Goal: Task Accomplishment & Management: Use online tool/utility

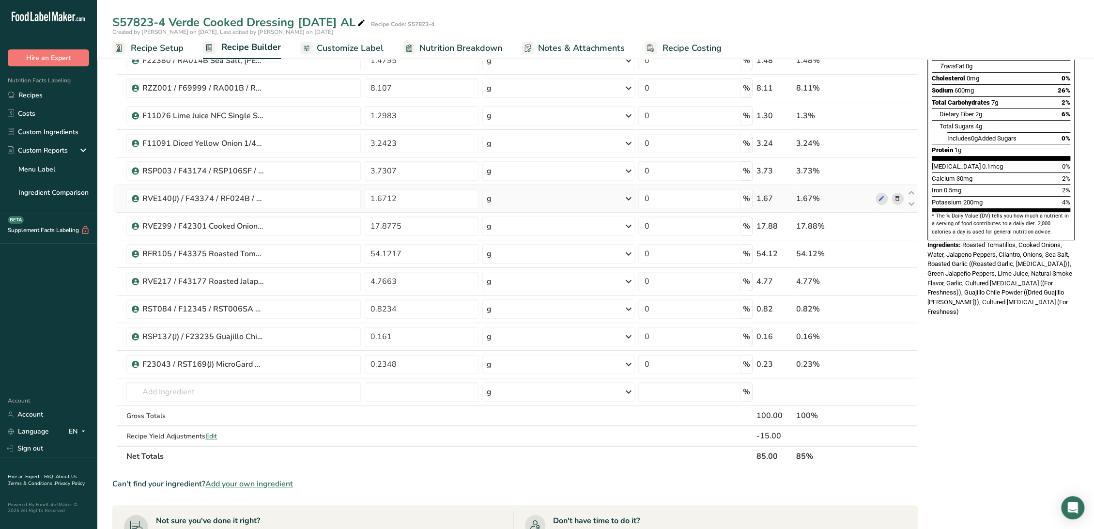
click at [887, 200] on div at bounding box center [890, 199] width 28 height 12
click at [883, 199] on icon at bounding box center [881, 199] width 7 height 10
click at [883, 225] on icon at bounding box center [881, 226] width 7 height 10
drag, startPoint x: 991, startPoint y: 193, endPoint x: 1000, endPoint y: 185, distance: 12.7
click at [991, 212] on section "* The % Daily Value (DV) tells you how much a nutrient in a serving of food con…" at bounding box center [1001, 224] width 139 height 24
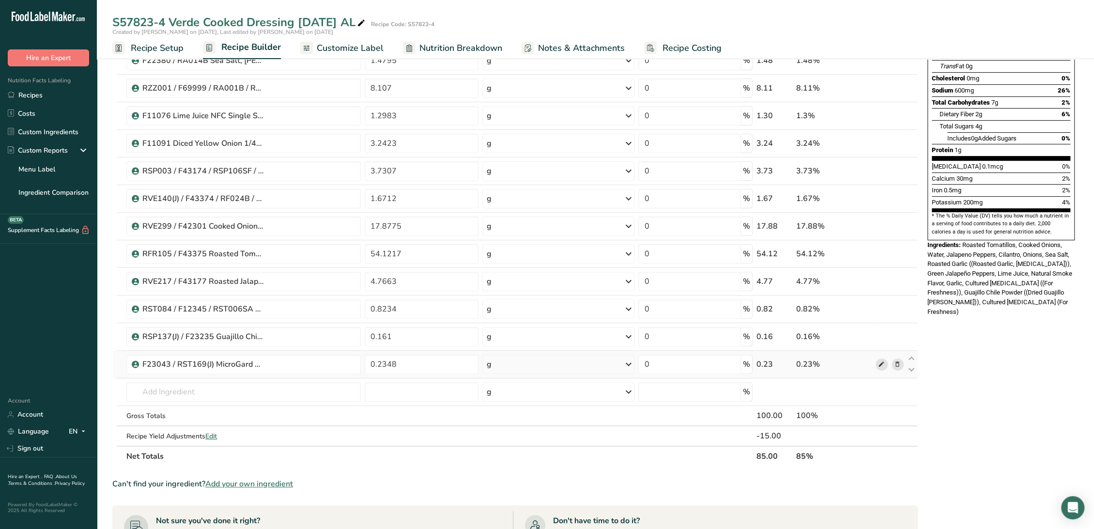
click at [880, 366] on icon at bounding box center [881, 364] width 7 height 10
click at [880, 336] on icon at bounding box center [881, 337] width 7 height 10
click at [234, 390] on input "text" at bounding box center [243, 391] width 234 height 19
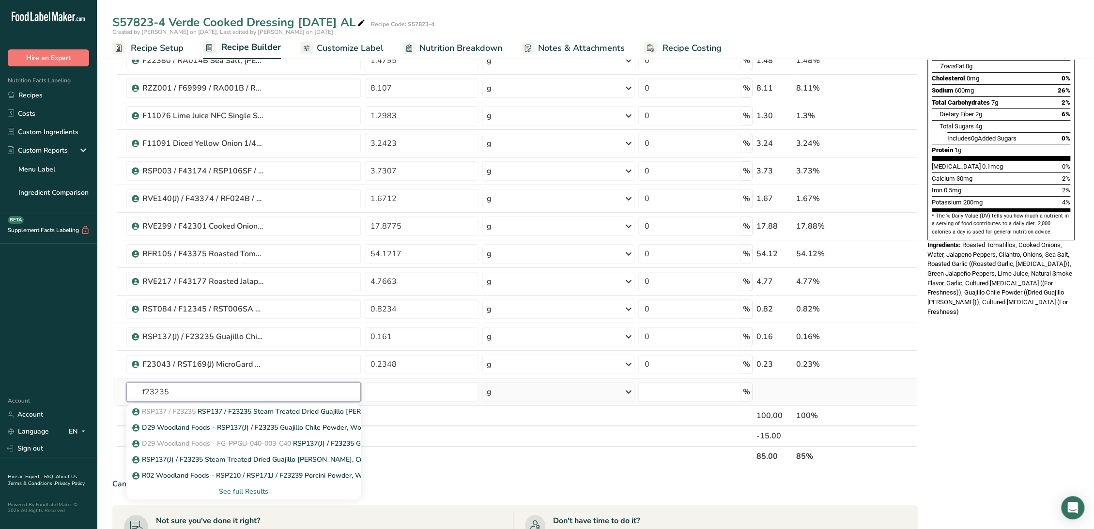
type input "f23235"
click at [268, 491] on div "See full Results" at bounding box center [243, 491] width 219 height 10
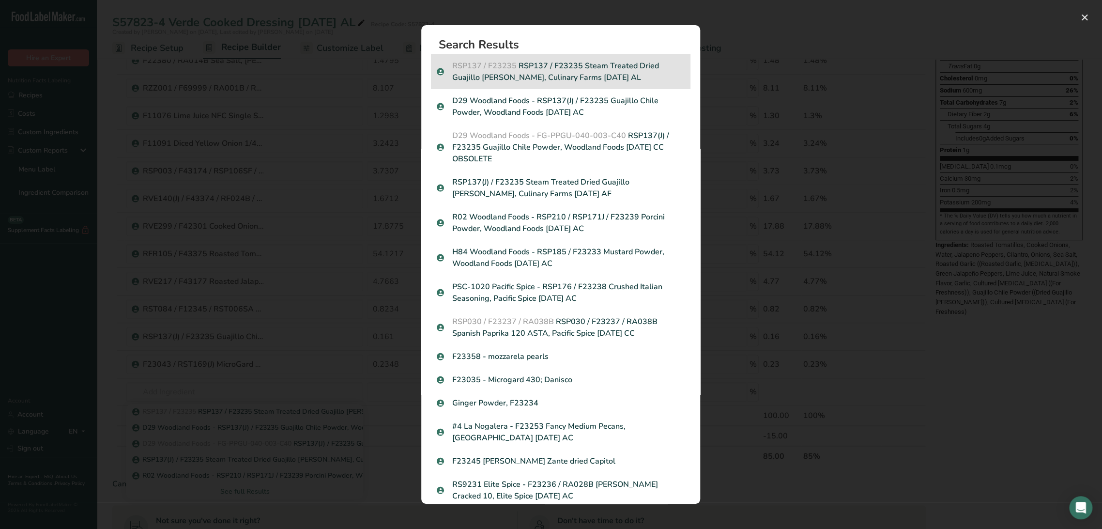
click at [530, 71] on p "RSP137 / F23235 RSP137 / F23235 Steam Treated Dried Guajillo Chiles, Culinary F…" at bounding box center [561, 71] width 248 height 23
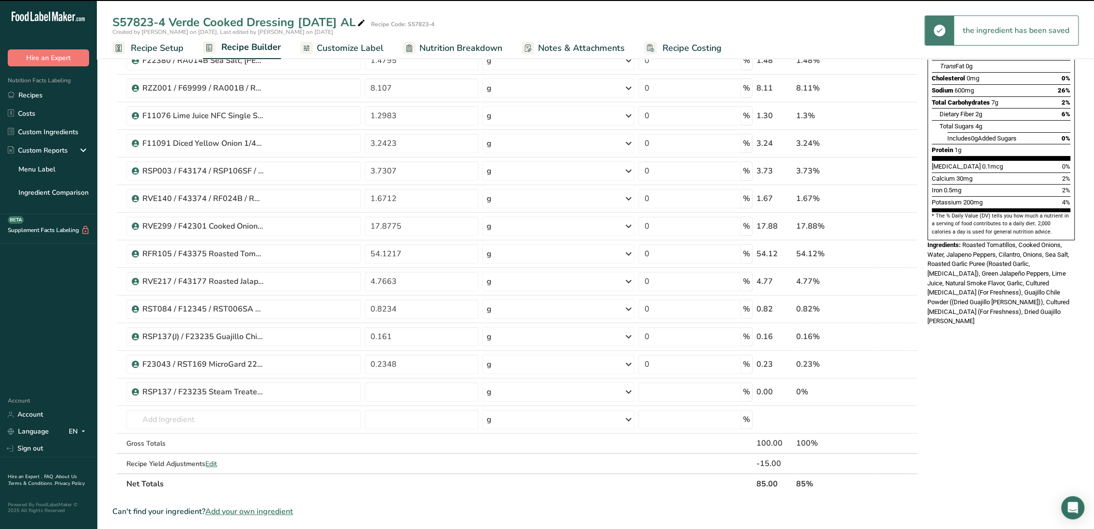
type input "0"
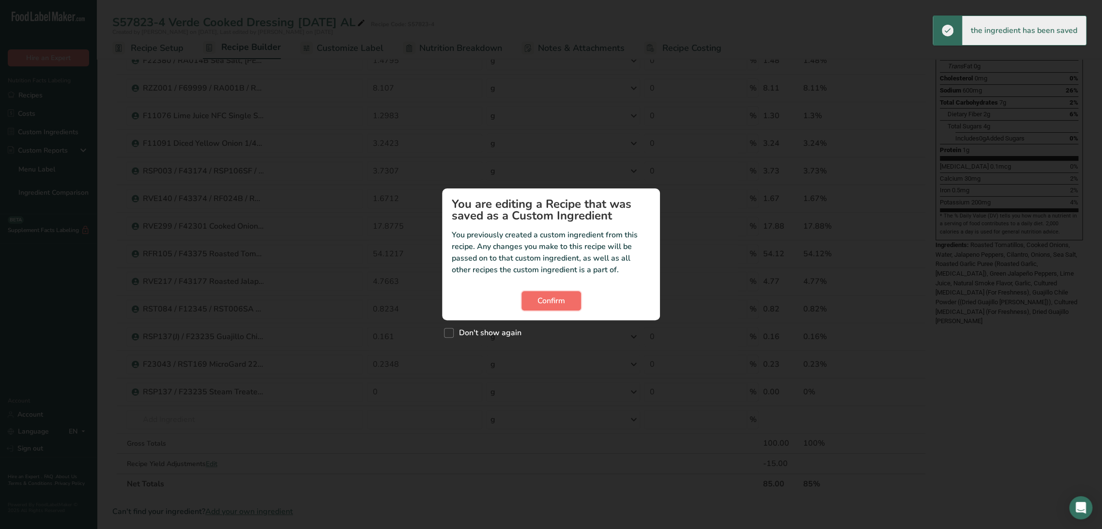
click at [562, 302] on span "Confirm" at bounding box center [552, 301] width 28 height 12
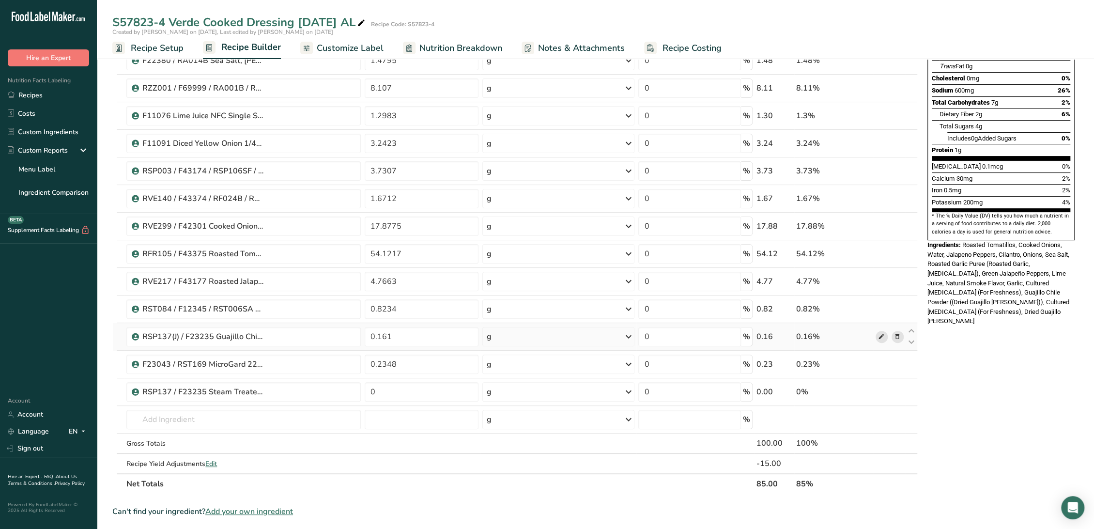
click at [883, 334] on icon at bounding box center [881, 337] width 7 height 10
drag, startPoint x: 404, startPoint y: 336, endPoint x: 340, endPoint y: 332, distance: 64.6
click at [340, 332] on tr "RSP137(J) / F23235 Guajillo Chile Powder, Woodland Foods 01-03-23 CC OBSOLETE 0…" at bounding box center [515, 337] width 805 height 28
type input "0"
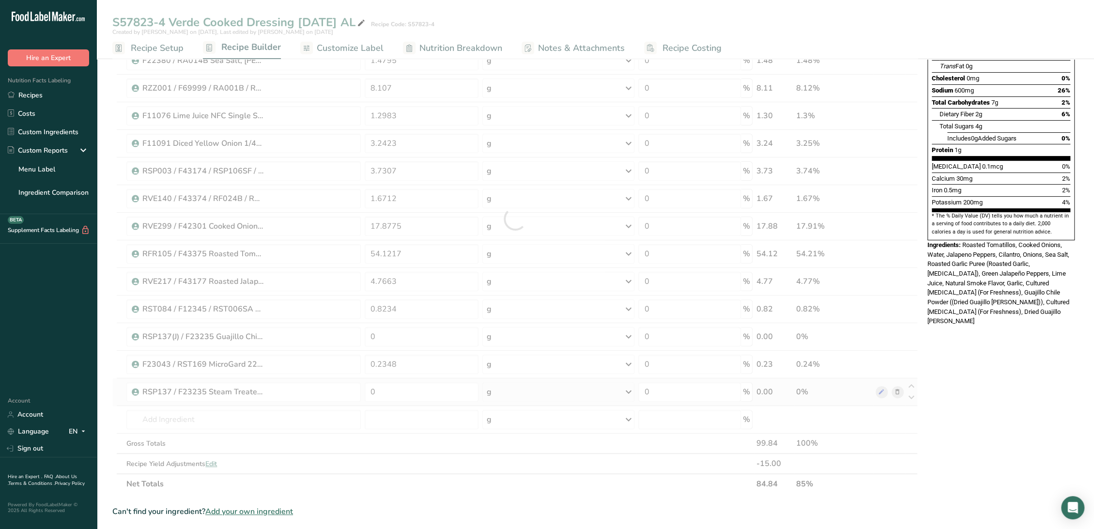
click at [467, 401] on div "Ingredient * Amount * Unit * Waste * .a-a{fill:#347362;}.b-a{fill:#fff;} Grams …" at bounding box center [515, 218] width 806 height 551
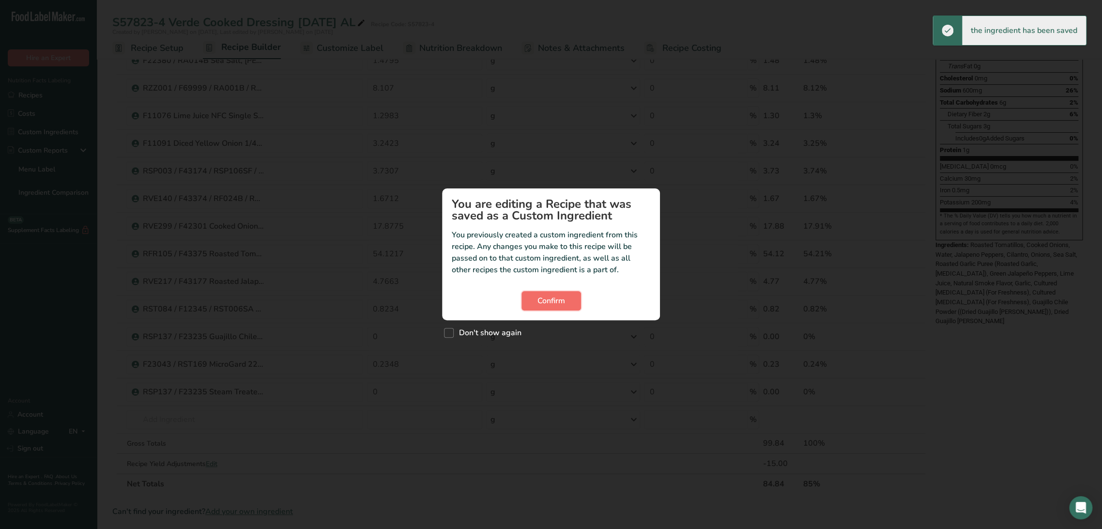
click at [545, 306] on span "Confirm" at bounding box center [552, 301] width 28 height 12
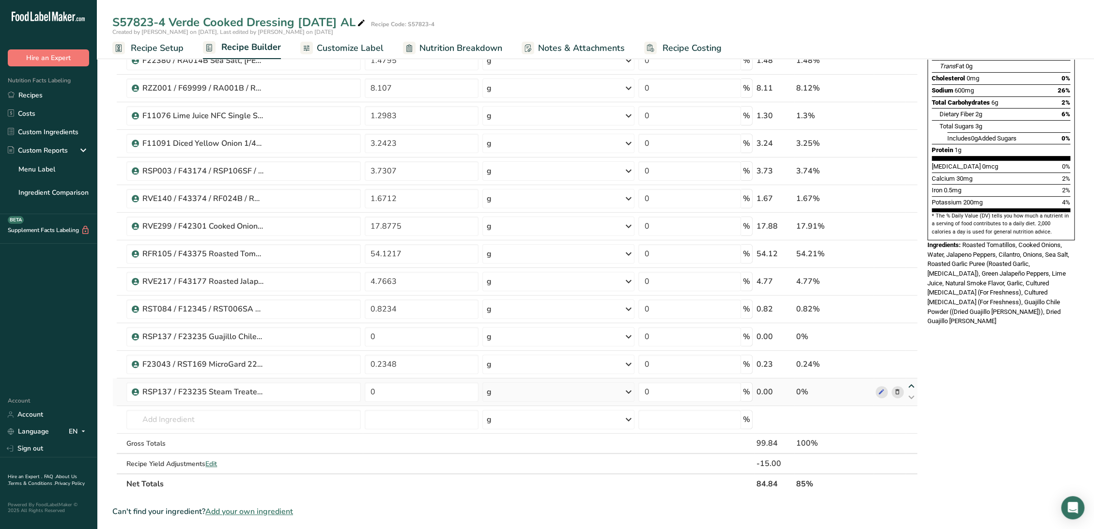
click at [911, 386] on icon at bounding box center [912, 386] width 12 height 7
type input "0"
type input "0.2348"
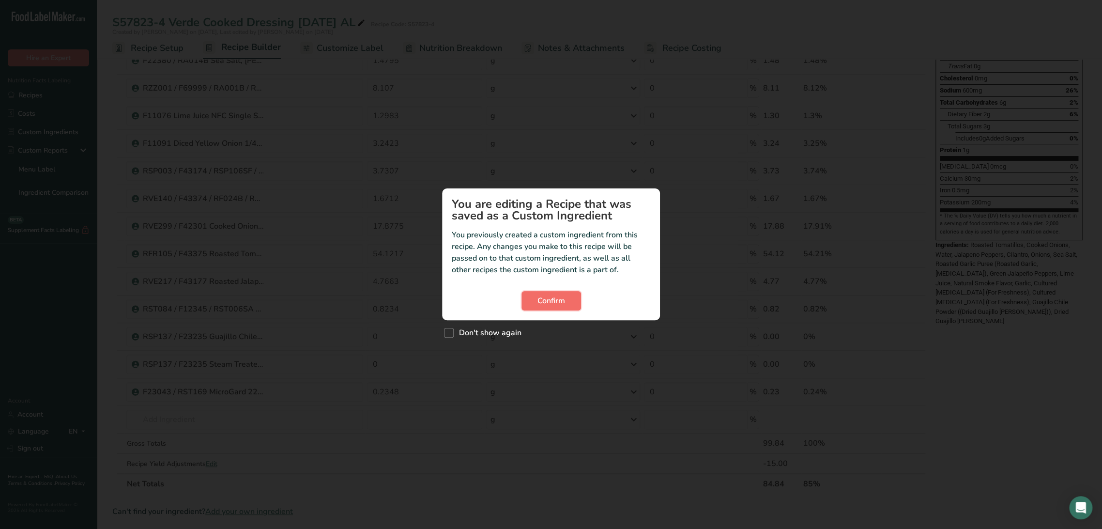
click at [575, 305] on button "Confirm" at bounding box center [552, 300] width 60 height 19
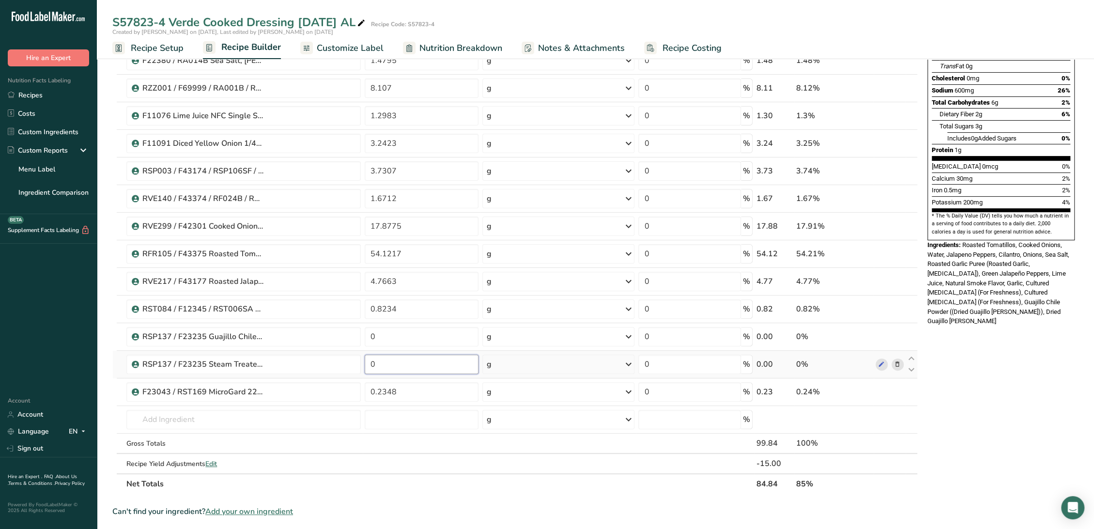
click at [457, 363] on input "0" at bounding box center [422, 364] width 114 height 19
click at [455, 363] on input "0" at bounding box center [422, 364] width 114 height 19
click at [454, 363] on input "0" at bounding box center [422, 364] width 114 height 19
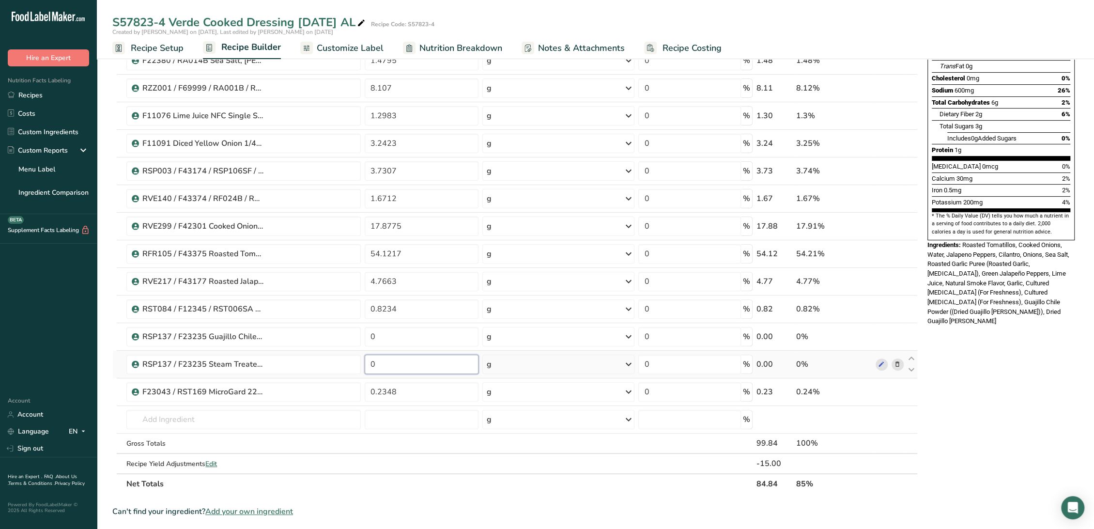
paste input ".161"
type input "0.161"
click at [442, 332] on div "Ingredient * Amount * Unit * Waste * .a-a{fill:#347362;}.b-a{fill:#fff;} Grams …" at bounding box center [515, 218] width 806 height 551
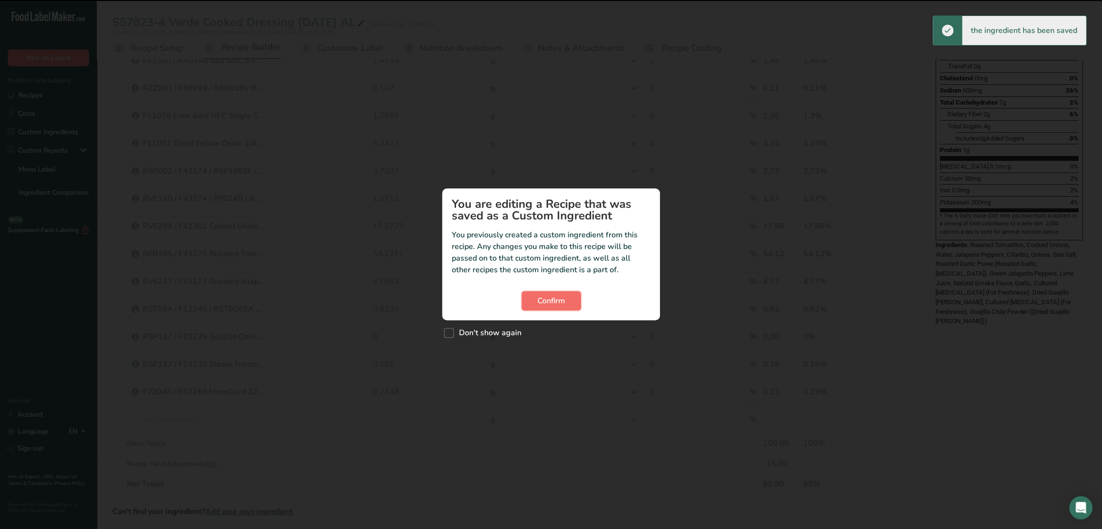
click at [556, 299] on span "Confirm" at bounding box center [552, 301] width 28 height 12
click at [561, 295] on span "Confirm" at bounding box center [552, 301] width 28 height 12
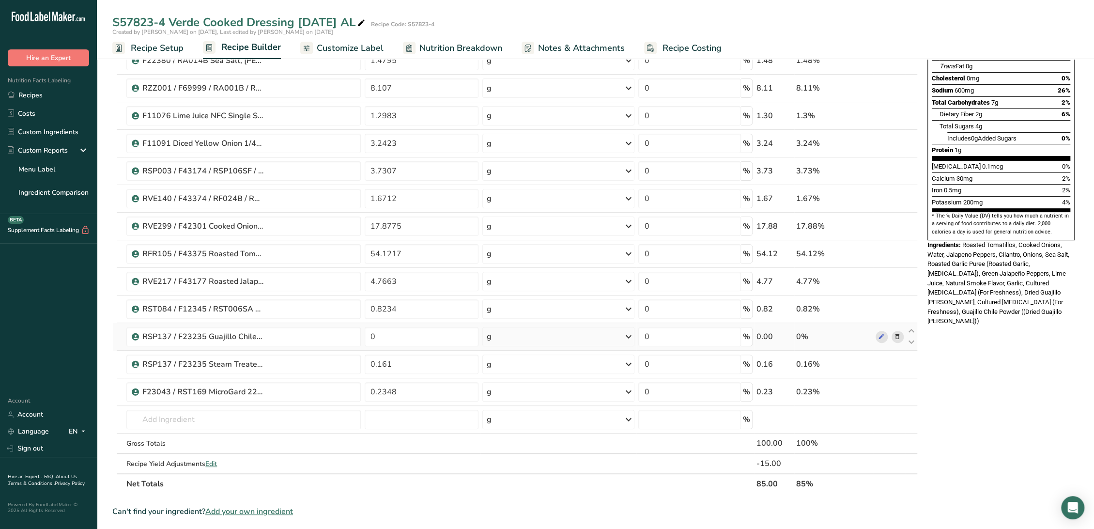
click at [893, 335] on span at bounding box center [898, 337] width 12 height 12
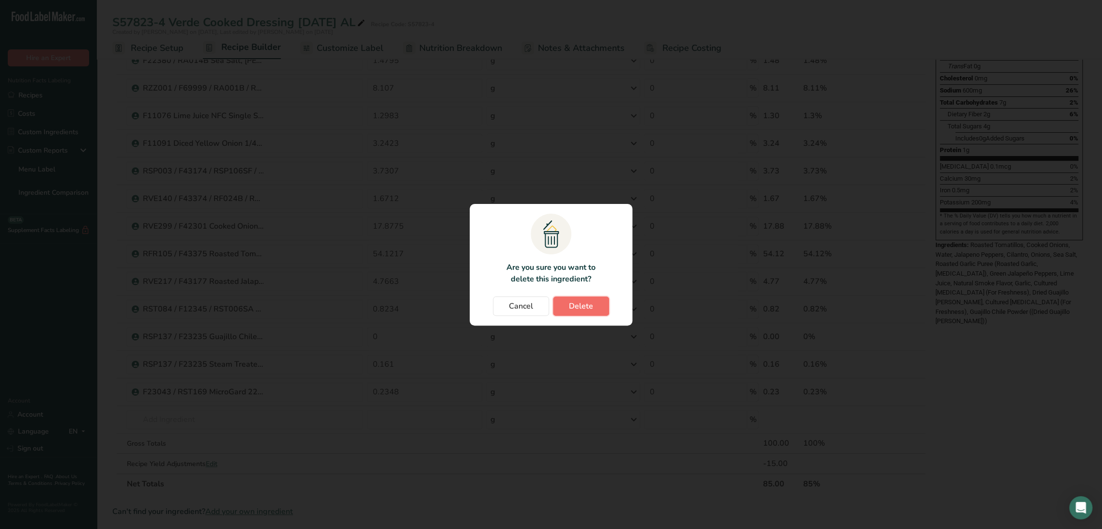
click at [561, 305] on button "Delete" at bounding box center [581, 305] width 56 height 19
type input "0.161"
type input "0.2348"
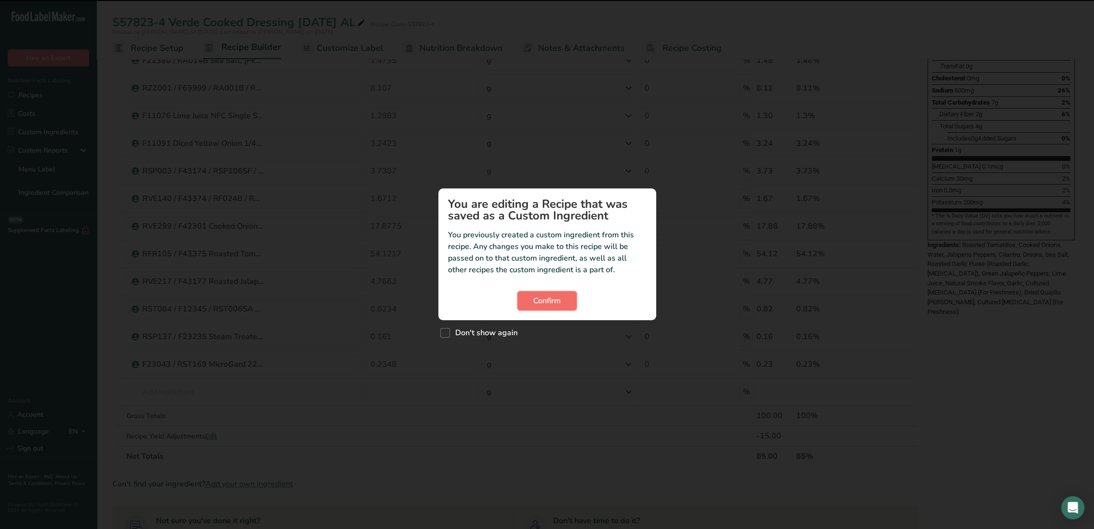
click at [533, 304] on span "Confirm" at bounding box center [547, 301] width 28 height 12
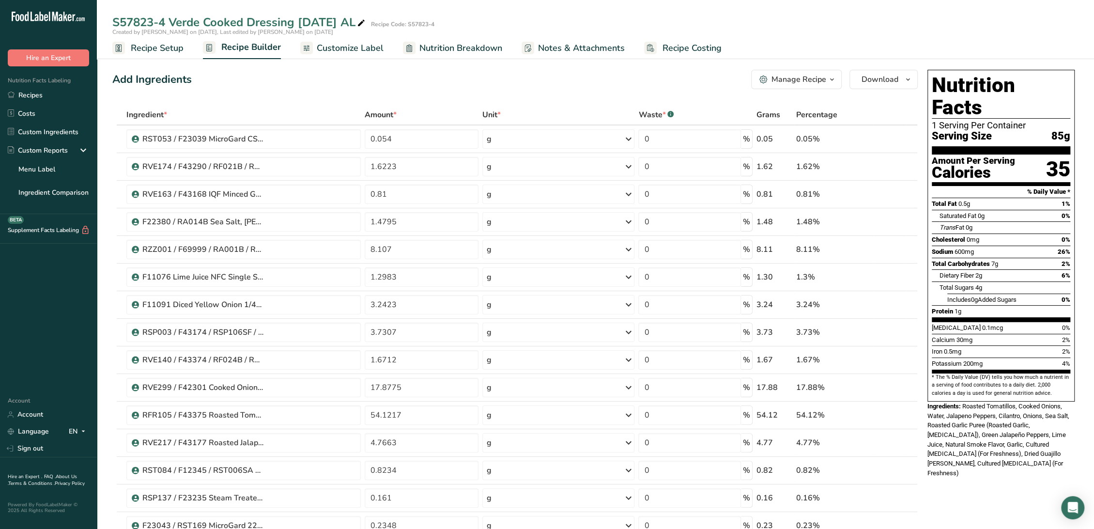
click at [151, 45] on span "Recipe Setup" at bounding box center [157, 48] width 53 height 13
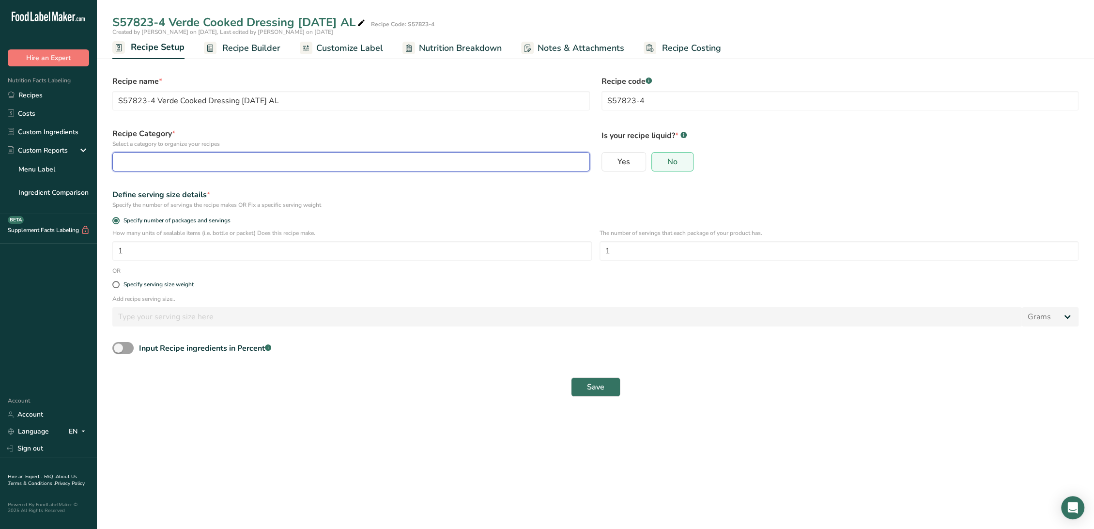
click at [182, 159] on div "button" at bounding box center [348, 162] width 459 height 12
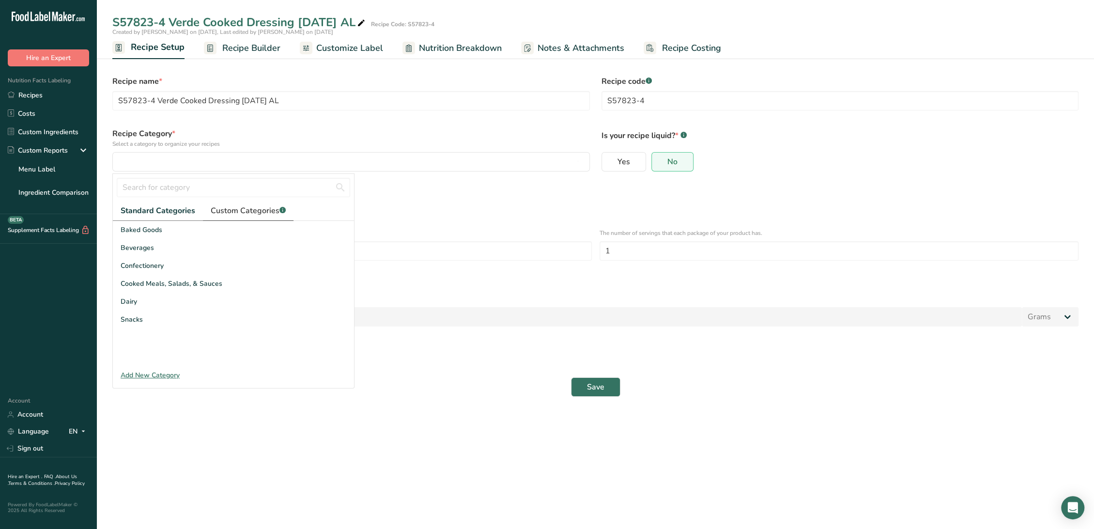
click at [244, 210] on span "Custom Categories .a-a{fill:#347362;}.b-a{fill:#fff;}" at bounding box center [248, 211] width 75 height 12
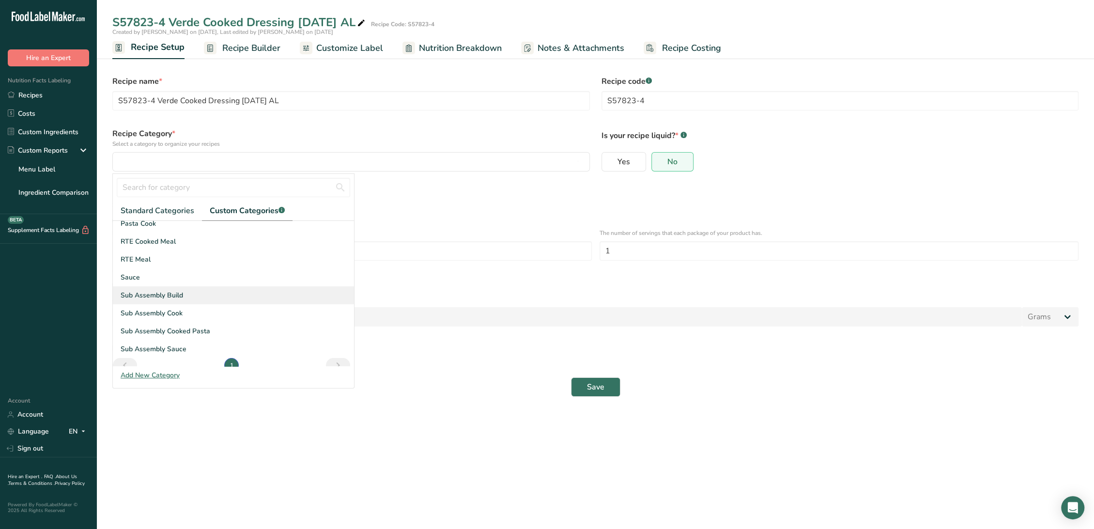
scroll to position [70, 0]
click at [163, 301] on span "Sub Assembly Cook" at bounding box center [152, 303] width 62 height 10
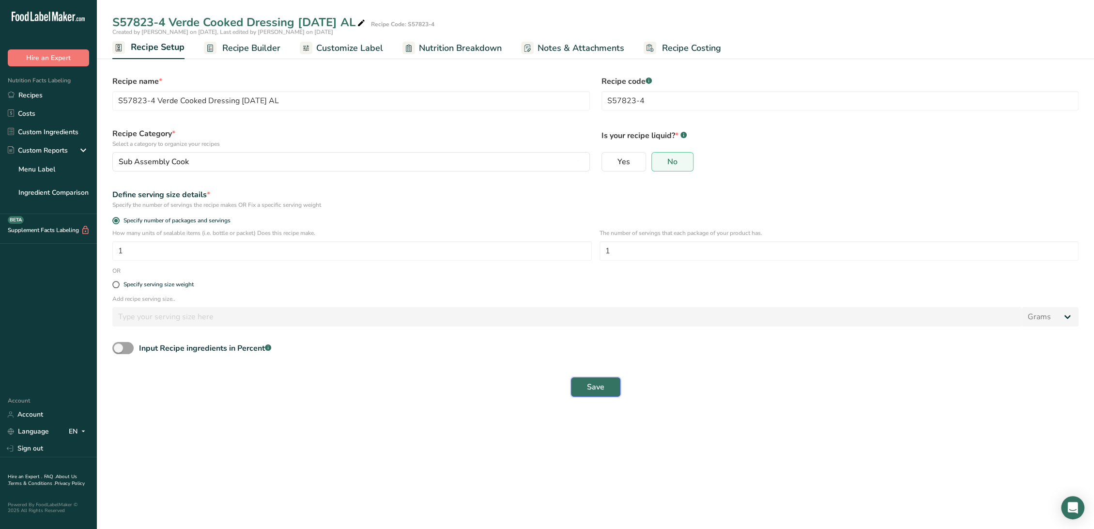
click at [601, 390] on span "Save" at bounding box center [595, 387] width 17 height 12
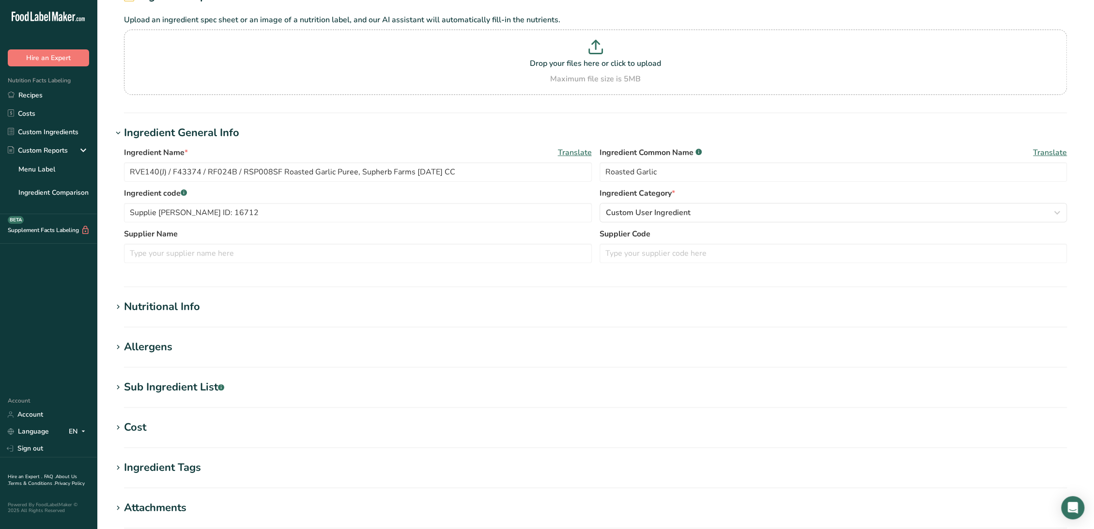
scroll to position [213, 0]
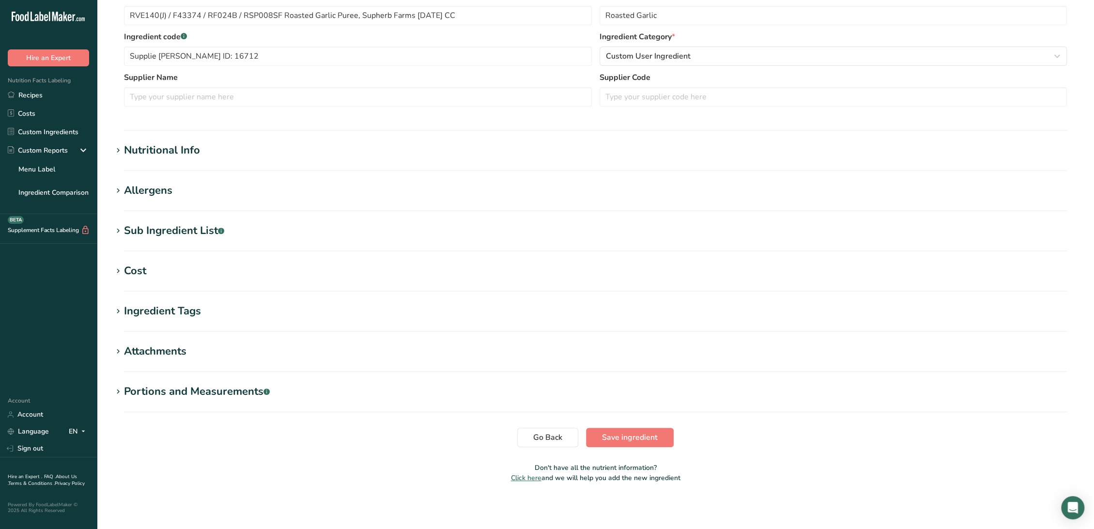
click at [207, 231] on div "Sub Ingredient List .a-a{fill:#347362;}.b-a{fill:#fff;}" at bounding box center [174, 231] width 100 height 16
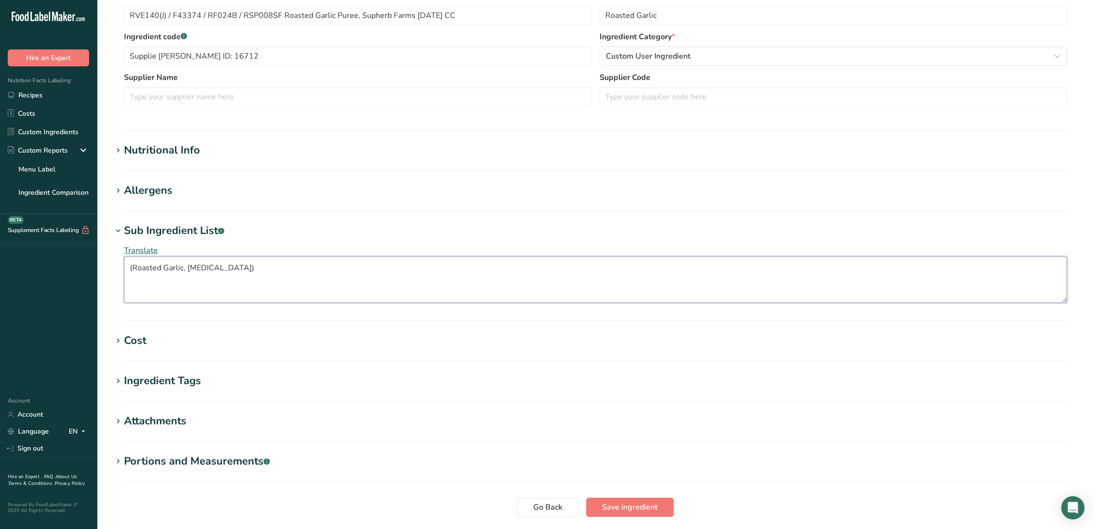
click at [240, 266] on textarea "(Roasted Garlic, Citric Acid)" at bounding box center [595, 279] width 943 height 46
drag, startPoint x: 132, startPoint y: 266, endPoint x: 145, endPoint y: 271, distance: 14.4
click at [132, 266] on textarea "(Roasted Garlic, Citric Acid" at bounding box center [595, 279] width 943 height 46
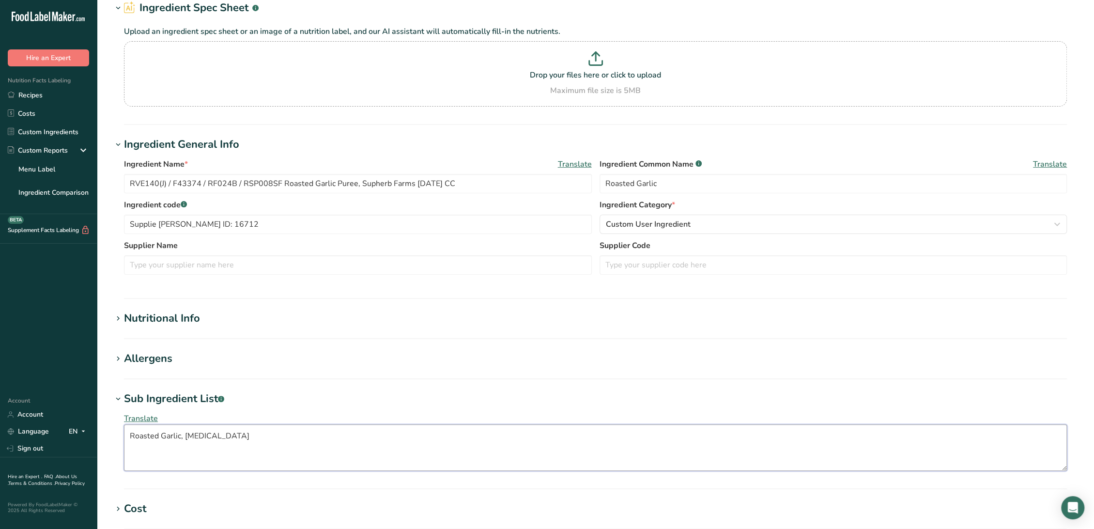
scroll to position [0, 0]
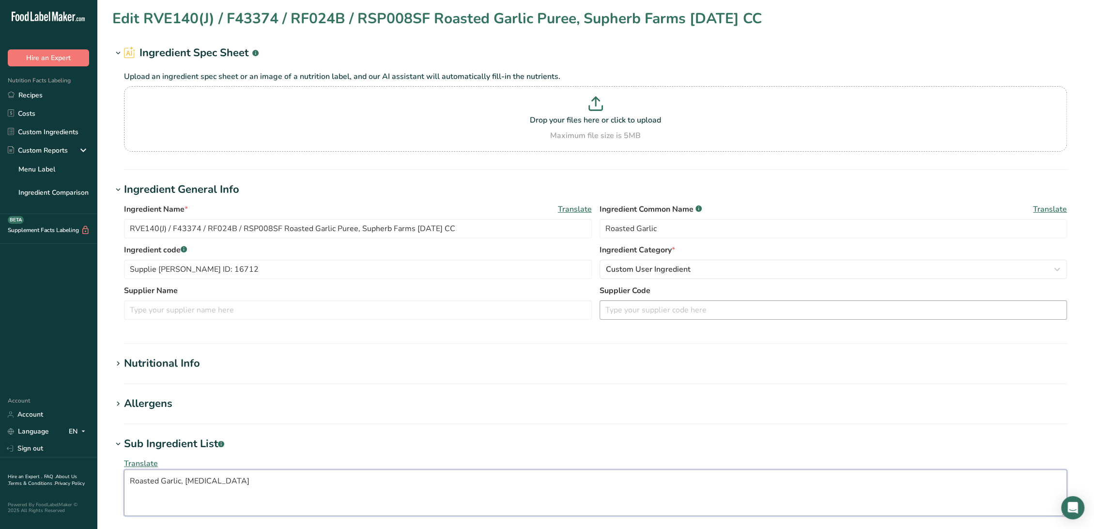
type textarea "Roasted Garlic, Citric Acid"
drag, startPoint x: 669, startPoint y: 230, endPoint x: 550, endPoint y: 223, distance: 118.9
click at [546, 225] on div "Ingredient Name * Translate RVE140(J) / F43374 / RF024B / RSP008SF Roasted Garl…" at bounding box center [595, 223] width 943 height 41
paste input "Puree"
type input "Roasted Garlic Puree"
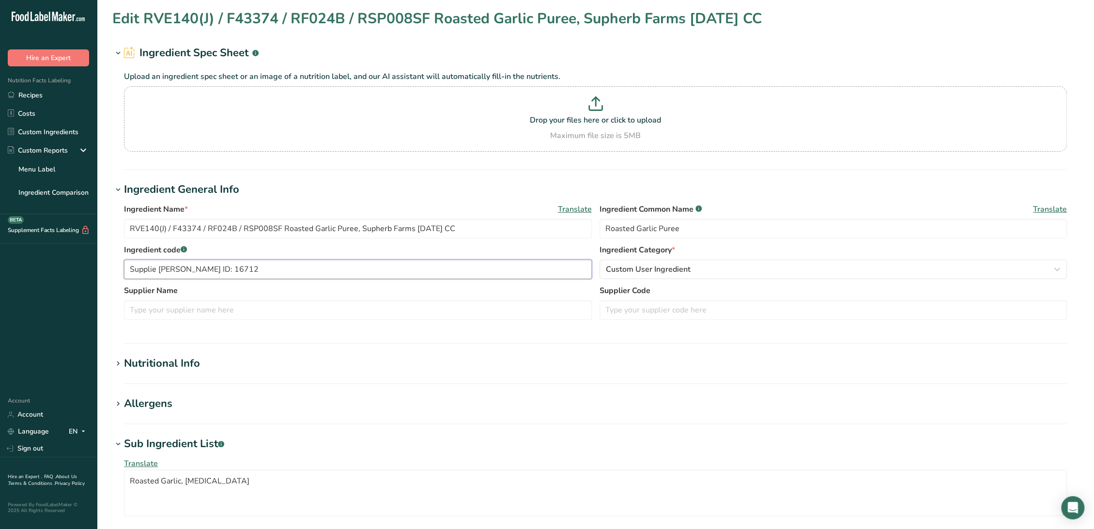
drag, startPoint x: 222, startPoint y: 266, endPoint x: 119, endPoint y: 263, distance: 103.2
click at [119, 263] on div "Ingredient Name * Translate RVE140(J) / F43374 / RF024B / RSP008SF Roasted Garl…" at bounding box center [595, 265] width 966 height 134
click at [700, 316] on input "text" at bounding box center [834, 309] width 468 height 19
paste input "Supplie Iten ID: 16712"
click at [627, 309] on input "Supplie Iten ID: 16712" at bounding box center [834, 309] width 468 height 19
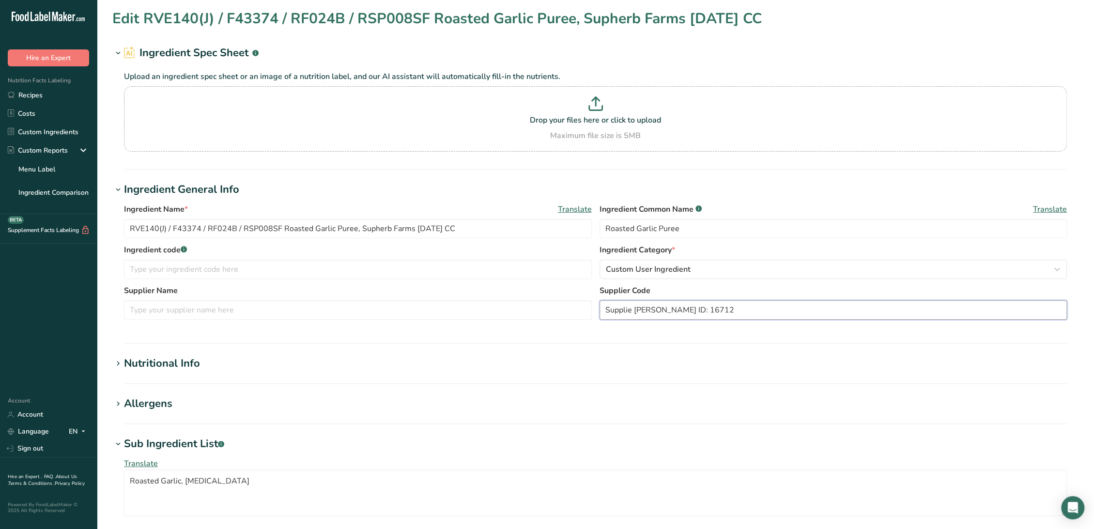
click at [630, 309] on input "Supplie Iten ID: 16712" at bounding box center [834, 309] width 468 height 19
drag, startPoint x: 647, startPoint y: 310, endPoint x: 678, endPoint y: 325, distance: 34.2
click at [649, 311] on input "Supplier Iten ID: 16712" at bounding box center [834, 309] width 468 height 19
type input "Supplier Item ID: 16712"
click at [163, 230] on input "RVE140(J) / F43374 / RF024B / RSP008SF Roasted Garlic Puree, Supherb Farms 05-0…" at bounding box center [358, 228] width 468 height 19
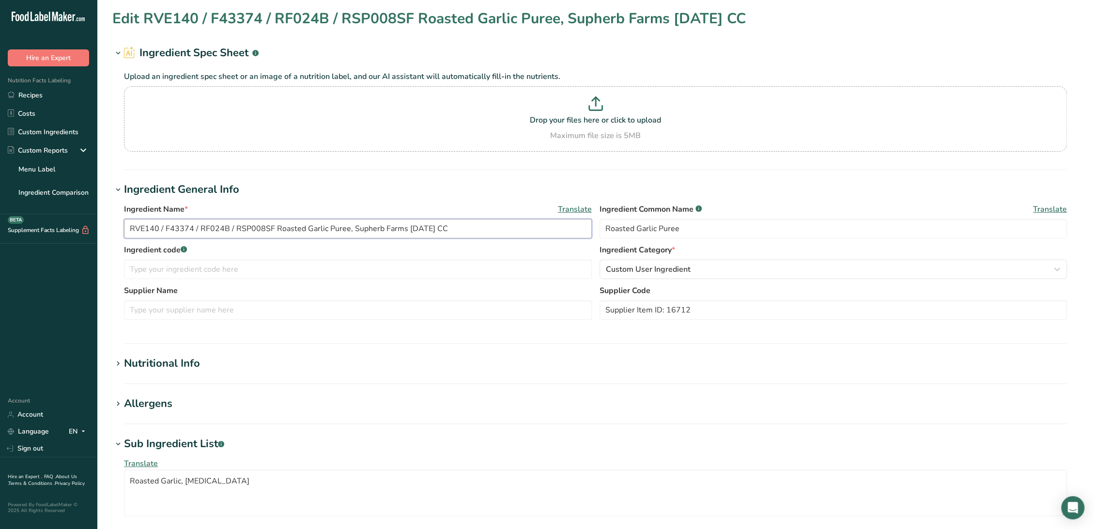
drag, startPoint x: 270, startPoint y: 225, endPoint x: 106, endPoint y: 226, distance: 164.2
click at [106, 226] on section "Edit RVE140 / F43374 / RF024B / RSP008SF Roasted Garlic Puree, Supherb Farms 05…" at bounding box center [595, 390] width 997 height 781
type input "RVE140 / F43374 / RF024B / RSP008SF Roasted Garlic Puree, Supherb Farms 05-04-2…"
click at [213, 267] on input "text" at bounding box center [358, 269] width 468 height 19
paste input "RVE140 / F43374 / RF024B / RSP008SF"
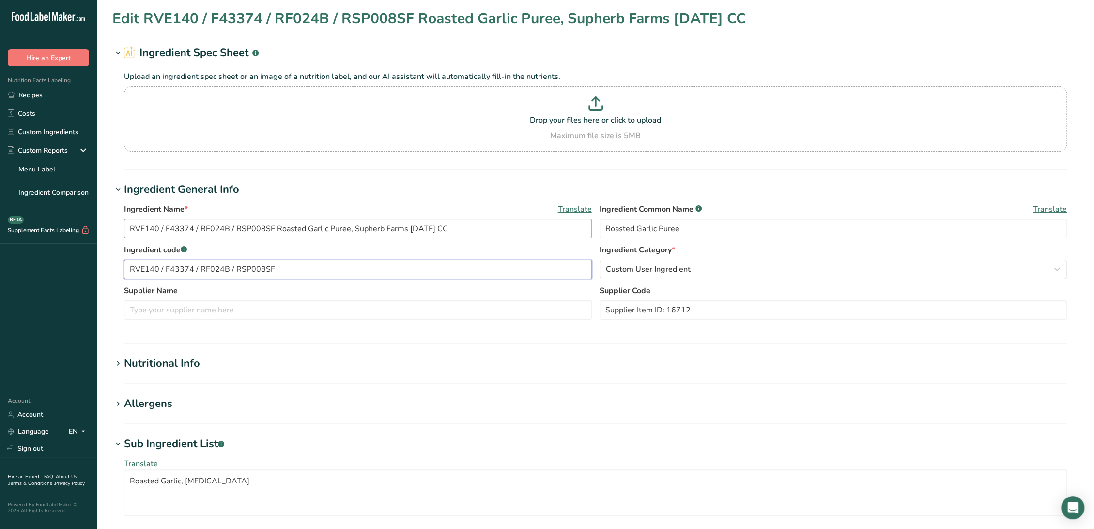
type input "RVE140 / F43374 / RF024B / RSP008SF"
click at [369, 230] on input "RVE140 / F43374 / RF024B / RSP008SF Roasted Garlic Puree, Supherb Farms 05-04-2…" at bounding box center [358, 228] width 468 height 19
drag, startPoint x: 404, startPoint y: 227, endPoint x: 352, endPoint y: 229, distance: 51.9
click at [352, 229] on input "RVE140 / F43374 / RF024B / RSP008SF Roasted Garlic Puree, SupHerb Farms 05-04-2…" at bounding box center [358, 228] width 468 height 19
type input "RVE140 / F43374 / RF024B / RSP008SF Roasted Garlic Puree, SupHerb Farms 05-04-2…"
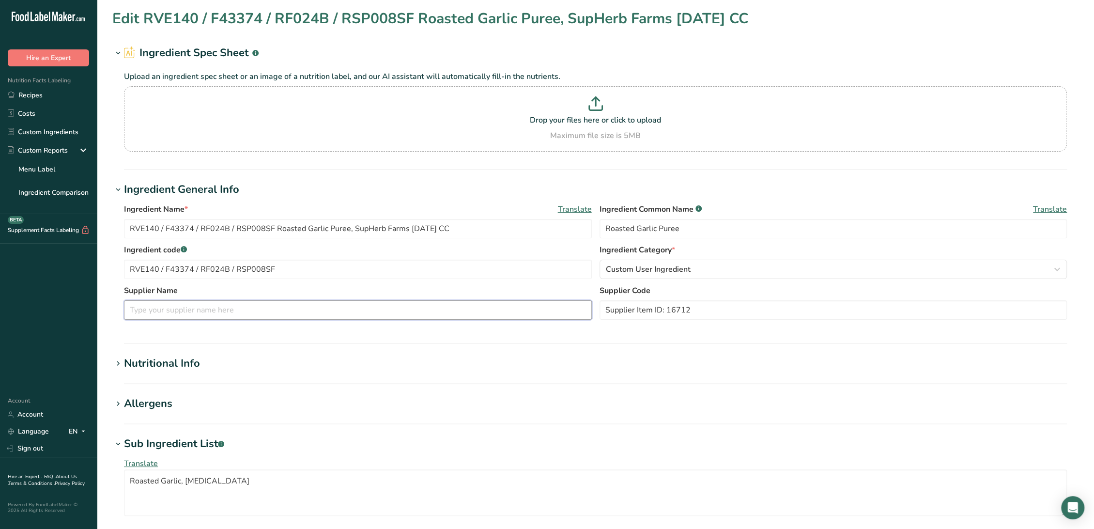
click at [261, 306] on input "text" at bounding box center [358, 309] width 468 height 19
paste input "SupHerb Farms"
type input "SupHerb Farms"
drag, startPoint x: 660, startPoint y: 313, endPoint x: 661, endPoint y: 307, distance: 6.4
click at [660, 313] on input "Supplier Item ID: 16712" at bounding box center [834, 309] width 468 height 19
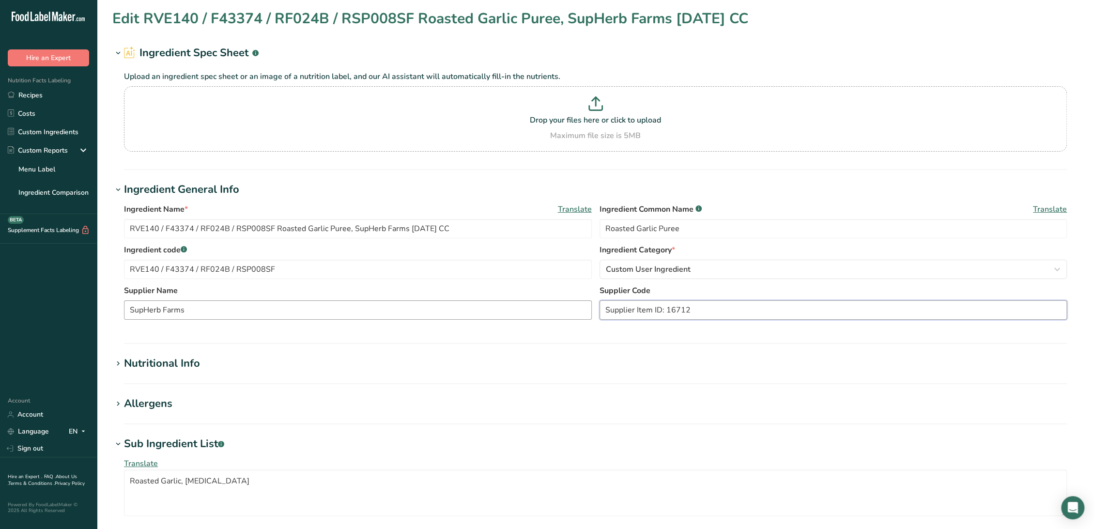
drag, startPoint x: 667, startPoint y: 309, endPoint x: 545, endPoint y: 304, distance: 121.7
click at [545, 304] on div "Supplier Name SupHerb Farms Supplier Code Supplier Item ID: 16712" at bounding box center [595, 305] width 943 height 41
click at [673, 306] on input "16712" at bounding box center [834, 309] width 468 height 19
drag, startPoint x: 232, startPoint y: 305, endPoint x: 27, endPoint y: 300, distance: 205.9
click at [27, 300] on div ".a-20{fill:#fff;} Hire an Expert Nutrition Facts Labeling Recipes Costs Custom …" at bounding box center [547, 406] width 1094 height 812
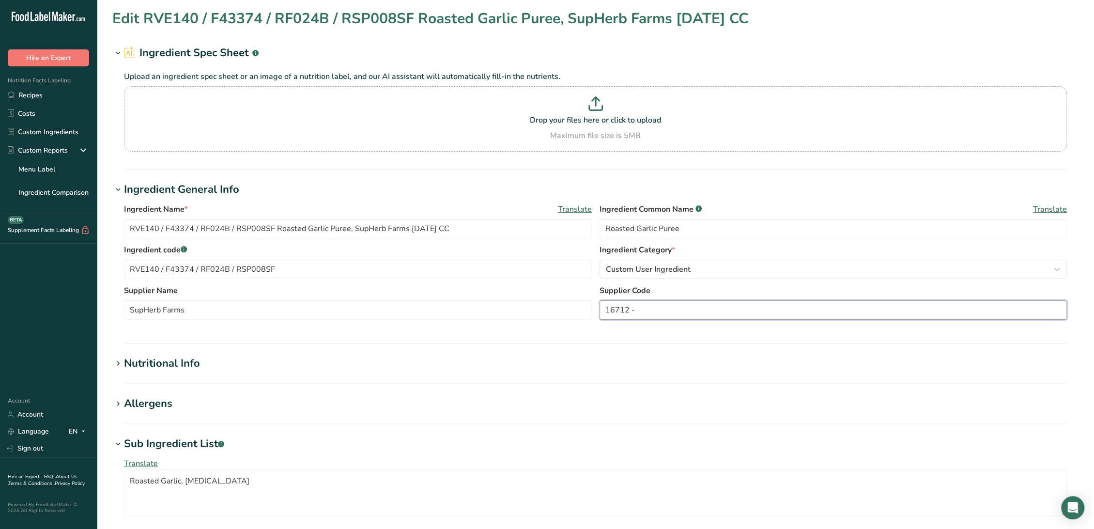
click at [739, 315] on input "16712 -" at bounding box center [834, 309] width 468 height 19
paste input "SupHerb Farms"
type input "16712 - SupHerb Farms"
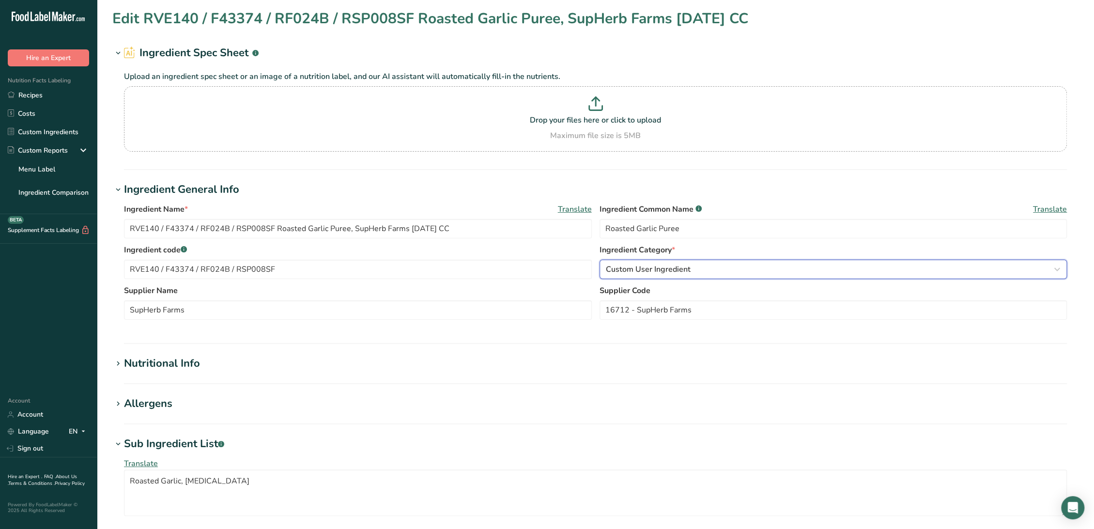
click at [712, 268] on div "Custom User Ingredient" at bounding box center [830, 269] width 449 height 12
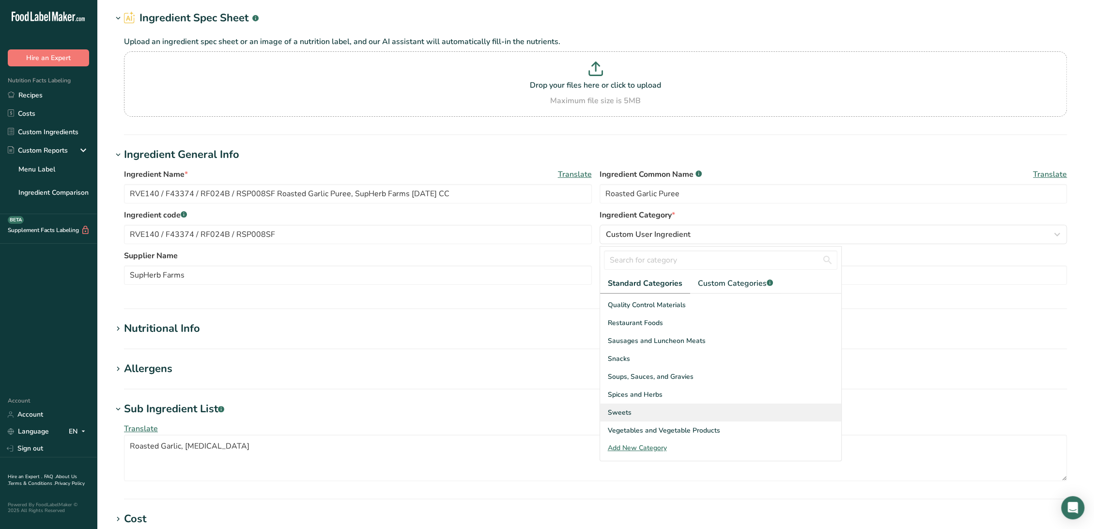
scroll to position [54, 0]
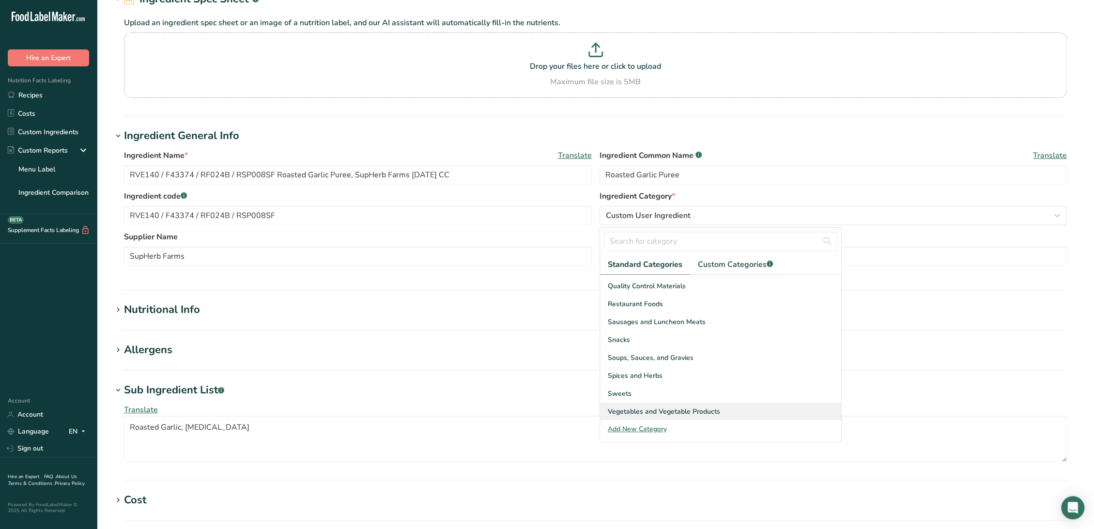
click at [644, 412] on span "Vegetables and Vegetable Products" at bounding box center [664, 411] width 112 height 10
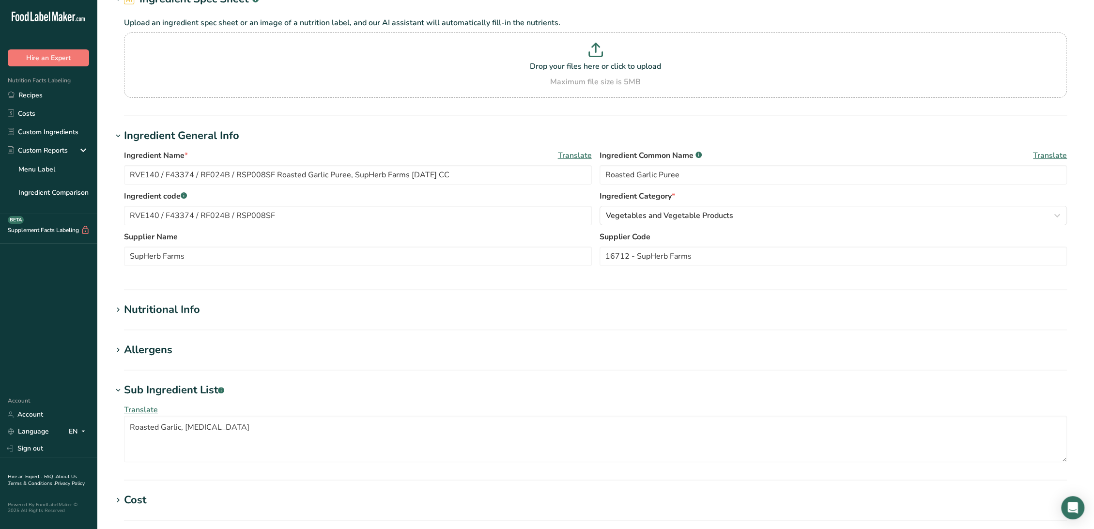
click at [163, 345] on div "Allergens" at bounding box center [148, 350] width 48 height 16
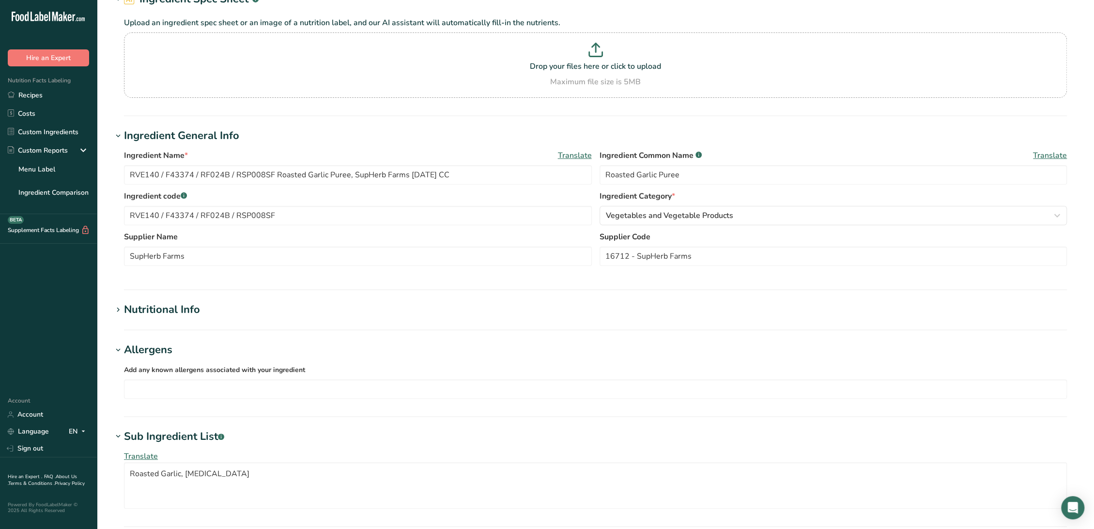
click at [169, 309] on div "Nutritional Info" at bounding box center [162, 310] width 76 height 16
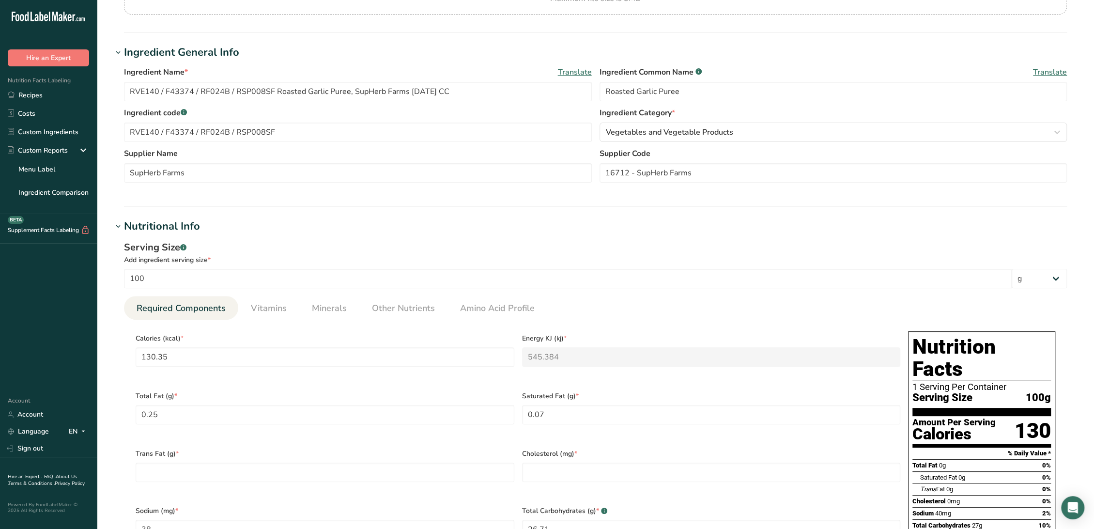
scroll to position [161, 0]
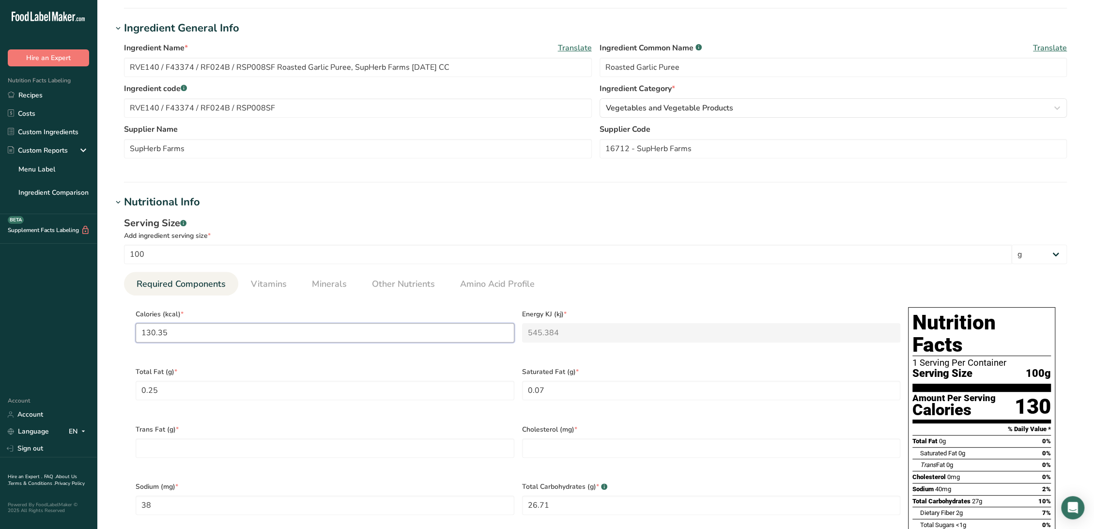
click at [179, 327] on input "130.35" at bounding box center [325, 332] width 379 height 19
click at [299, 336] on input "130.35" at bounding box center [325, 332] width 379 height 19
type Fat "0"
type input "0"
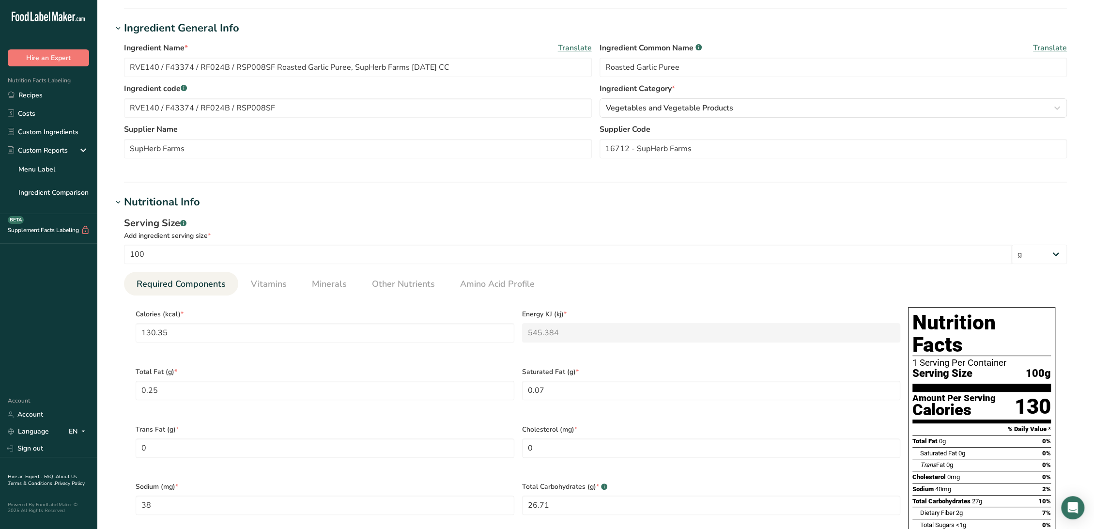
scroll to position [444, 0]
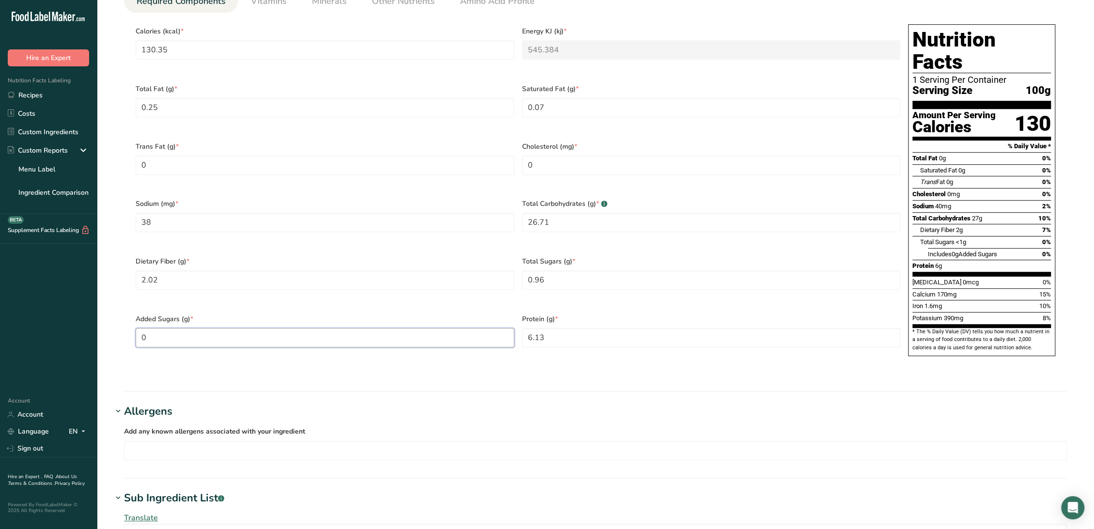
type Sugars "0"
click at [252, 1] on span "Vitamins" at bounding box center [269, 1] width 36 height 13
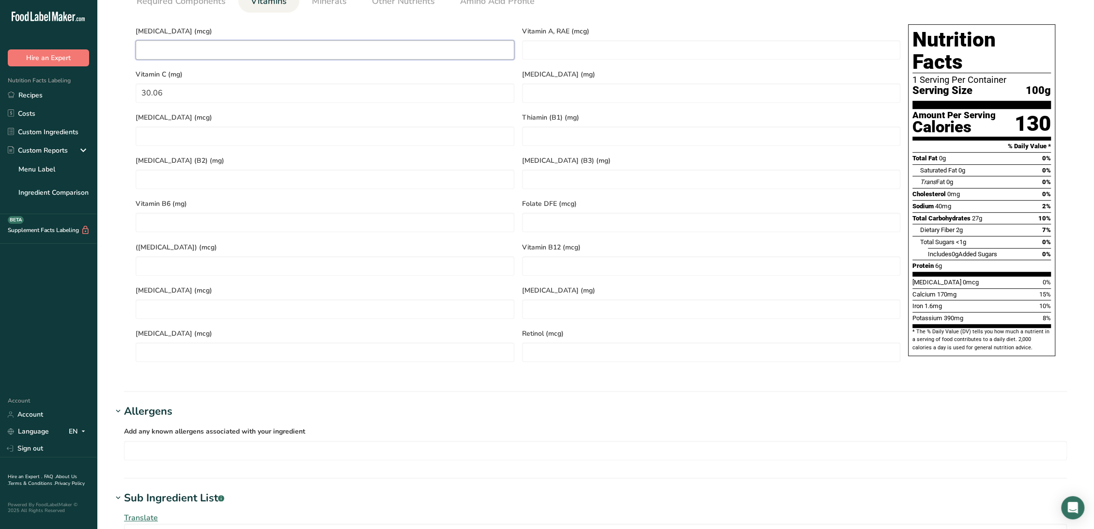
click at [240, 51] on D "number" at bounding box center [325, 49] width 379 height 19
type D "0"
type RAE "0"
click at [329, 6] on span "Minerals" at bounding box center [329, 1] width 35 height 13
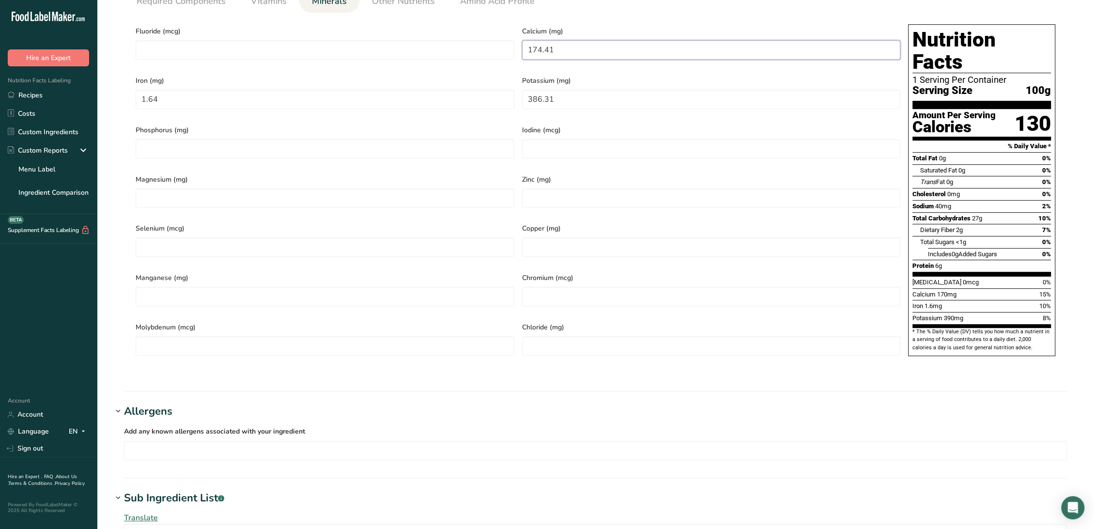
click at [602, 56] on input "174.41" at bounding box center [711, 49] width 379 height 19
click at [412, 7] on span "Other Nutrients" at bounding box center [403, 1] width 63 height 13
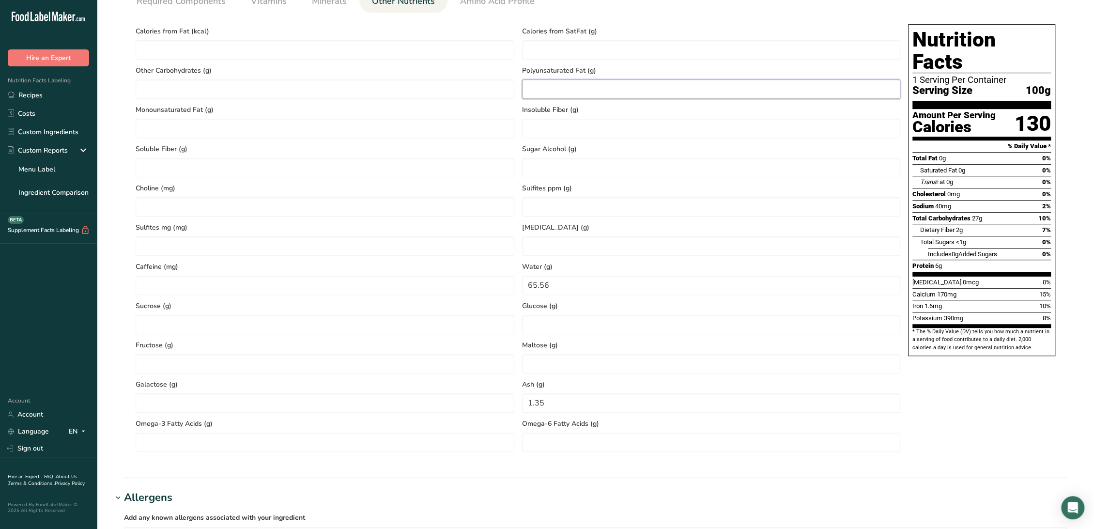
click at [616, 98] on Fat "number" at bounding box center [711, 88] width 379 height 19
type Fat "0"
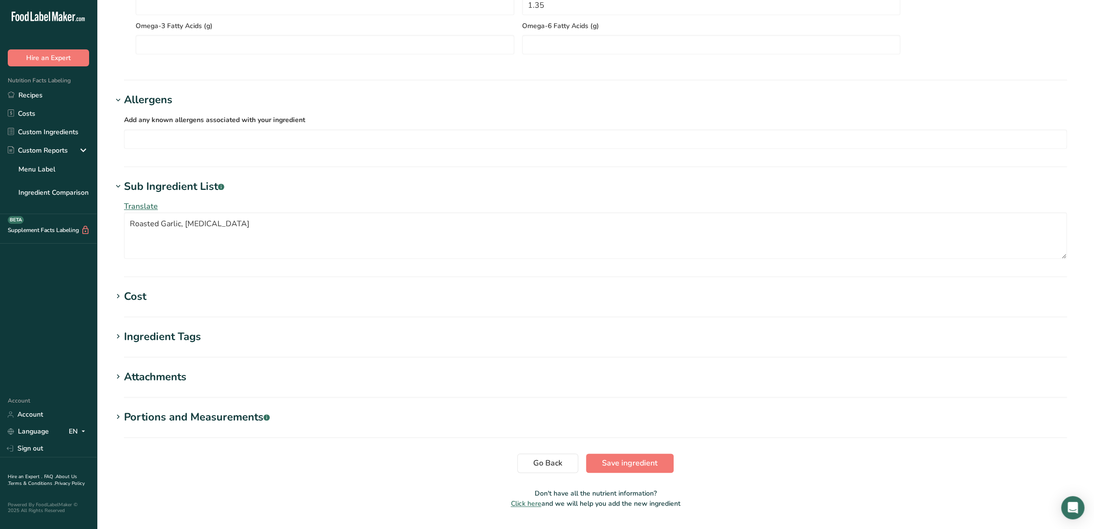
scroll to position [868, 0]
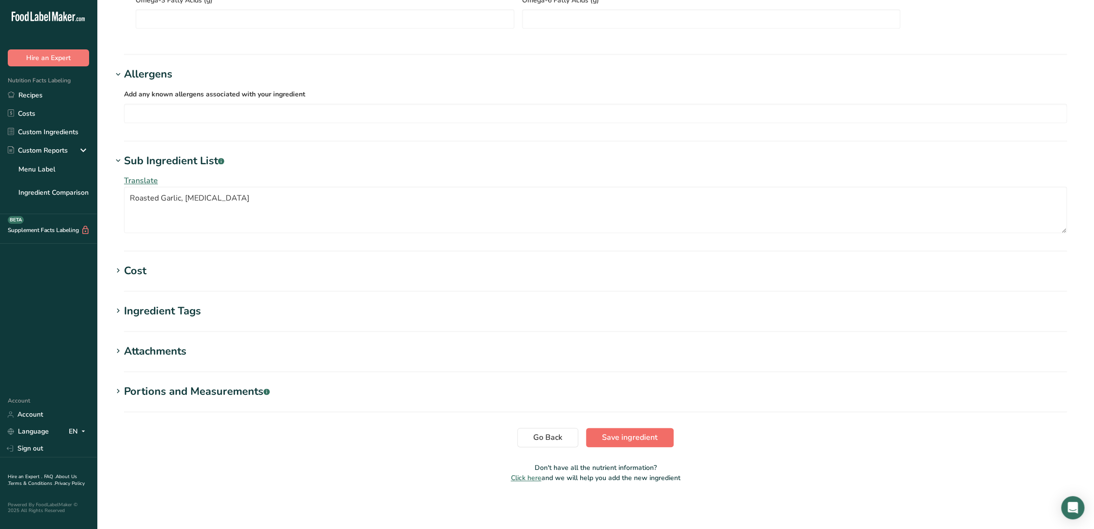
type Fat "0"
click at [638, 437] on span "Save ingredient" at bounding box center [630, 438] width 56 height 12
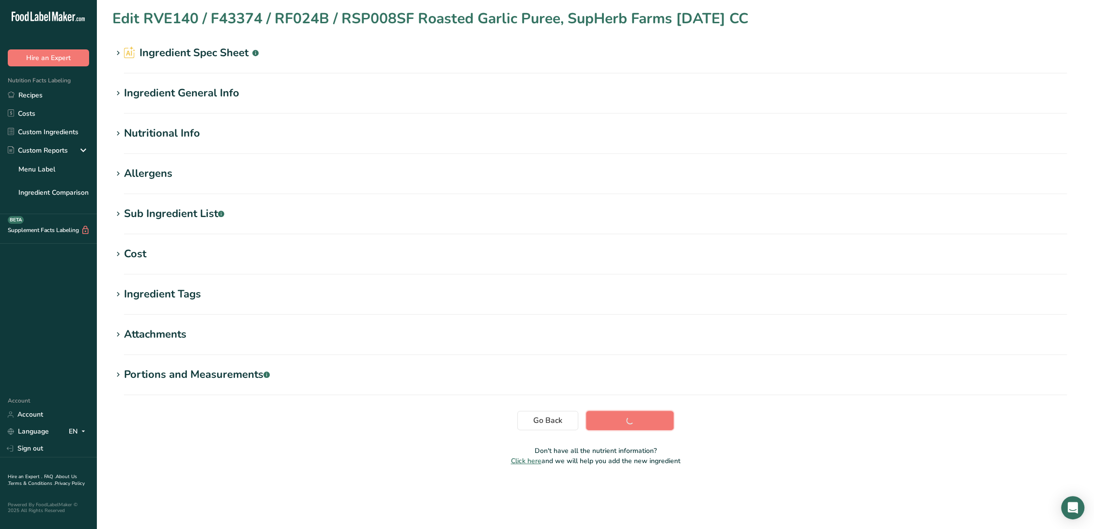
scroll to position [0, 0]
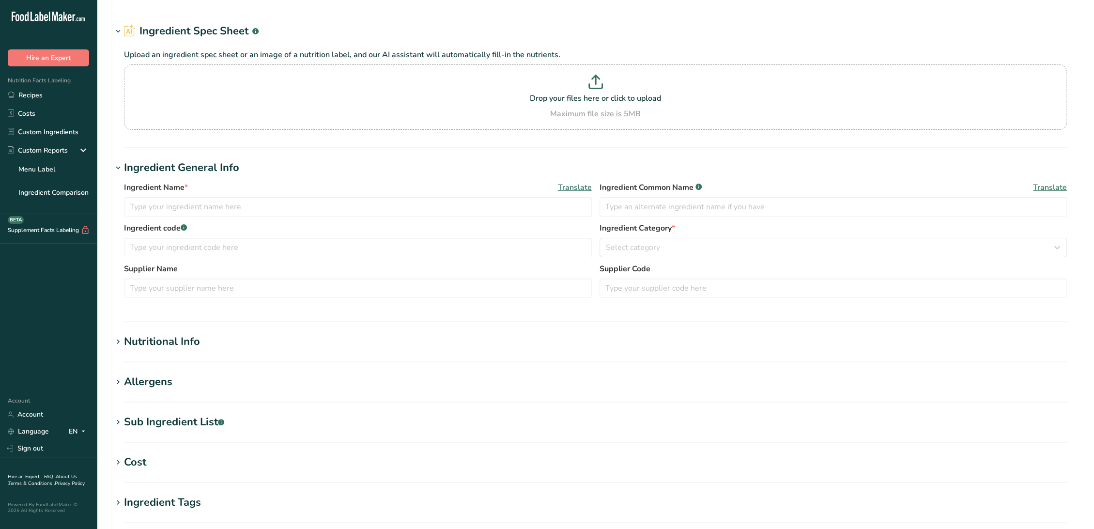
type input "RVE299 / F42301 Cooked Onion 12mm Diced, Red Oak Foods 02-07-240.02 CC"
type input "Cooked Onions"
type input "RVE299 / F42301"
type input "Red Oak Foods"
type input "Supplier ID# RO97844 / RO97811 -"
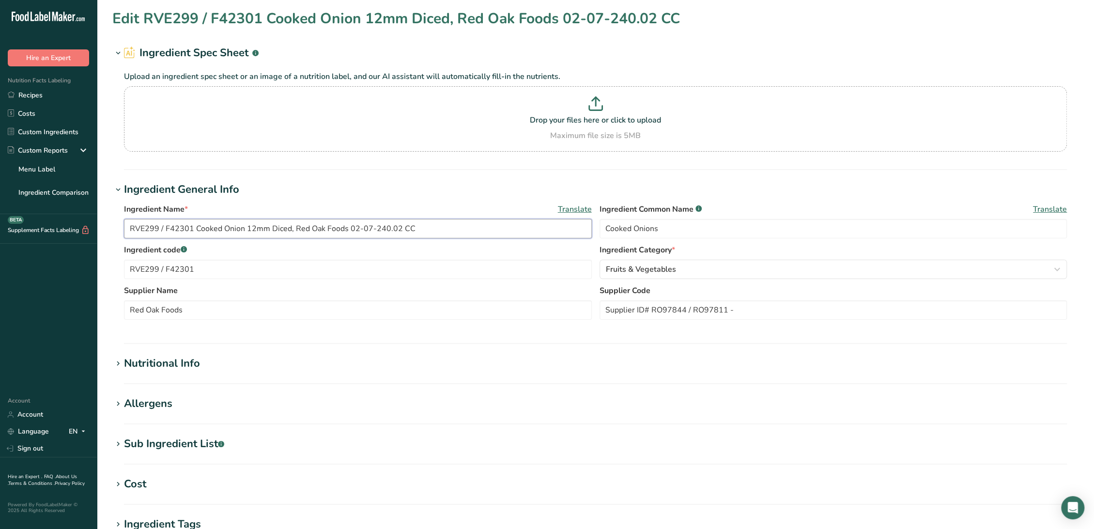
click at [344, 228] on input "RVE299 / F42301 Cooked Onion 12mm Diced, Red Oak Foods 02-07-240.02 CC" at bounding box center [358, 228] width 468 height 19
click at [365, 228] on input "RVE299 / F42301 Cooked Onion 12mm Diced, Red Oak Foods 02-07-240.02 CC" at bounding box center [358, 228] width 468 height 19
click at [350, 226] on input "RVE299 / F42301 Cooked Onion 12mm Diced, Red Oak Foods 02-7-240.02 CC" at bounding box center [358, 228] width 468 height 19
click at [355, 232] on input "RVE299 / F42301 Cooked Onion 12mm Diced, Red Oak Foods 02-7-240.02 CC" at bounding box center [358, 228] width 468 height 19
click at [389, 229] on input "RVE299 / F42301 Cooked Onion 12mm Diced, Red Oak Foods 2-7-240.02 CC" at bounding box center [358, 228] width 468 height 19
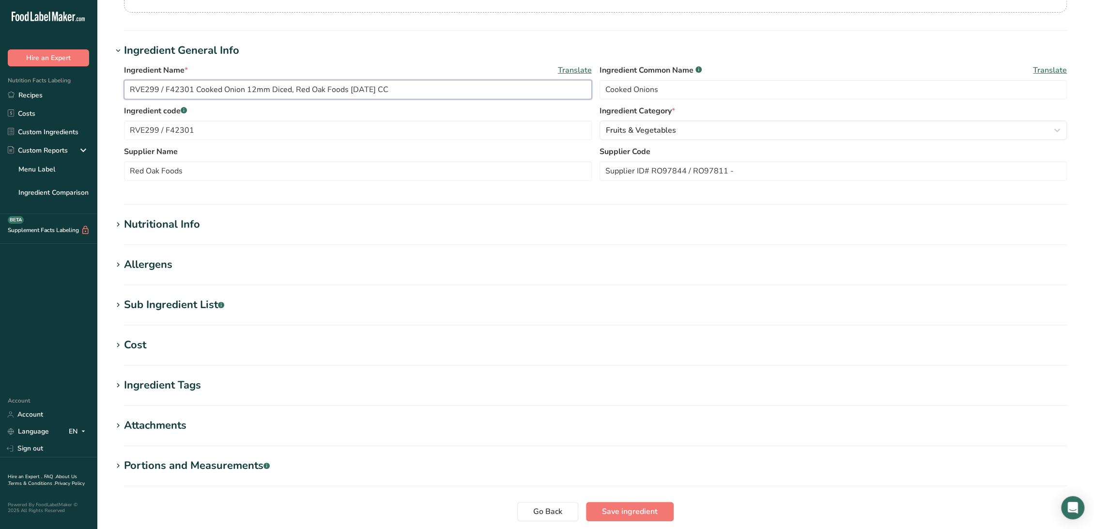
scroll to position [161, 0]
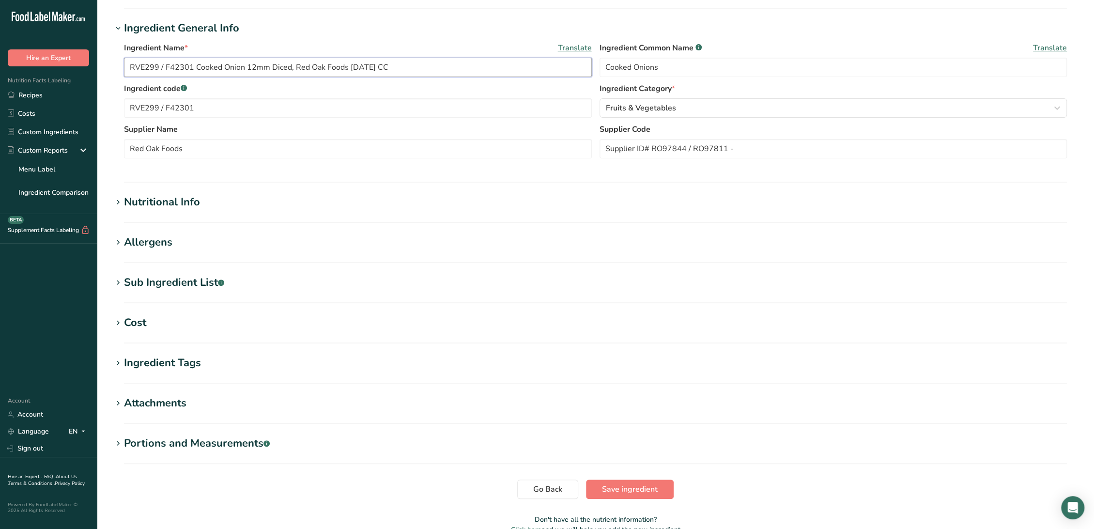
type input "RVE299 / F42301 Cooked Onion 12mm Diced, Red Oak Foods 2-7-24 CC"
click at [169, 205] on div "Nutritional Info" at bounding box center [162, 202] width 76 height 16
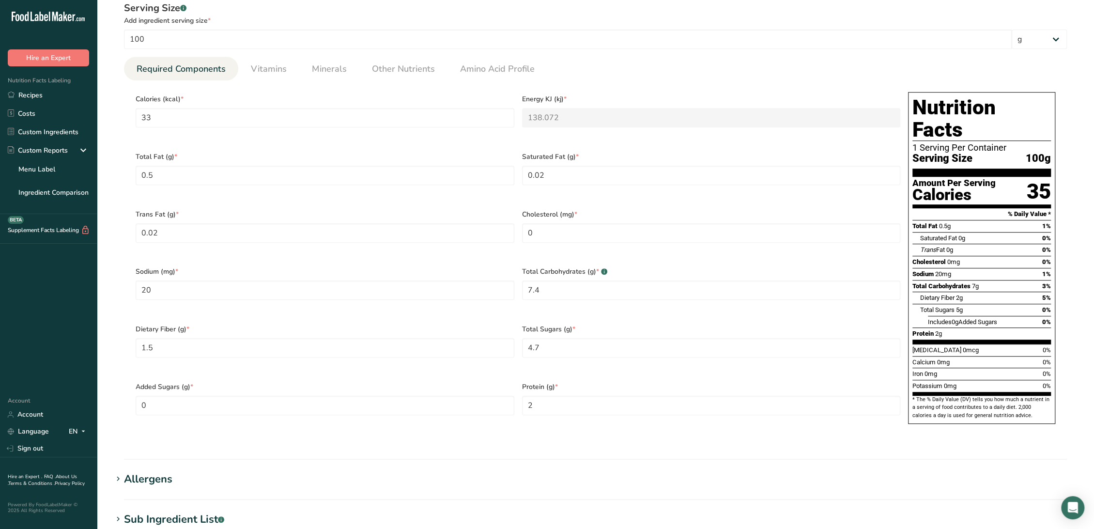
scroll to position [430, 0]
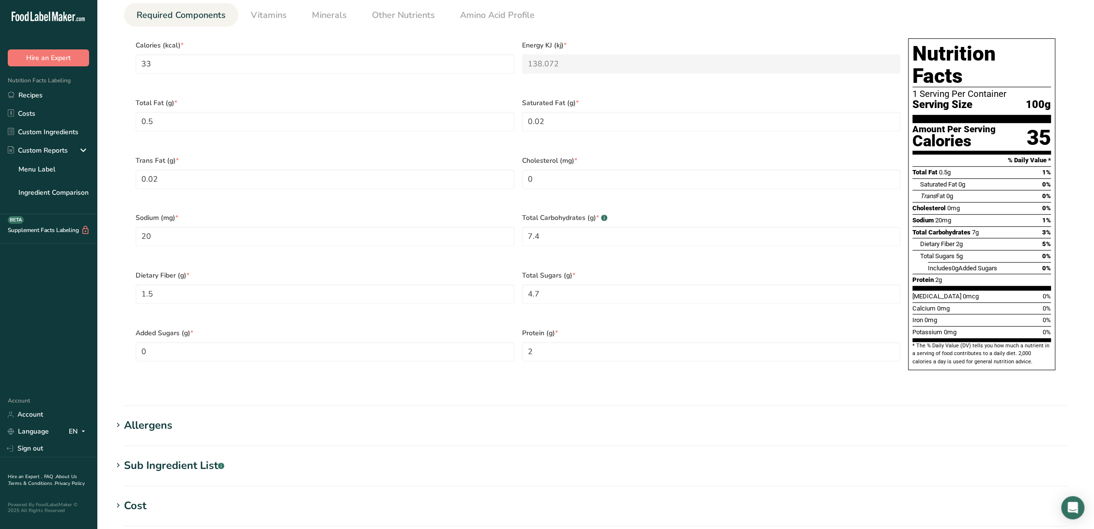
click at [170, 418] on div "Allergens" at bounding box center [148, 426] width 48 height 16
click at [181, 504] on div "Sub Ingredient List .a-a{fill:#347362;}.b-a{fill:#fff;}" at bounding box center [174, 512] width 100 height 16
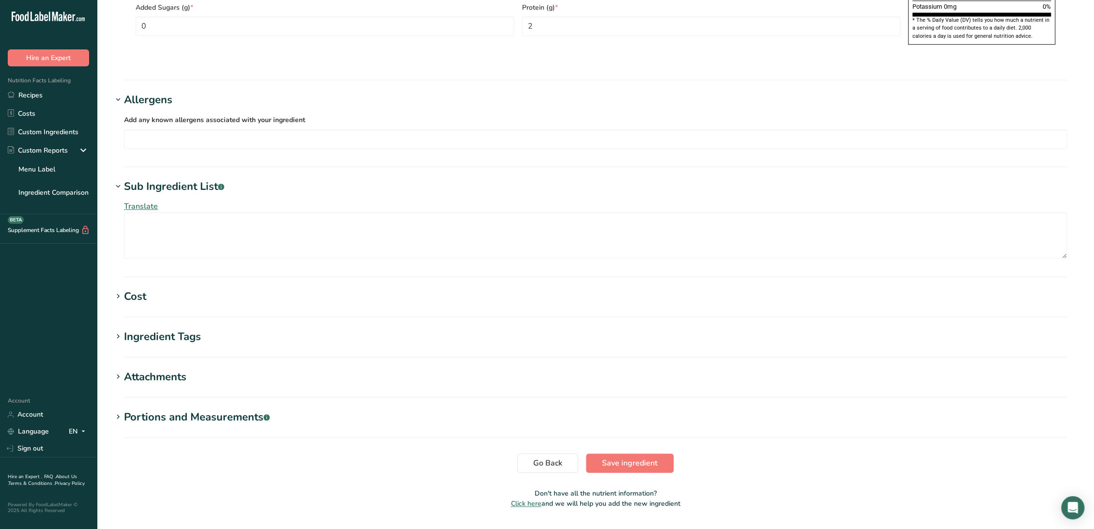
scroll to position [758, 0]
click at [632, 455] on span "Save ingredient" at bounding box center [630, 461] width 56 height 12
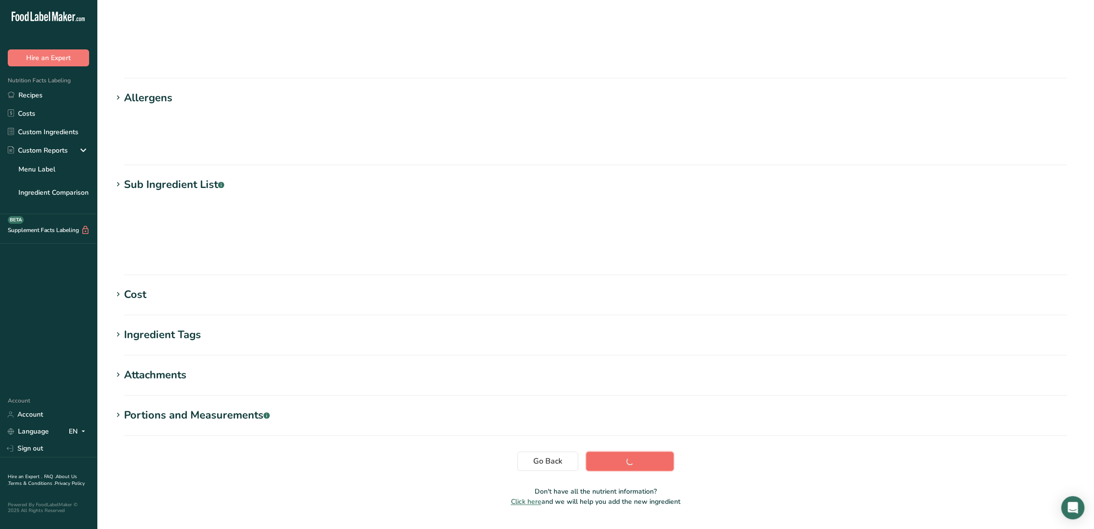
scroll to position [0, 0]
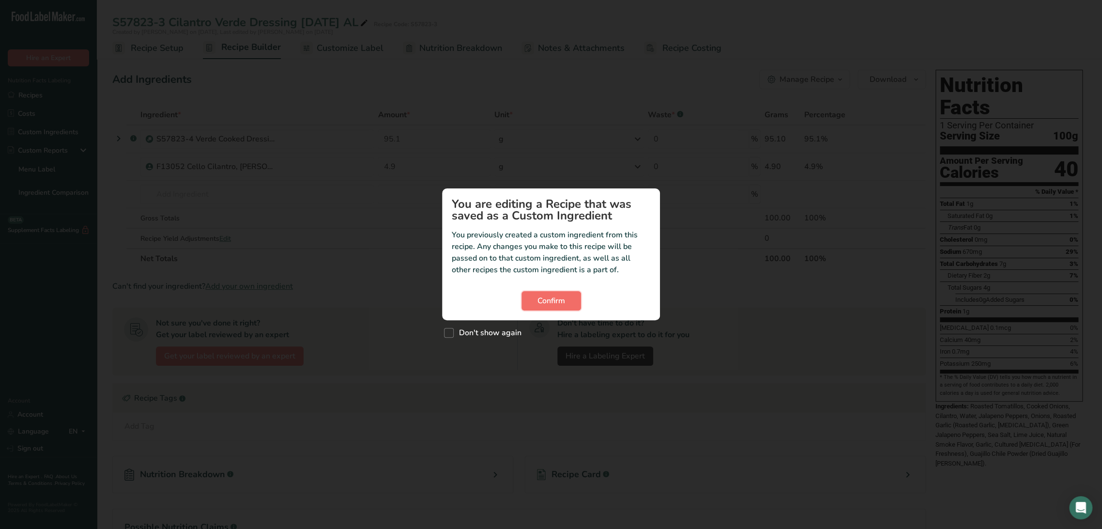
click at [562, 303] on span "Confirm" at bounding box center [552, 301] width 28 height 12
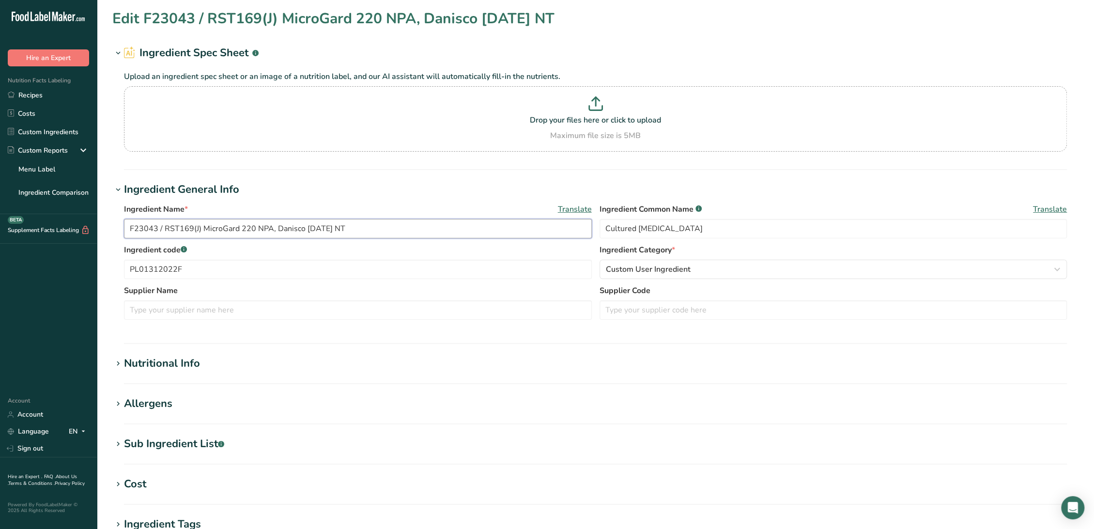
click at [201, 230] on input "F23043 / RST169(J) MicroGard 220 NPA, Danisco [DATE] NT" at bounding box center [358, 228] width 468 height 19
type input "F23043 / RST169 MicroGard 220 NPA, Danisco [DATE] NT"
drag, startPoint x: 201, startPoint y: 273, endPoint x: 90, endPoint y: 279, distance: 111.5
click at [90, 279] on div ".a-20{fill:#fff;} Hire an Expert Nutrition Facts Labeling Recipes Costs Custom …" at bounding box center [547, 371] width 1094 height 743
click at [721, 317] on input "text" at bounding box center [834, 309] width 468 height 19
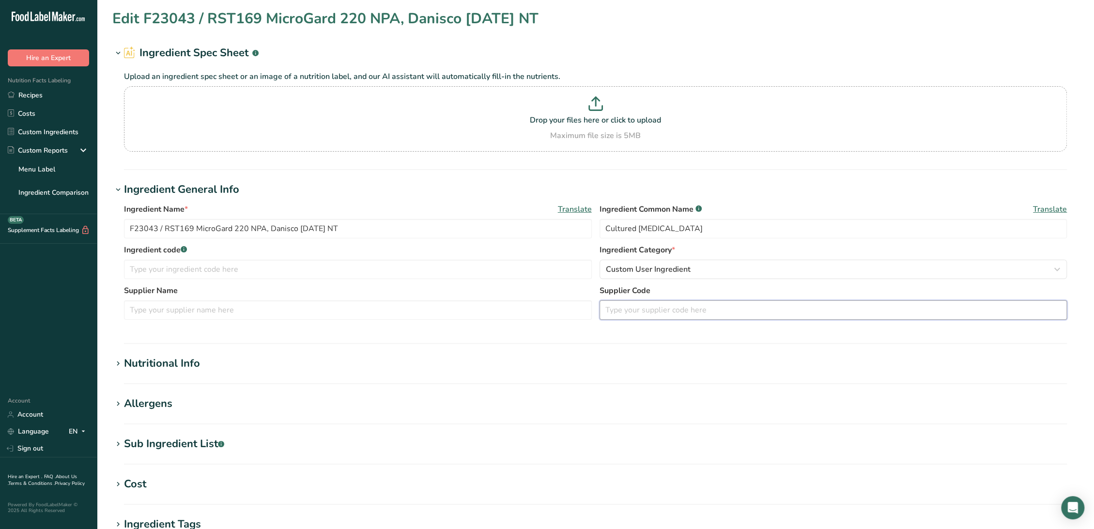
paste input "PL01312022F"
type input "PL01312022F"
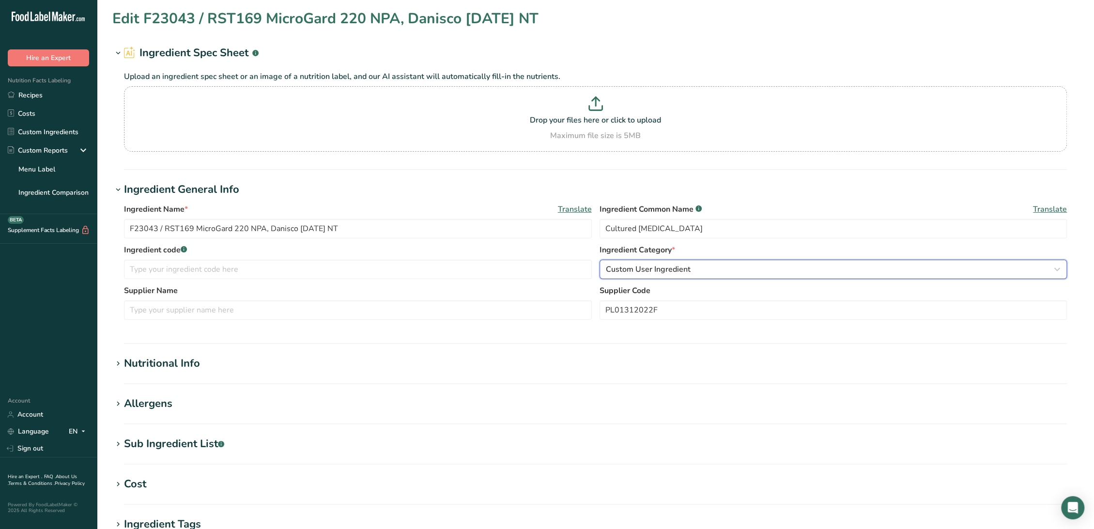
click at [647, 263] on button "Custom User Ingredient" at bounding box center [834, 269] width 468 height 19
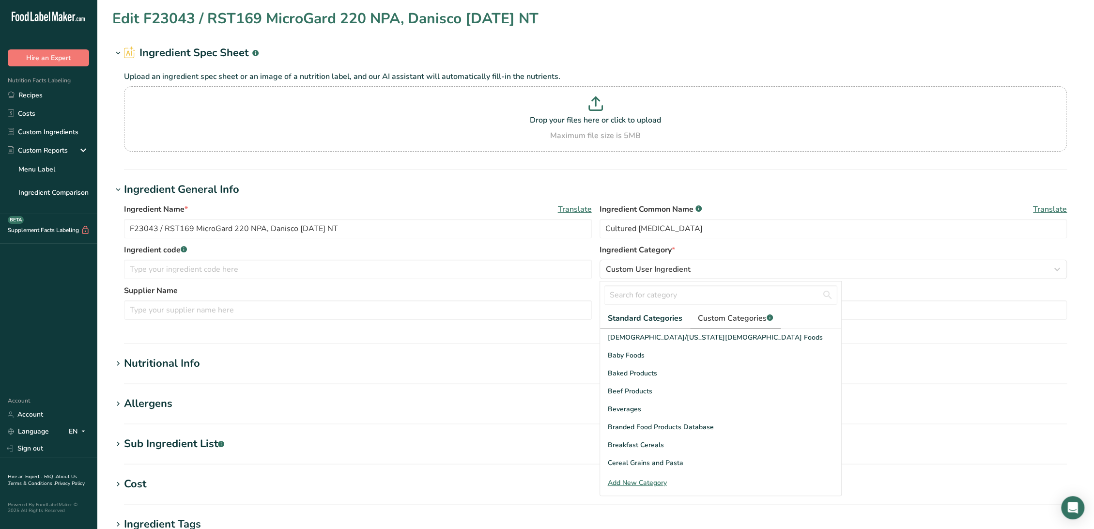
click at [712, 316] on span "Custom Categories .a-a{fill:#347362;}.b-a{fill:#fff;}" at bounding box center [735, 318] width 75 height 12
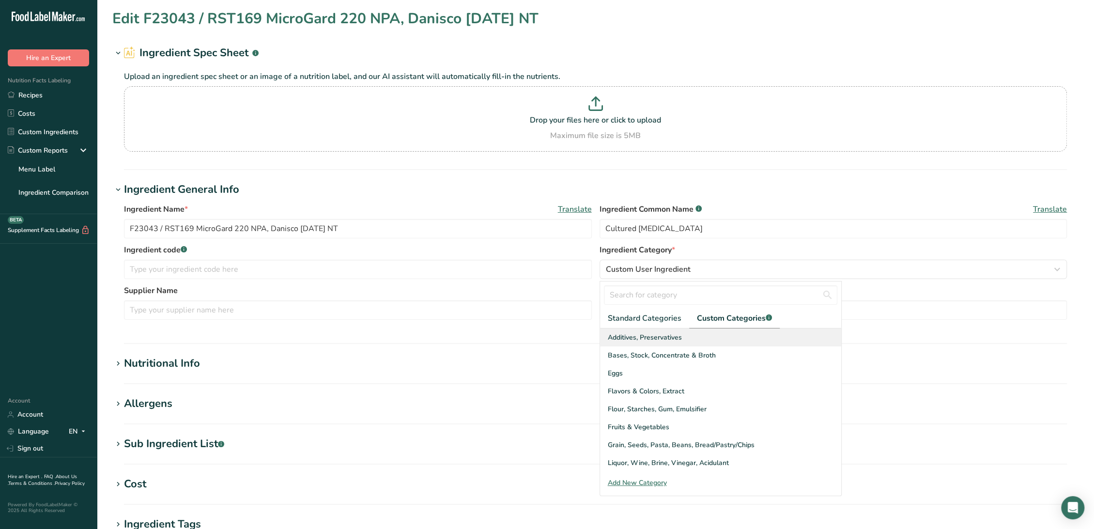
click at [657, 340] on span "Additives, Preservatives" at bounding box center [645, 337] width 74 height 10
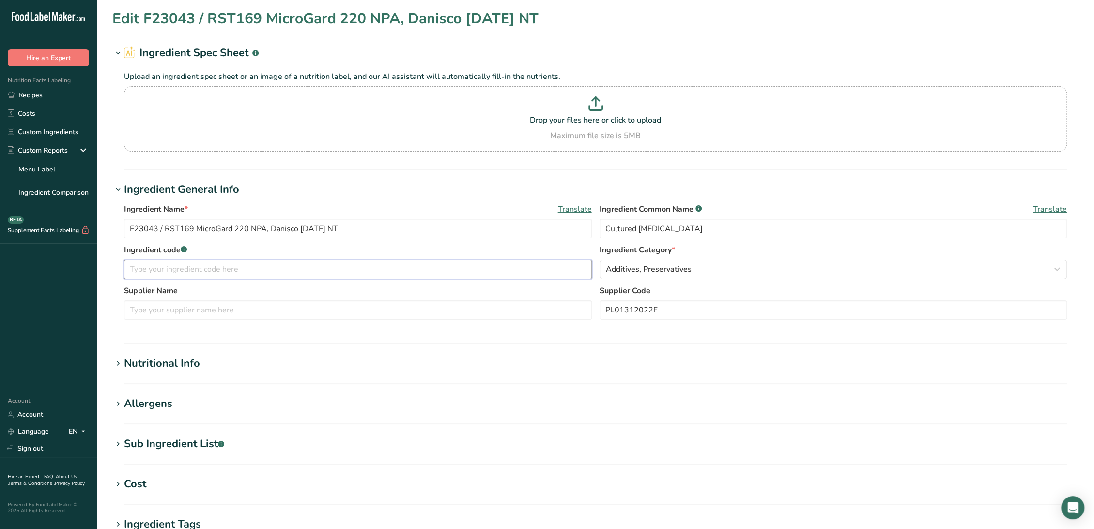
click at [171, 270] on input "text" at bounding box center [358, 269] width 468 height 19
drag, startPoint x: 186, startPoint y: 225, endPoint x: 39, endPoint y: 219, distance: 146.9
click at [39, 219] on div ".a-20{fill:#fff;} Hire an Expert Nutrition Facts Labeling Recipes Costs Custom …" at bounding box center [547, 371] width 1094 height 743
click at [235, 269] on input "text" at bounding box center [358, 269] width 468 height 19
paste input "F23043 / RST169"
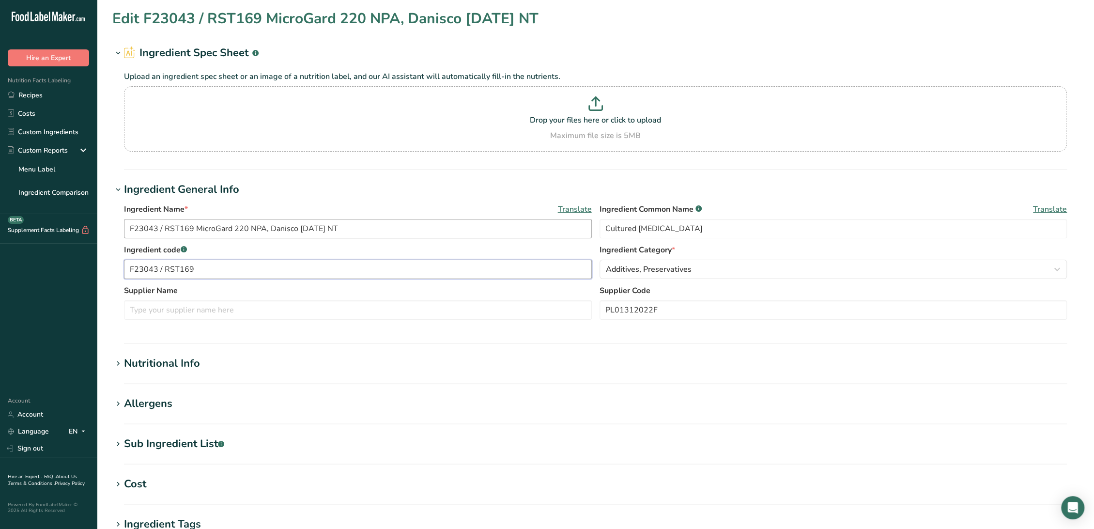
type input "F23043 / RST169"
drag, startPoint x: 294, startPoint y: 227, endPoint x: 269, endPoint y: 230, distance: 25.8
click at [269, 230] on input "F23043 / RST169 MicroGard 220 NPA, Danisco 6-27-22 NT" at bounding box center [358, 228] width 468 height 19
click at [206, 314] on input "text" at bounding box center [358, 309] width 468 height 19
paste input "Danisco"
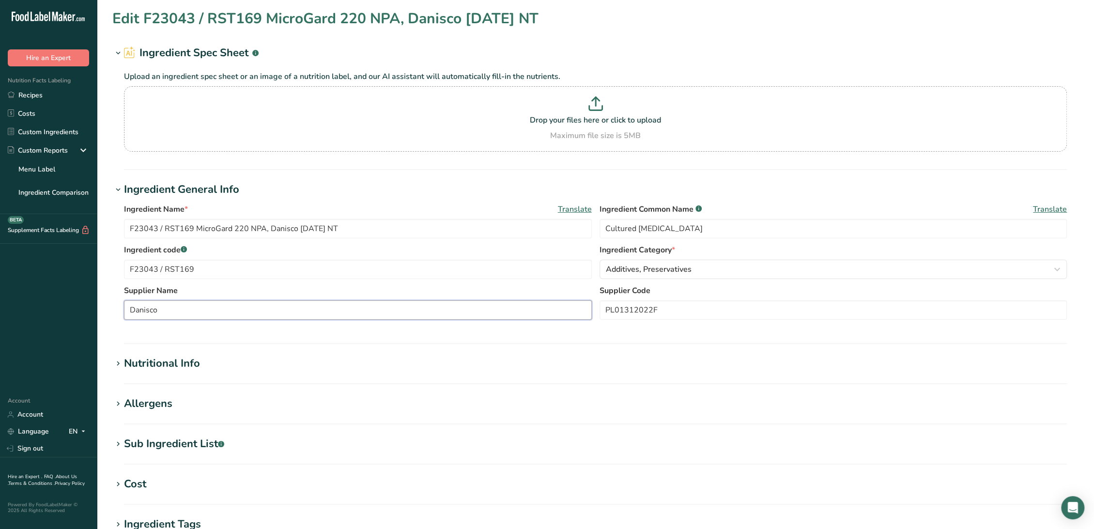
type input "Danisco"
click at [187, 364] on div "Nutritional Info" at bounding box center [162, 364] width 76 height 16
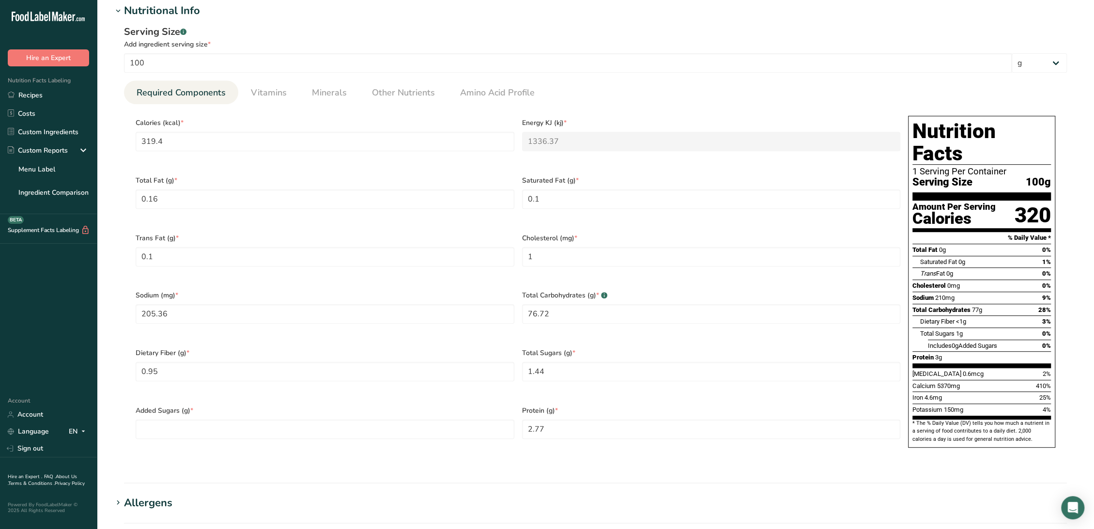
scroll to position [376, 0]
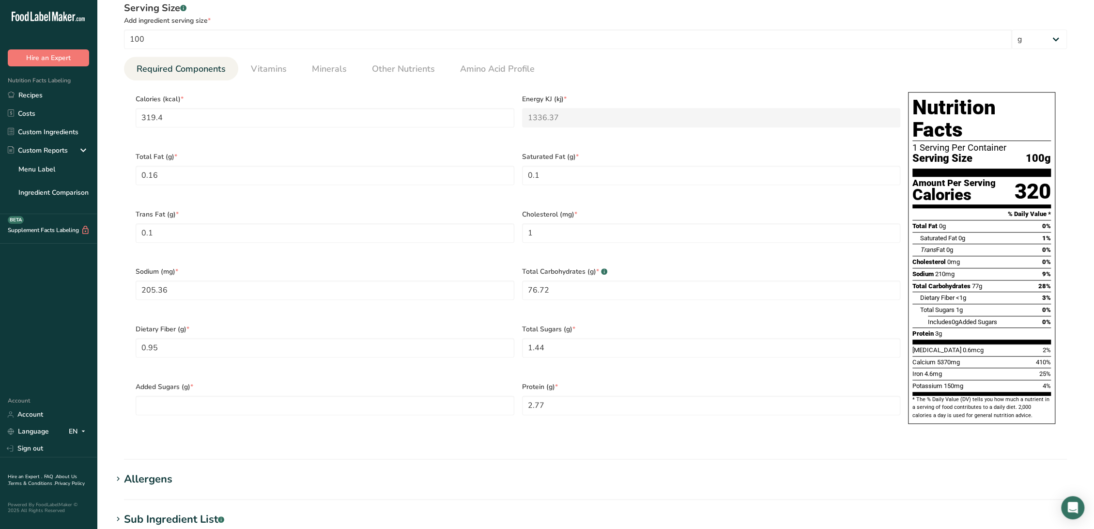
click at [184, 511] on div "Sub Ingredient List .a-a{fill:#347362;}.b-a{fill:#fff;}" at bounding box center [174, 519] width 100 height 16
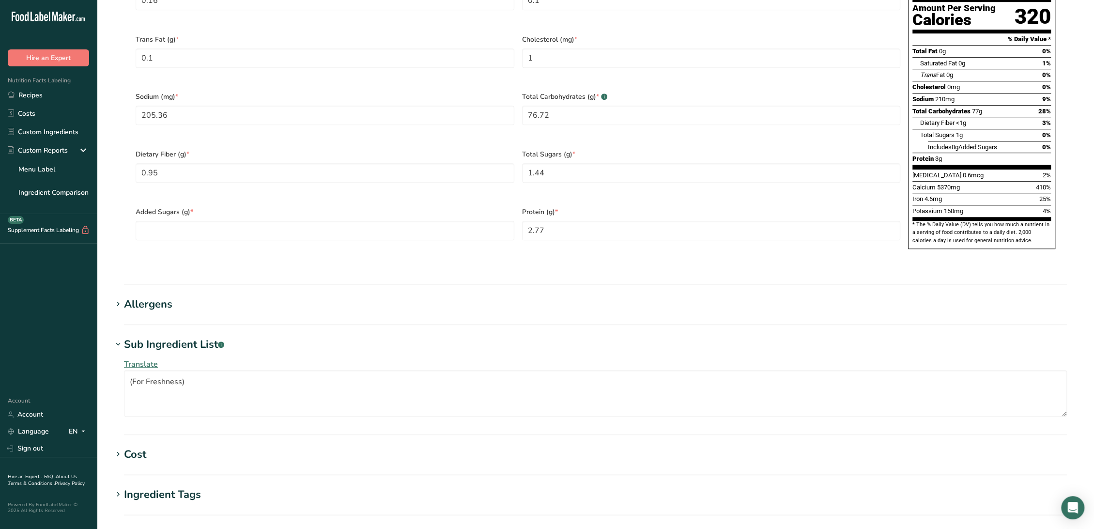
scroll to position [592, 0]
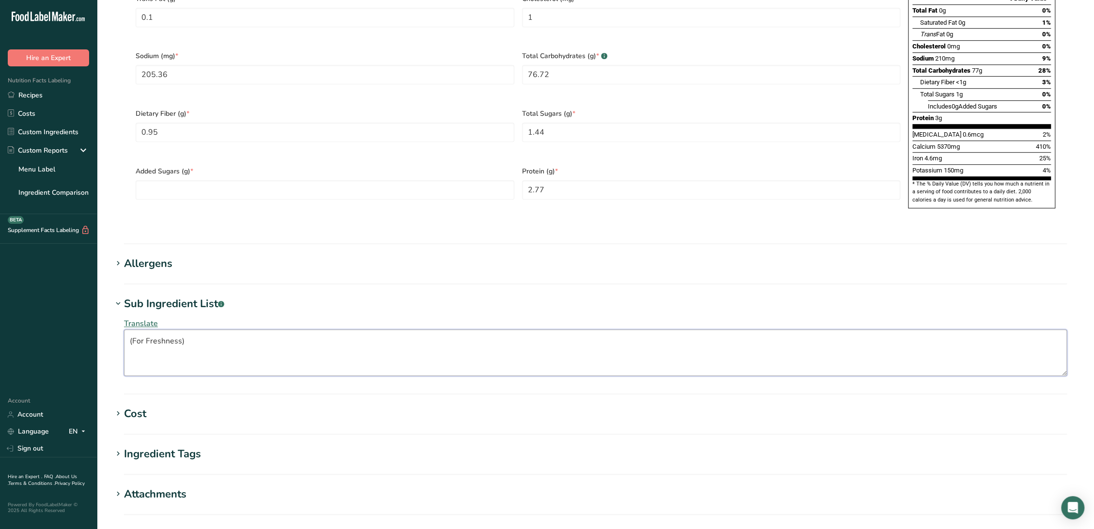
drag, startPoint x: 191, startPoint y: 323, endPoint x: 198, endPoint y: 324, distance: 6.8
click at [191, 329] on textarea "(For Freshness)" at bounding box center [595, 352] width 943 height 46
click at [132, 329] on textarea "(For Freshness" at bounding box center [595, 352] width 943 height 46
type textarea "For Freshness"
click at [155, 256] on div "Allergens" at bounding box center [148, 264] width 48 height 16
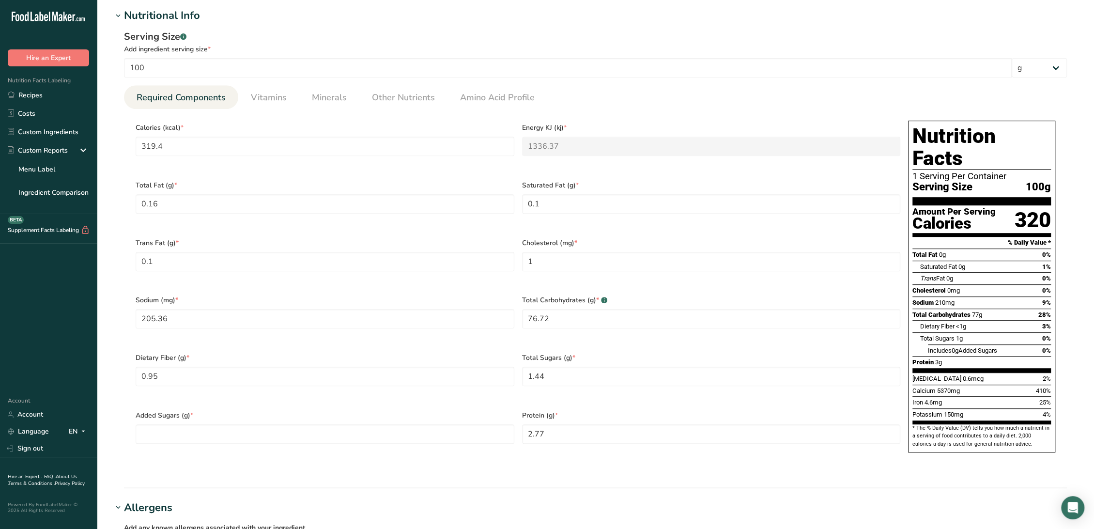
scroll to position [323, 0]
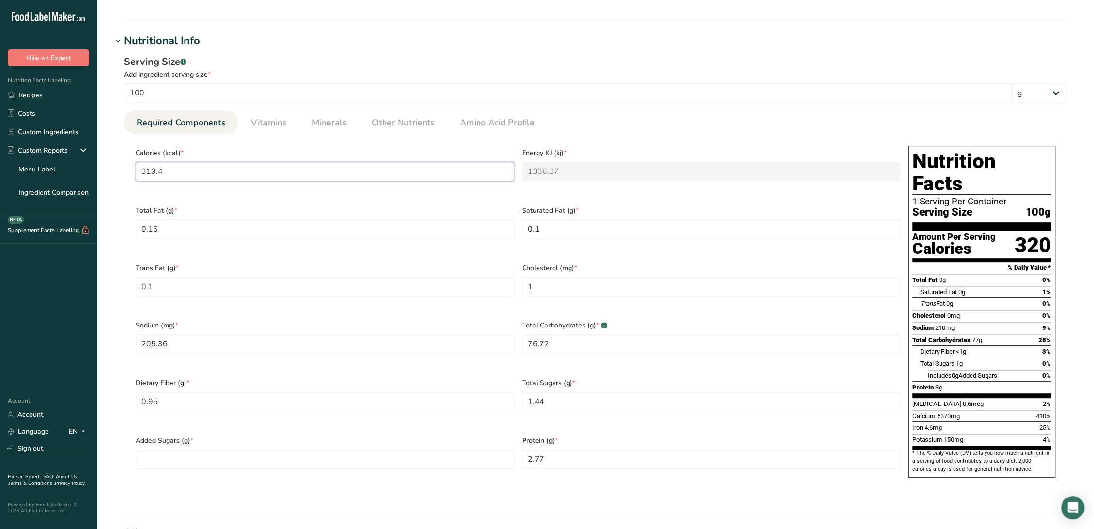
click at [237, 172] on input "319.4" at bounding box center [325, 171] width 379 height 19
click at [258, 174] on input "319.4" at bounding box center [325, 171] width 379 height 19
type Fat "0"
click at [374, 278] on Fat "0" at bounding box center [325, 286] width 379 height 19
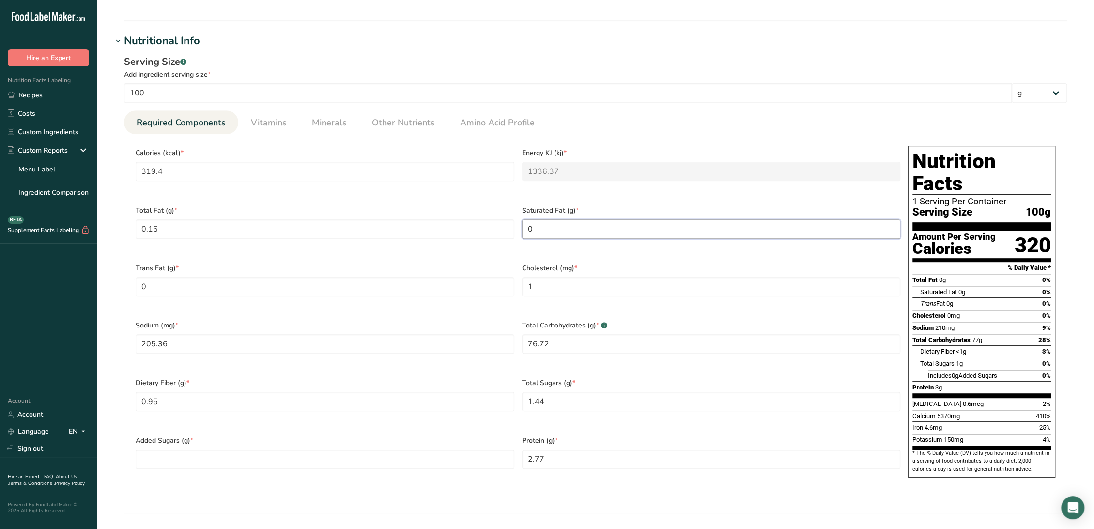
click at [553, 221] on Fat "0" at bounding box center [711, 228] width 379 height 19
type Fat "0.1"
type Sugars "0"
click at [283, 115] on link "Vitamins" at bounding box center [269, 122] width 44 height 25
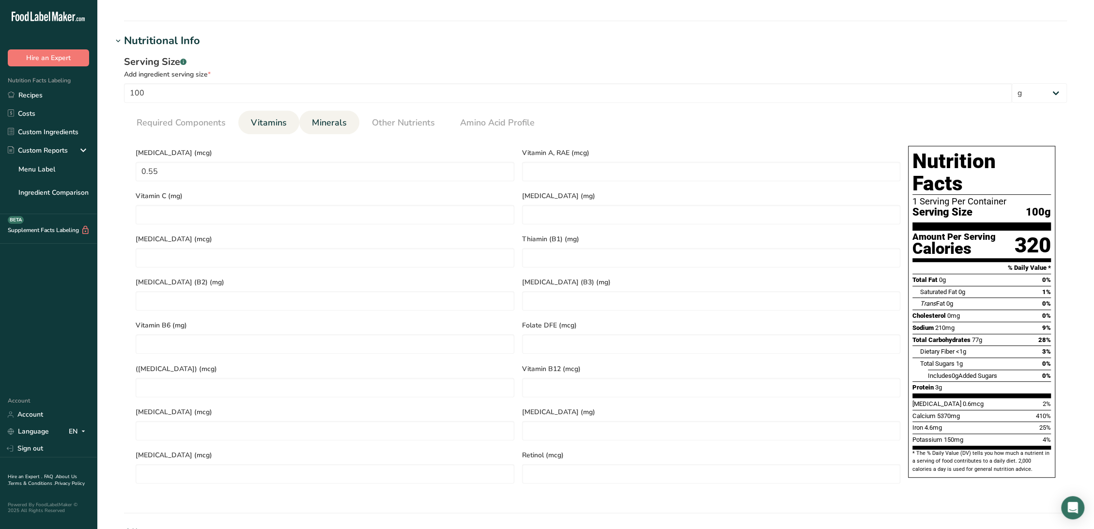
click at [329, 123] on span "Minerals" at bounding box center [329, 122] width 35 height 13
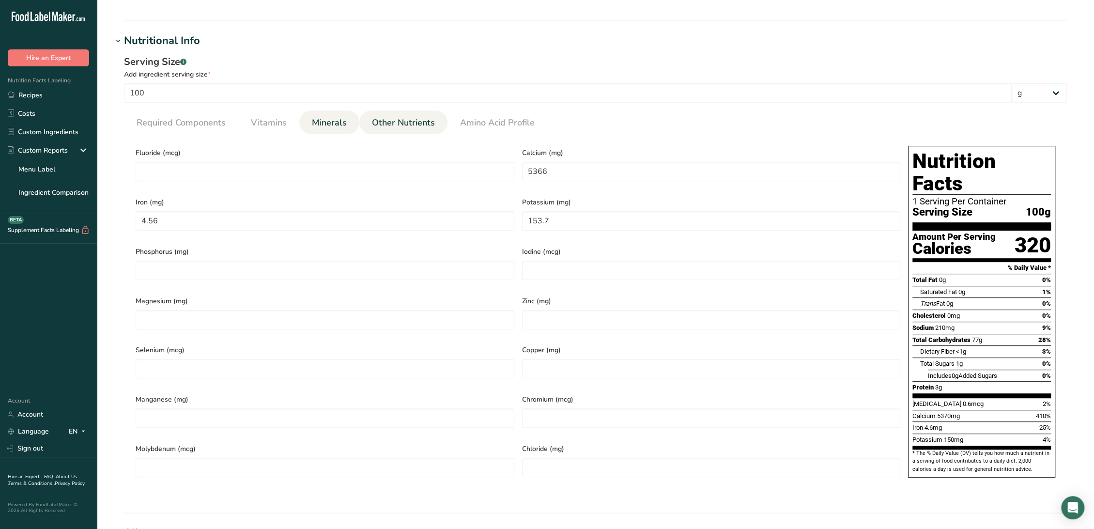
click at [387, 120] on span "Other Nutrients" at bounding box center [403, 122] width 63 height 13
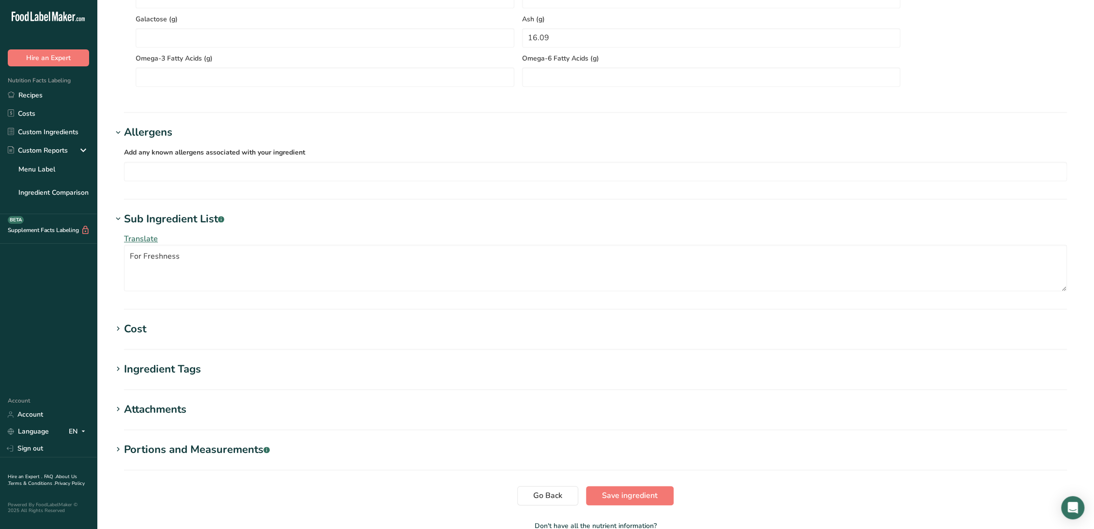
scroll to position [868, 0]
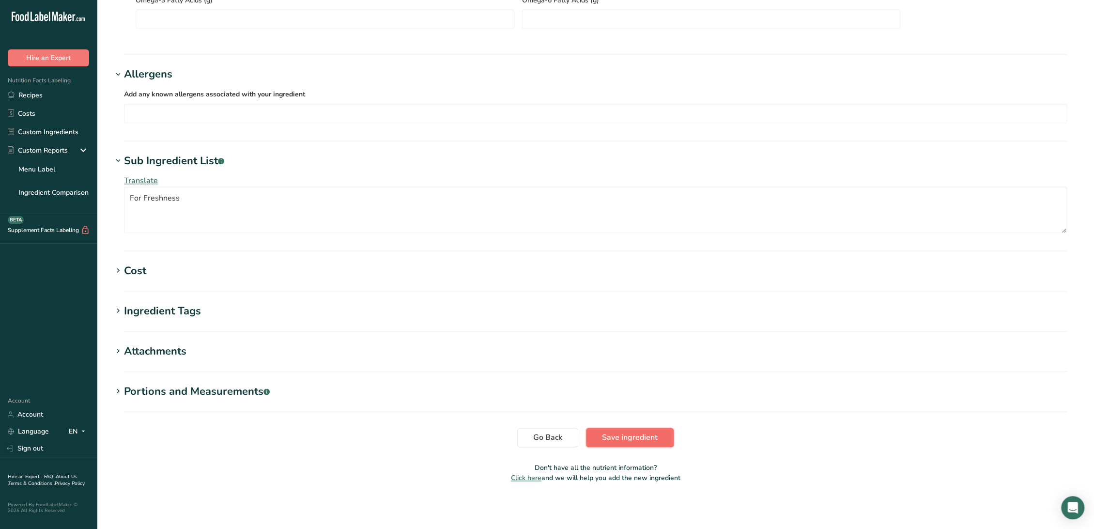
click at [621, 433] on span "Save ingredient" at bounding box center [630, 438] width 56 height 12
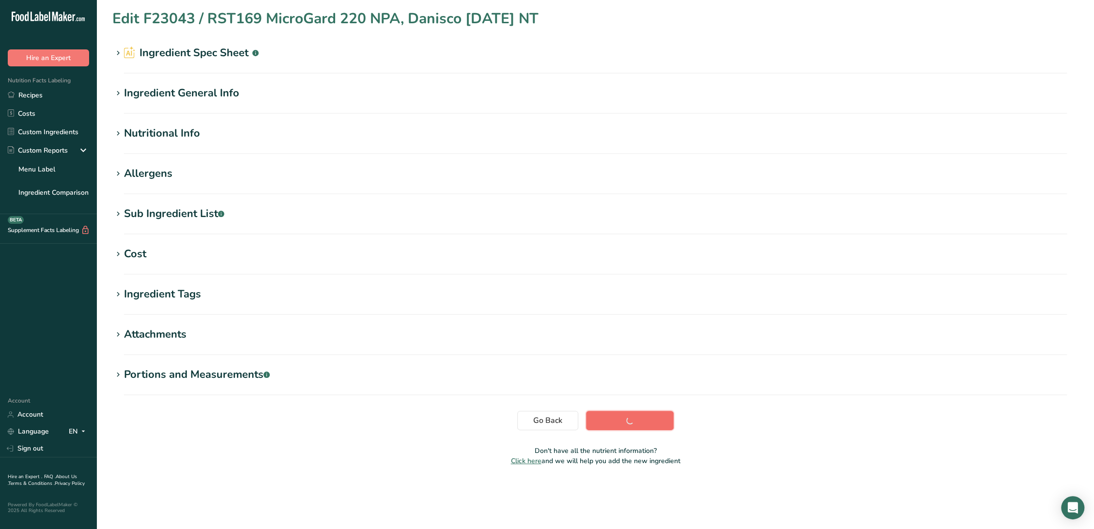
scroll to position [0, 0]
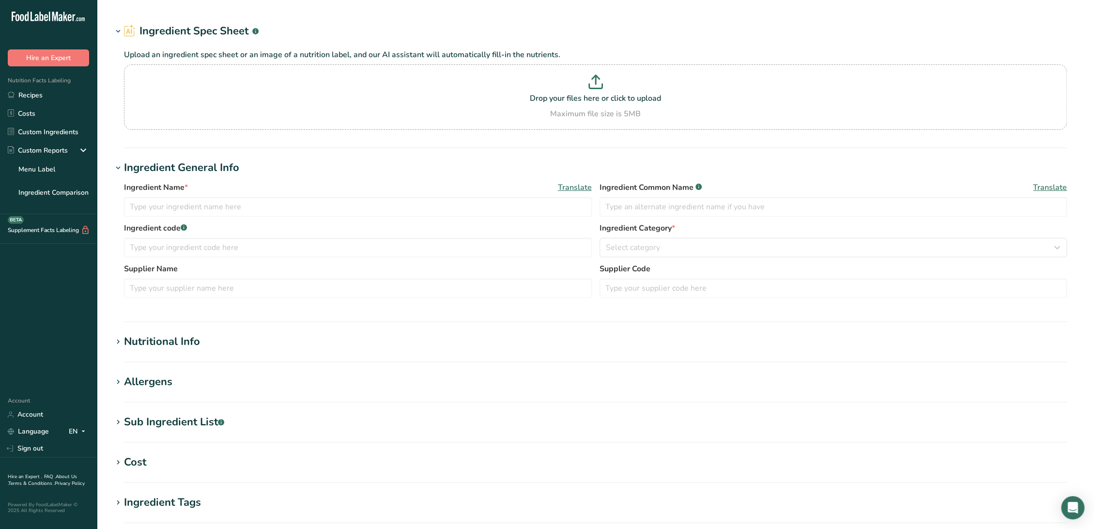
type input "RSP137(J) / F23235 Guajillo Chile Powder, Woodland Foods [DATE] CC OBSOLETE"
type input "Guajillo Chile Powder"
type input "D29 Woodland Foods - FG-PPGU-040-003-C40"
type input "RSP137(J) / F23235 Guajillo Chile Powder, Woodland Foods [DATE] CC OBSOLETE"
type input "Guajillo Chile Powder"
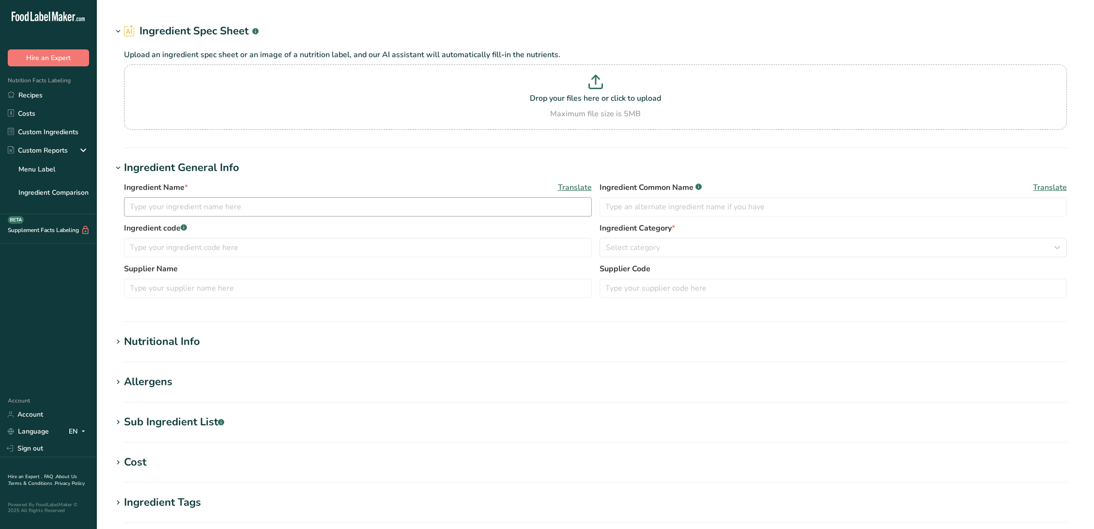
type input "D29 Woodland Foods - FG-PPGU-040-003-C40"
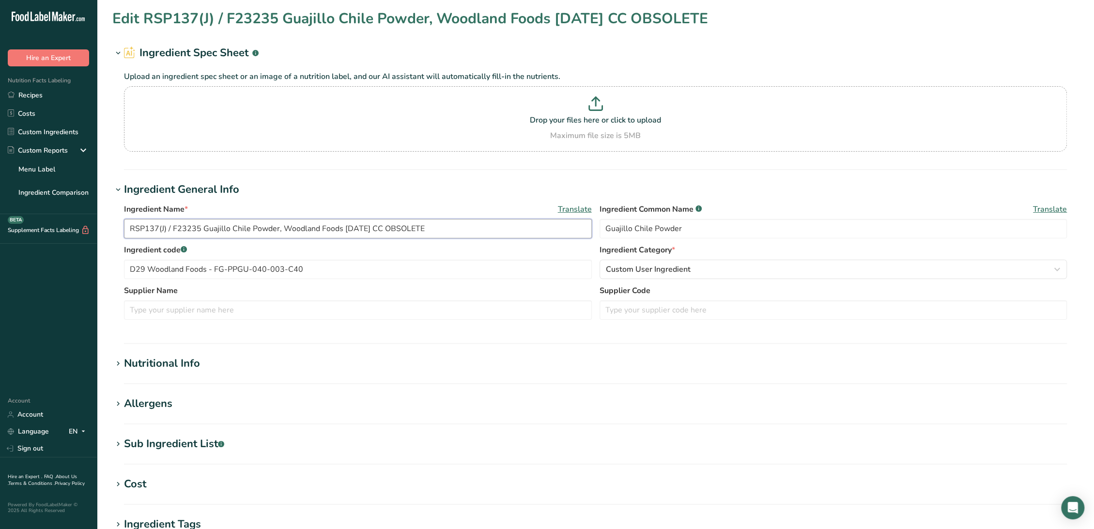
drag, startPoint x: 465, startPoint y: 229, endPoint x: 393, endPoint y: 230, distance: 71.7
click at [393, 230] on input "RSP137(J) / F23235 Guajillo Chile Powder, Woodland Foods [DATE] CC OBSOLETE" at bounding box center [358, 228] width 468 height 19
type input "RSP137(J) / F23235 Guajillo Chile Powder, Woodland Foods [DATE] CC"
click at [407, 268] on input "D29 Woodland Foods - FG-PPGU-040-003-C40" at bounding box center [358, 269] width 468 height 19
click at [428, 229] on input "RSP137(J) / F23235 Guajillo Chile Powder, Woodland Foods [DATE] CC" at bounding box center [358, 228] width 468 height 19
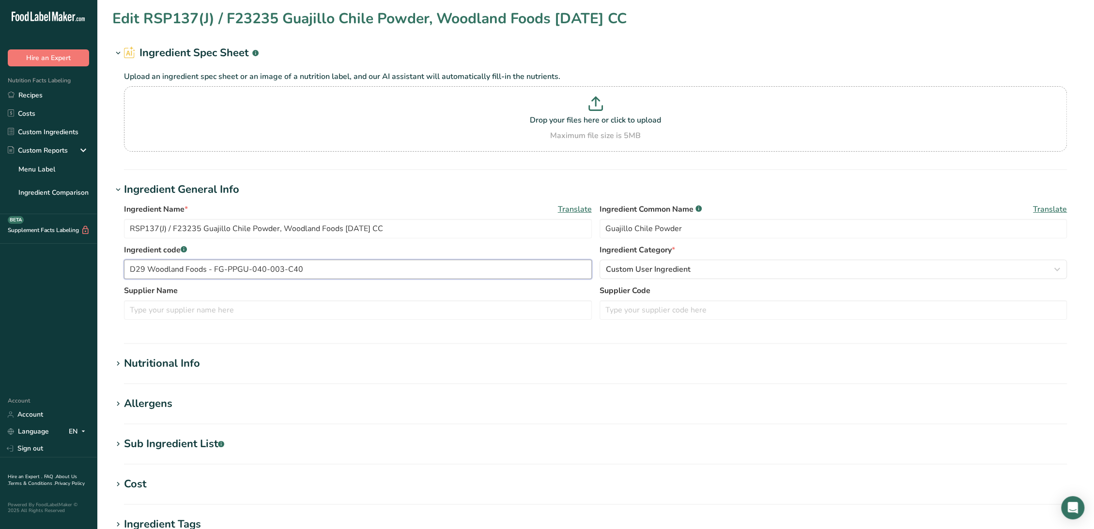
click at [377, 275] on input "D29 Woodland Foods - FG-PPGU-040-003-C40" at bounding box center [358, 269] width 468 height 19
paste input "OBSOLETE"
drag, startPoint x: 301, startPoint y: 269, endPoint x: 76, endPoint y: 260, distance: 225.4
click at [76, 260] on div ".a-20{fill:#fff;} Hire an Expert Nutrition Facts Labeling Recipes Costs Custom …" at bounding box center [547, 371] width 1094 height 743
type input "OBSOLETE"
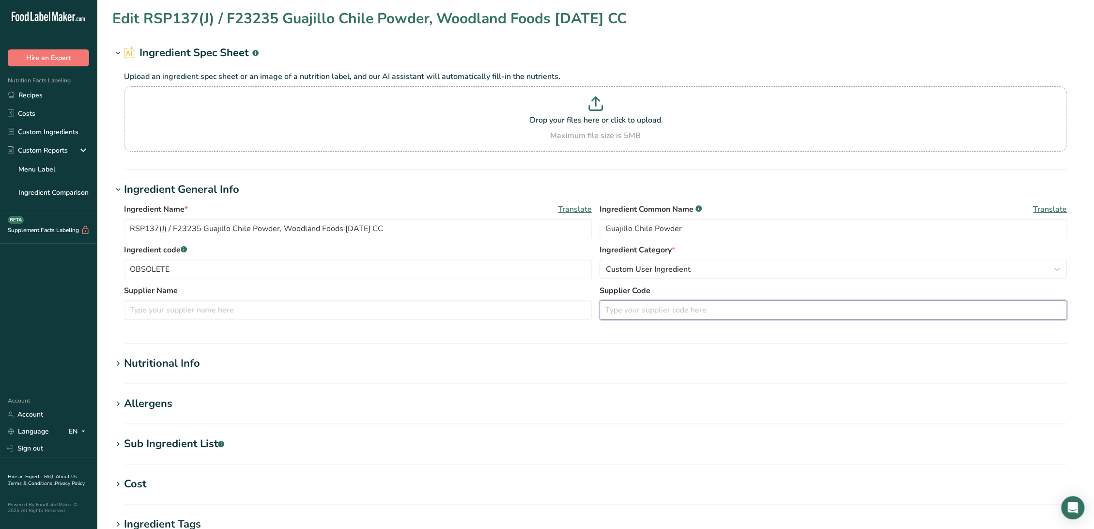
click at [731, 309] on input "text" at bounding box center [834, 309] width 468 height 19
paste input "D29 Woodland Foods - FG-PPGU-040-003-C40"
type input "D29 Woodland Foods - FG-PPGU-040-003-C40"
drag, startPoint x: 198, startPoint y: 225, endPoint x: 89, endPoint y: 218, distance: 109.2
click at [89, 218] on div ".a-20{fill:#fff;} Hire an Expert Nutrition Facts Labeling Recipes Costs Custom …" at bounding box center [547, 371] width 1094 height 743
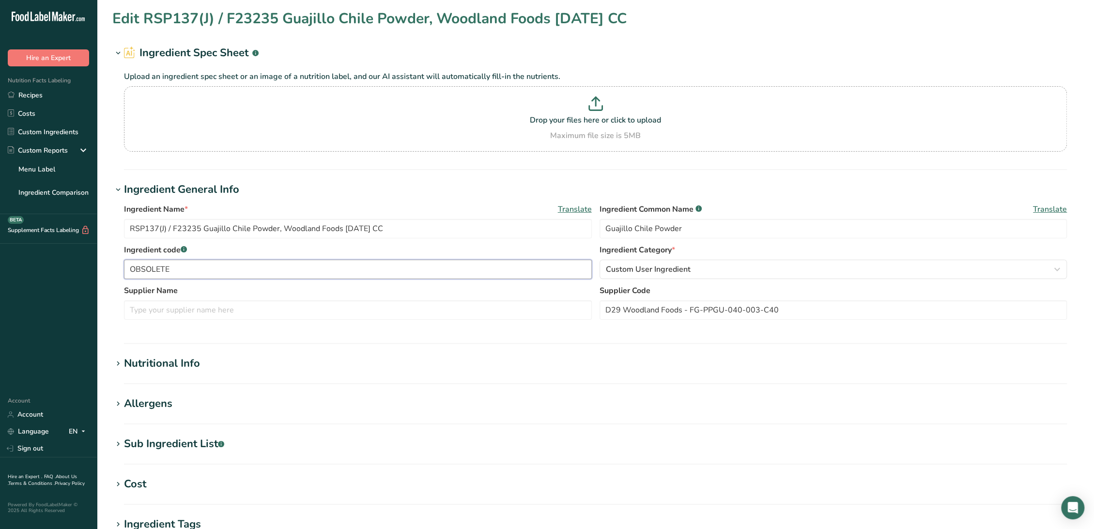
click at [129, 274] on input "OBSOLETE" at bounding box center [358, 269] width 468 height 19
paste input "RSP137(J) / F23235"
drag, startPoint x: 167, startPoint y: 271, endPoint x: 177, endPoint y: 279, distance: 13.1
click at [167, 271] on input "RSP137(J) / F23235 - OBSOLETE" at bounding box center [358, 269] width 468 height 19
type input "RSP137 / F23235 - OBSOLETE"
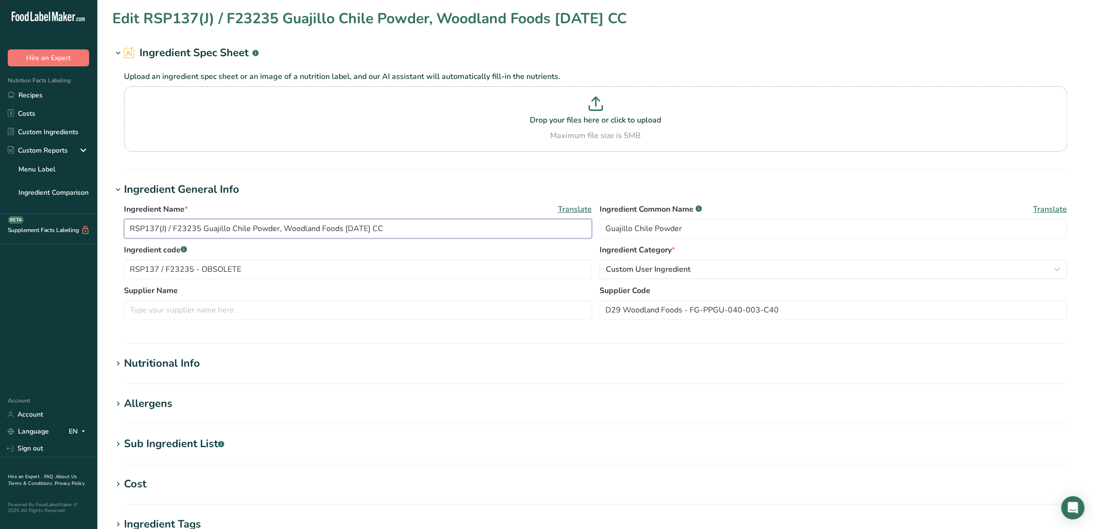
drag, startPoint x: 167, startPoint y: 224, endPoint x: 170, endPoint y: 228, distance: 5.1
click at [167, 225] on input "RSP137(J) / F23235 Guajillo Chile Powder, Woodland Foods [DATE] CC" at bounding box center [358, 228] width 468 height 19
type input "RSP137 / F23235 Guajillo Chile Powder, Woodland Foods [DATE] CC"
click at [262, 316] on input "text" at bounding box center [358, 309] width 468 height 19
drag, startPoint x: 333, startPoint y: 227, endPoint x: 274, endPoint y: 226, distance: 59.6
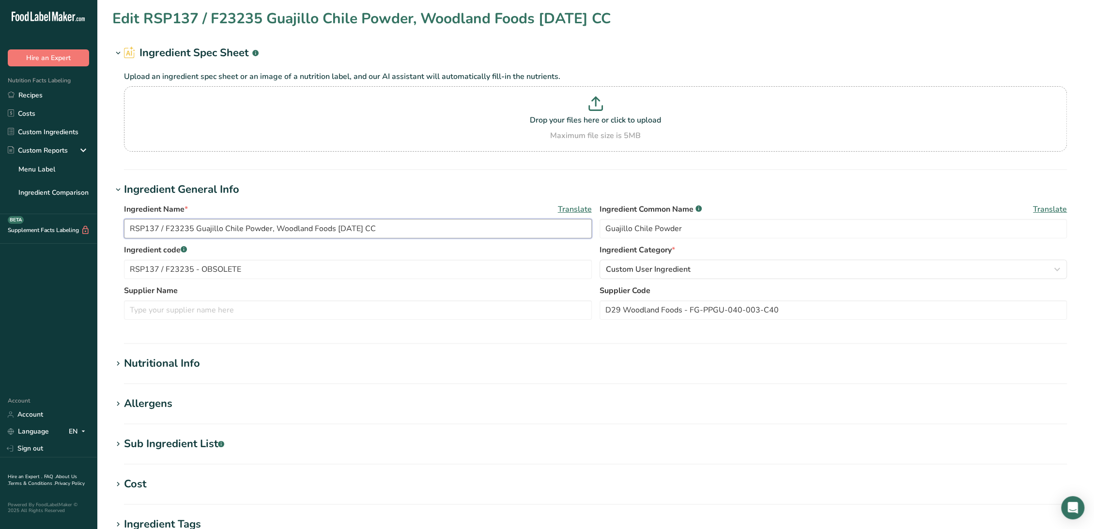
click at [274, 226] on input "RSP137 / F23235 Guajillo Chile Powder, Woodland Foods [DATE] CC" at bounding box center [358, 228] width 468 height 19
click at [255, 308] on input "text" at bounding box center [358, 309] width 468 height 19
paste input "Woodland Foods"
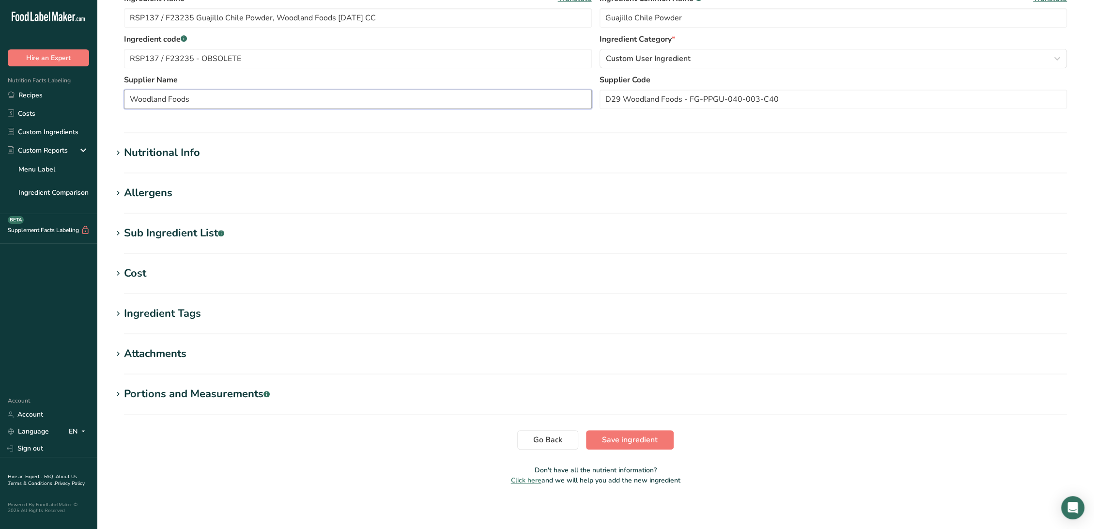
scroll to position [213, 0]
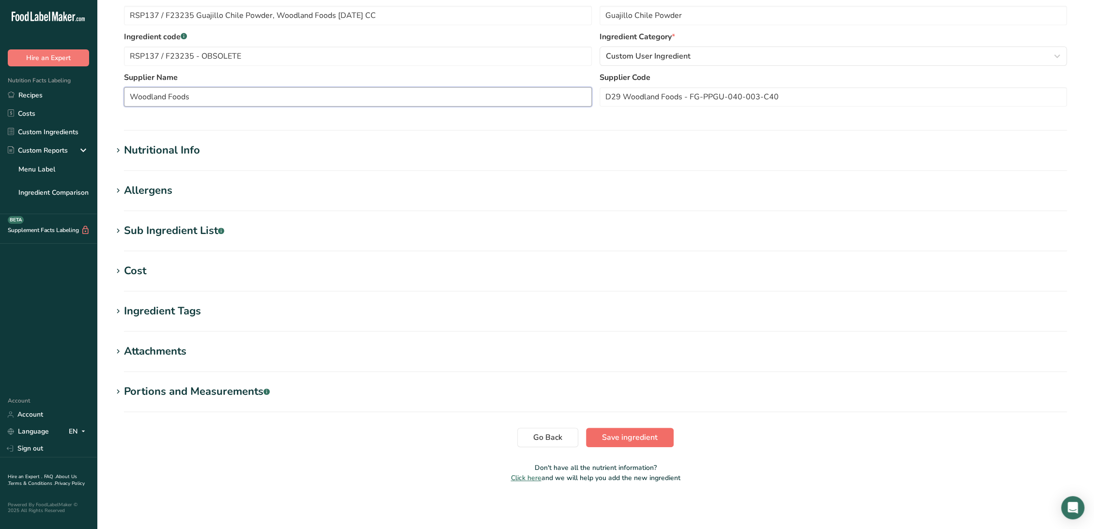
type input "Woodland Foods"
click at [636, 439] on span "Save ingredient" at bounding box center [630, 438] width 56 height 12
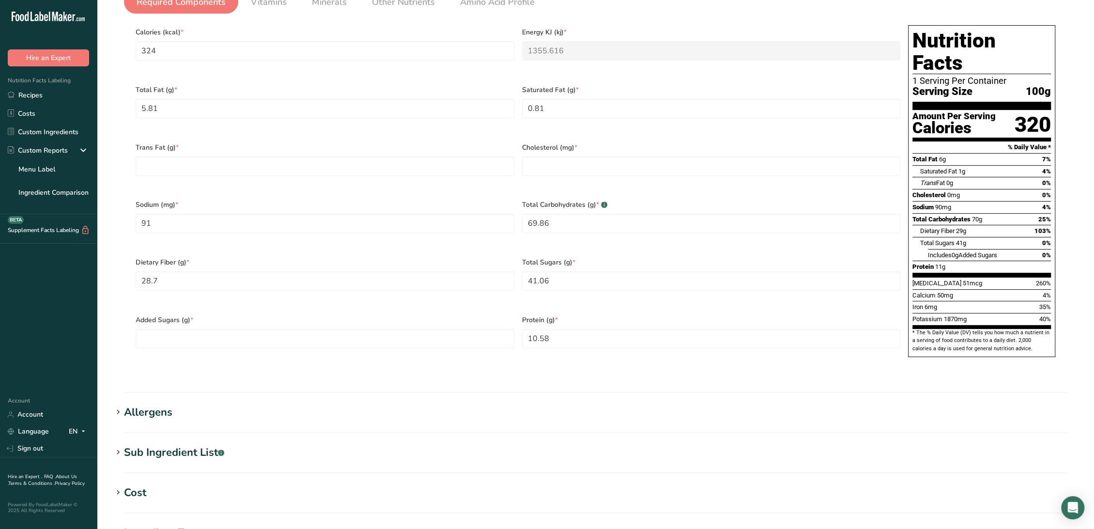
scroll to position [117, 0]
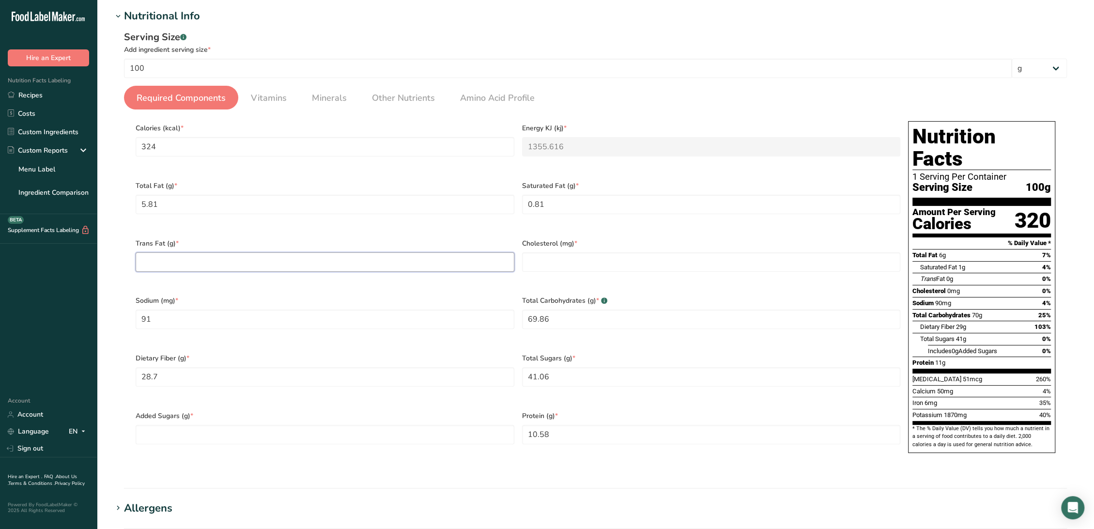
click at [194, 257] on Fat "number" at bounding box center [325, 261] width 379 height 19
type Fat "0"
click at [260, 425] on Sugars "number" at bounding box center [325, 434] width 379 height 19
type Sugars "0"
drag, startPoint x: 542, startPoint y: 259, endPoint x: 550, endPoint y: 256, distance: 8.6
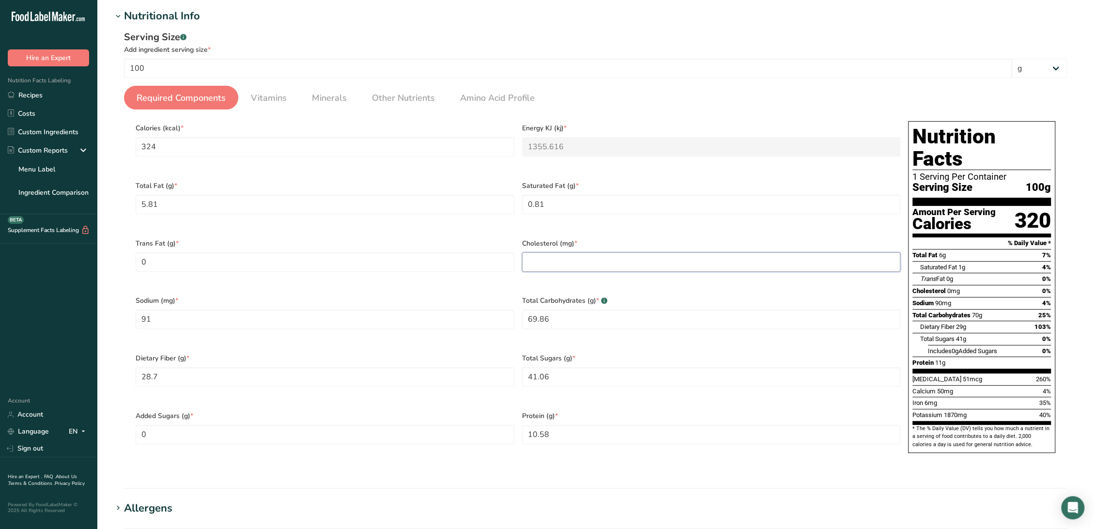
click at [542, 259] on input "number" at bounding box center [711, 261] width 379 height 19
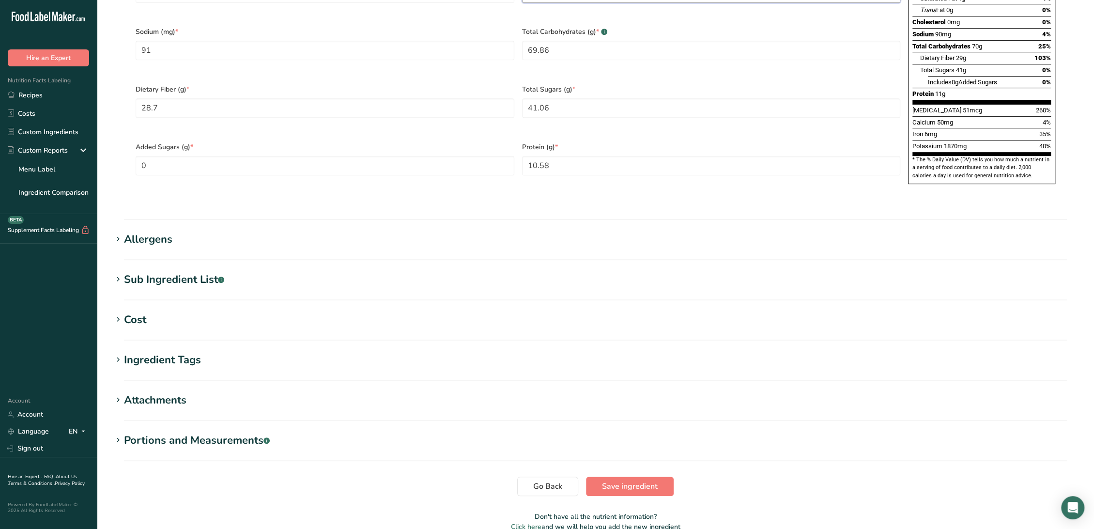
scroll to position [412, 0]
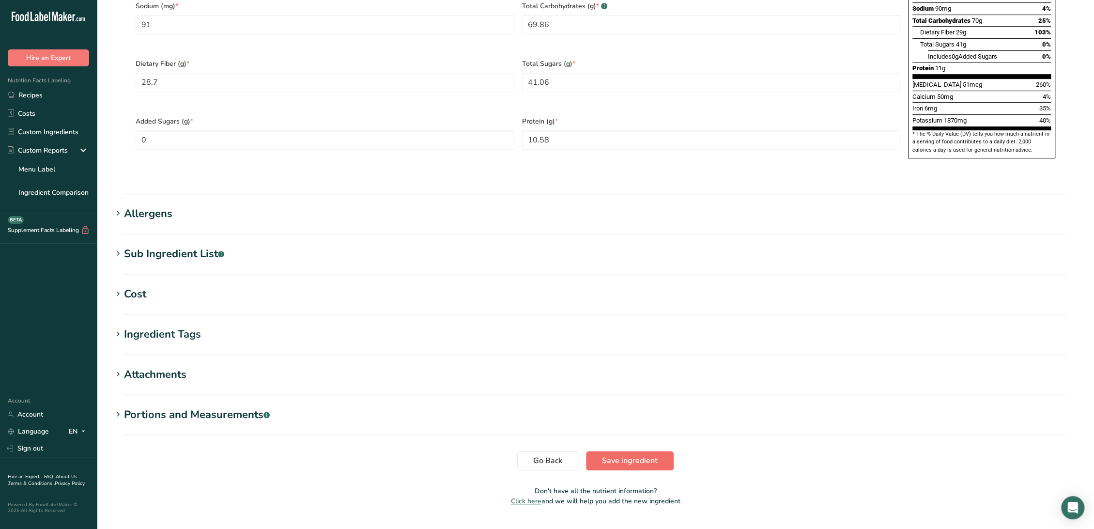
type input "0"
click at [599, 451] on button "Save ingredient" at bounding box center [630, 460] width 88 height 19
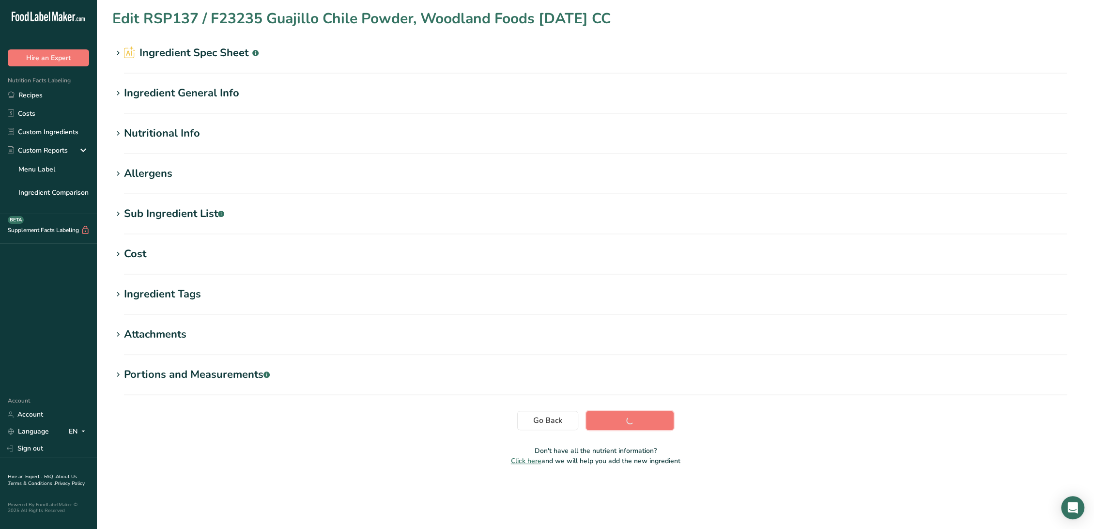
scroll to position [0, 0]
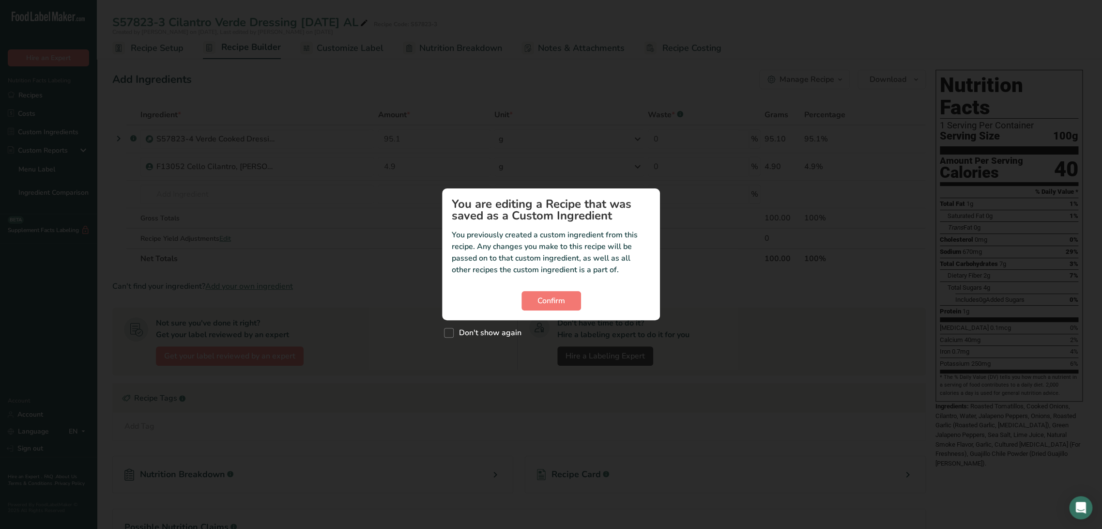
click at [540, 288] on section "You are editing a Recipe that was saved as a Custom Ingredient You previously c…" at bounding box center [551, 254] width 218 height 132
click at [542, 296] on span "Confirm" at bounding box center [552, 301] width 28 height 12
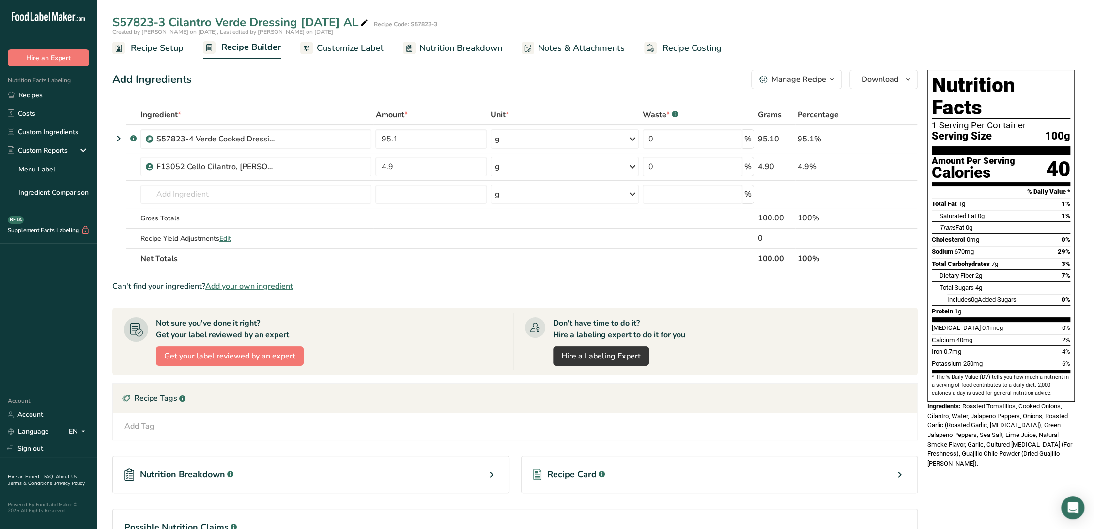
click at [149, 45] on span "Recipe Setup" at bounding box center [157, 48] width 53 height 13
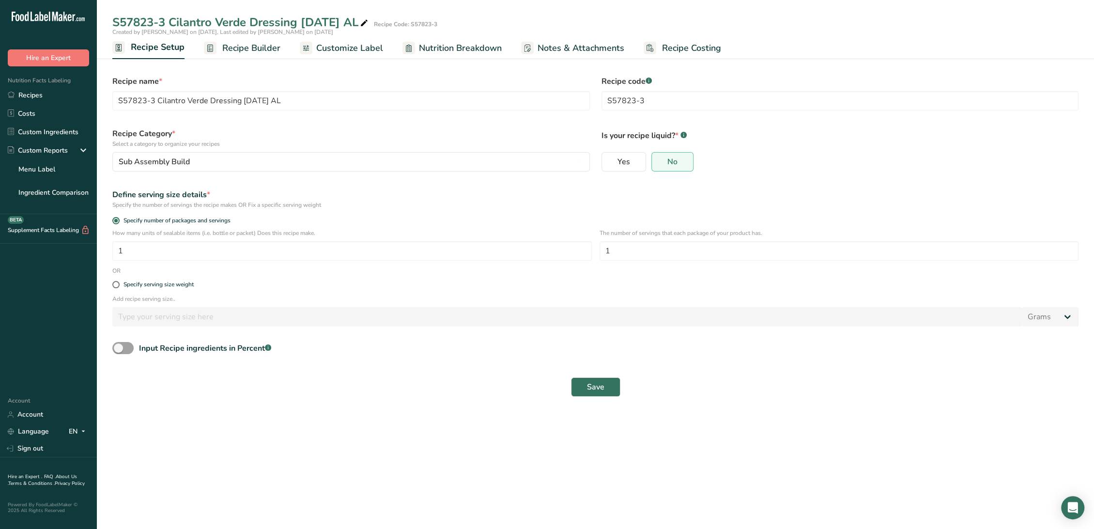
click at [223, 46] on span "Recipe Builder" at bounding box center [251, 48] width 58 height 13
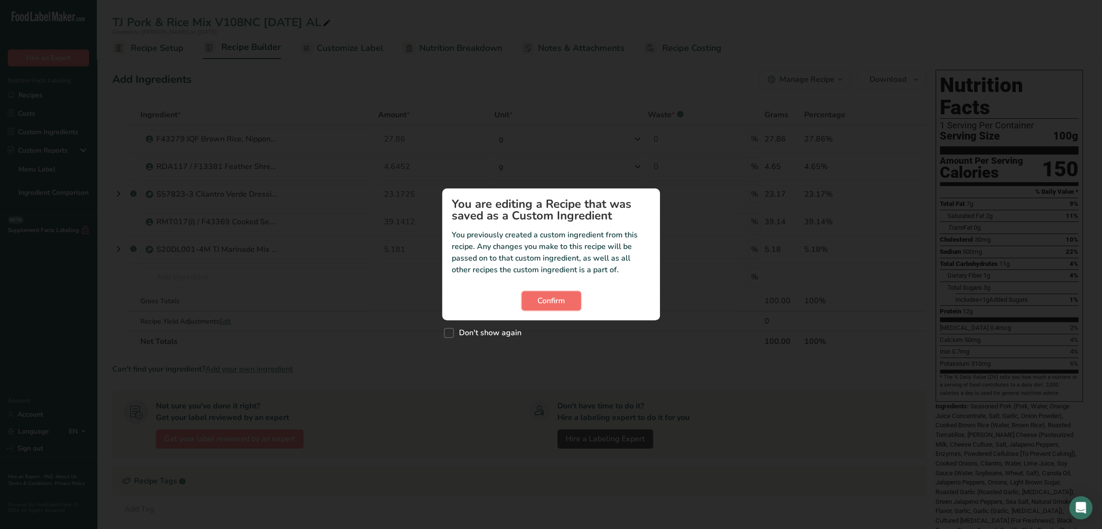
click at [547, 302] on span "Confirm" at bounding box center [552, 301] width 28 height 12
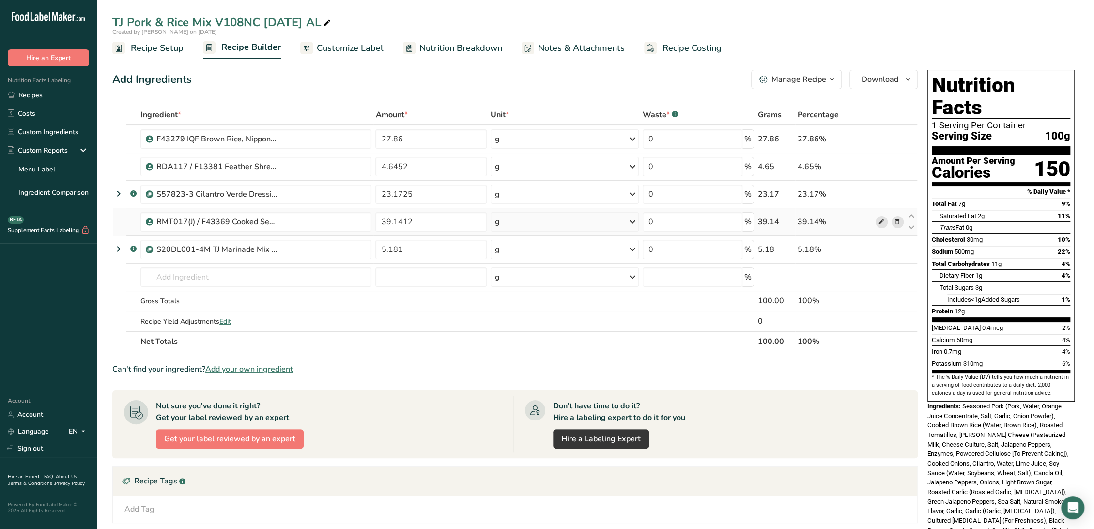
click at [878, 224] on icon at bounding box center [881, 222] width 7 height 10
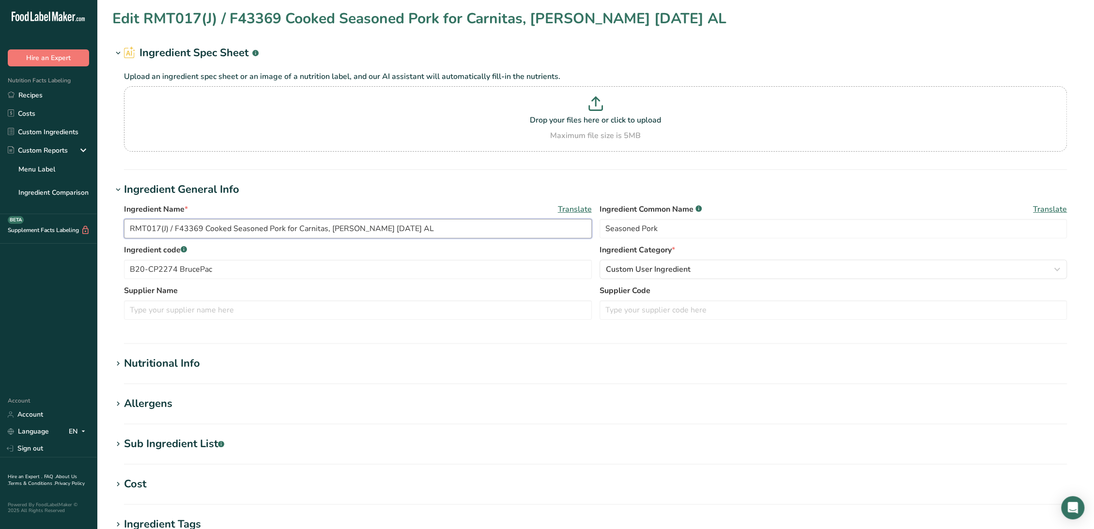
drag, startPoint x: 362, startPoint y: 227, endPoint x: 329, endPoint y: 227, distance: 32.9
click at [329, 227] on input "RMT017(J) / F43369 Cooked Seasoned Pork for Carnitas, [PERSON_NAME] [DATE] AL" at bounding box center [358, 228] width 468 height 19
click at [134, 311] on input "text" at bounding box center [358, 309] width 468 height 19
paste input "[PERSON_NAME]"
type input "[PERSON_NAME]"
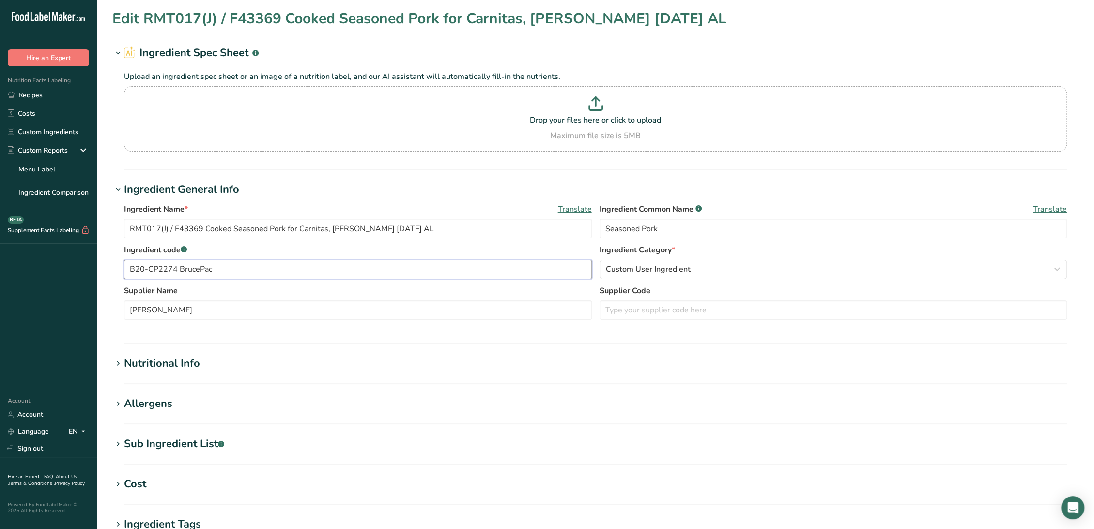
drag, startPoint x: 218, startPoint y: 270, endPoint x: 107, endPoint y: 270, distance: 111.9
click at [107, 270] on section "Edit RMT017(J) / F43369 Cooked Seasoned Pork for Carnitas, [PERSON_NAME] [DATE]…" at bounding box center [595, 356] width 997 height 712
click at [687, 312] on input "text" at bounding box center [834, 309] width 468 height 19
paste input "B20-CP2274 BrucePac"
click at [674, 310] on input "B20-CP2274 BrucePac" at bounding box center [834, 309] width 468 height 19
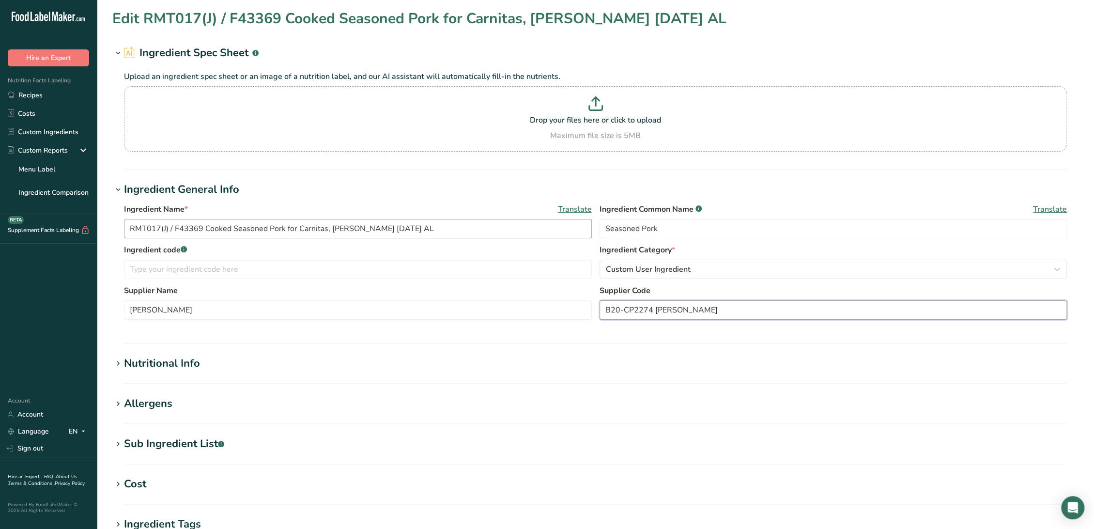
type input "B20-CP2274 [PERSON_NAME]"
drag, startPoint x: 166, startPoint y: 228, endPoint x: 190, endPoint y: 254, distance: 35.6
click at [166, 229] on input "RMT017(J) / F43369 Cooked Seasoned Pork for Carnitas, [PERSON_NAME] [DATE] AL" at bounding box center [358, 228] width 468 height 19
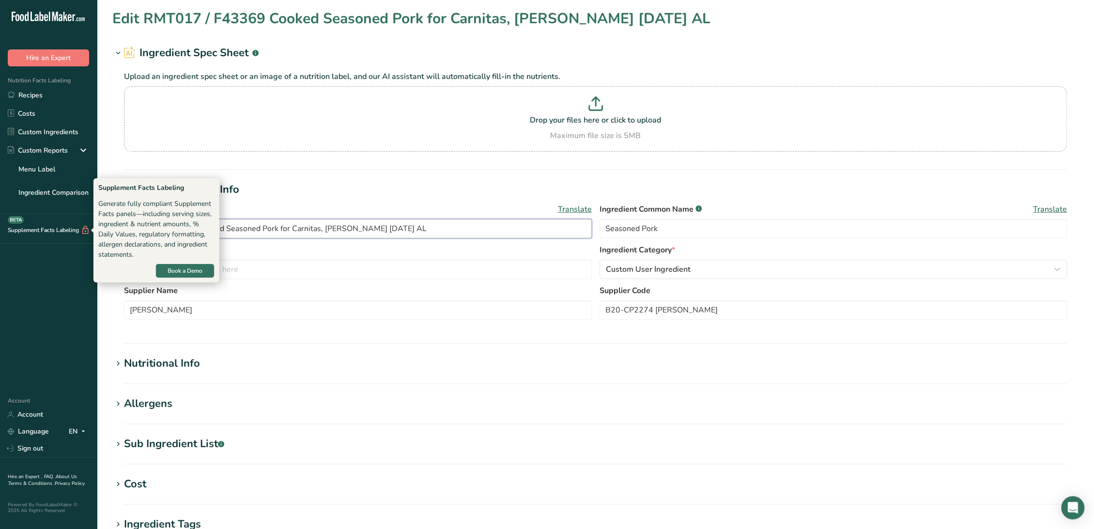
drag, startPoint x: 194, startPoint y: 228, endPoint x: 78, endPoint y: 235, distance: 116.0
click at [78, 235] on div ".a-20{fill:#fff;} Hire an Expert Nutrition Facts Labeling Recipes Costs Custom …" at bounding box center [547, 371] width 1094 height 743
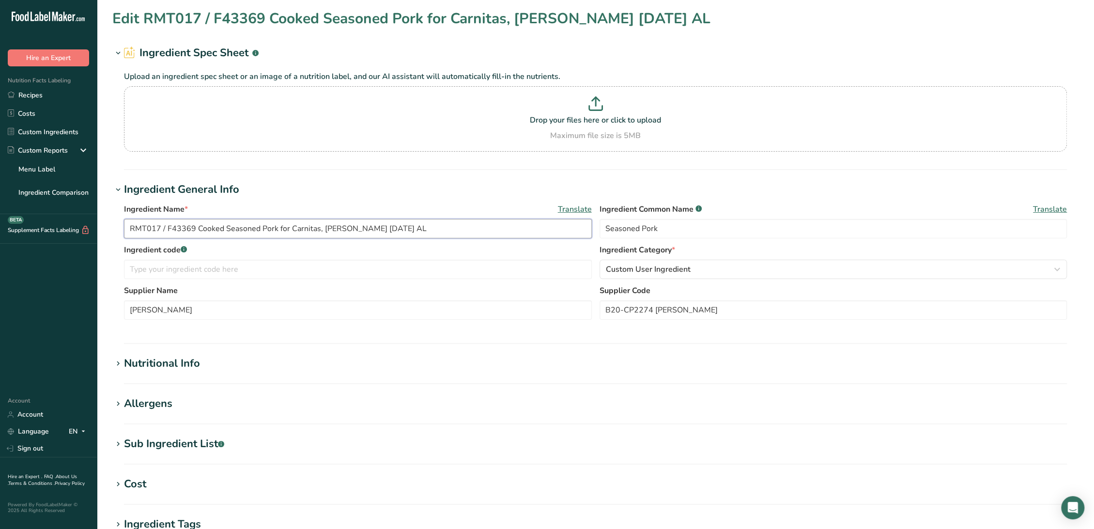
type input "RMT017 / F43369 Cooked Seasoned Pork for Carnitas, [PERSON_NAME] [DATE] AL"
click at [309, 263] on input "text" at bounding box center [358, 269] width 468 height 19
paste input "RMT017 / F43369"
type input "RMT017 / F43369"
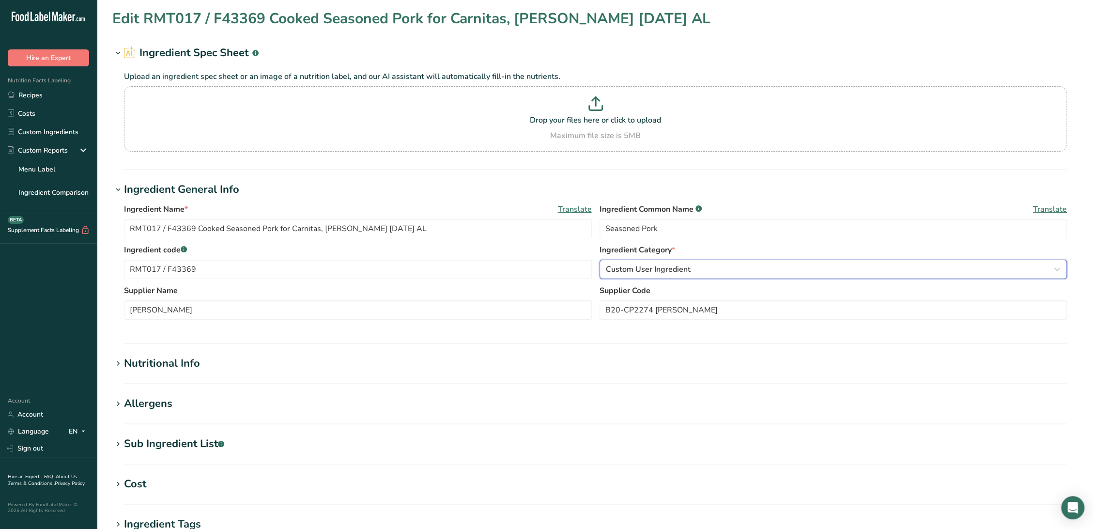
click at [668, 269] on span "Custom User Ingredient" at bounding box center [648, 269] width 85 height 12
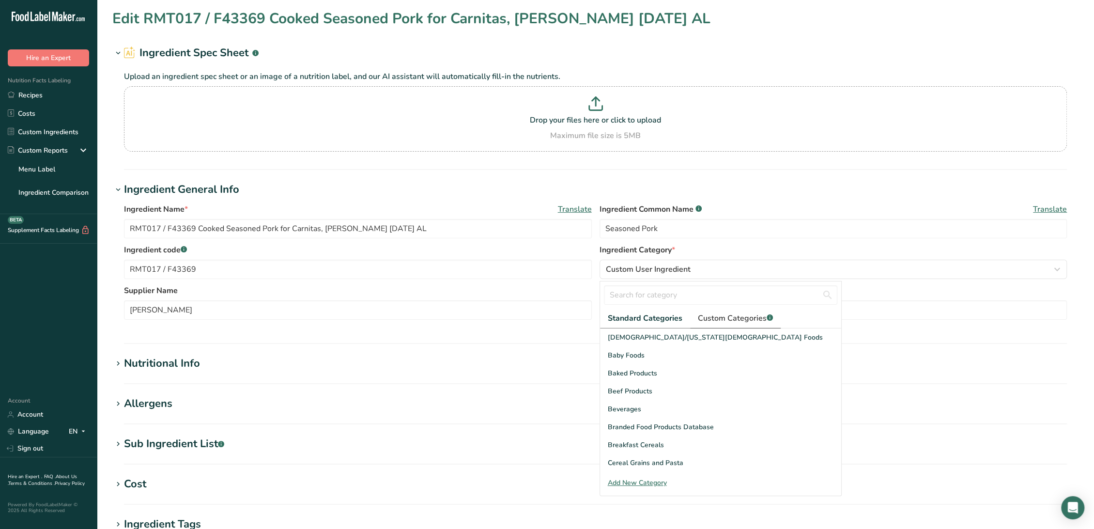
click at [737, 313] on span "Custom Categories .a-a{fill:#347362;}.b-a{fill:#fff;}" at bounding box center [735, 318] width 75 height 12
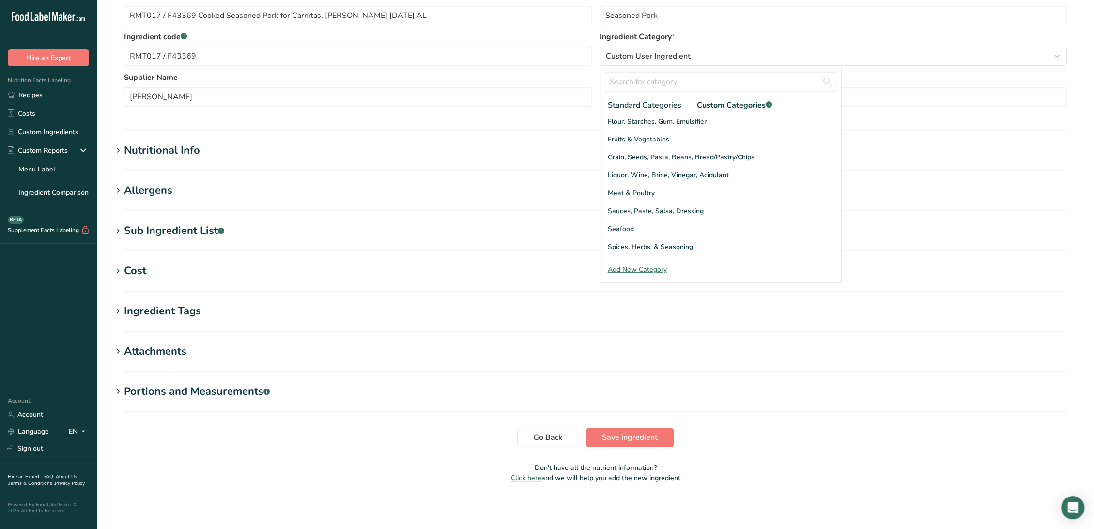
scroll to position [106, 0]
click at [628, 162] on span "Meat & Poultry" at bounding box center [631, 162] width 47 height 10
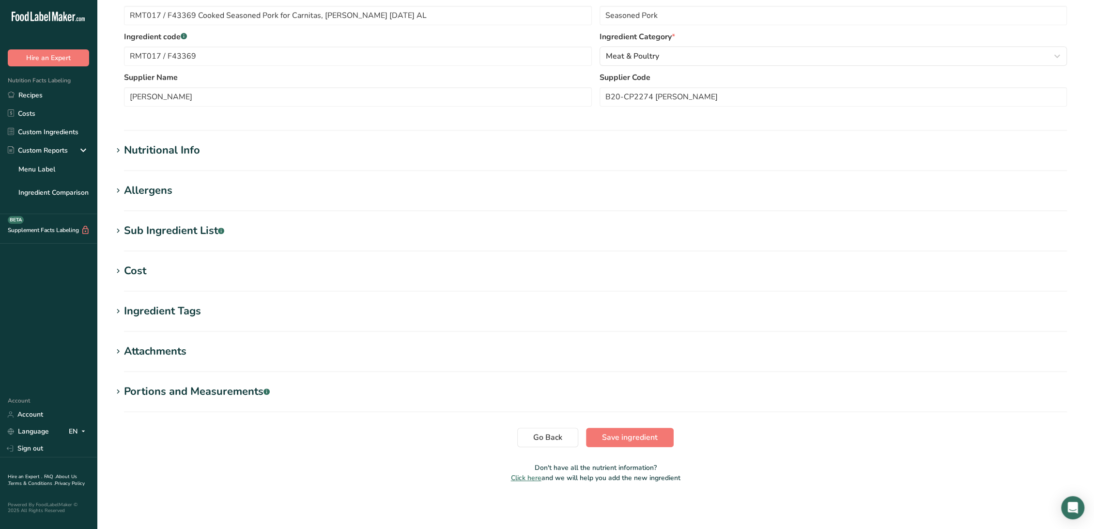
click at [170, 154] on div "Nutritional Info" at bounding box center [162, 150] width 76 height 16
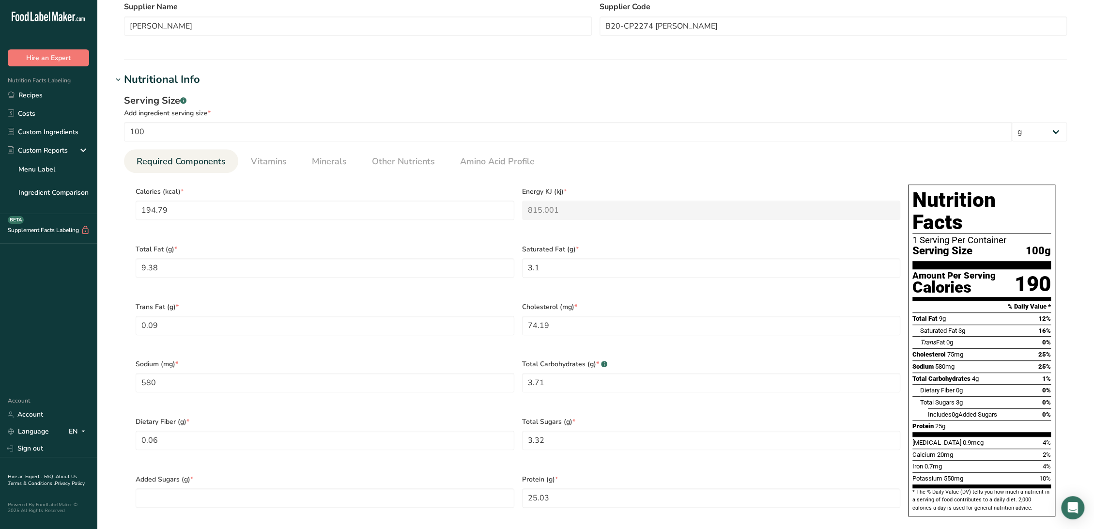
scroll to position [536, 0]
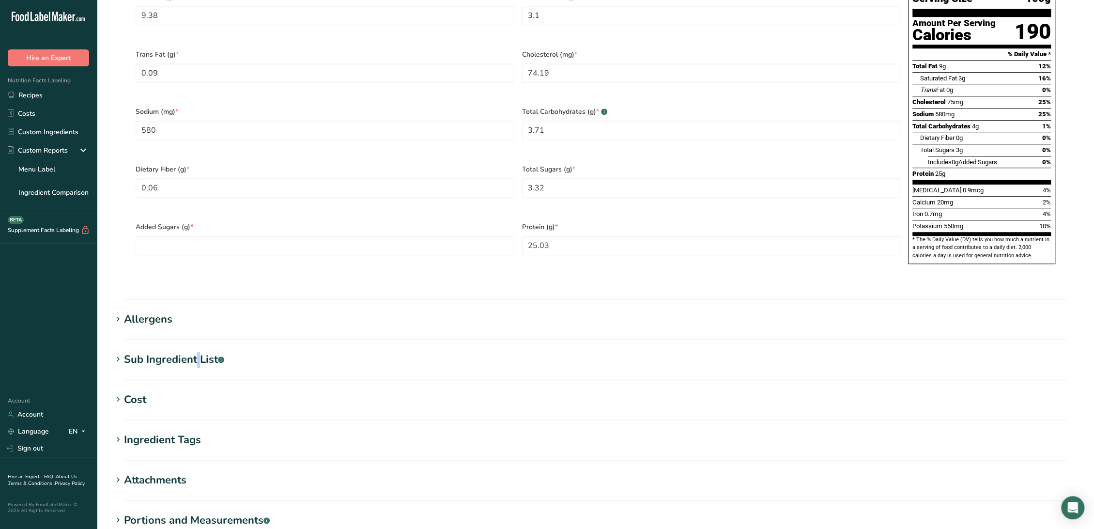
click at [145, 352] on div "Sub Ingredient List .a-a{fill:#347362;}.b-a{fill:#fff;}" at bounding box center [174, 360] width 100 height 16
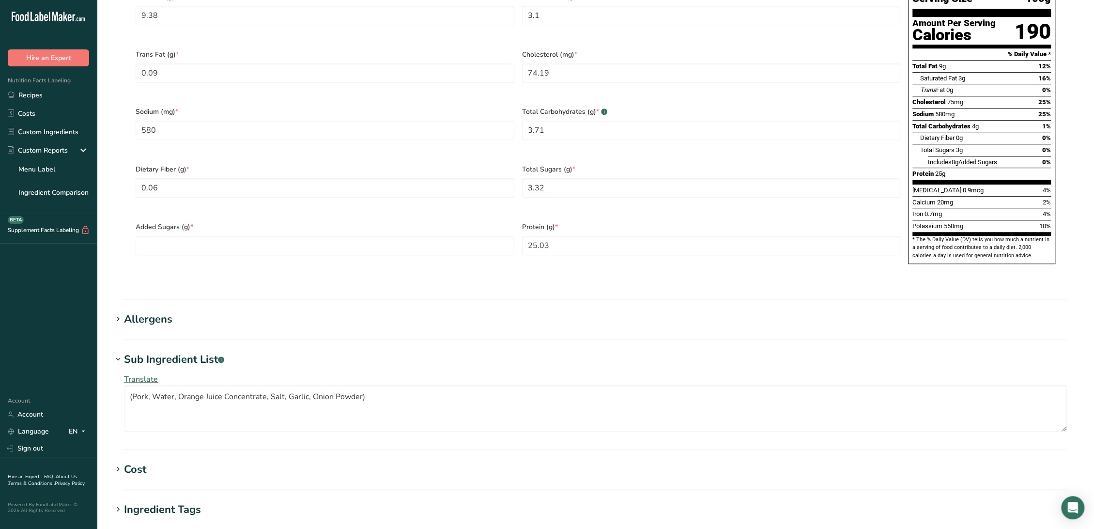
click at [144, 311] on div "Allergens" at bounding box center [148, 319] width 48 height 16
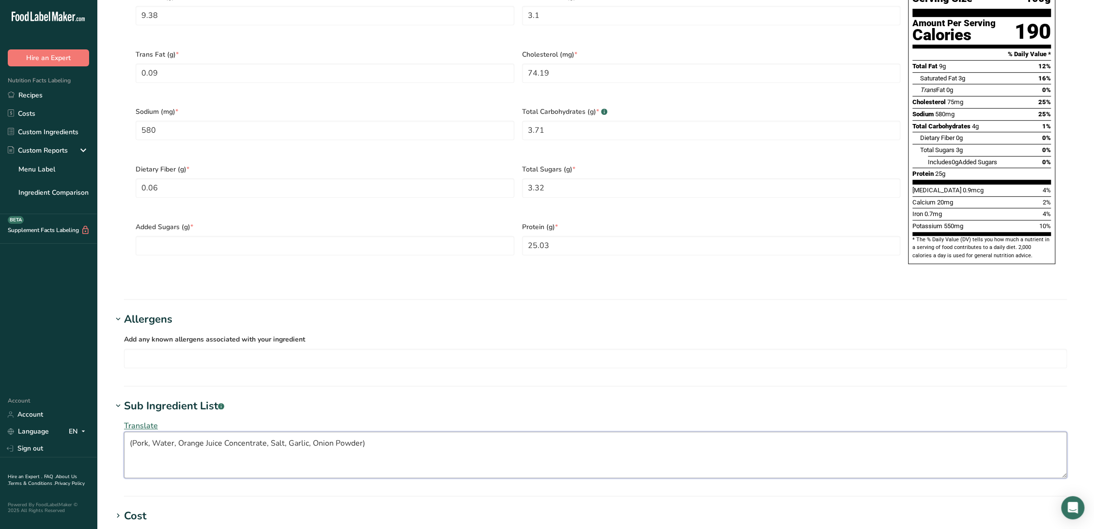
click at [132, 432] on textarea "(Pork, Water, Orange Juice Concentrate, Salt, Garlic, Onion Powder)" at bounding box center [595, 455] width 943 height 46
click at [372, 432] on textarea "Pork, Water, Orange Juice Concentrate, Salt, Garlic, Onion Powder)" at bounding box center [595, 455] width 943 height 46
type textarea "Pork, Water, Orange Juice Concentrate, Salt, Garlic, Onion Powder"
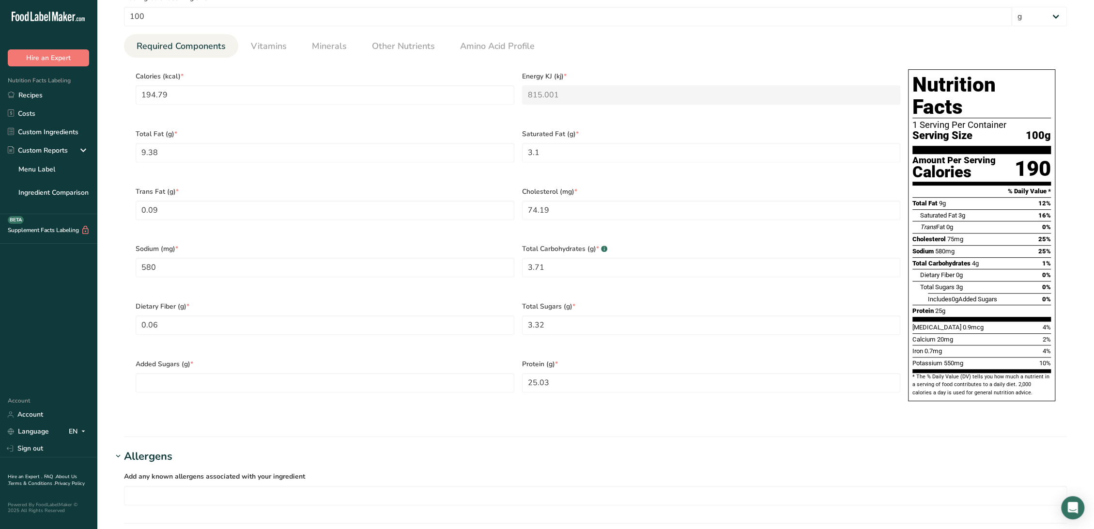
scroll to position [321, 0]
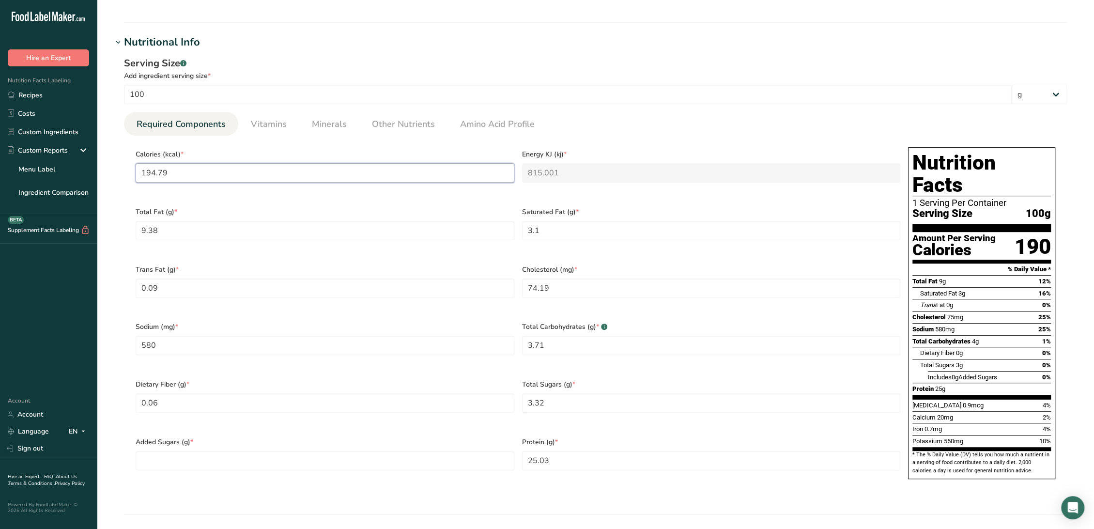
click at [210, 169] on input "194.79" at bounding box center [325, 172] width 379 height 19
type Sugars "0"
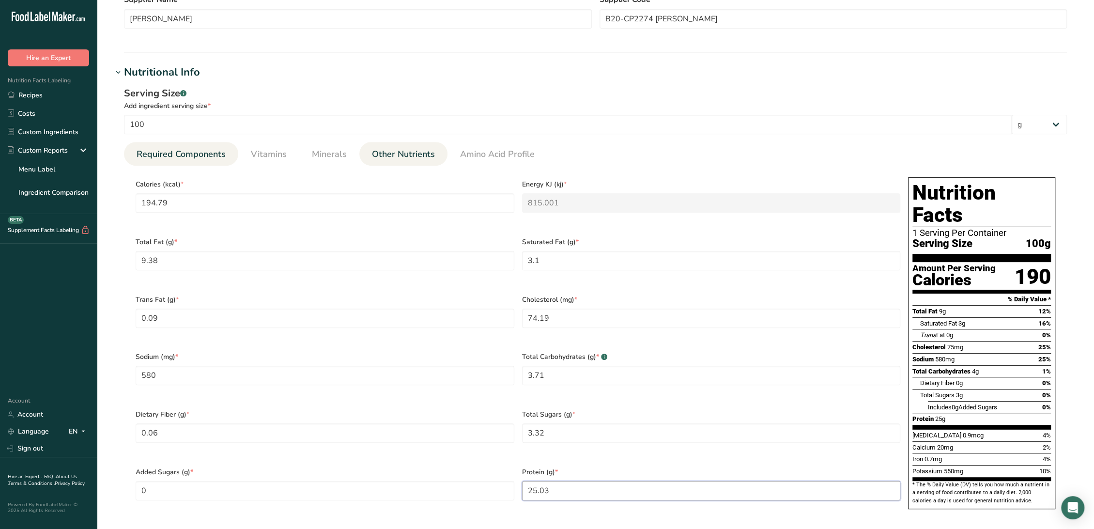
scroll to position [267, 0]
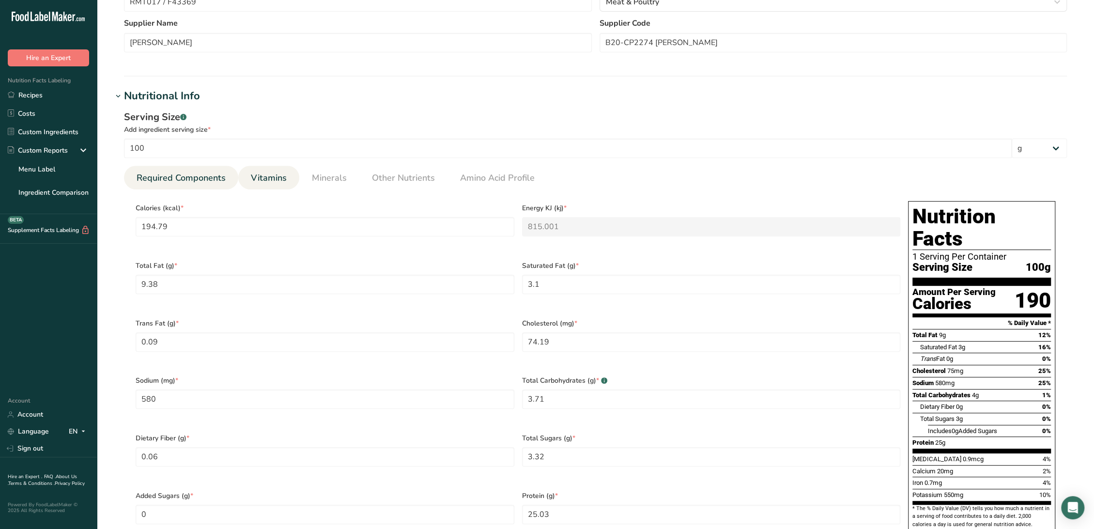
click at [275, 172] on span "Vitamins" at bounding box center [269, 177] width 36 height 13
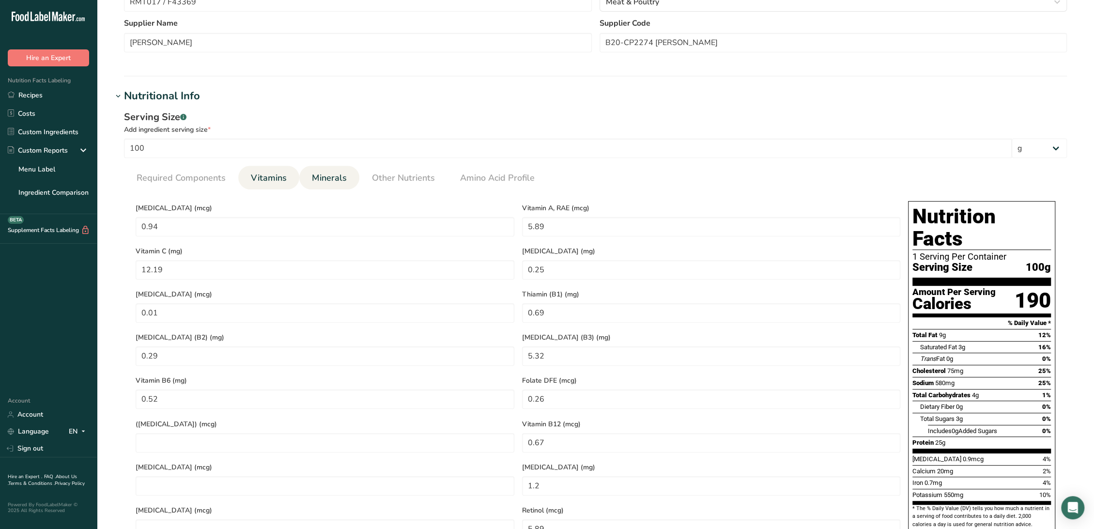
click at [325, 185] on link "Minerals" at bounding box center [329, 178] width 43 height 25
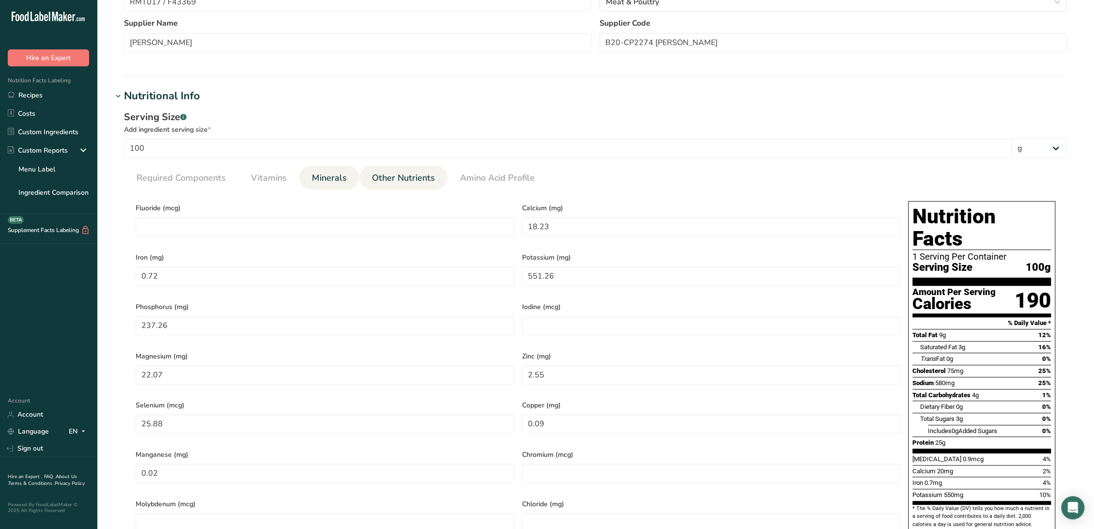
click at [378, 167] on link "Other Nutrients" at bounding box center [403, 178] width 71 height 25
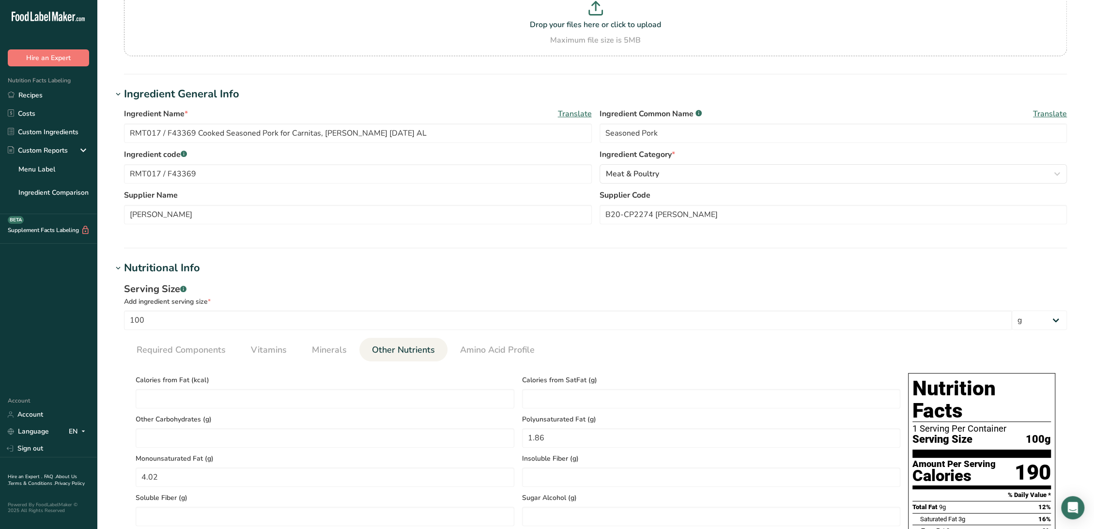
scroll to position [114, 0]
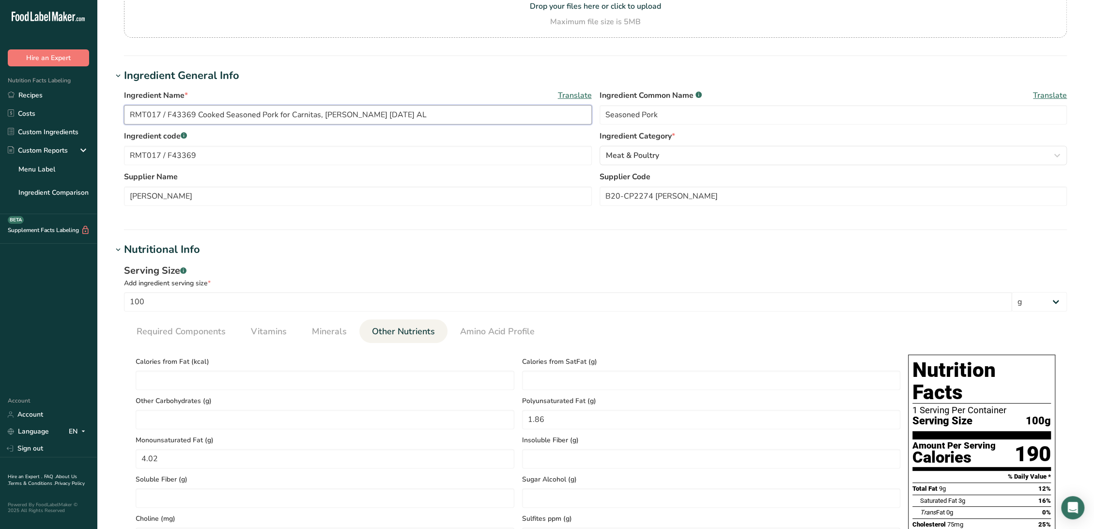
click at [368, 115] on input "RMT017 / F43369 Cooked Seasoned Pork for Carnitas, Bruce Pac 08-23-22 AL" at bounding box center [358, 114] width 468 height 19
type input "RMT017 / F43369 Cooked Seasoned Pork for Carnitas, Bruce Pac 2-14-23 AL"
click at [727, 198] on input "B20-CP2274 Bruce Pac" at bounding box center [834, 195] width 468 height 19
click at [770, 197] on input "B20-CP2274 Bruce Pac" at bounding box center [834, 195] width 468 height 19
paste input "Revision #8"
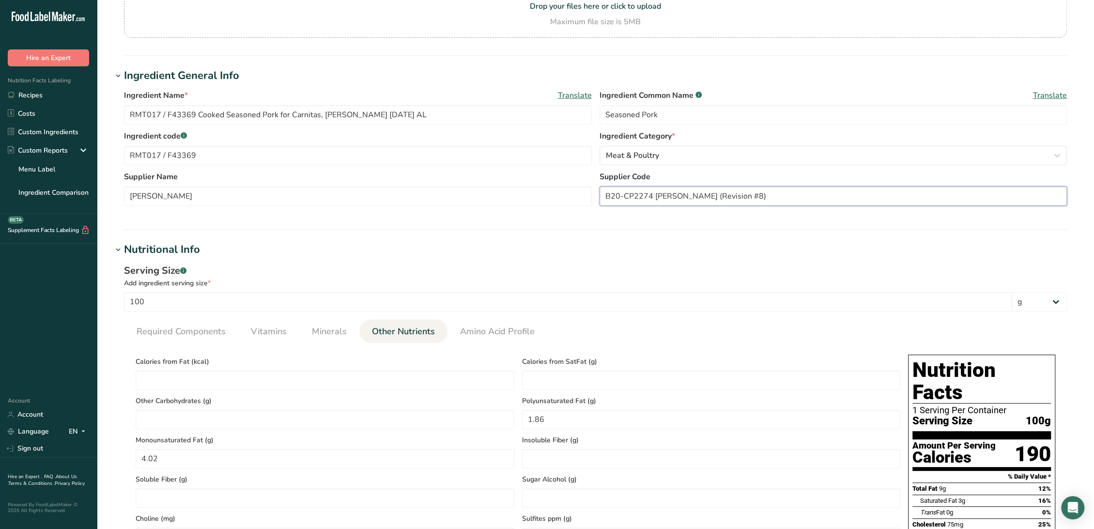
type input "B20-CP2274 Bruce Pac (Revision #8)"
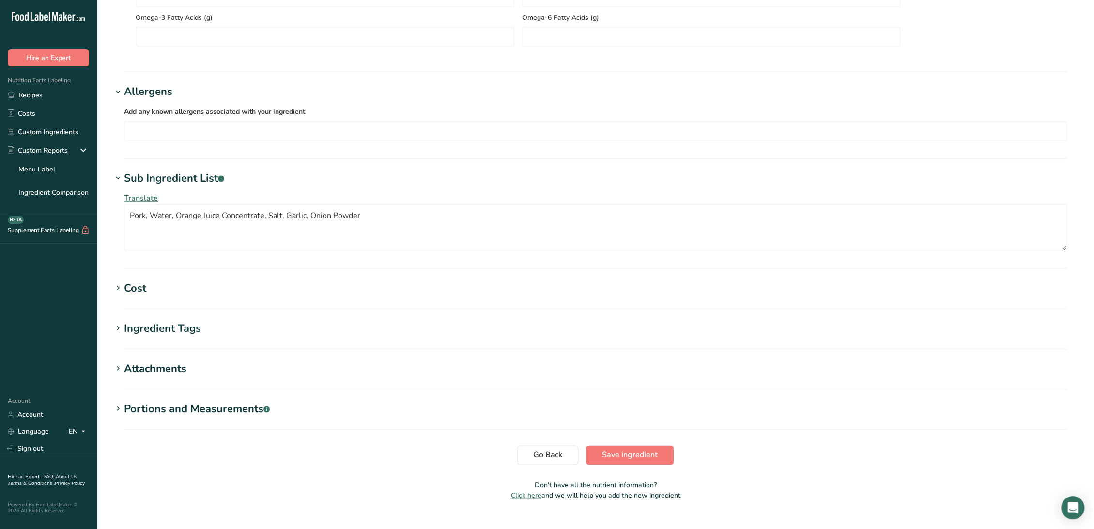
scroll to position [868, 0]
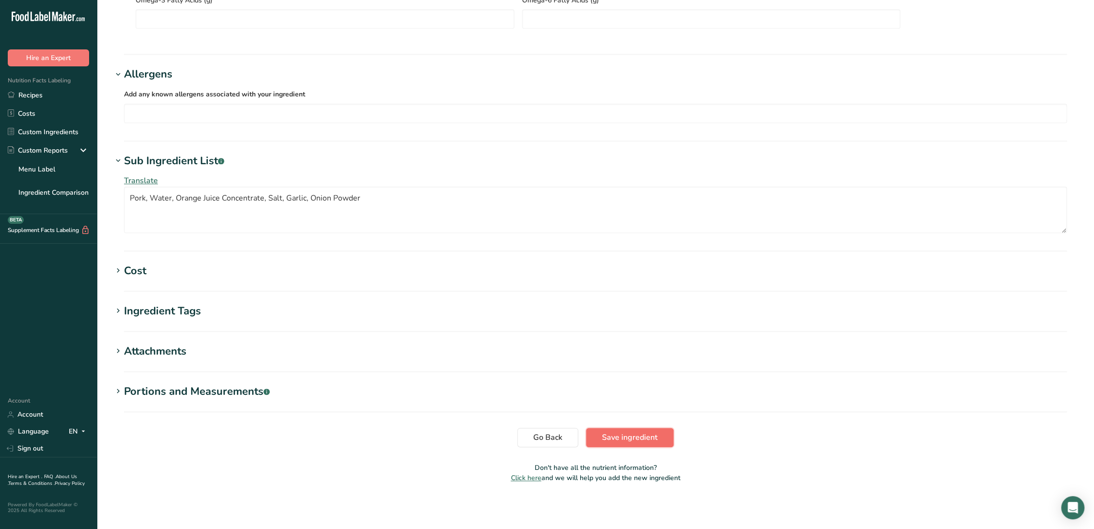
click at [612, 433] on span "Save ingredient" at bounding box center [630, 438] width 56 height 12
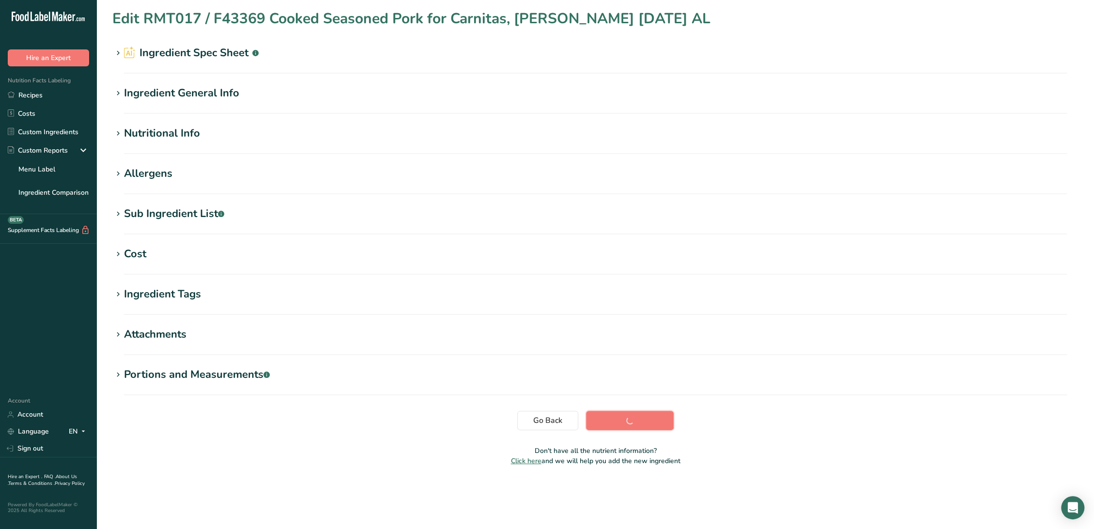
scroll to position [0, 0]
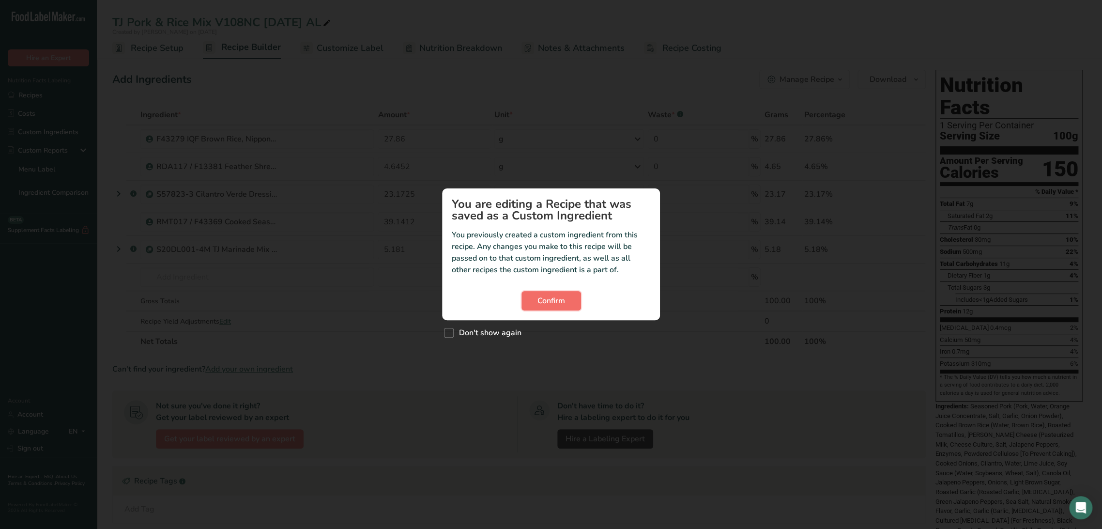
click at [528, 300] on button "Confirm" at bounding box center [552, 300] width 60 height 19
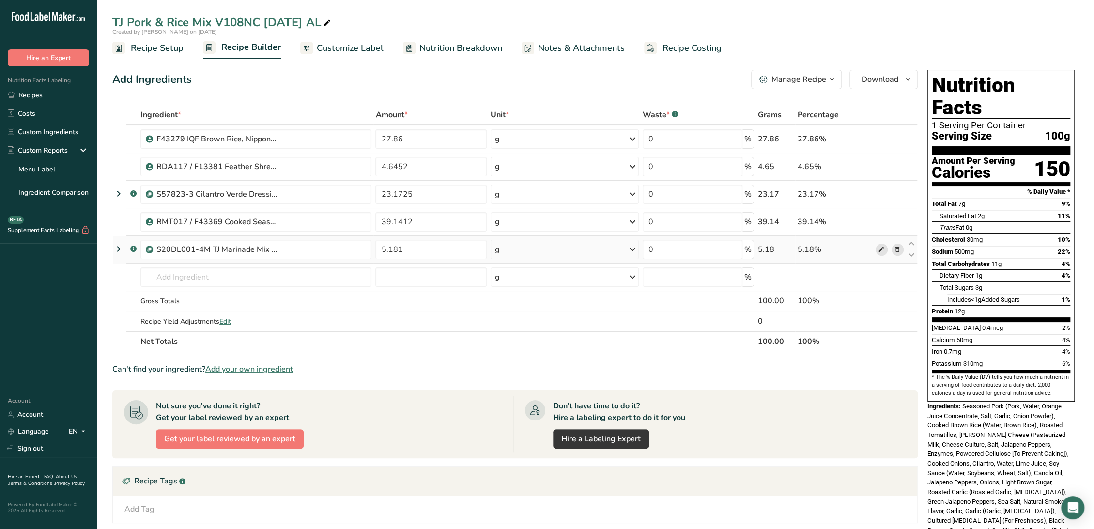
click at [880, 249] on icon at bounding box center [881, 250] width 7 height 10
click at [178, 273] on input "text" at bounding box center [255, 276] width 231 height 19
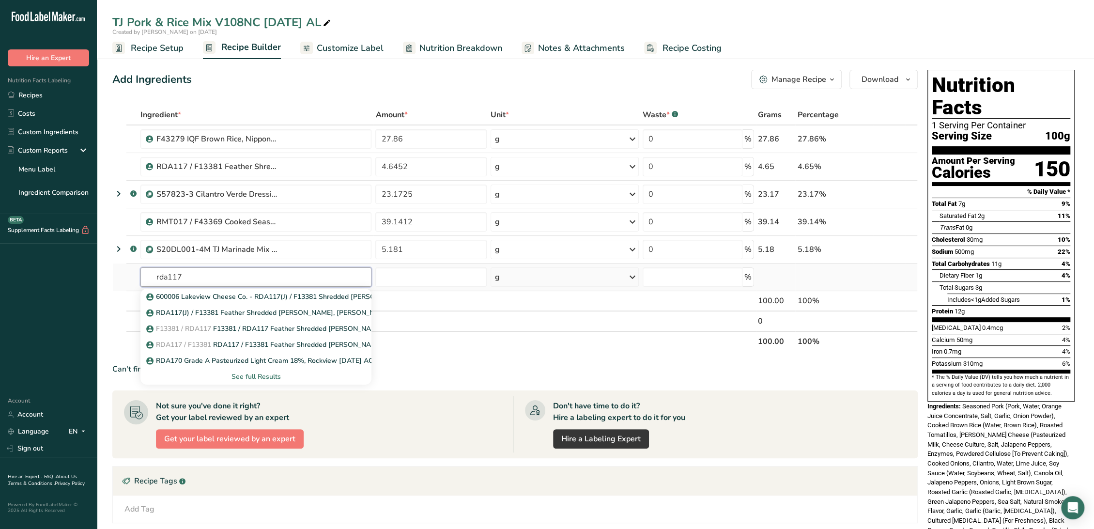
type input "rda117"
click at [255, 377] on div "See full Results" at bounding box center [256, 377] width 216 height 10
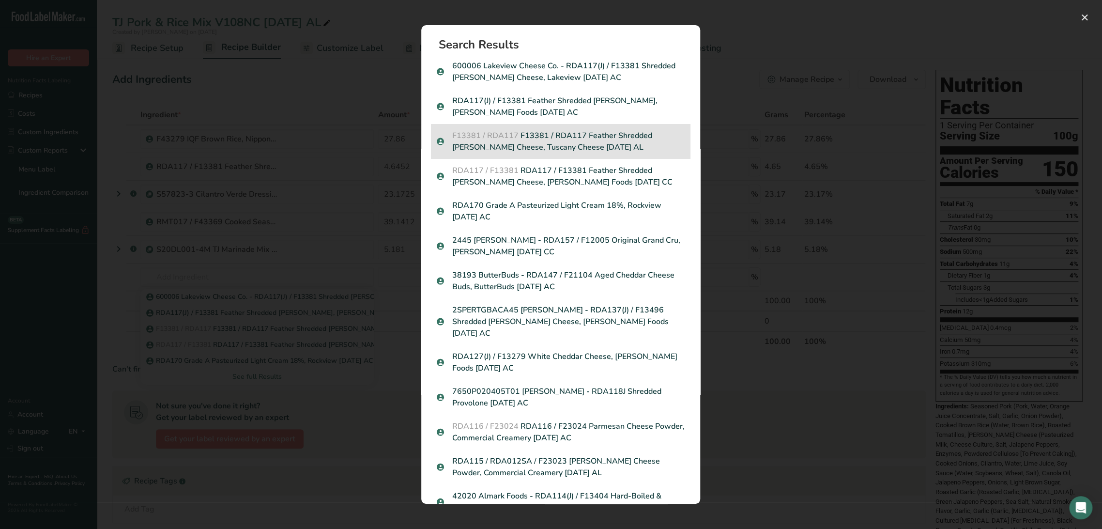
click at [586, 140] on p "F13381 / RDA117 F13381 / RDA117 Feather Shredded Pepper Jack Cheese, Tuscany Ch…" at bounding box center [561, 141] width 248 height 23
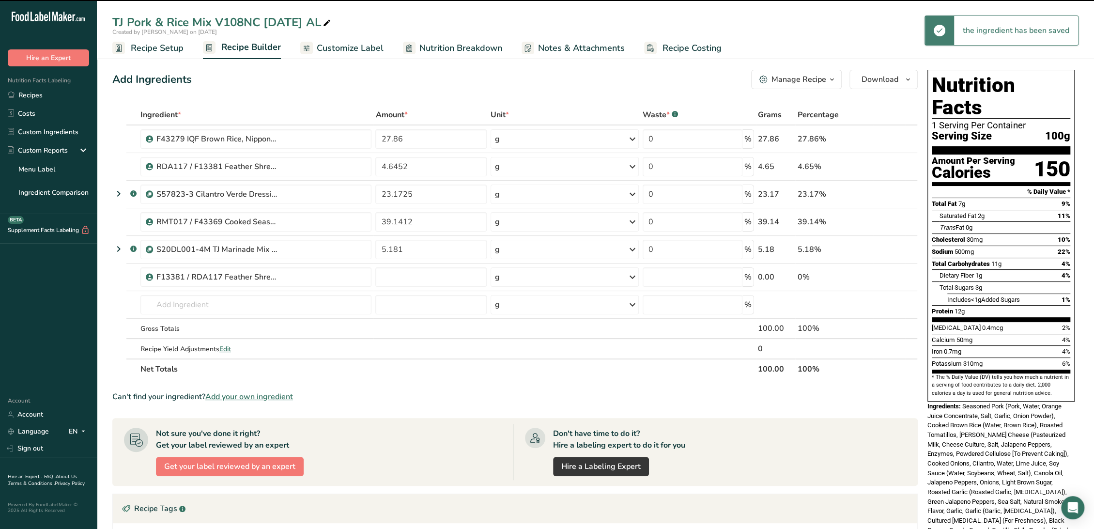
type input "0"
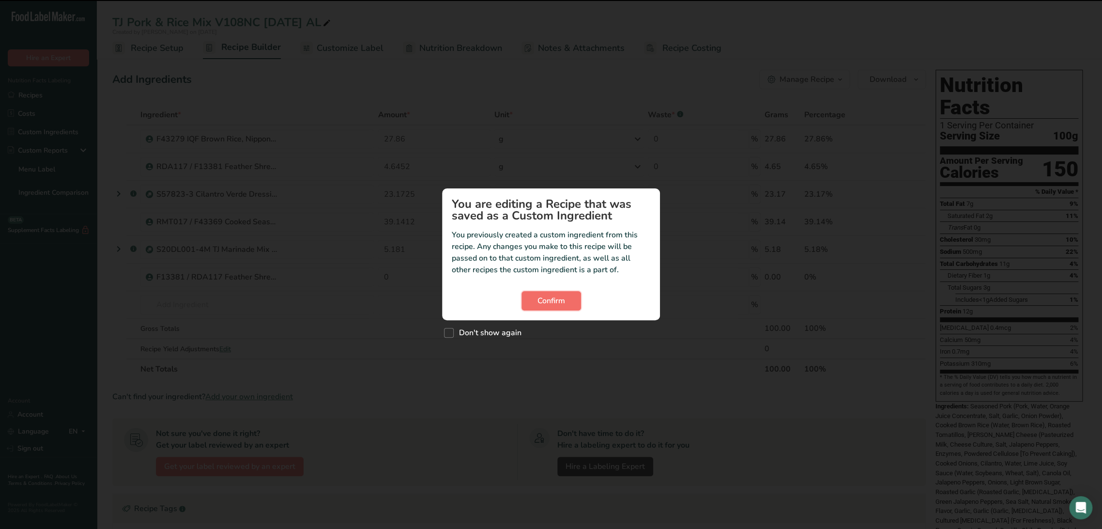
click at [560, 304] on span "Confirm" at bounding box center [552, 301] width 28 height 12
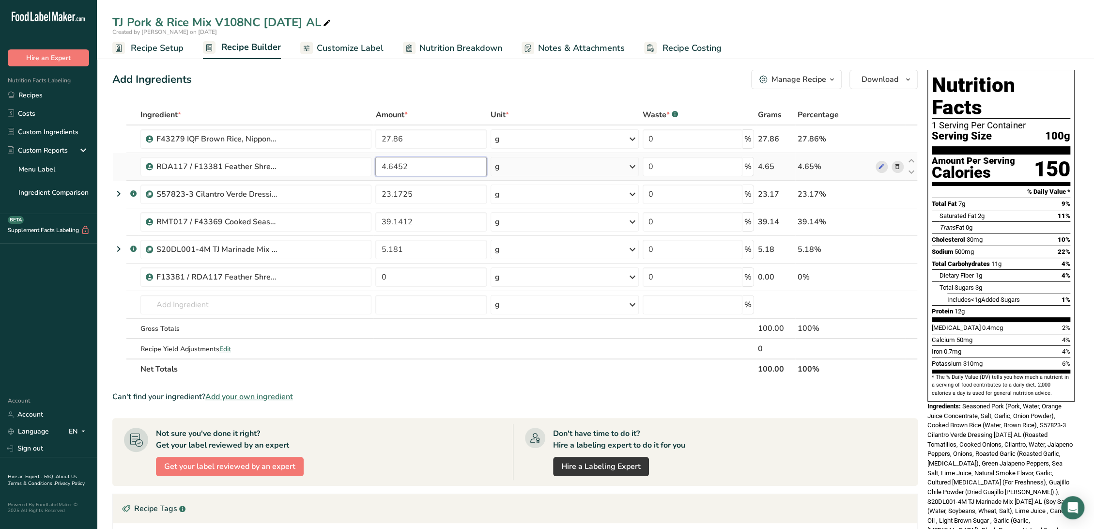
click at [430, 166] on input "4.6452" at bounding box center [430, 166] width 111 height 19
click at [406, 278] on div "Ingredient * Amount * Unit * Waste * .a-a{fill:#347362;}.b-a{fill:#fff;} Grams …" at bounding box center [515, 242] width 806 height 275
type input "0"
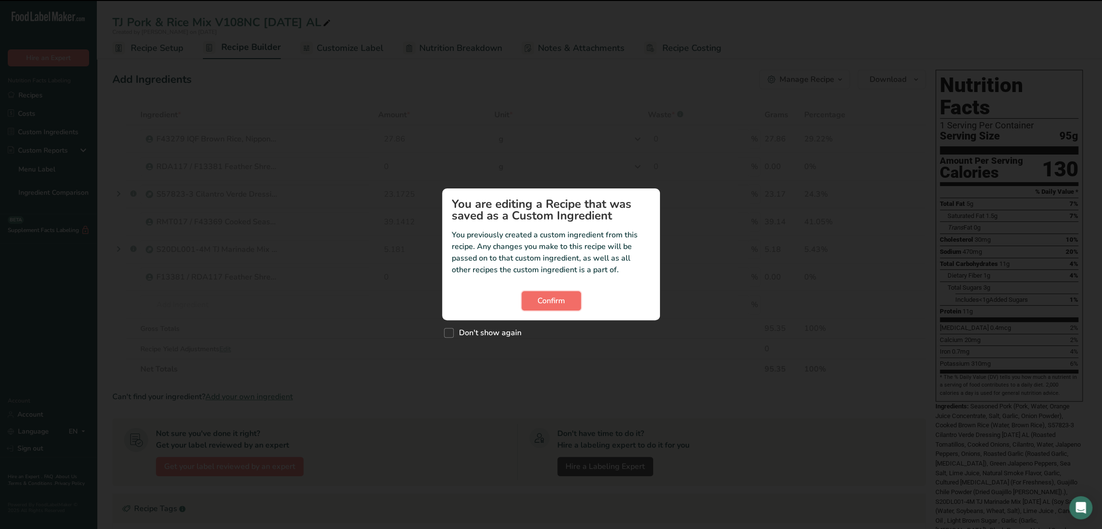
click at [535, 307] on button "Confirm" at bounding box center [552, 300] width 60 height 19
click at [571, 305] on button "Confirm" at bounding box center [552, 300] width 60 height 19
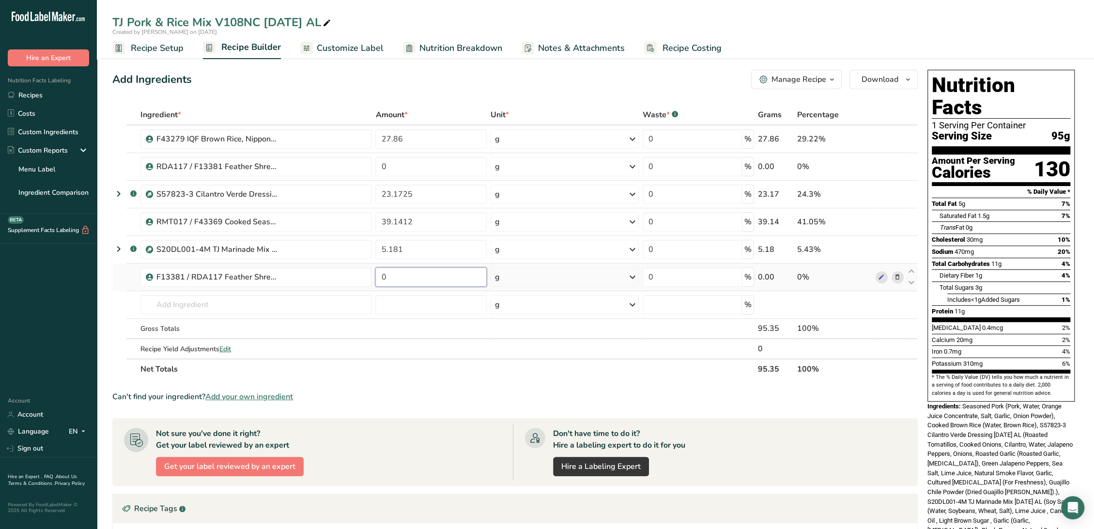
click at [425, 276] on input "0" at bounding box center [430, 276] width 111 height 19
paste input "4.6452"
type input "4.6452"
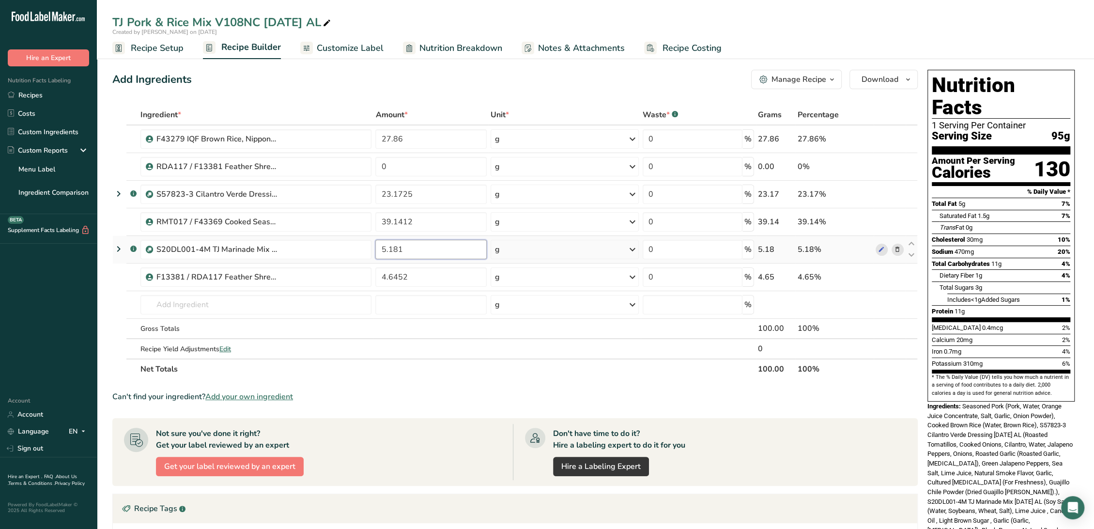
click at [434, 248] on div "Ingredient * Amount * Unit * Waste * .a-a{fill:#347362;}.b-a{fill:#fff;} Grams …" at bounding box center [515, 242] width 806 height 275
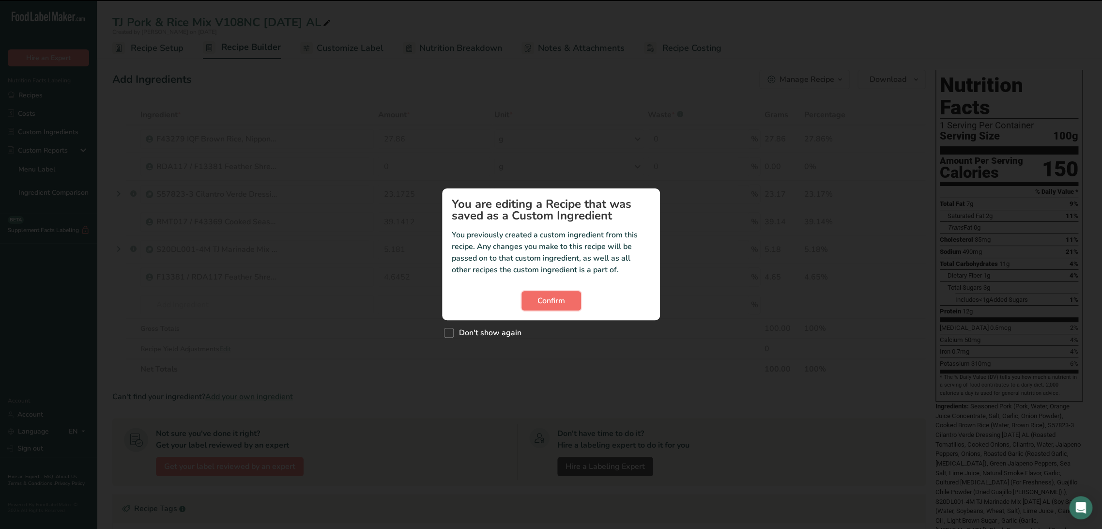
click at [531, 298] on button "Confirm" at bounding box center [552, 300] width 60 height 19
click at [572, 298] on button "Confirm" at bounding box center [552, 300] width 60 height 19
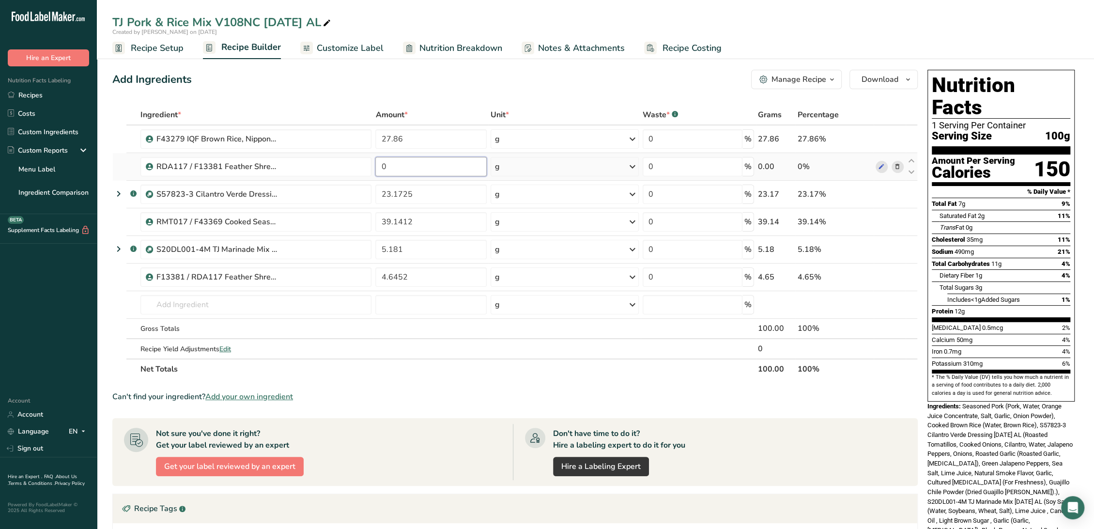
click at [402, 169] on input "0" at bounding box center [430, 166] width 111 height 19
paste input "number"
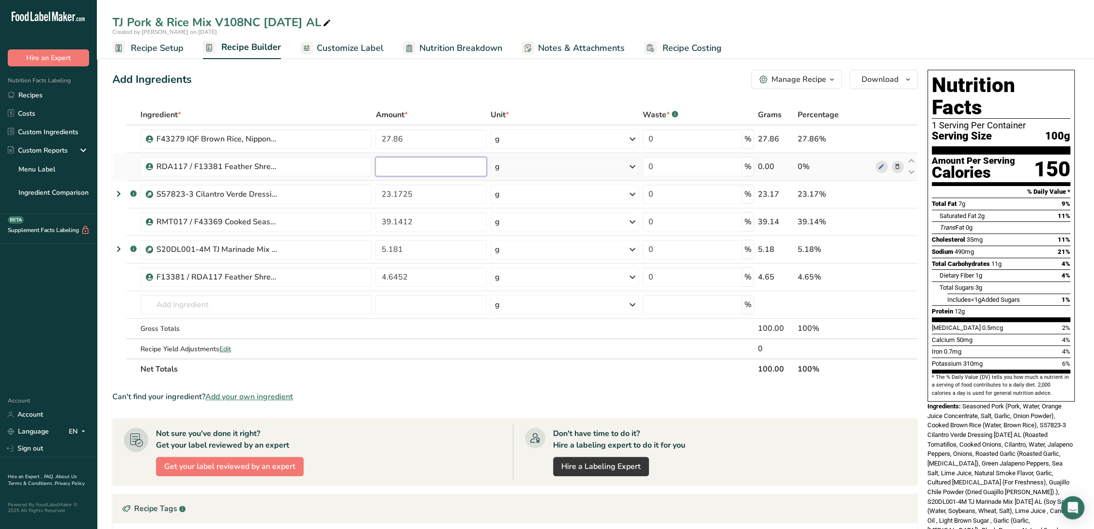
paste input "number"
type input "0"
click at [426, 278] on div "Ingredient * Amount * Unit * Waste * .a-a{fill:#347362;}.b-a{fill:#fff;} Grams …" at bounding box center [515, 242] width 806 height 275
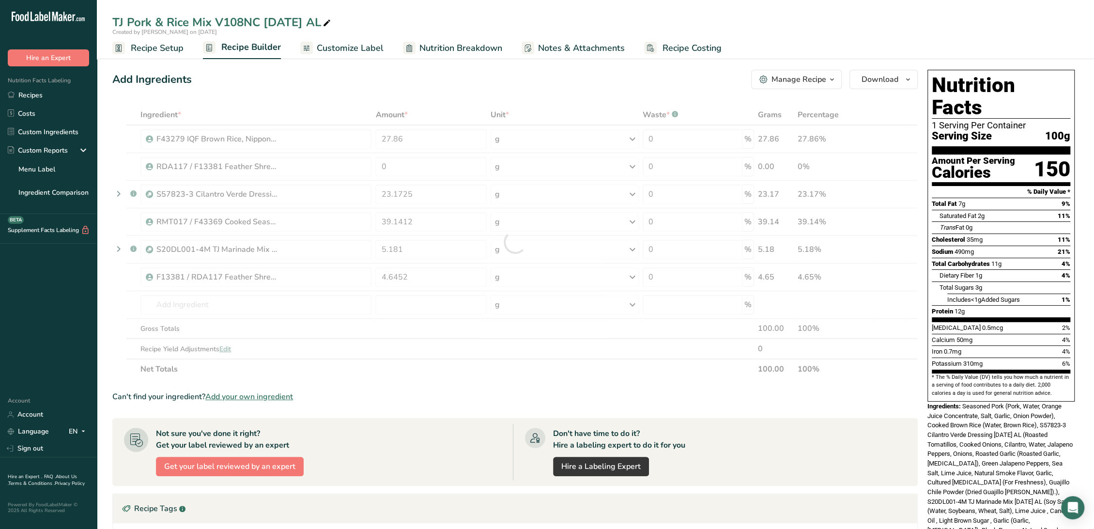
click at [426, 278] on div at bounding box center [515, 242] width 806 height 275
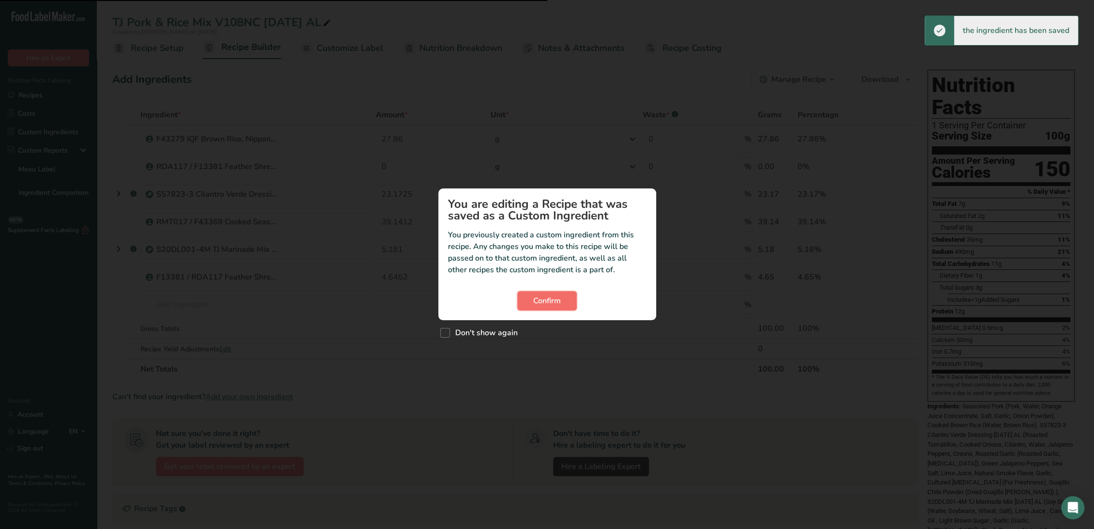
click at [555, 298] on span "Confirm" at bounding box center [547, 301] width 28 height 12
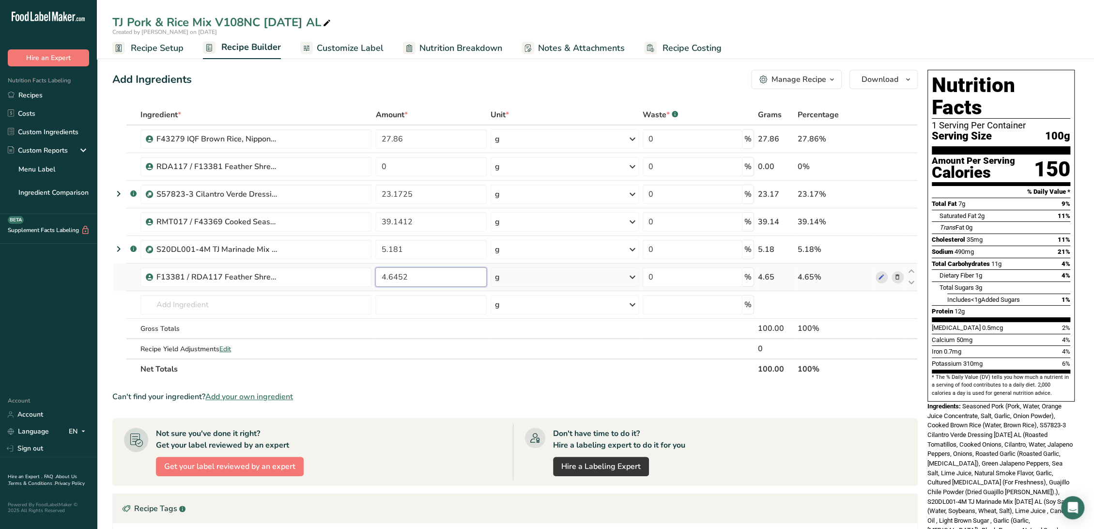
click at [450, 281] on input "4.6452" at bounding box center [430, 276] width 111 height 19
type input "0"
click at [390, 157] on div "Ingredient * Amount * Unit * Waste * .a-a{fill:#347362;}.b-a{fill:#fff;} Grams …" at bounding box center [515, 242] width 806 height 275
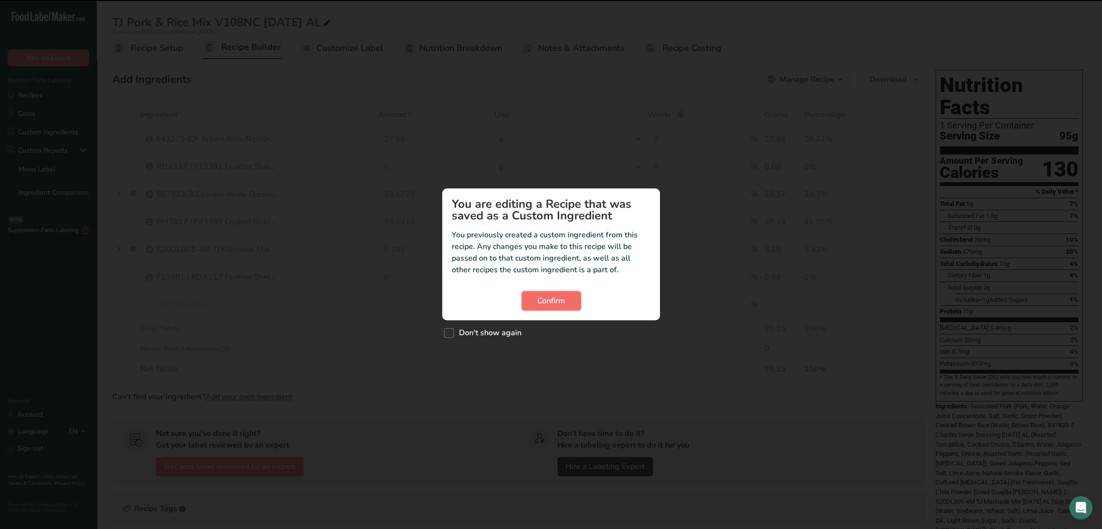
click at [530, 297] on button "Confirm" at bounding box center [552, 300] width 60 height 19
click at [565, 296] on button "Confirm" at bounding box center [552, 300] width 60 height 19
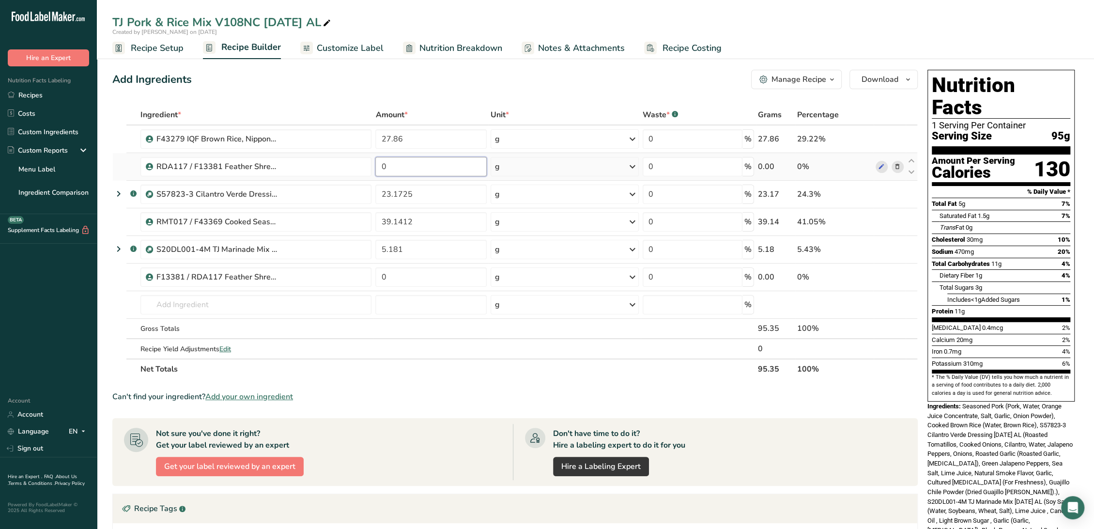
click at [399, 166] on input "0" at bounding box center [430, 166] width 111 height 19
paste input "4.6452"
type input "4.6452"
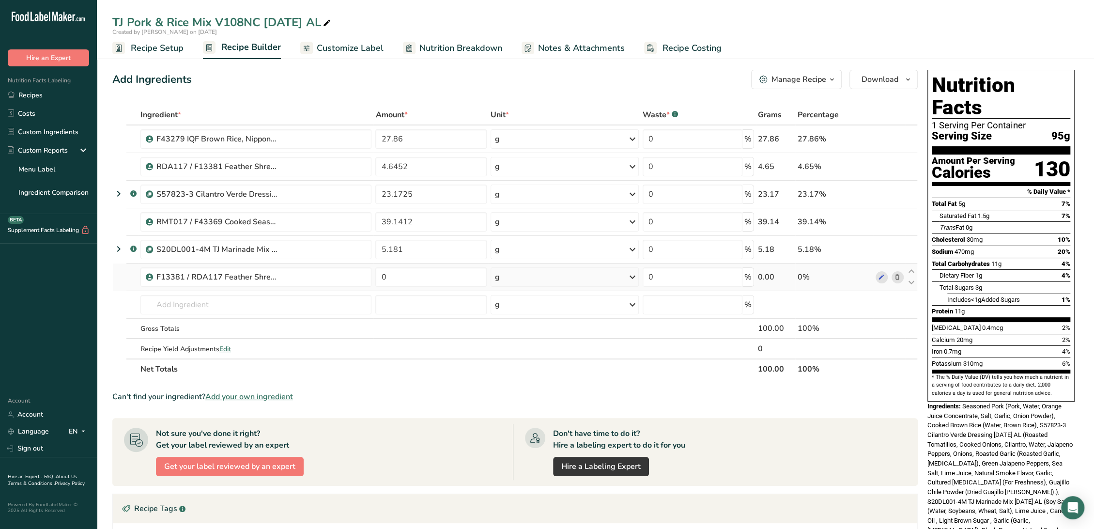
click at [900, 278] on div "Ingredient * Amount * Unit * Waste * .a-a{fill:#347362;}.b-a{fill:#fff;} Grams …" at bounding box center [515, 242] width 806 height 275
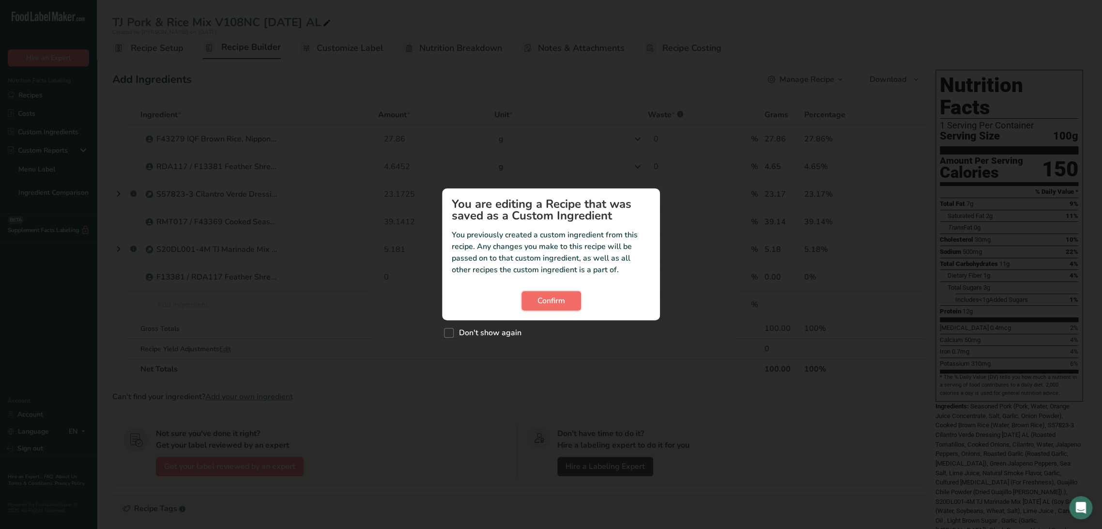
click at [556, 299] on span "Confirm" at bounding box center [552, 301] width 28 height 12
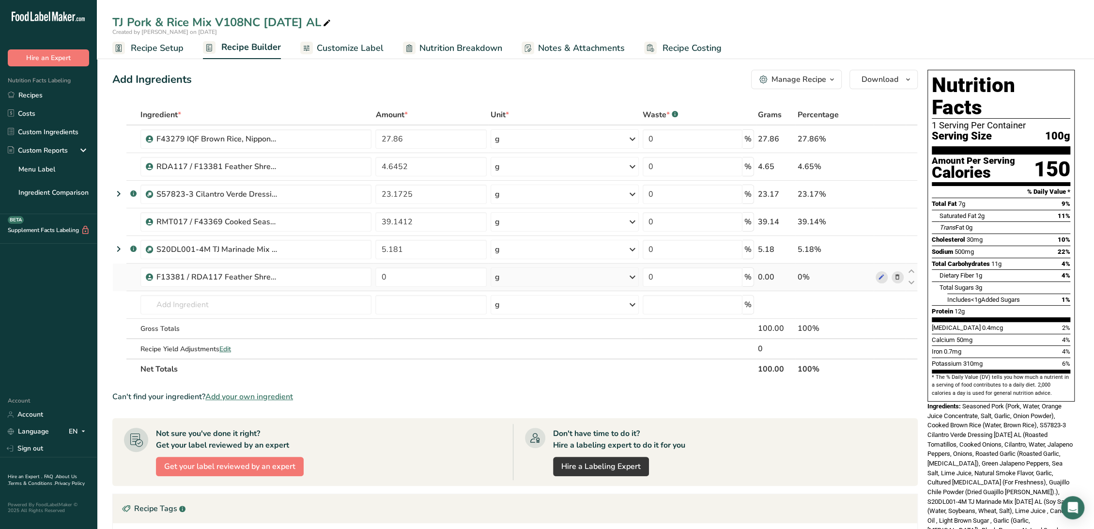
click at [894, 275] on icon at bounding box center [897, 277] width 7 height 10
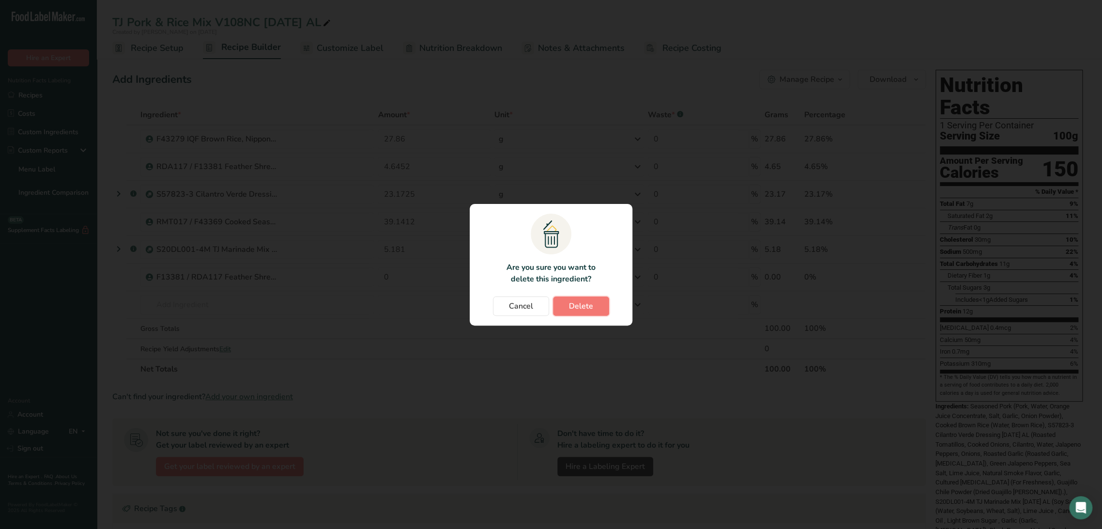
click at [606, 298] on button "Delete" at bounding box center [581, 305] width 56 height 19
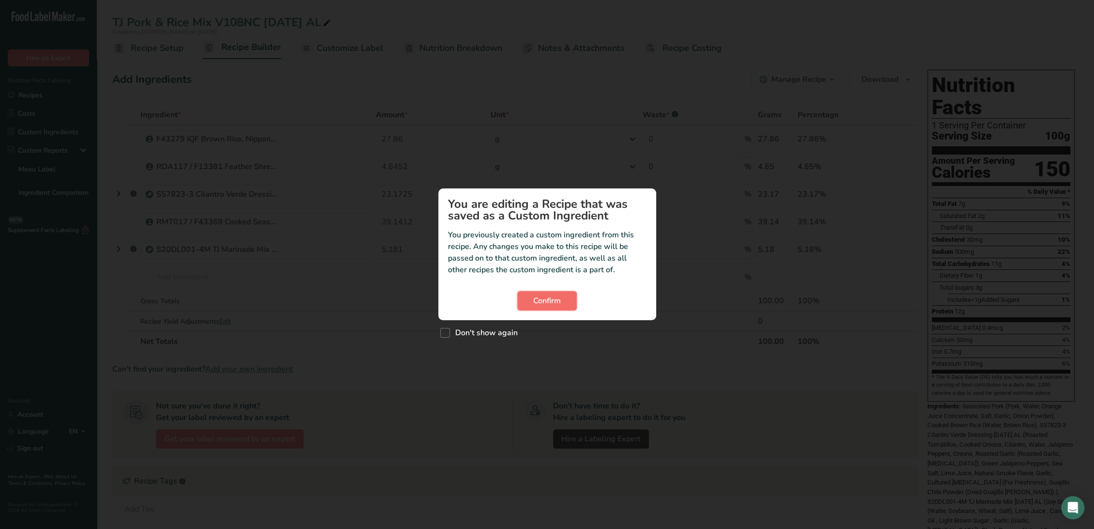
click at [527, 298] on button "Confirm" at bounding box center [547, 300] width 60 height 19
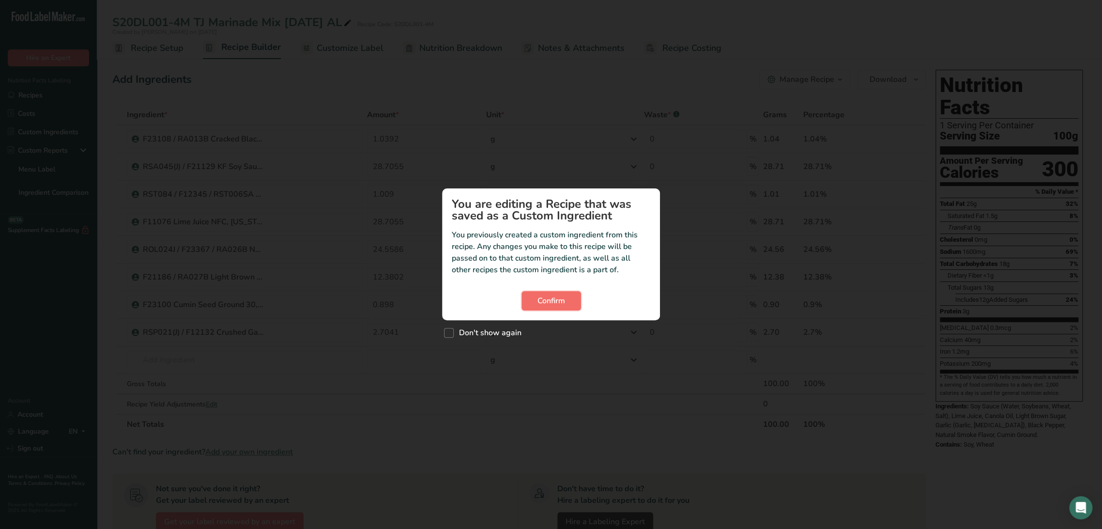
click at [566, 305] on button "Confirm" at bounding box center [552, 300] width 60 height 19
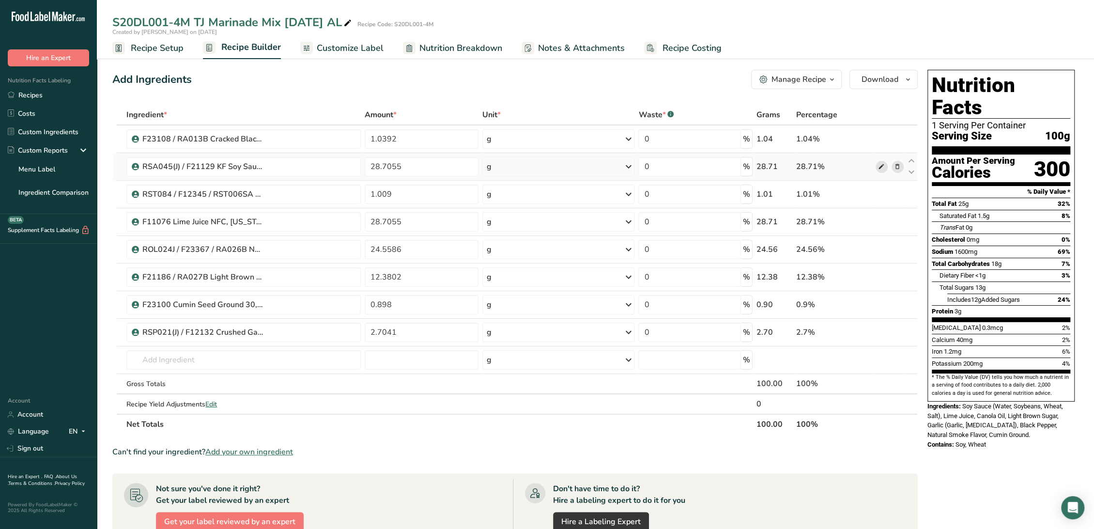
click at [883, 163] on icon at bounding box center [881, 167] width 7 height 10
click at [881, 166] on icon at bounding box center [881, 167] width 7 height 10
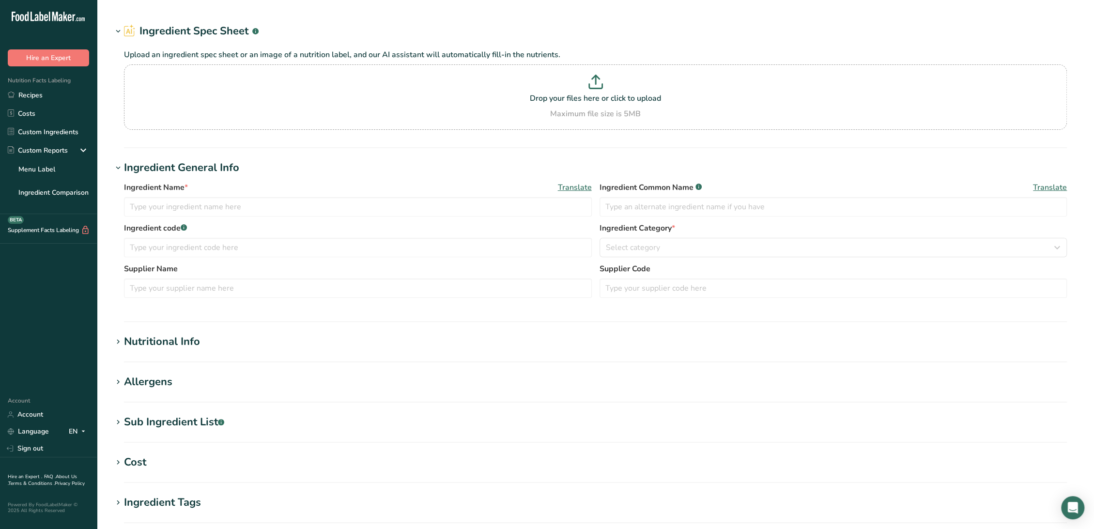
type input "RSA045(J) / F21129 KF Soy Sauce Non-GMO, Kikkoman [DATE] CC"
type input "Soy Sauce"
type input "00652 [PERSON_NAME]"
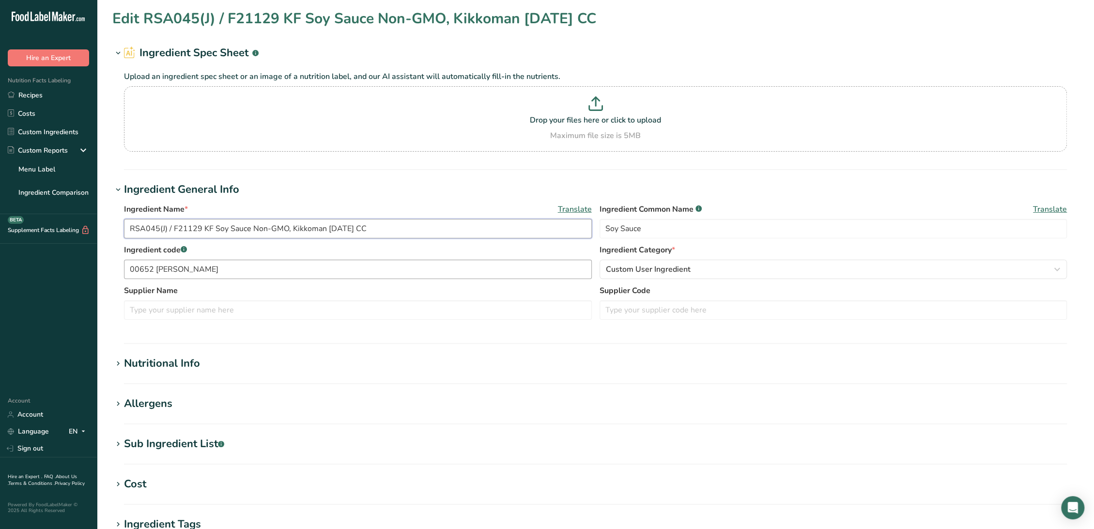
drag, startPoint x: 167, startPoint y: 232, endPoint x: 235, endPoint y: 261, distance: 74.0
click at [167, 232] on input "RSA045(J) / F21129 KF Soy Sauce Non-GMO, Kikkoman [DATE] CC" at bounding box center [358, 228] width 468 height 19
type input "RSA045 / F21129 KF Soy Sauce Non-GMO, Kikkoman [DATE] CC"
drag, startPoint x: 207, startPoint y: 271, endPoint x: 100, endPoint y: 267, distance: 107.1
click at [100, 267] on section "Edit RSA045 / F21129 KF Soy Sauce Non-GMO, Kikkoman [DATE] CC Ingredient Spec S…" at bounding box center [595, 356] width 997 height 712
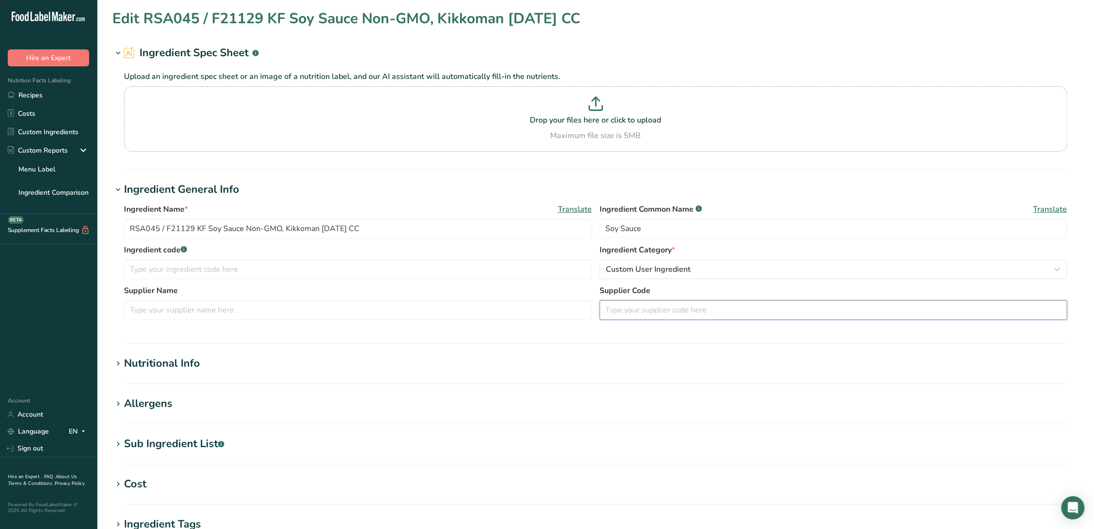
click at [651, 309] on input "text" at bounding box center [834, 309] width 468 height 19
paste input "00652 [PERSON_NAME]"
type input "00652 [PERSON_NAME]"
drag, startPoint x: 137, startPoint y: 226, endPoint x: 83, endPoint y: 222, distance: 53.5
click at [83, 222] on div ".a-20{fill:#fff;} Hire an Expert Nutrition Facts Labeling Recipes Costs Custom …" at bounding box center [547, 371] width 1094 height 743
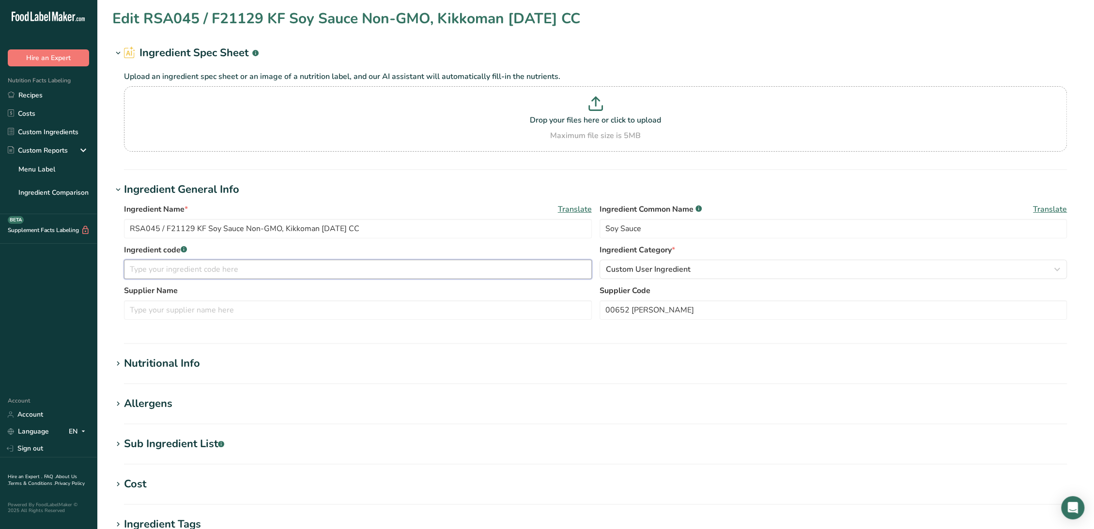
click at [155, 268] on input "text" at bounding box center [358, 269] width 468 height 19
paste input "RSA045 / F21129"
type input "RSA045 / F21129"
click at [163, 315] on input "text" at bounding box center [358, 309] width 468 height 19
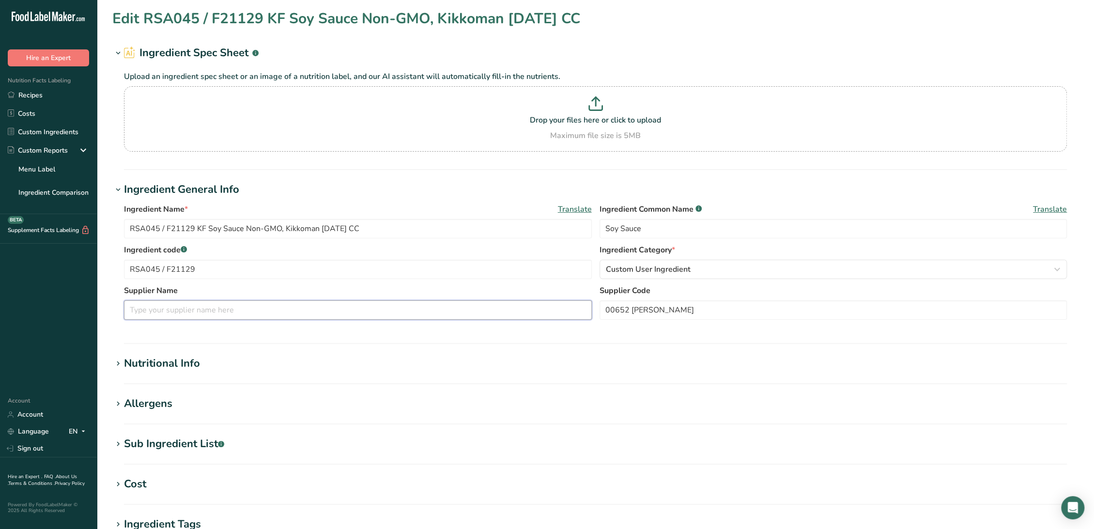
paste input "Kikkoman Sales Usa, inc."
type input "Kikkoman Sales Usa, inc."
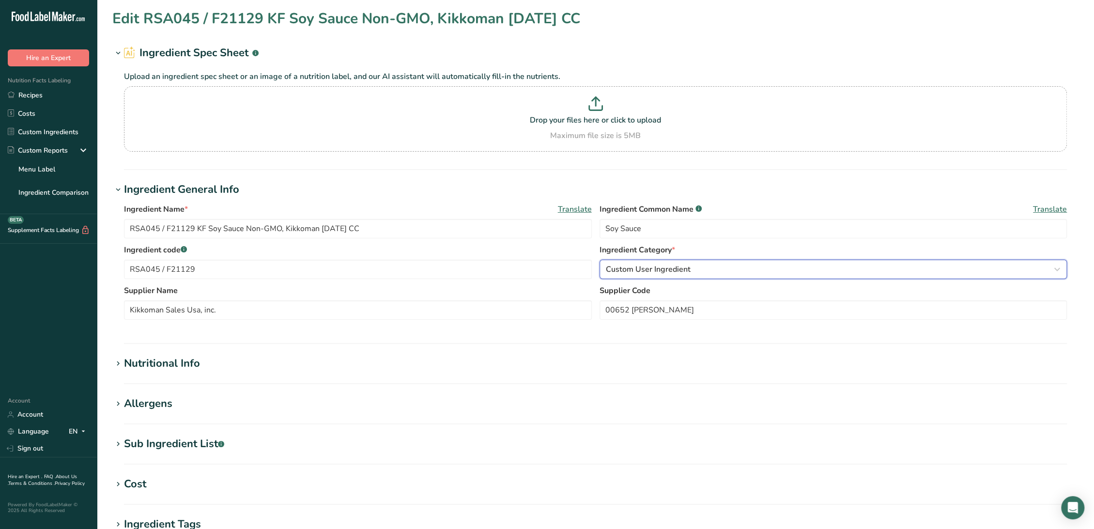
click at [661, 266] on span "Custom User Ingredient" at bounding box center [648, 269] width 85 height 12
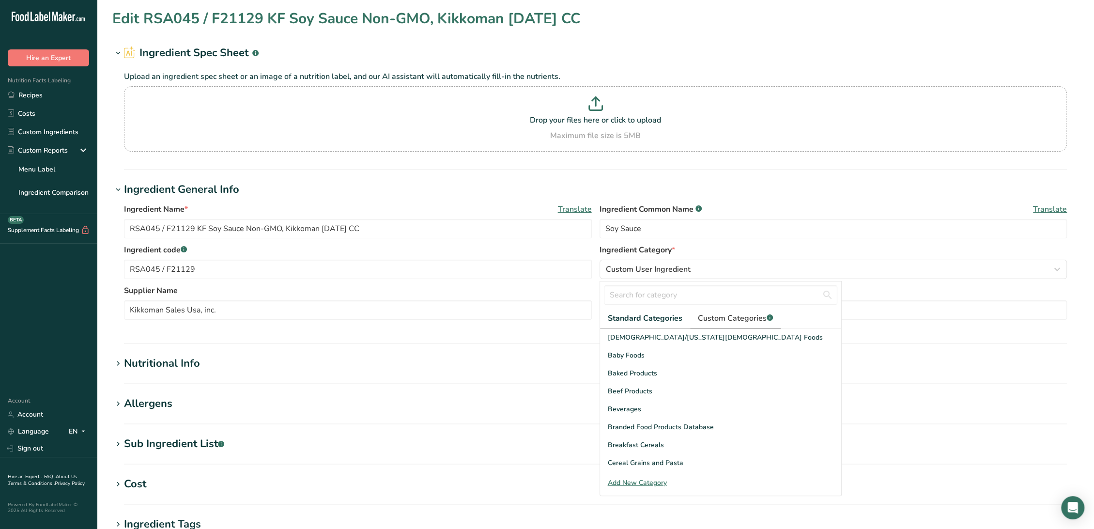
click at [703, 313] on span "Custom Categories .a-a{fill:#347362;}.b-a{fill:#fff;}" at bounding box center [735, 318] width 75 height 12
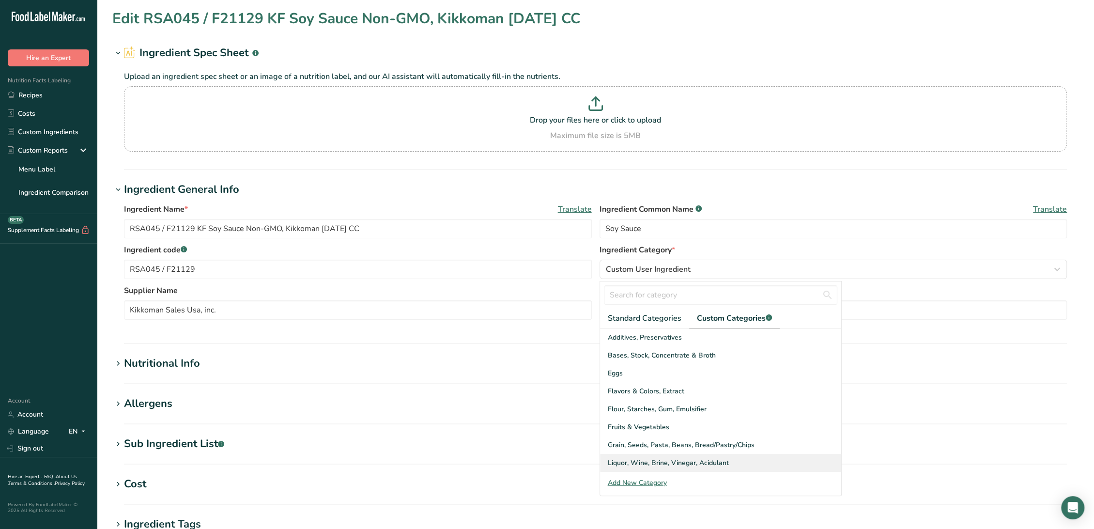
scroll to position [54, 0]
click at [676, 448] on span "Sauces, Paste, Salsa, Dressing" at bounding box center [656, 445] width 96 height 10
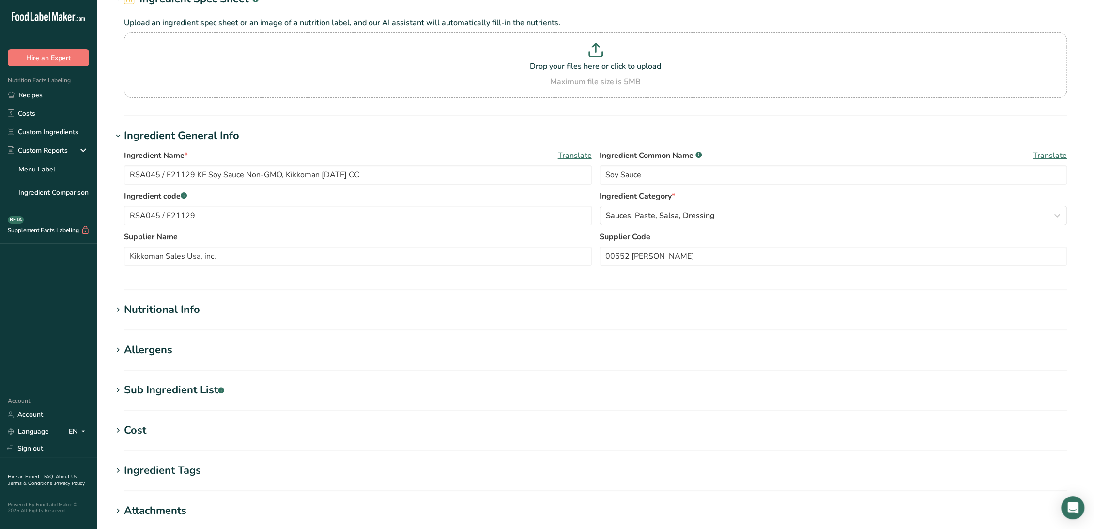
click at [188, 384] on div "Sub Ingredient List .a-a{fill:#347362;}.b-a{fill:#fff;}" at bounding box center [174, 390] width 100 height 16
click at [136, 429] on textarea "(Water, Soybeans, Wheat, Salt)" at bounding box center [595, 439] width 943 height 46
click at [258, 420] on textarea "Water, Soybeans, Wheat, Salt)" at bounding box center [595, 439] width 943 height 46
type textarea "Water, Soybeans, Wheat, Salt"
click at [167, 355] on div "Allergens" at bounding box center [148, 350] width 48 height 16
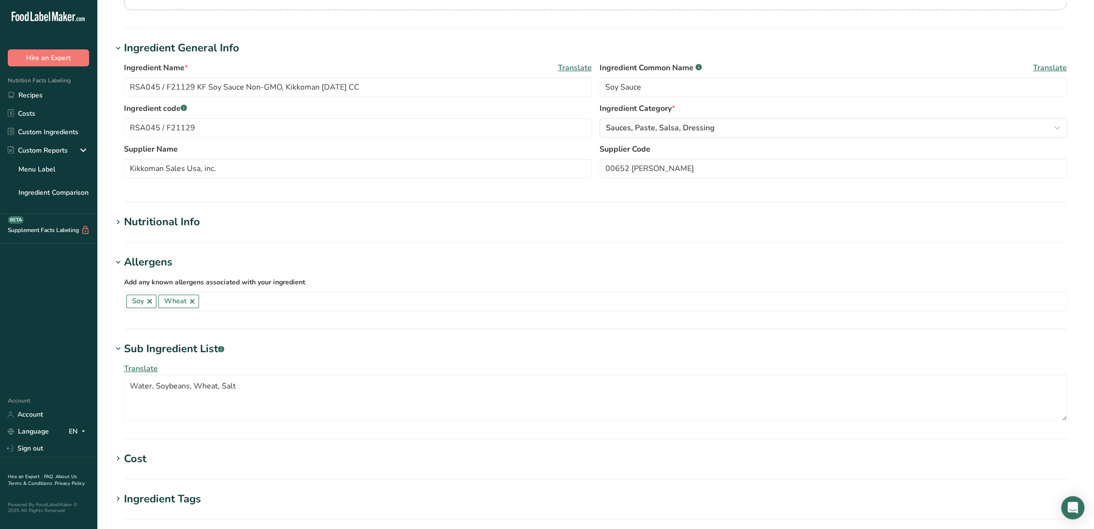
scroll to position [108, 0]
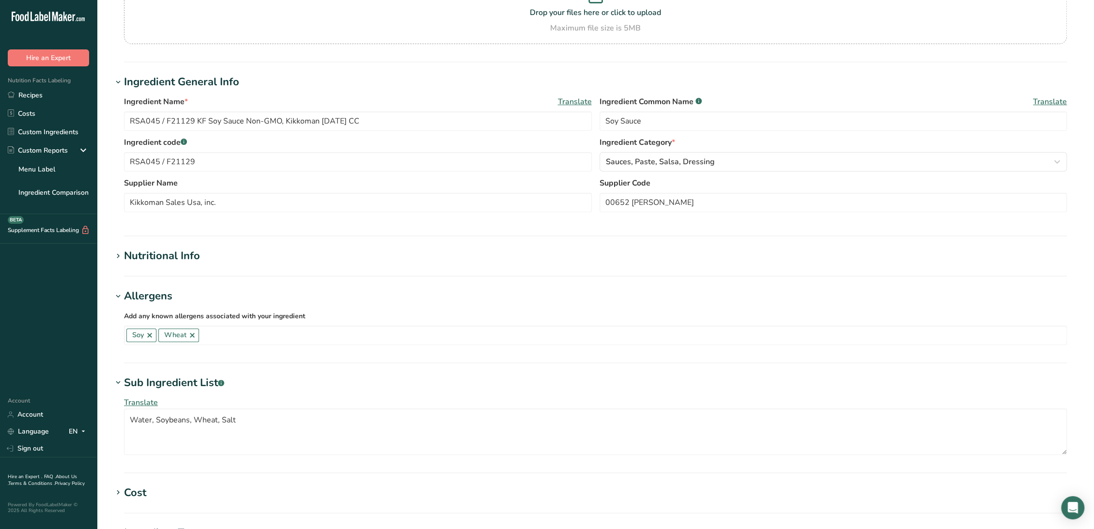
click at [170, 258] on div "Nutritional Info" at bounding box center [162, 256] width 76 height 16
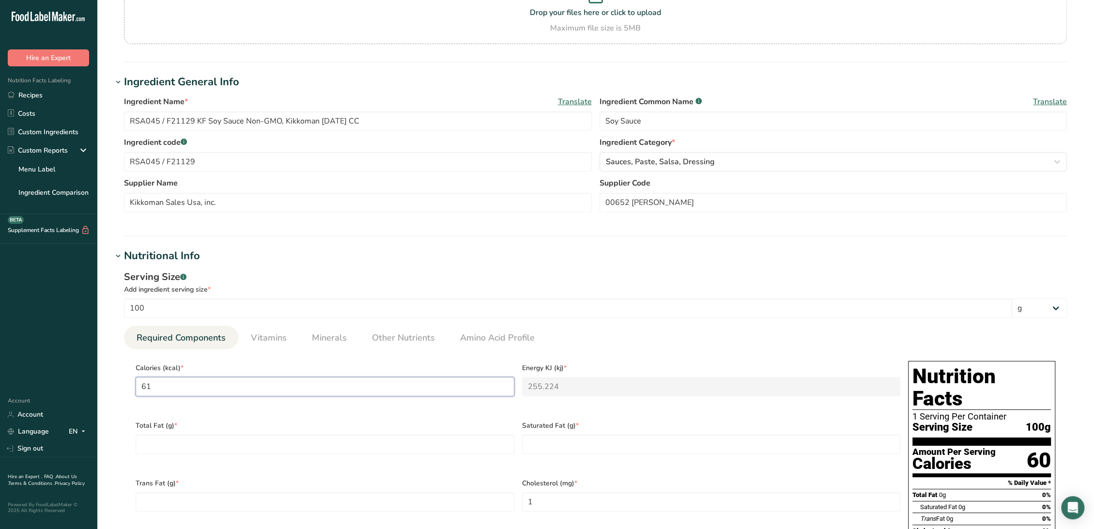
click at [198, 393] on input "61" at bounding box center [325, 386] width 379 height 19
type Fat "0"
click at [544, 498] on input "0" at bounding box center [711, 501] width 379 height 19
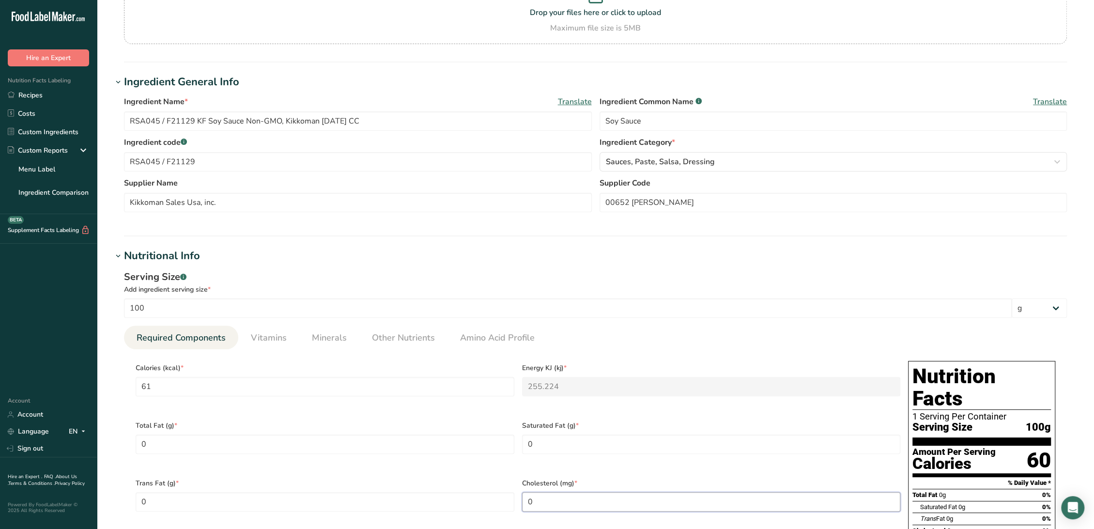
click at [544, 498] on input "0" at bounding box center [711, 501] width 379 height 19
type input "1"
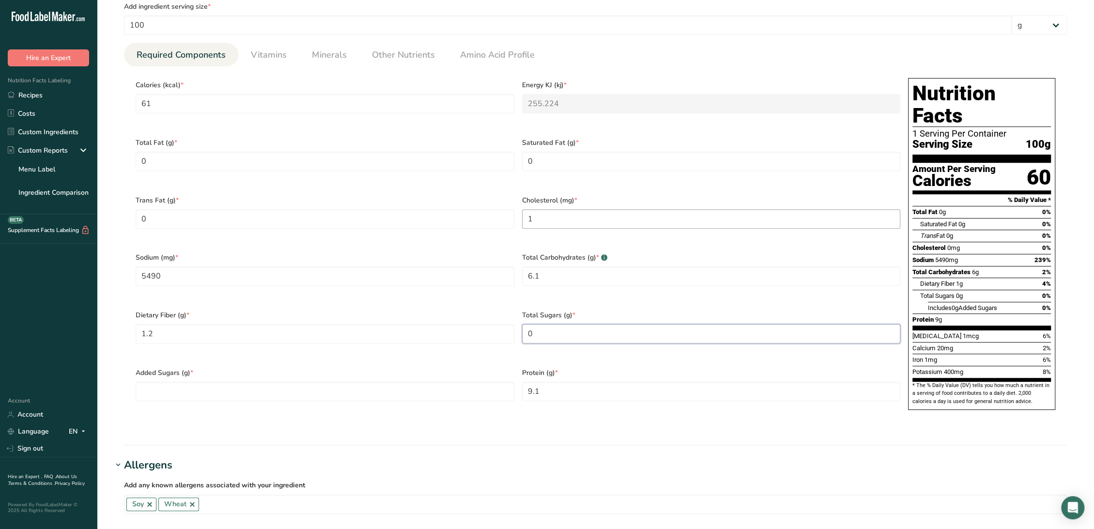
type Sugars "0"
click at [273, 50] on span "Vitamins" at bounding box center [269, 54] width 36 height 13
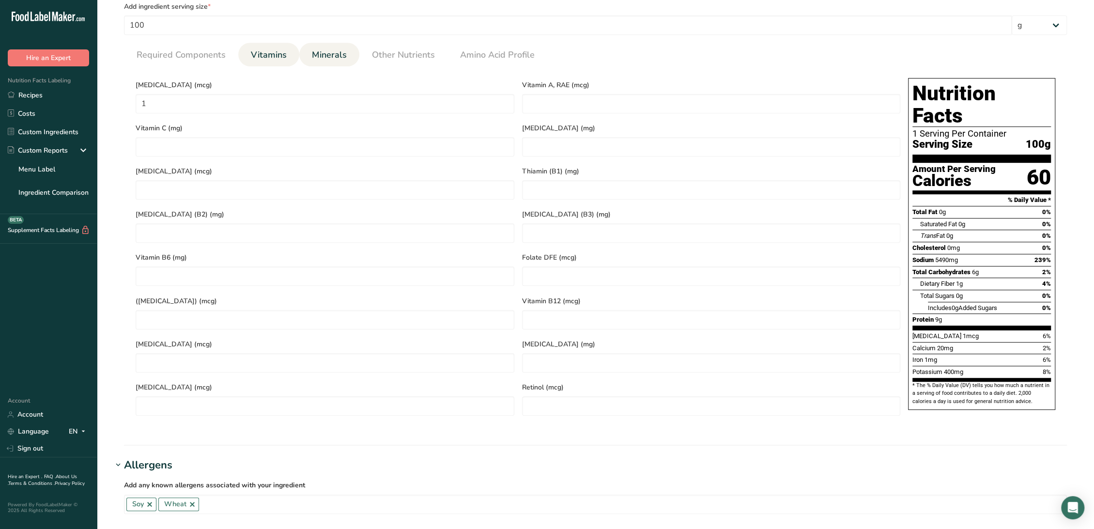
click at [324, 61] on span "Minerals" at bounding box center [329, 54] width 35 height 13
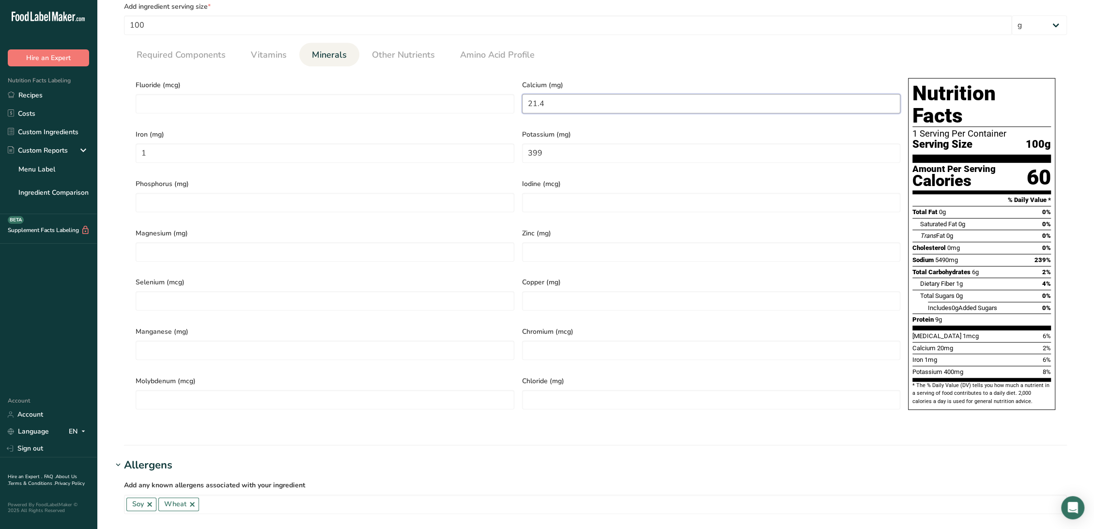
click at [560, 96] on input "21.4" at bounding box center [711, 103] width 379 height 19
type input "1.4"
click at [396, 53] on span "Other Nutrients" at bounding box center [403, 54] width 63 height 13
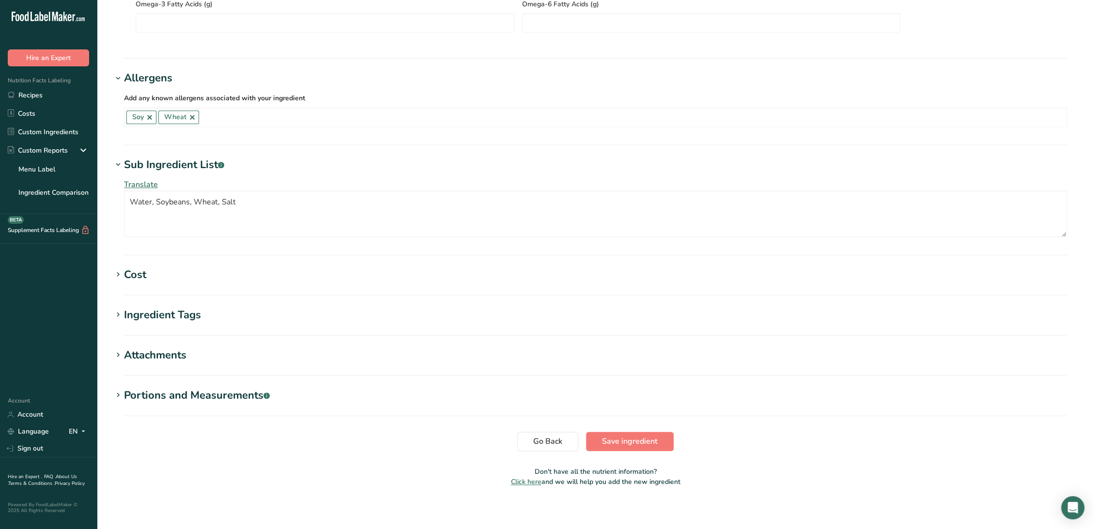
scroll to position [868, 0]
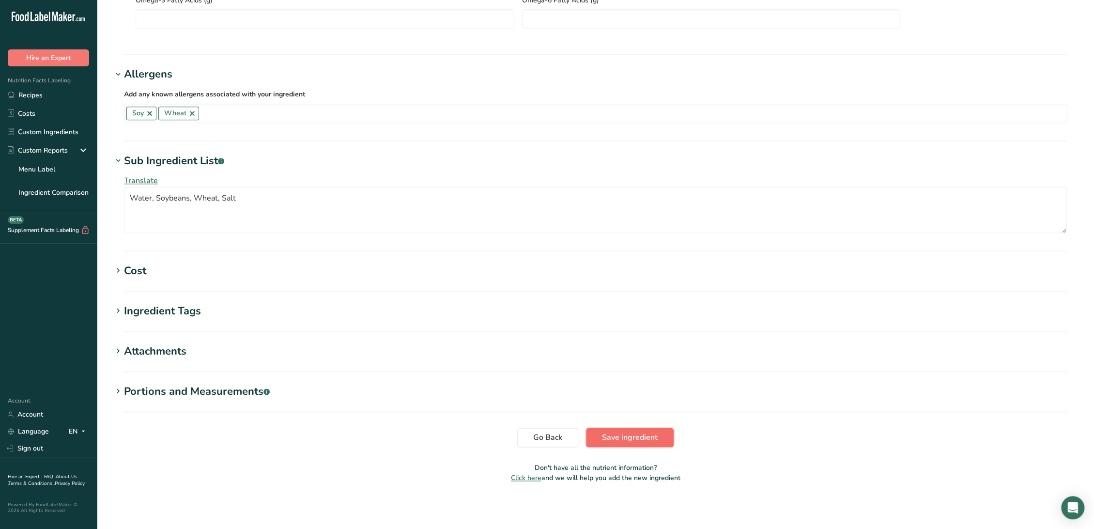
click at [642, 433] on span "Save ingredient" at bounding box center [630, 438] width 56 height 12
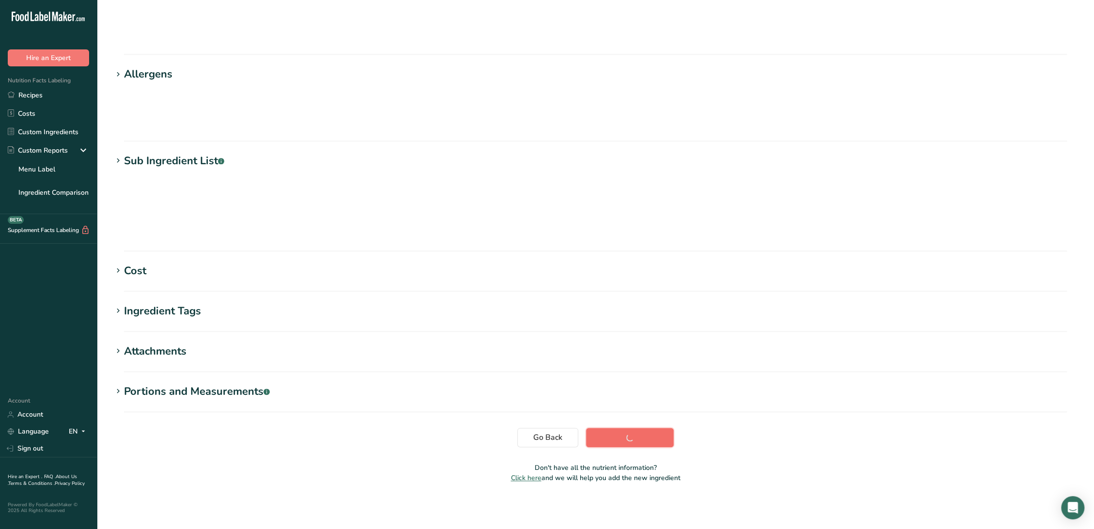
scroll to position [0, 0]
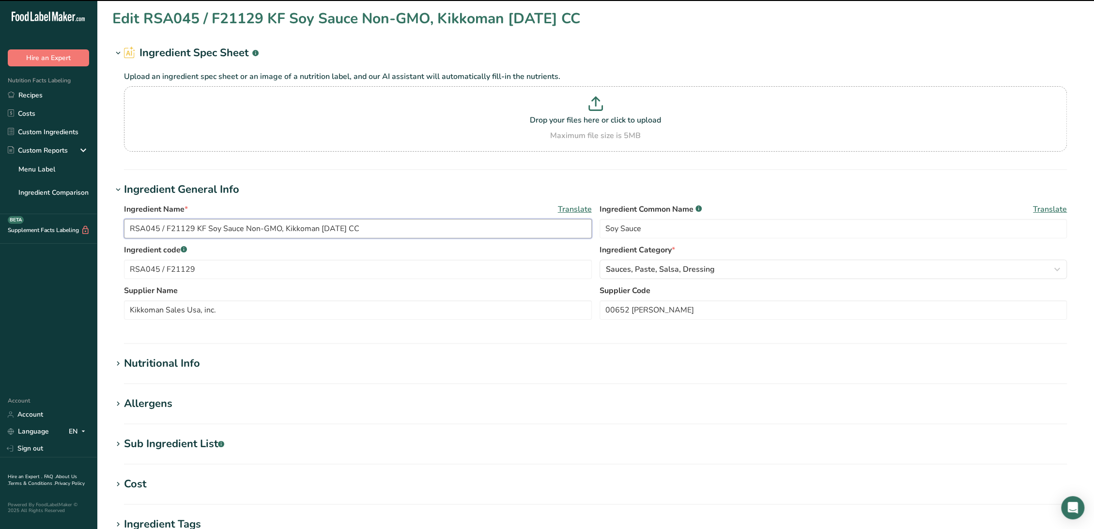
click at [325, 229] on input "RSA045 / F21129 KF Soy Sauce Non-GMO, Kikkoman [DATE] CC" at bounding box center [358, 228] width 468 height 19
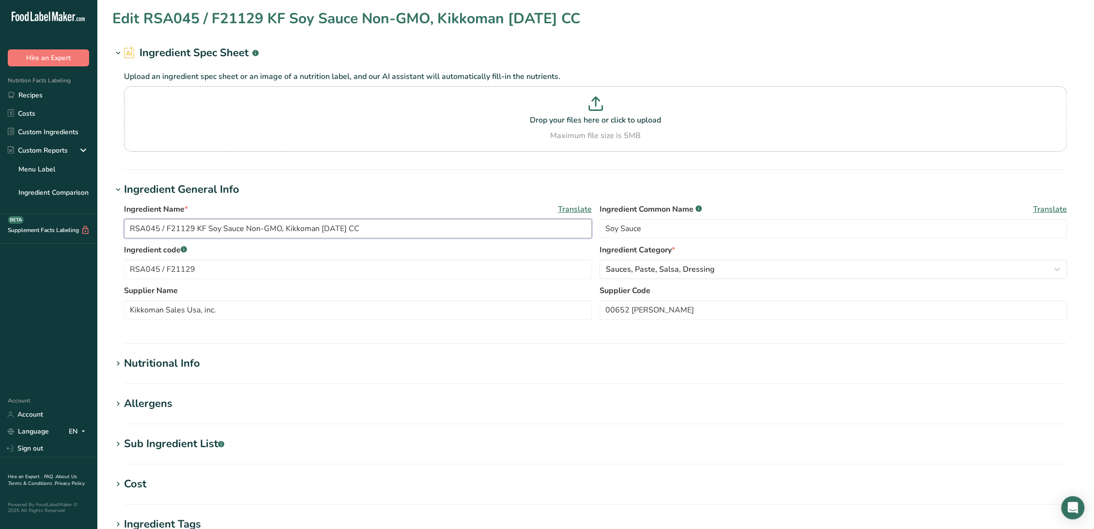
click at [336, 228] on input "RSA045 / F21129 KF Soy Sauce Non-GMO, Kikkoman [DATE] CC" at bounding box center [358, 228] width 468 height 19
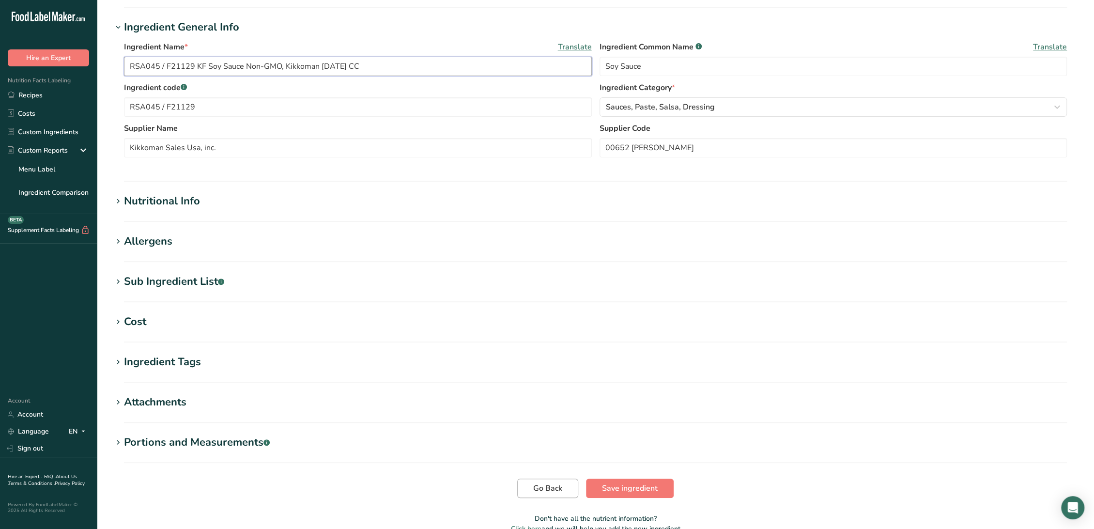
scroll to position [213, 0]
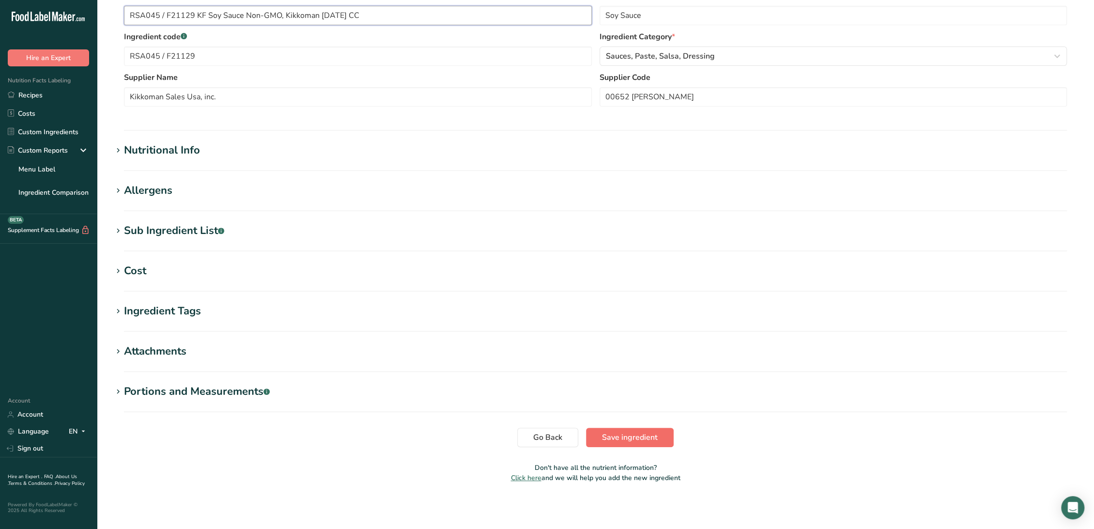
type input "RSA045 / F21129 KF Soy Sauce Non-GMO, Kikkoman [DATE] CC"
click at [604, 436] on span "Save ingredient" at bounding box center [630, 438] width 56 height 12
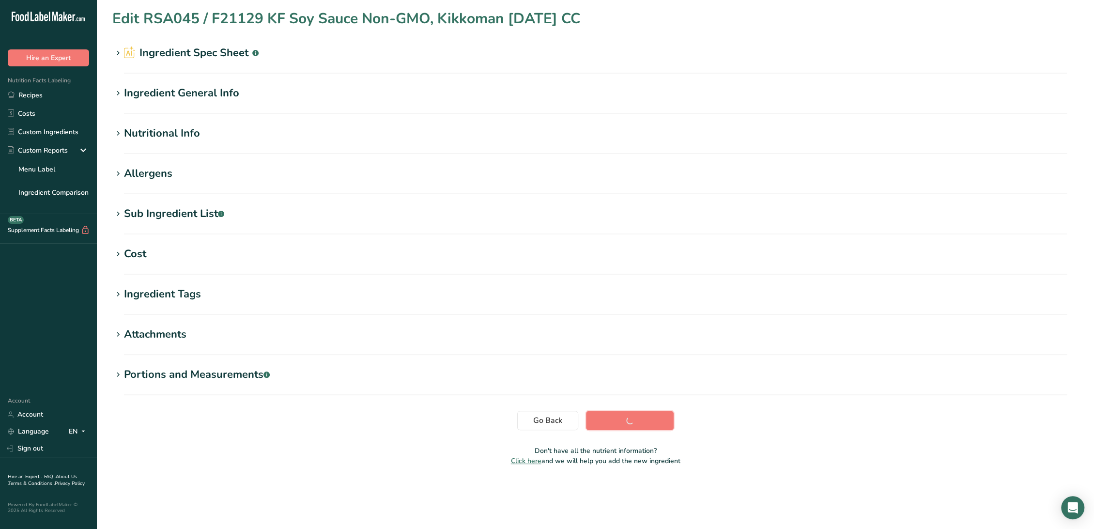
scroll to position [0, 0]
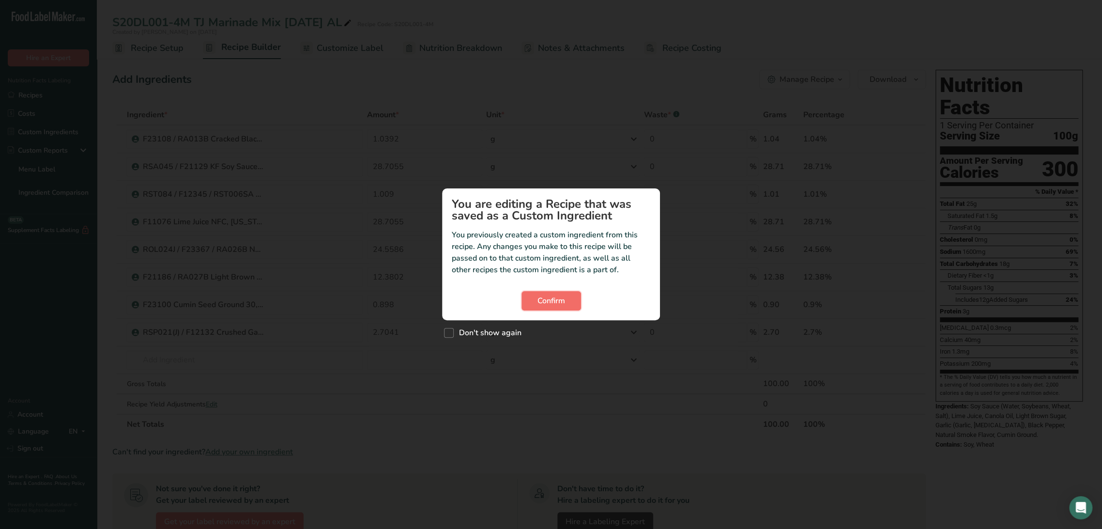
click at [534, 301] on button "Confirm" at bounding box center [552, 300] width 60 height 19
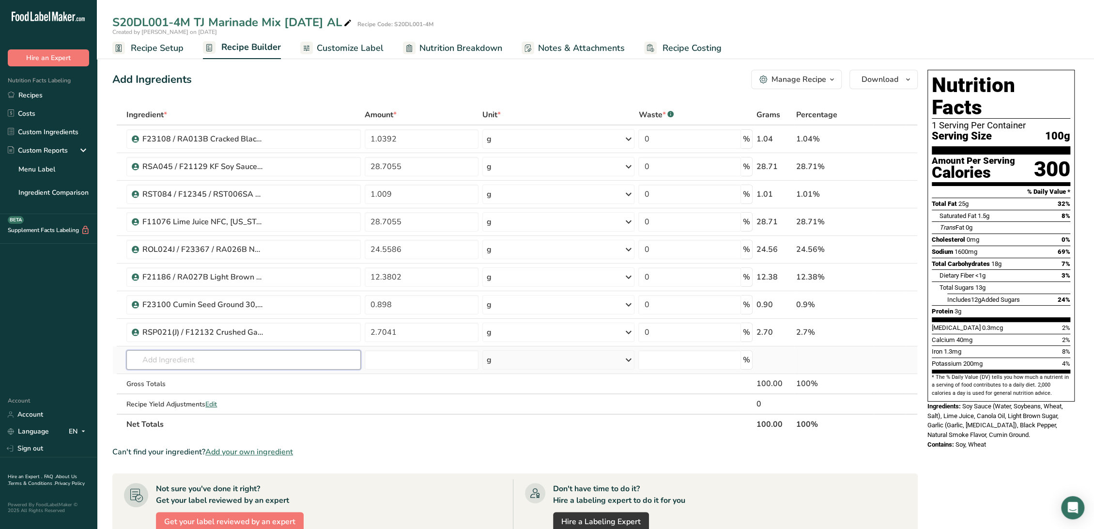
click at [210, 359] on input "text" at bounding box center [243, 359] width 234 height 19
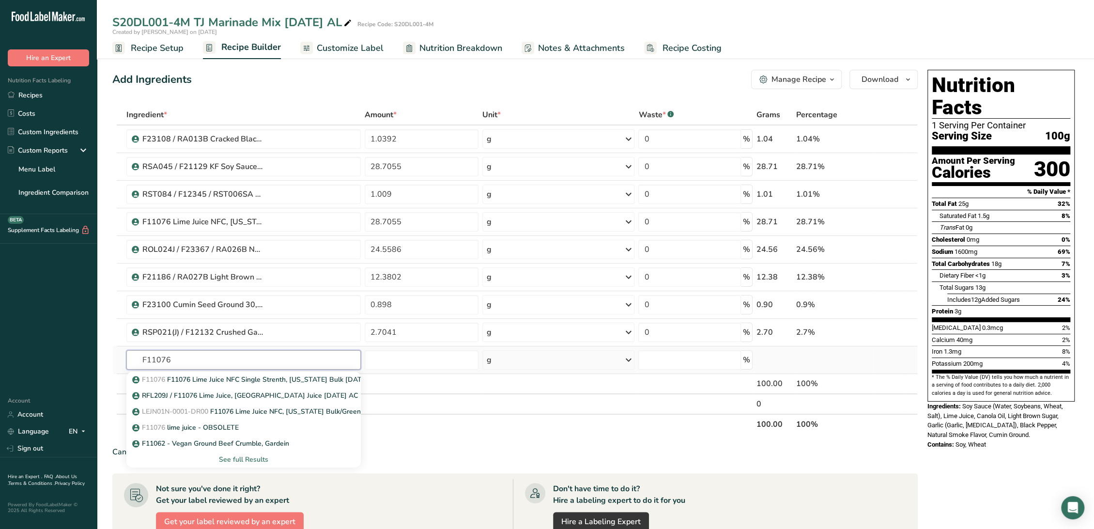
type input "F11076"
click at [228, 460] on div "See full Results" at bounding box center [243, 459] width 219 height 10
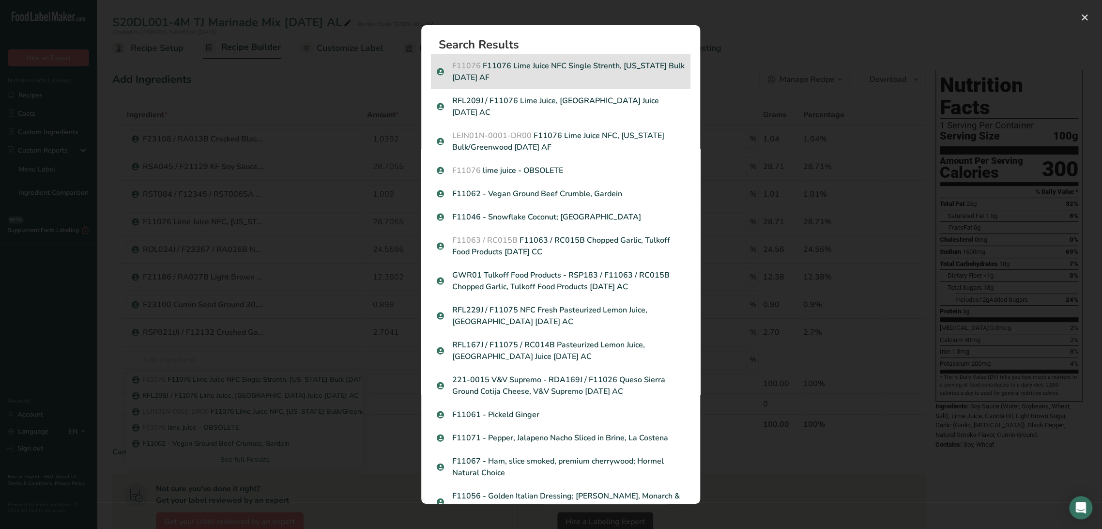
click at [543, 71] on p "F11076 F11076 Lime Juice NFC Single Strenth, [US_STATE] Bulk [DATE] AF" at bounding box center [561, 71] width 248 height 23
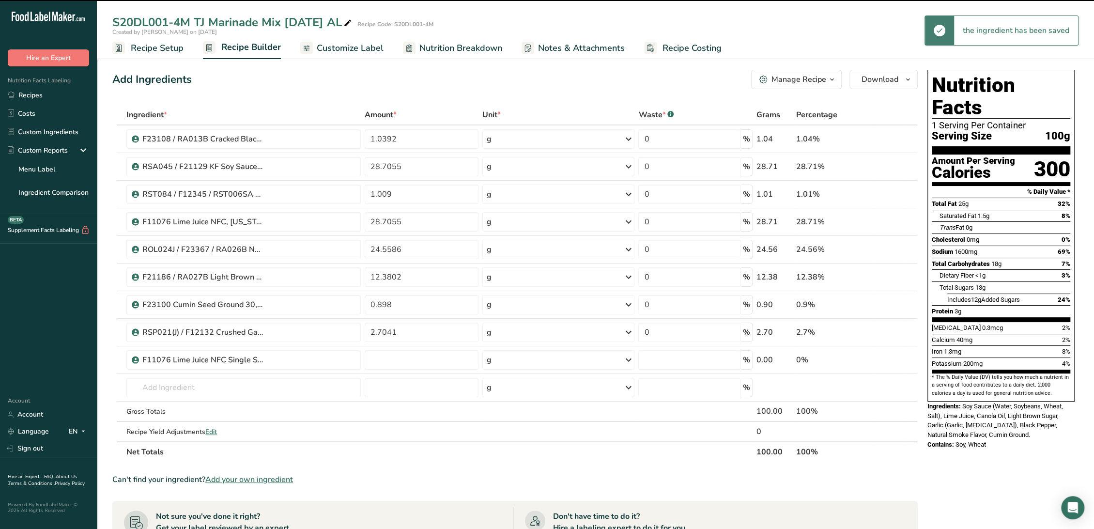
type input "0"
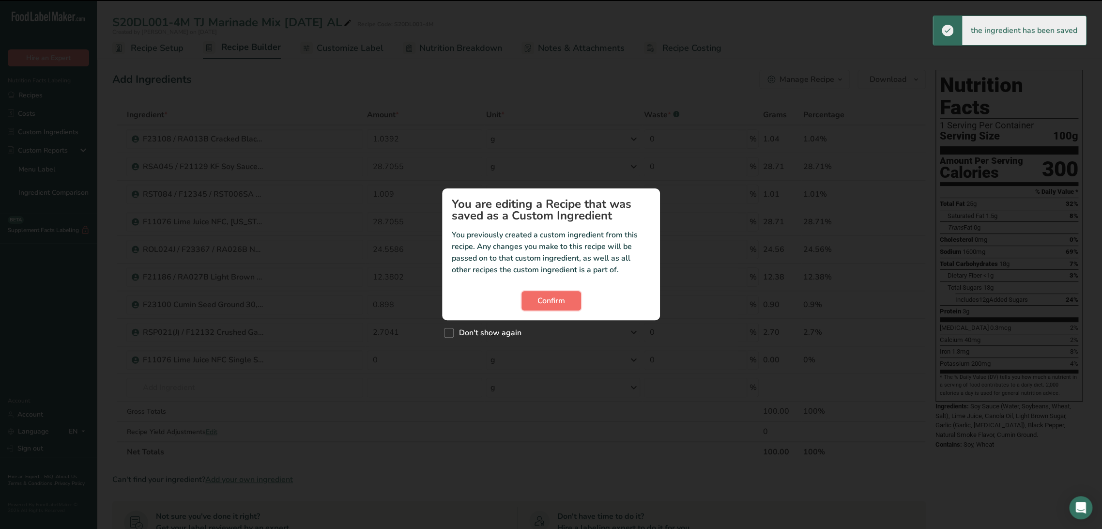
click at [562, 299] on span "Confirm" at bounding box center [552, 301] width 28 height 12
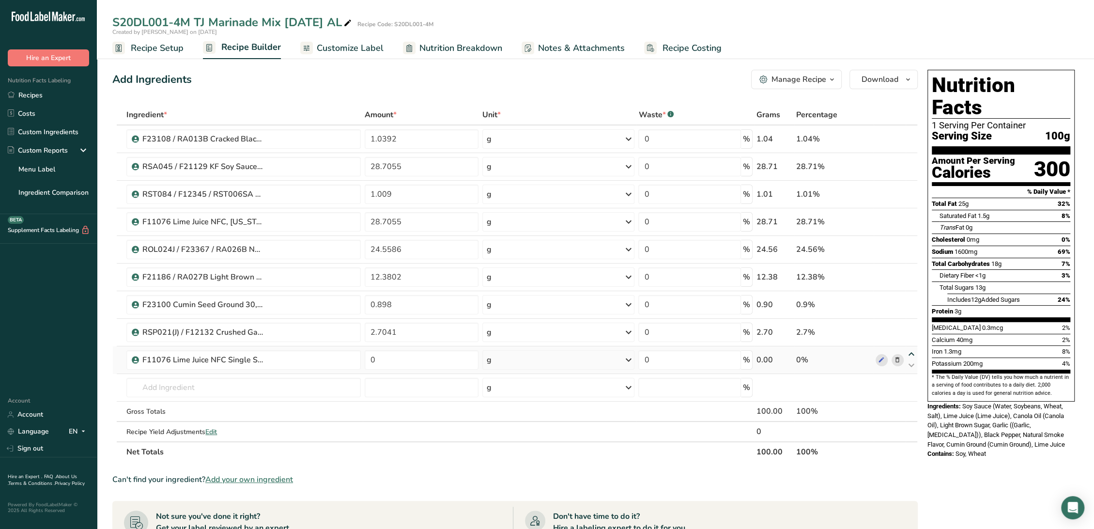
click at [912, 352] on icon at bounding box center [912, 354] width 12 height 7
type input "0"
type input "2.7041"
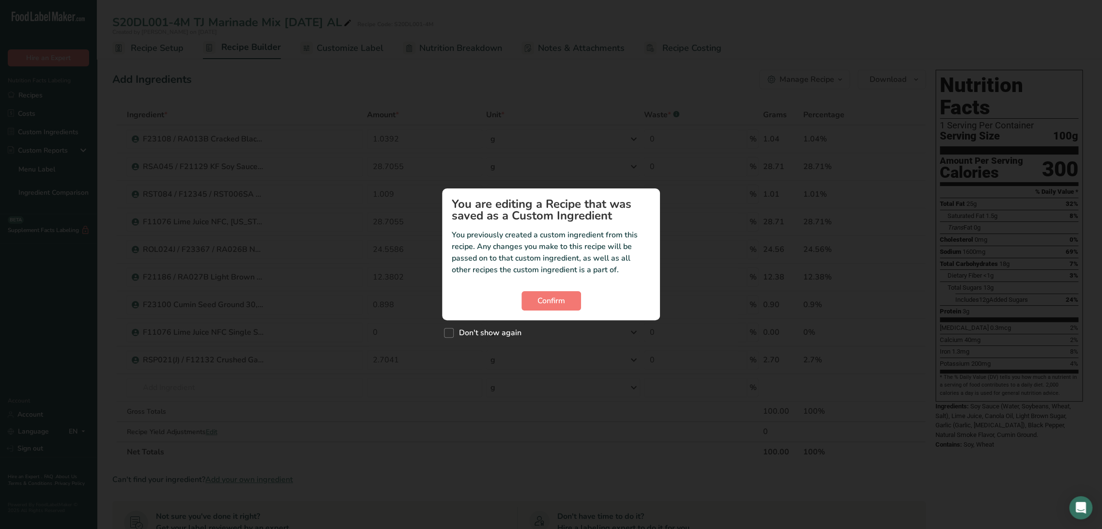
click at [582, 297] on div "Confirm" at bounding box center [551, 300] width 199 height 19
click at [575, 299] on button "Confirm" at bounding box center [552, 300] width 60 height 19
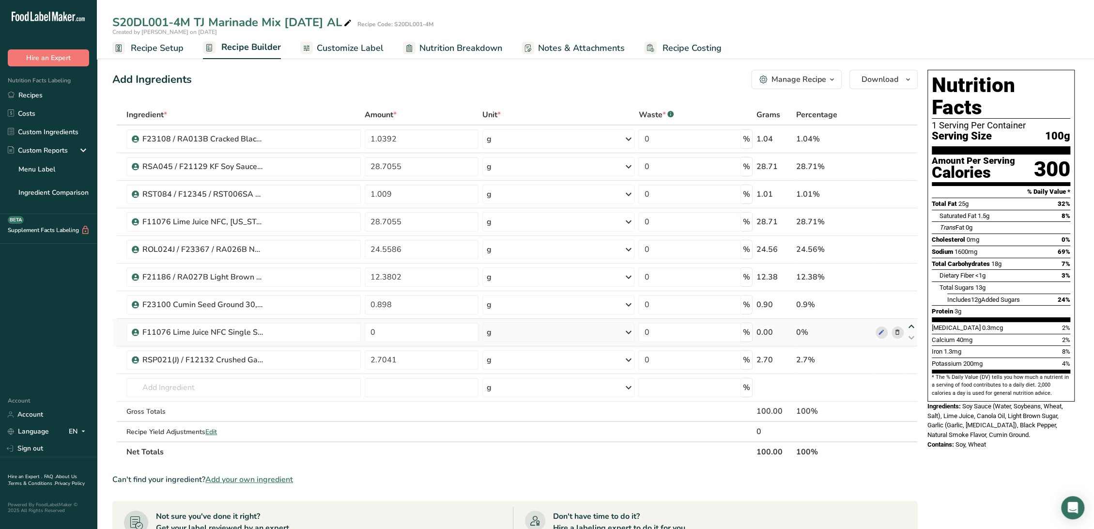
click at [913, 325] on icon at bounding box center [912, 326] width 12 height 7
type input "0"
type input "0.898"
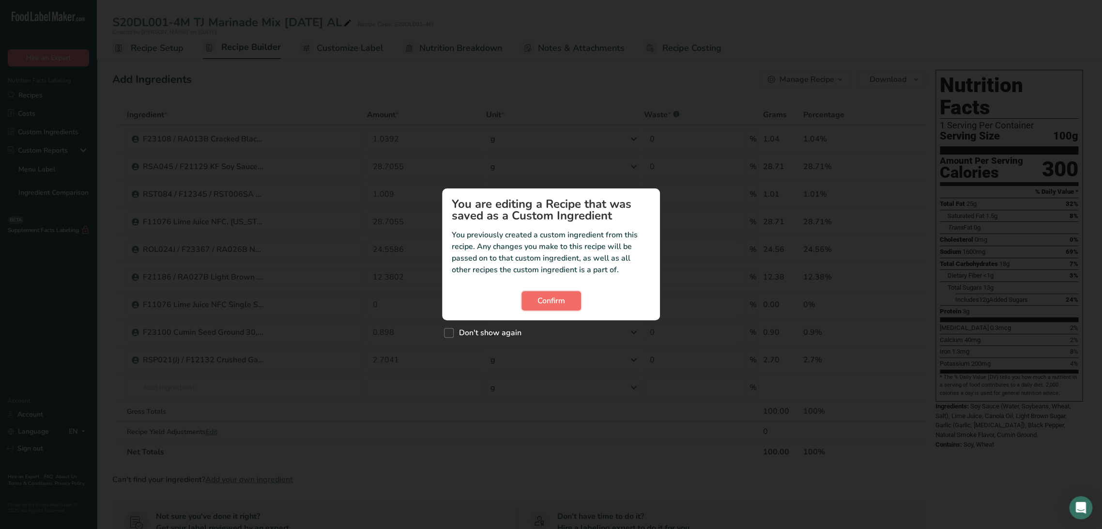
click at [524, 300] on button "Confirm" at bounding box center [552, 300] width 60 height 19
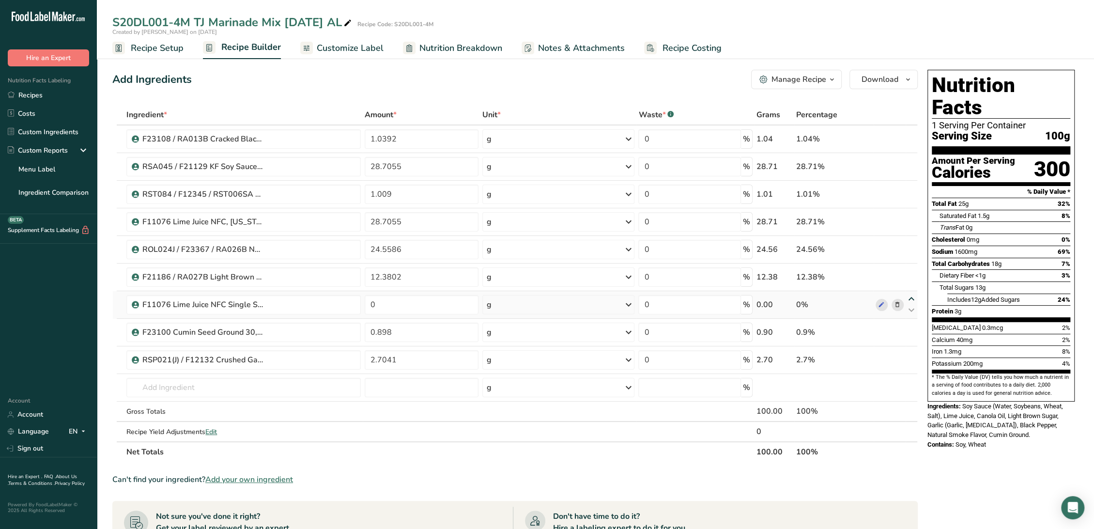
click at [915, 299] on icon at bounding box center [912, 298] width 12 height 7
type input "0"
type input "12.3802"
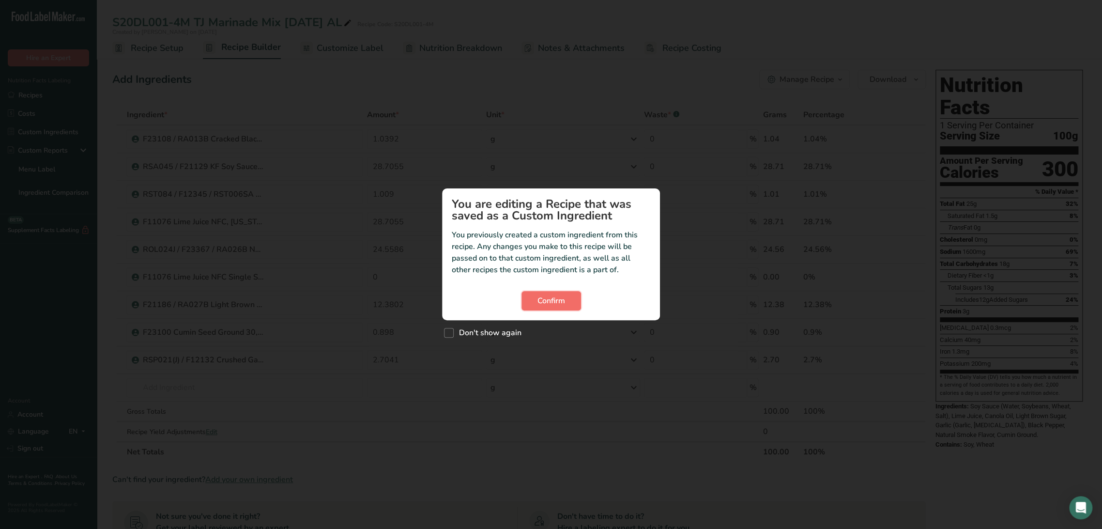
click at [579, 303] on button "Confirm" at bounding box center [552, 300] width 60 height 19
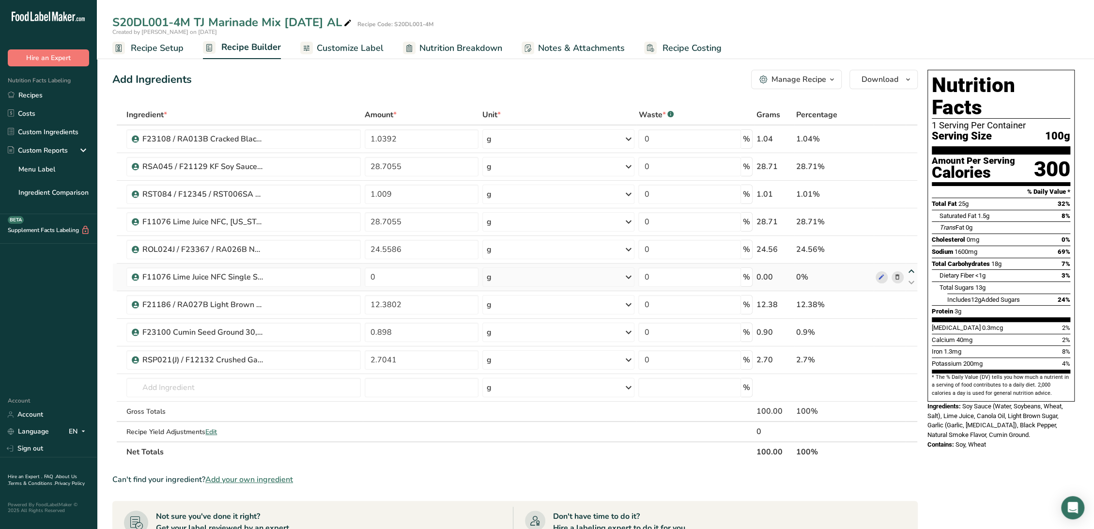
click at [908, 270] on icon at bounding box center [912, 271] width 12 height 7
type input "0"
type input "24.5586"
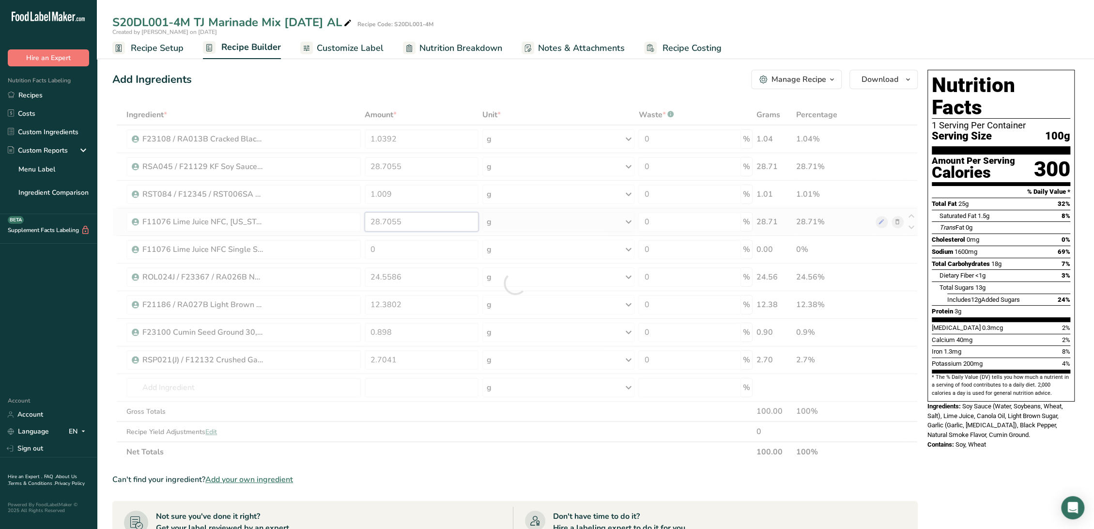
drag, startPoint x: 434, startPoint y: 222, endPoint x: 425, endPoint y: 222, distance: 8.2
click at [344, 220] on div "Ingredient * Amount * Unit * Waste * .a-a{fill:#347362;}.b-a{fill:#fff;} Grams …" at bounding box center [515, 283] width 806 height 357
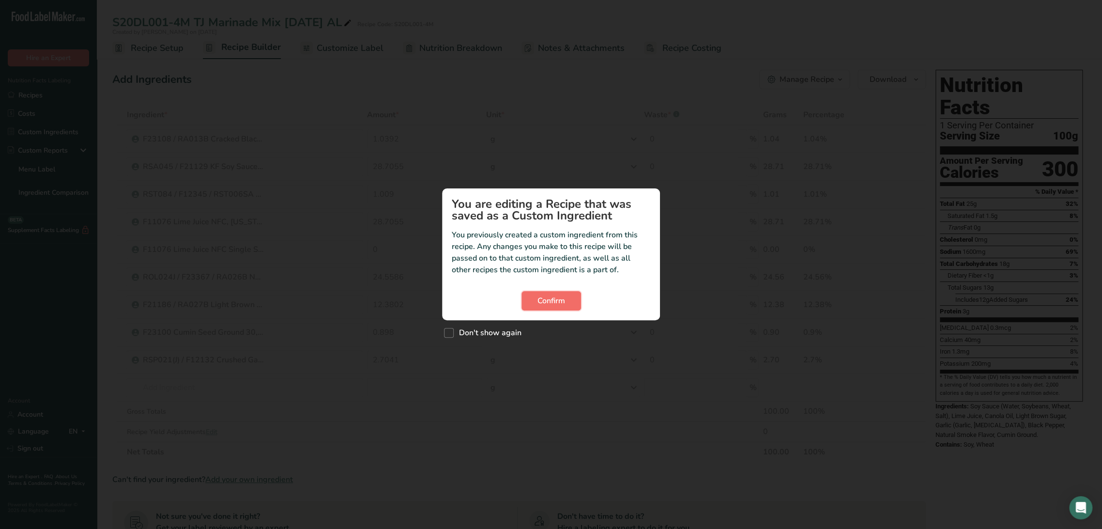
click at [570, 302] on button "Confirm" at bounding box center [552, 300] width 60 height 19
click at [433, 222] on div "Custom ingredient modal" at bounding box center [551, 264] width 1102 height 529
drag, startPoint x: 539, startPoint y: 309, endPoint x: 537, endPoint y: 301, distance: 8.0
click at [539, 309] on button "Confirm" at bounding box center [552, 300] width 60 height 19
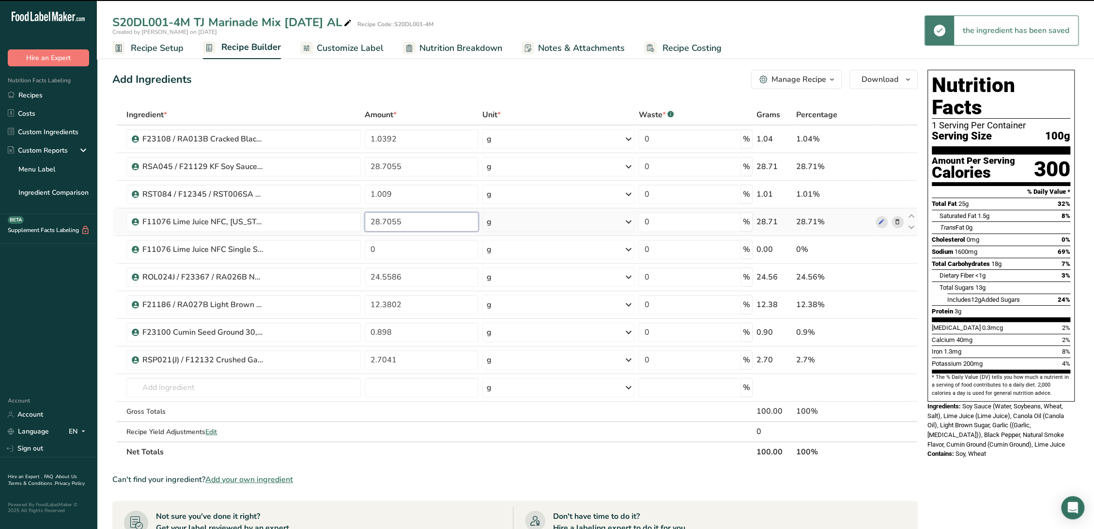
click at [417, 227] on input "28.7055" at bounding box center [422, 221] width 114 height 19
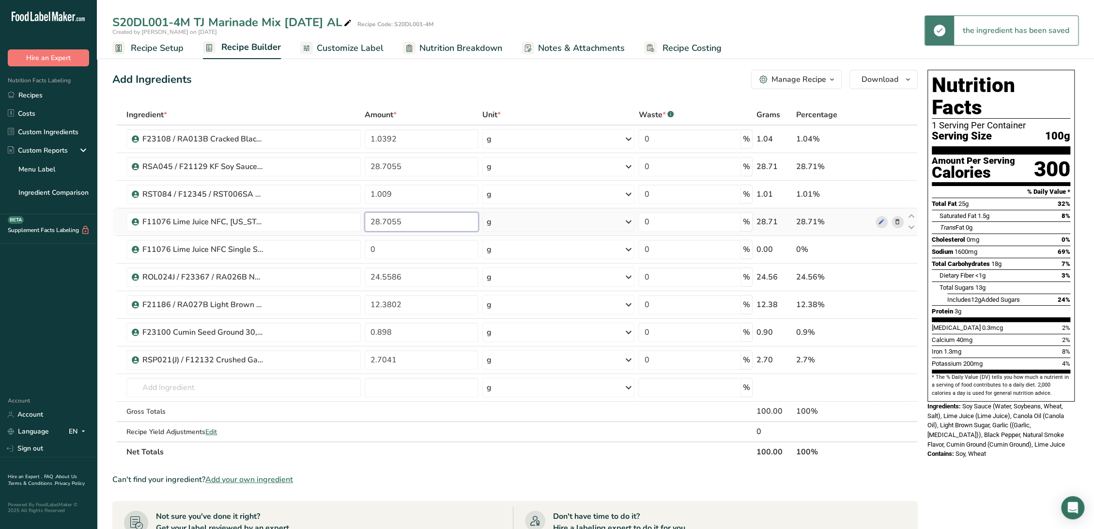
click at [411, 225] on input "28.7055" at bounding box center [422, 221] width 114 height 19
drag, startPoint x: 417, startPoint y: 226, endPoint x: 322, endPoint y: 224, distance: 95.0
click at [322, 224] on tr "F11076 Lime Juice NFC, Florida Bulk/Greenwood 06-25-24 AF 28.7055 g Weight Unit…" at bounding box center [515, 222] width 805 height 28
click at [399, 250] on div "Ingredient * Amount * Unit * Waste * .a-a{fill:#347362;}.b-a{fill:#fff;} Grams …" at bounding box center [515, 283] width 806 height 357
type input "0"
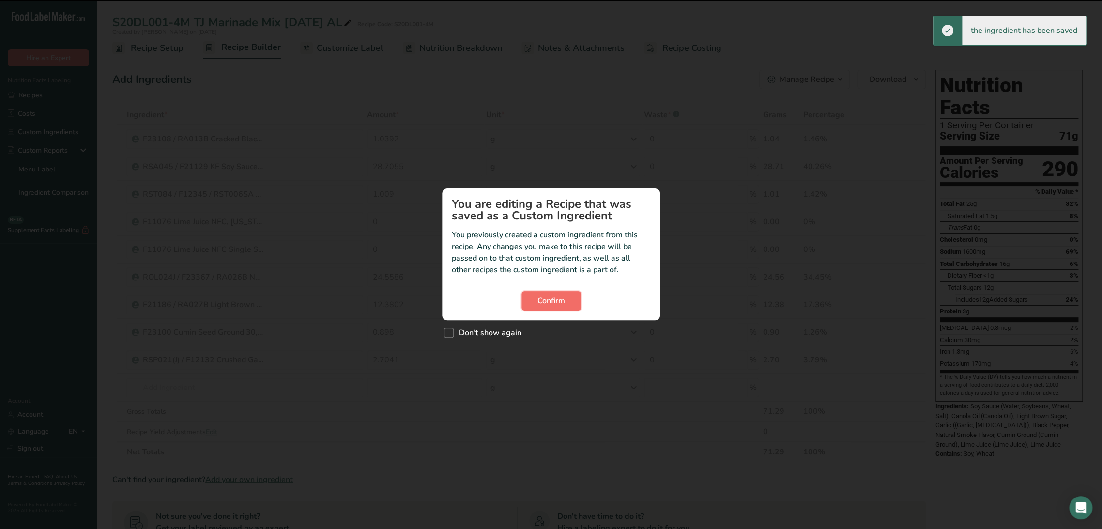
click at [564, 301] on span "Confirm" at bounding box center [552, 301] width 28 height 12
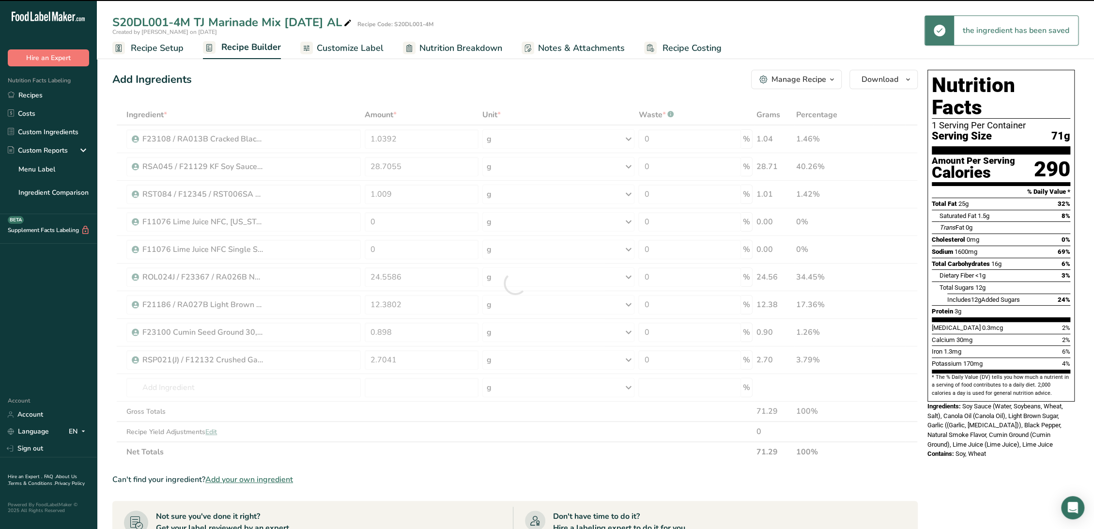
click at [0, 0] on div "Custom ingredient modal" at bounding box center [0, 0] width 0 height 0
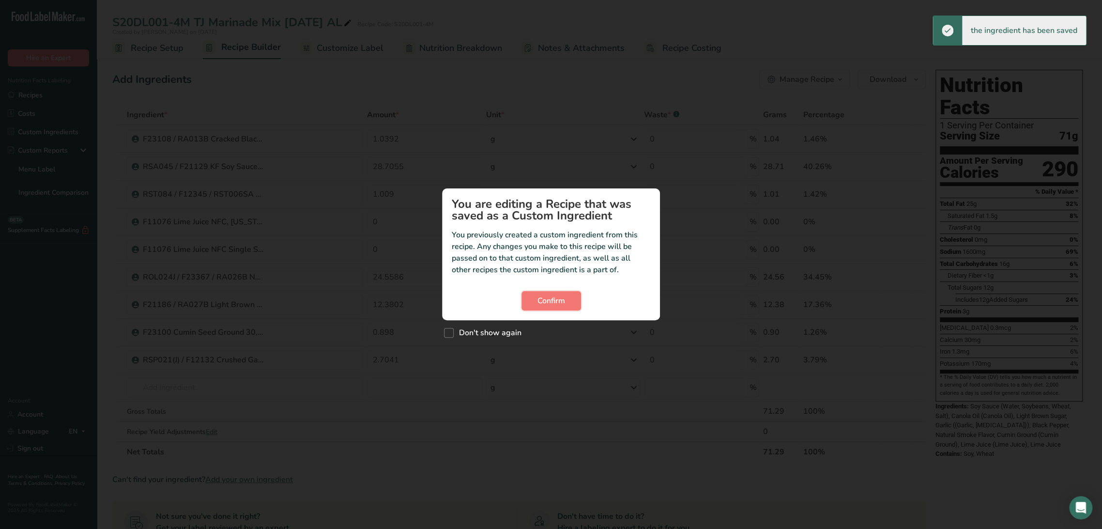
drag, startPoint x: 573, startPoint y: 304, endPoint x: 558, endPoint y: 291, distance: 19.9
click at [572, 304] on button "Confirm" at bounding box center [552, 300] width 60 height 19
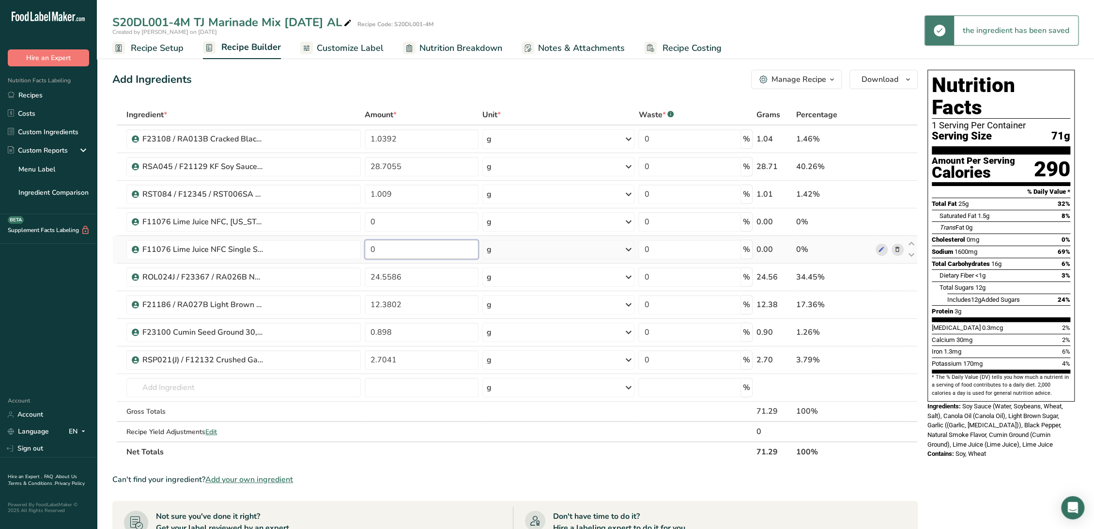
click at [425, 255] on input "0" at bounding box center [422, 249] width 114 height 19
click at [425, 254] on input "0" at bounding box center [422, 249] width 114 height 19
click at [424, 254] on input "0" at bounding box center [422, 249] width 114 height 19
paste input "28.7055"
type input "28.7055"
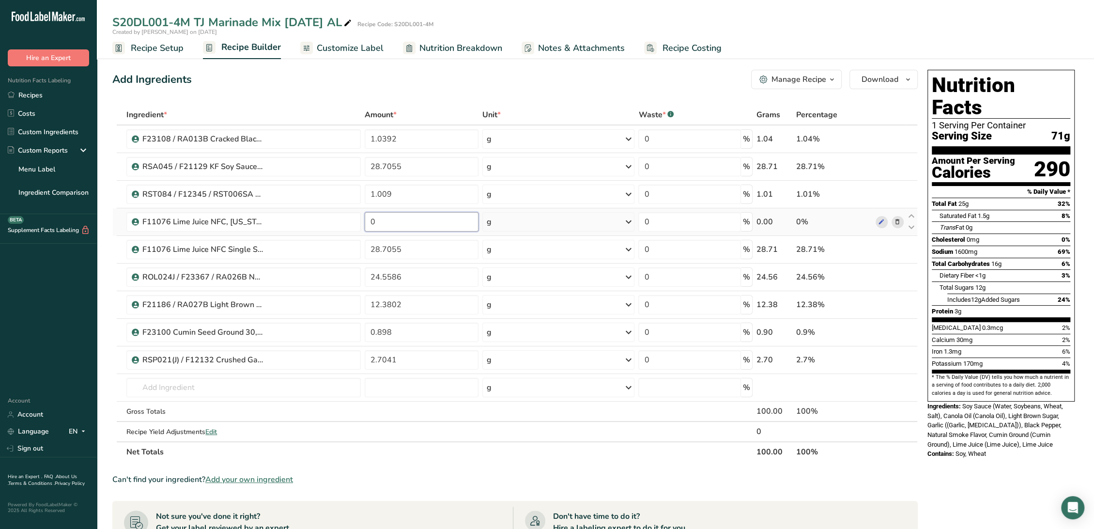
click at [447, 224] on div "Ingredient * Amount * Unit * Waste * .a-a{fill:#347362;}.b-a{fill:#fff;} Grams …" at bounding box center [515, 283] width 806 height 357
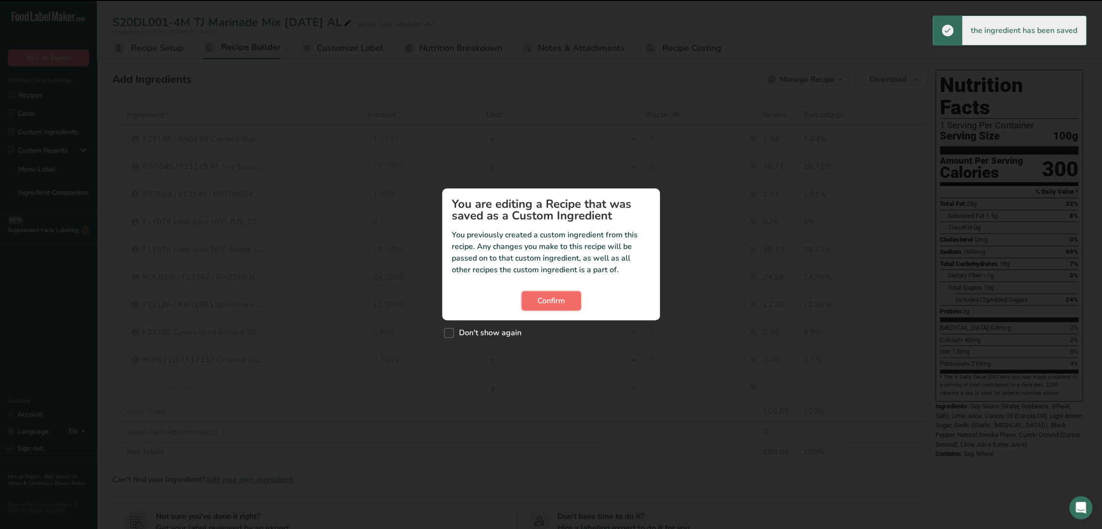
click at [569, 302] on button "Confirm" at bounding box center [552, 300] width 60 height 19
click at [553, 294] on button "Confirm" at bounding box center [552, 300] width 60 height 19
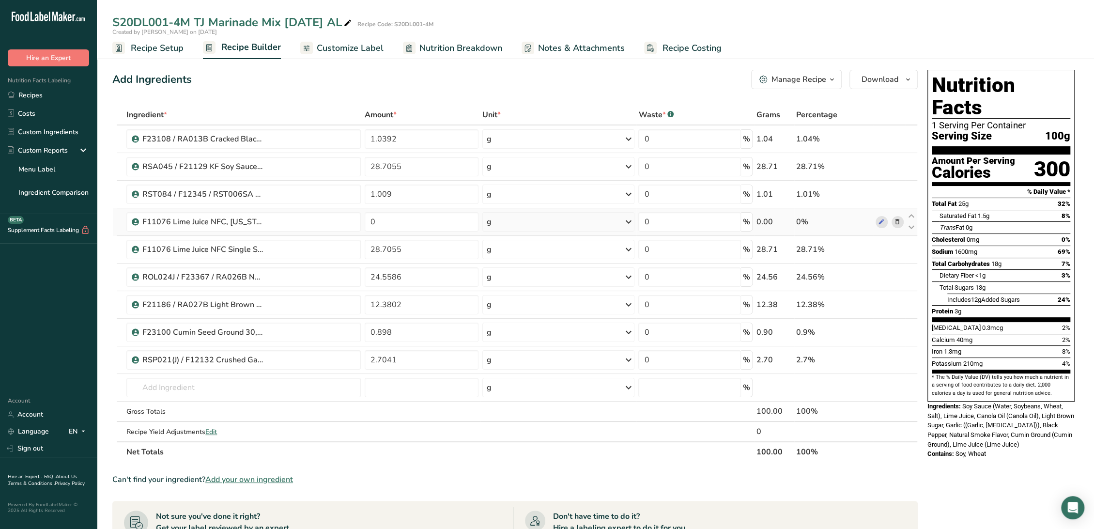
click at [899, 220] on icon at bounding box center [897, 222] width 7 height 10
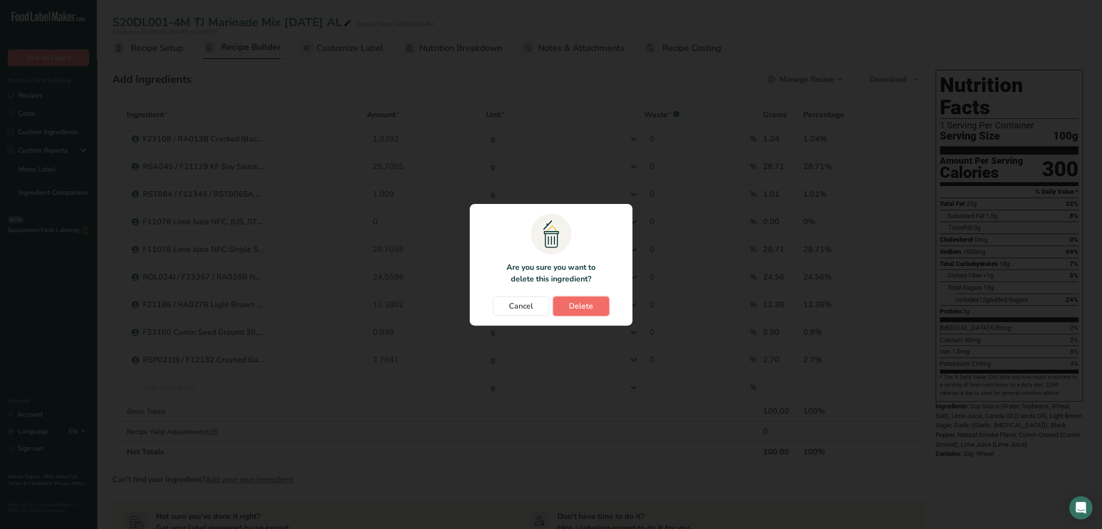
click at [570, 304] on span "Delete" at bounding box center [581, 306] width 24 height 12
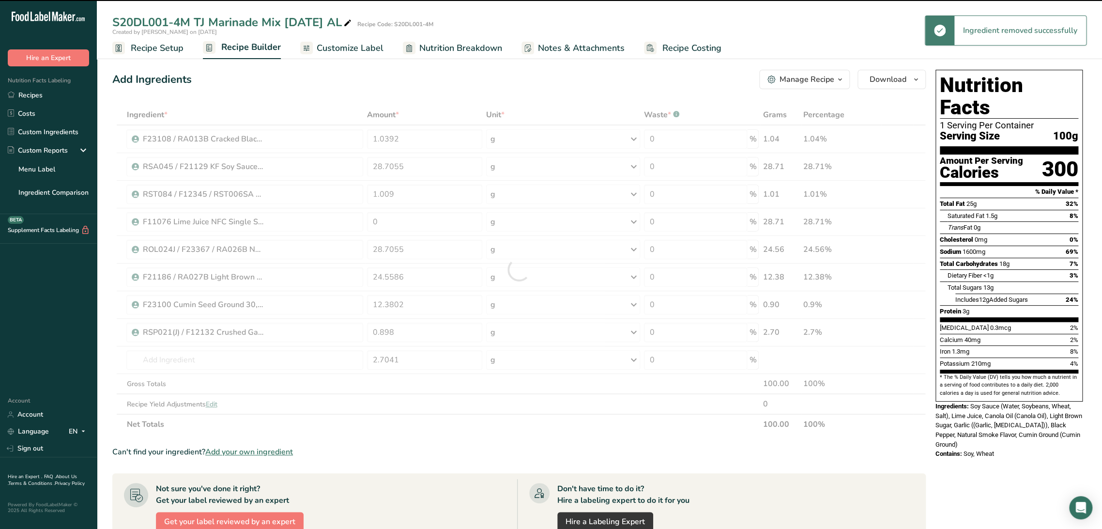
type input "28.7055"
type input "24.5586"
type input "12.3802"
type input "0.898"
type input "2.7041"
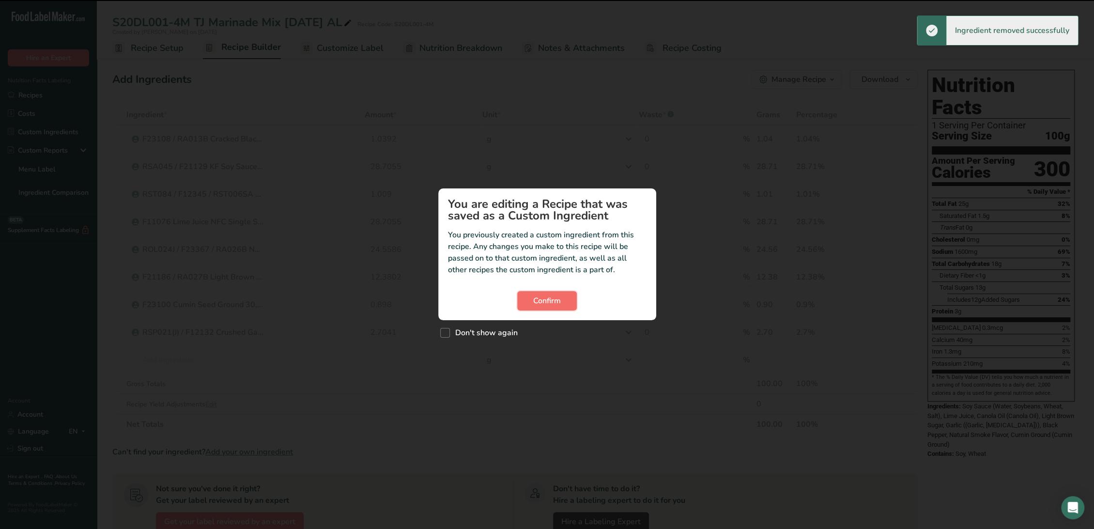
click at [537, 303] on span "Confirm" at bounding box center [547, 301] width 28 height 12
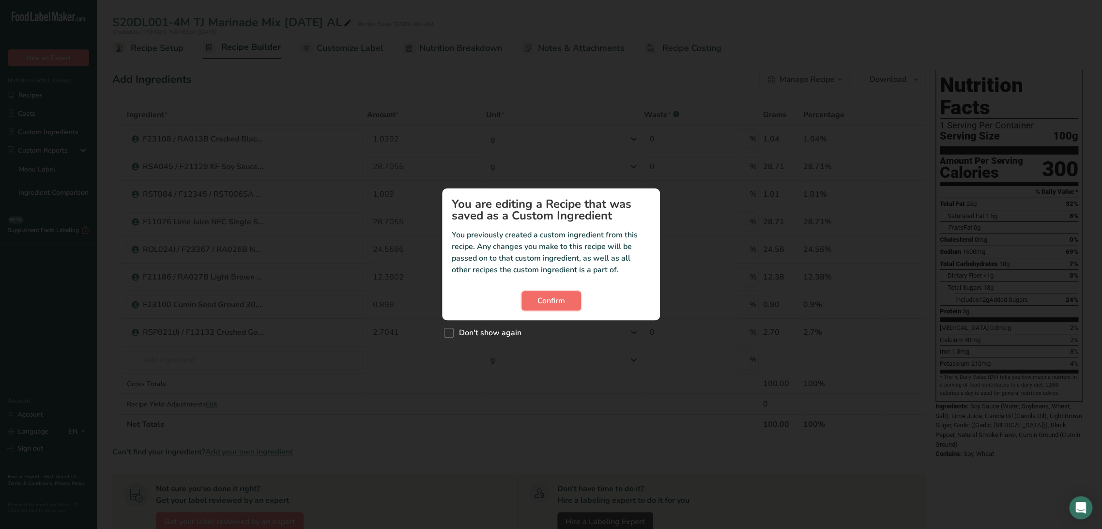
click at [529, 302] on button "Confirm" at bounding box center [552, 300] width 60 height 19
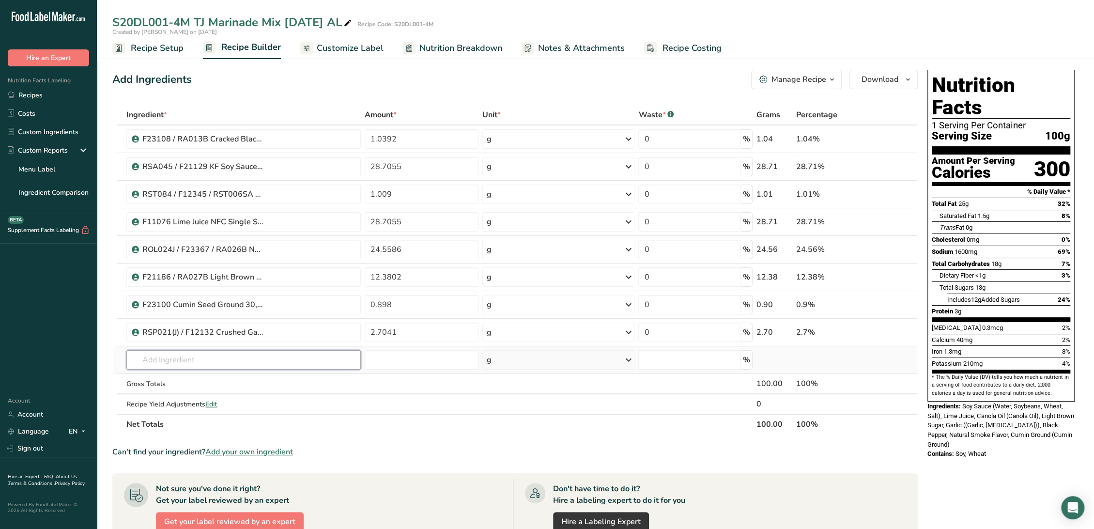
click at [190, 359] on input "text" at bounding box center [243, 359] width 234 height 19
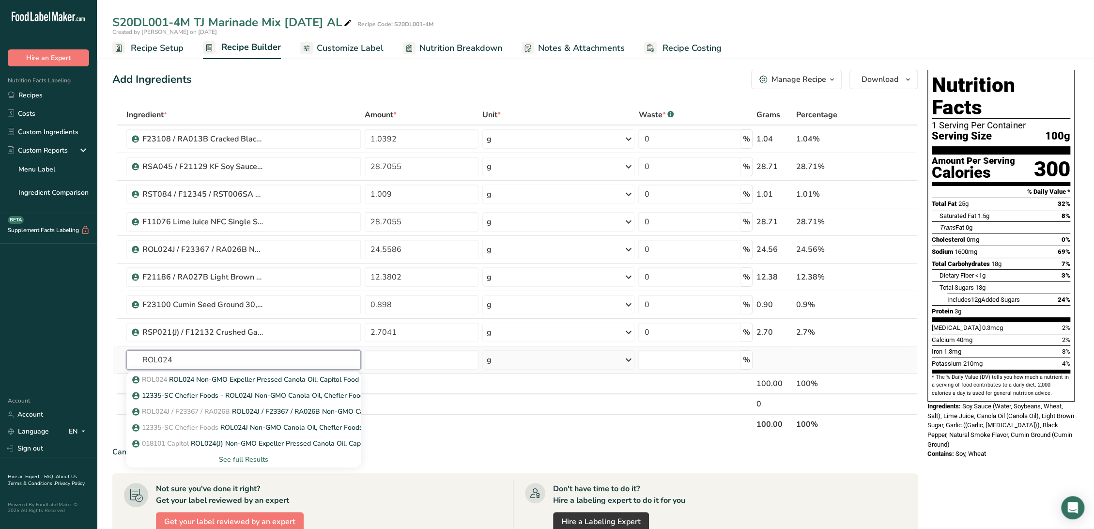
type input "ROL024"
click at [238, 458] on div "See full Results" at bounding box center [243, 459] width 219 height 10
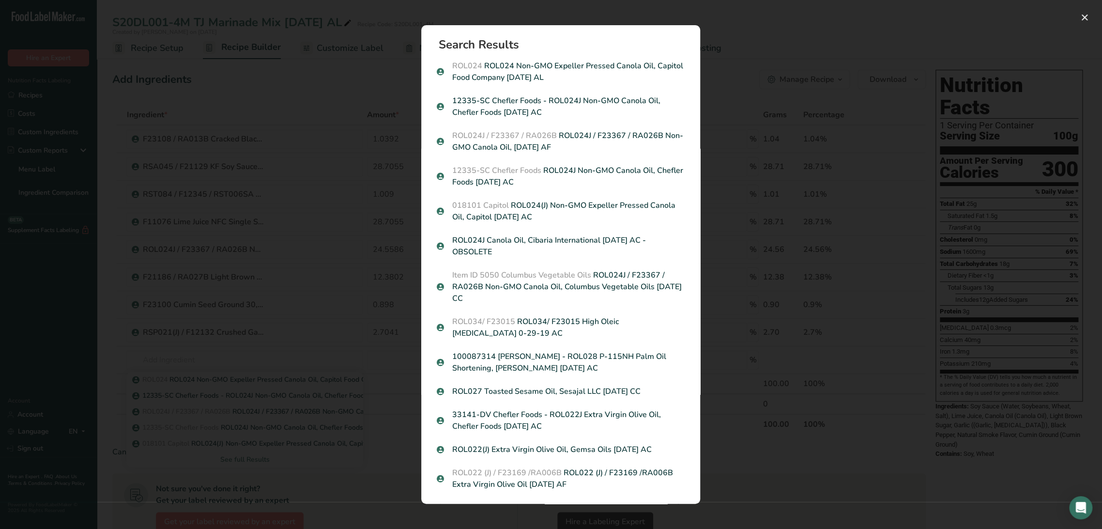
click at [204, 347] on div "Search results modal" at bounding box center [551, 264] width 1102 height 529
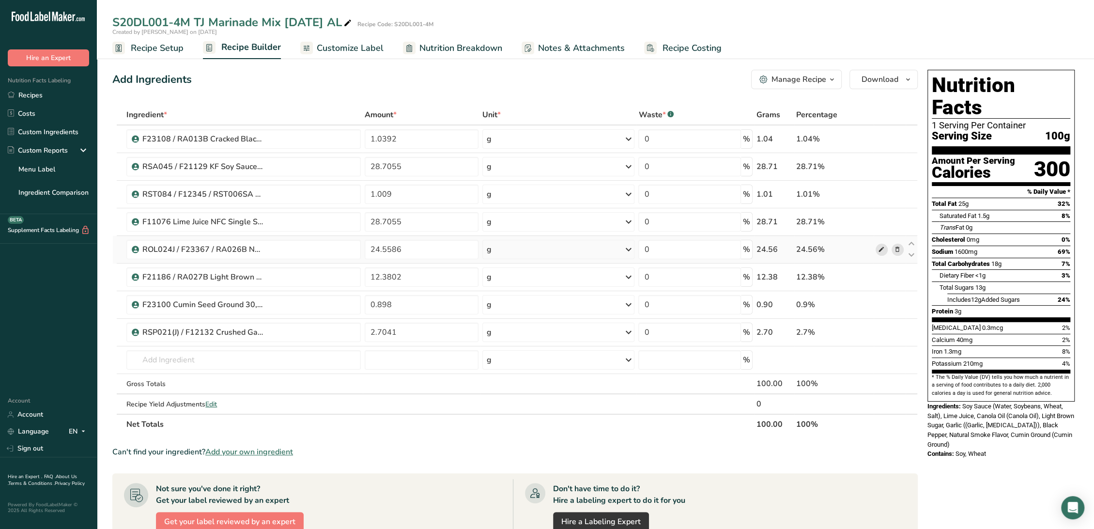
click at [878, 248] on icon at bounding box center [881, 250] width 7 height 10
click at [215, 360] on input "text" at bounding box center [243, 359] width 234 height 19
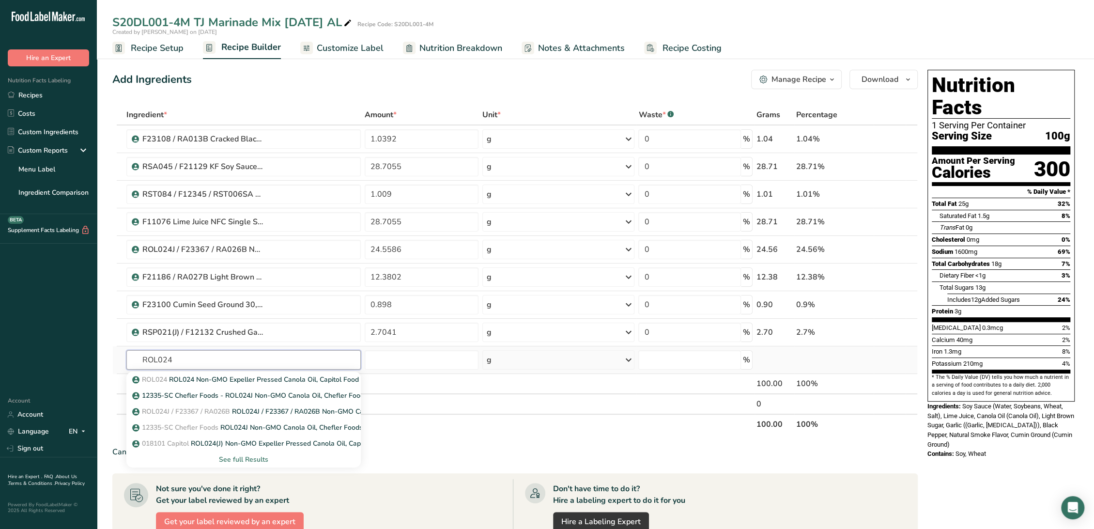
type input "ROL024"
click at [240, 457] on div "See full Results" at bounding box center [243, 459] width 219 height 10
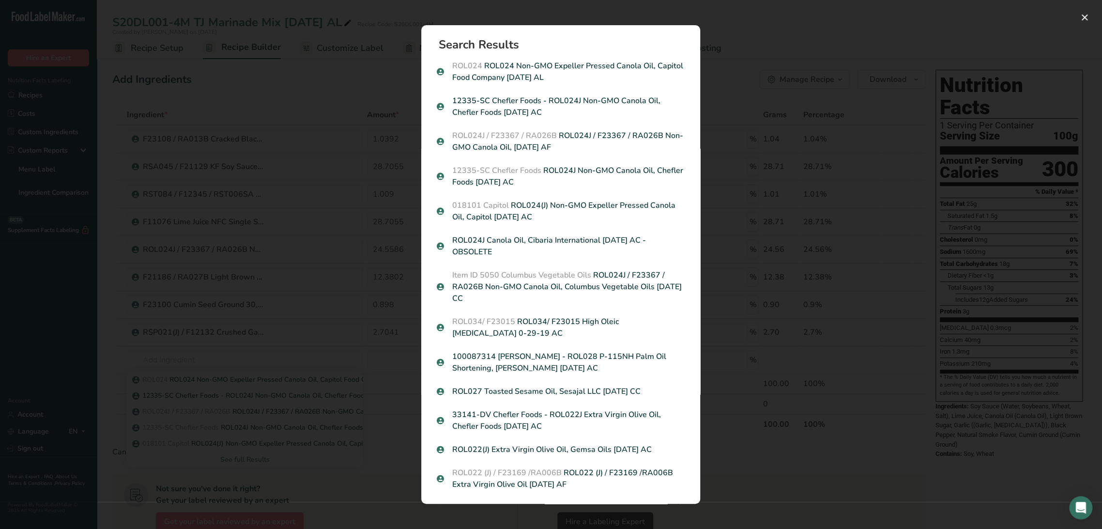
click at [185, 274] on div "Search results modal" at bounding box center [551, 264] width 1102 height 529
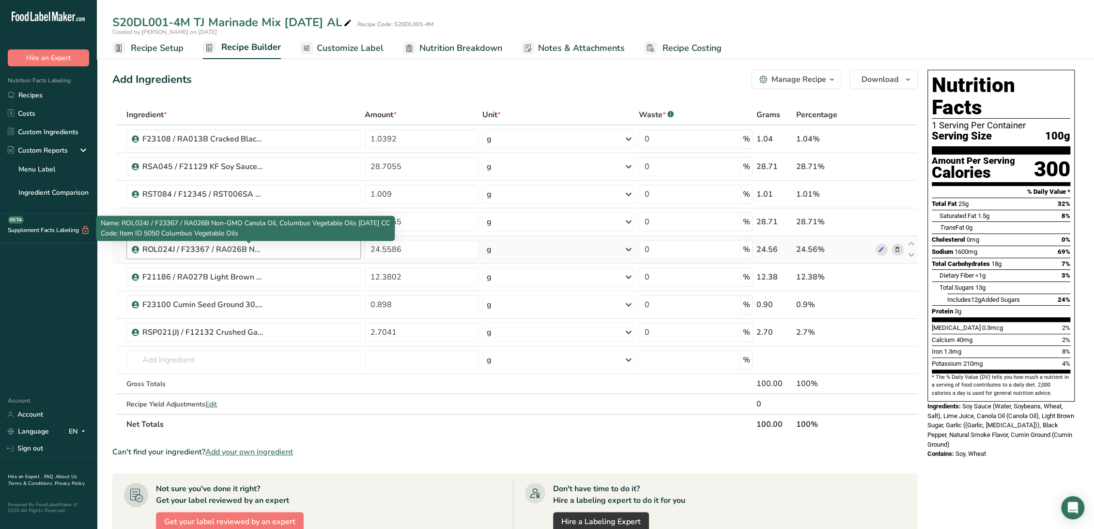
click at [190, 247] on div "ROL024J / F23367 / RA026B Non-GMO Canola Oil, Columbus Vegetable Oils 9-18-23 CC" at bounding box center [202, 250] width 121 height 12
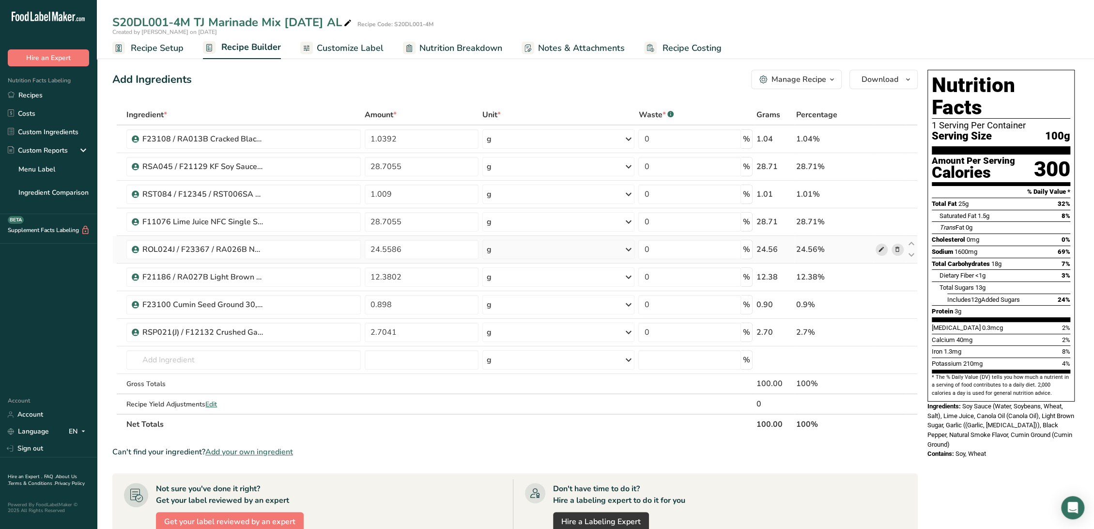
click at [884, 248] on icon at bounding box center [881, 250] width 7 height 10
click at [200, 353] on input "text" at bounding box center [243, 359] width 234 height 19
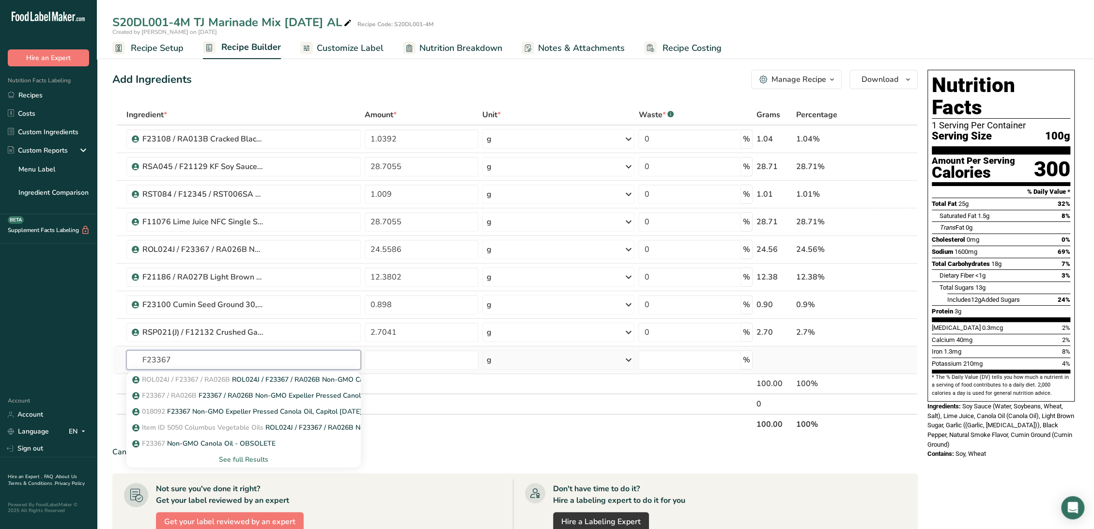
type input "F23367"
click at [252, 455] on div "See full Results" at bounding box center [243, 459] width 219 height 10
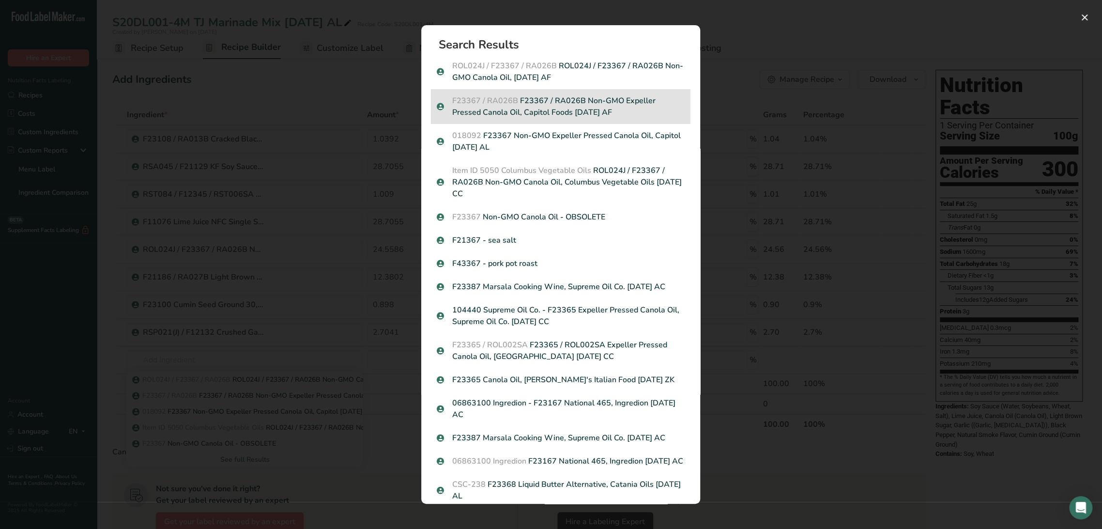
click at [563, 107] on p "F23367 / RA026B F23367 / RA026B Non-GMO Expeller Pressed Canola Oil, Capitol Fo…" at bounding box center [561, 106] width 248 height 23
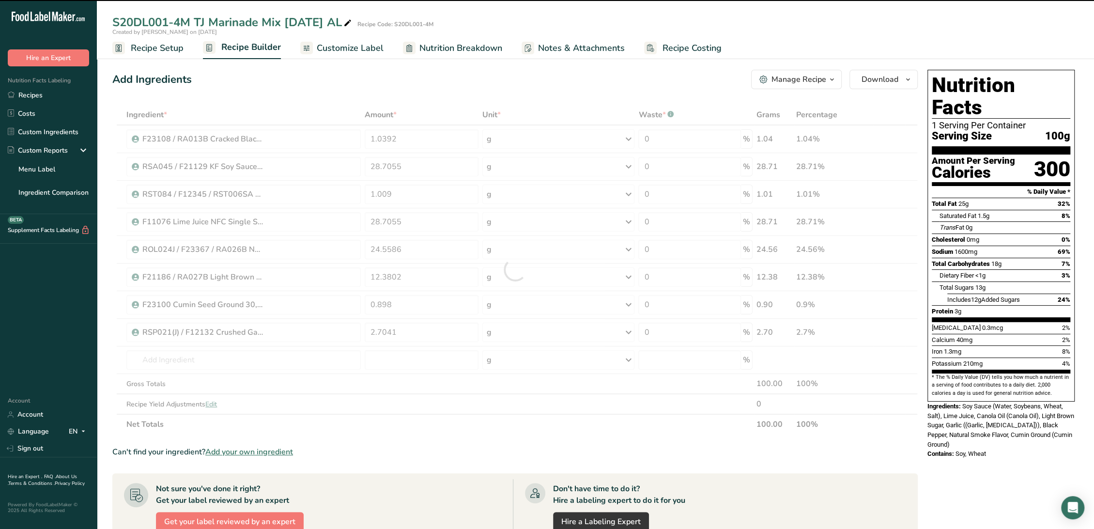
type input "0"
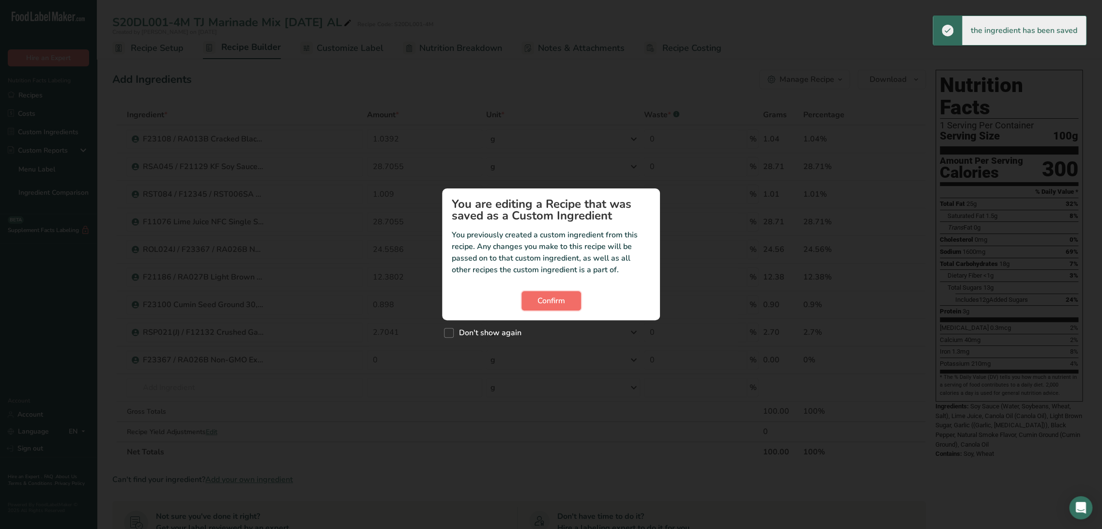
click at [559, 304] on span "Confirm" at bounding box center [552, 301] width 28 height 12
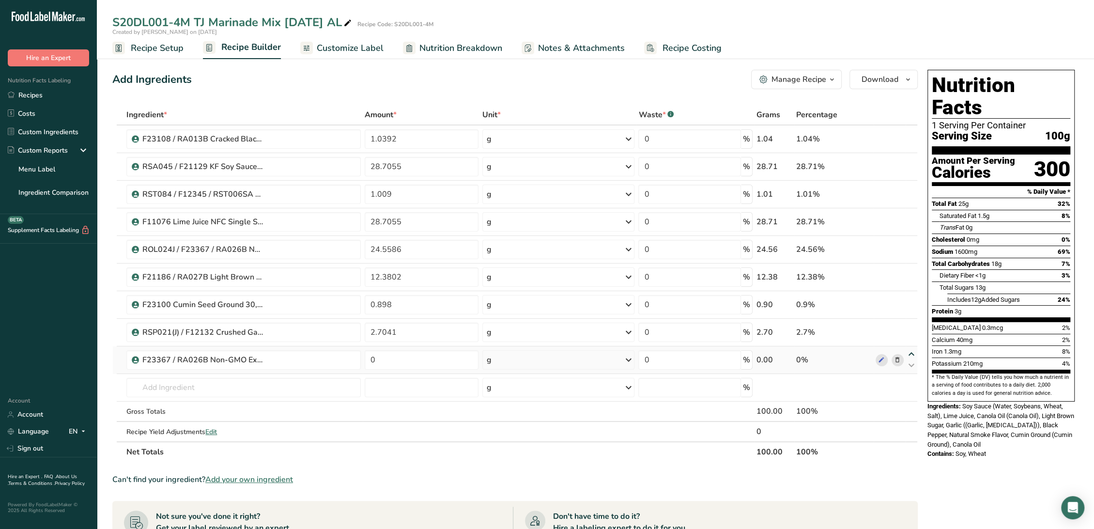
click at [914, 354] on icon at bounding box center [912, 354] width 12 height 7
type input "0"
type input "2.7041"
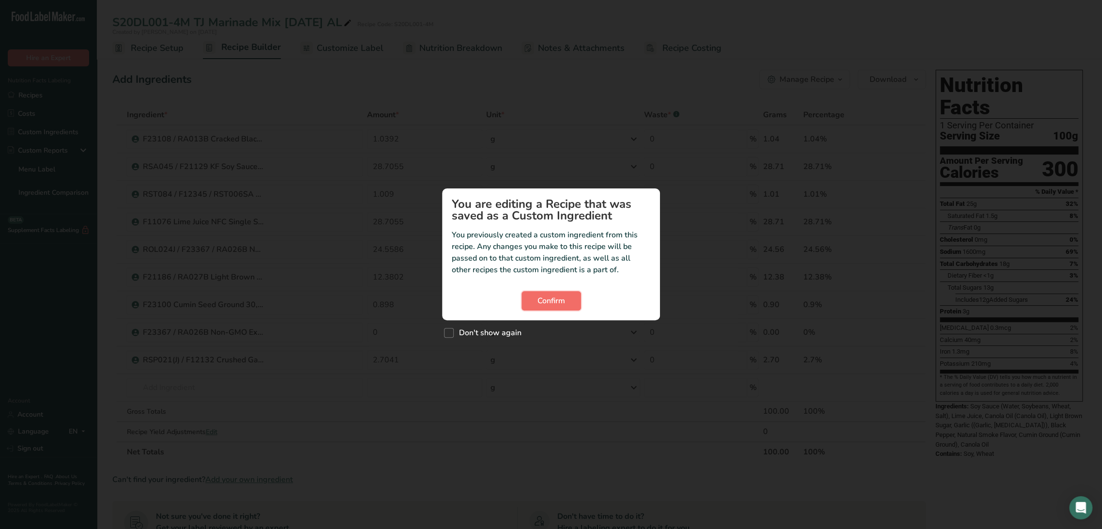
click at [539, 309] on button "Confirm" at bounding box center [552, 300] width 60 height 19
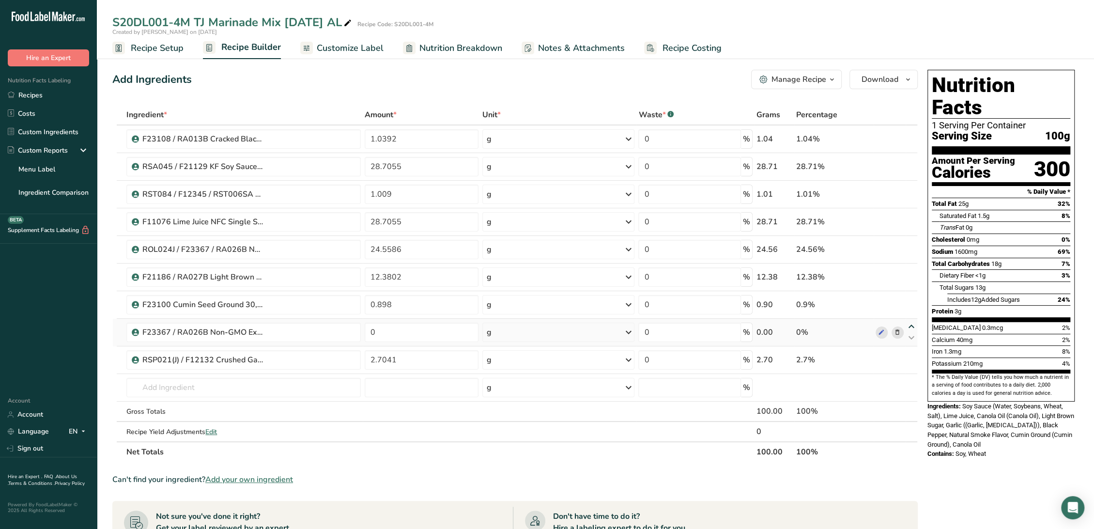
click at [911, 323] on icon at bounding box center [912, 326] width 12 height 7
type input "0"
type input "0.898"
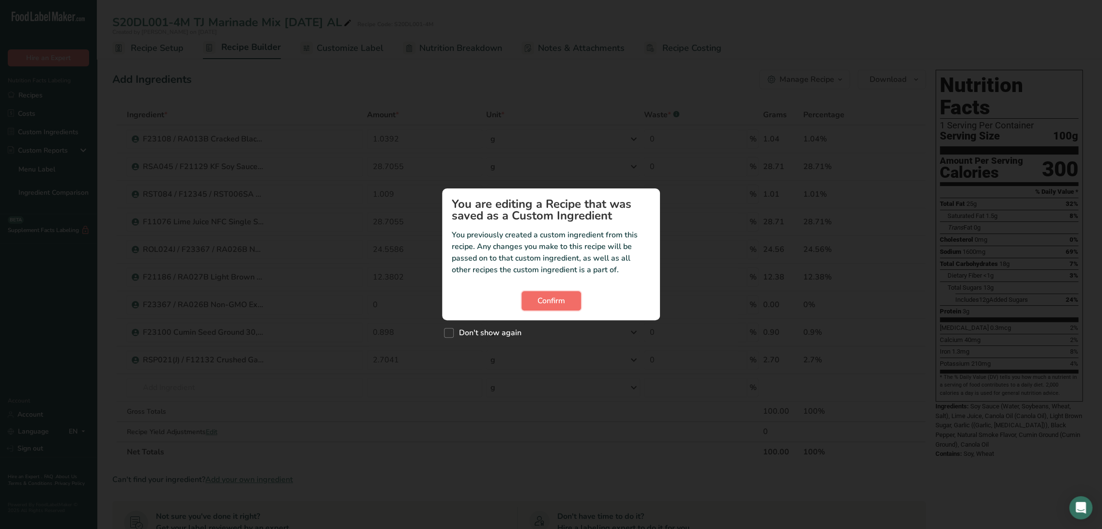
click at [566, 296] on button "Confirm" at bounding box center [552, 300] width 60 height 19
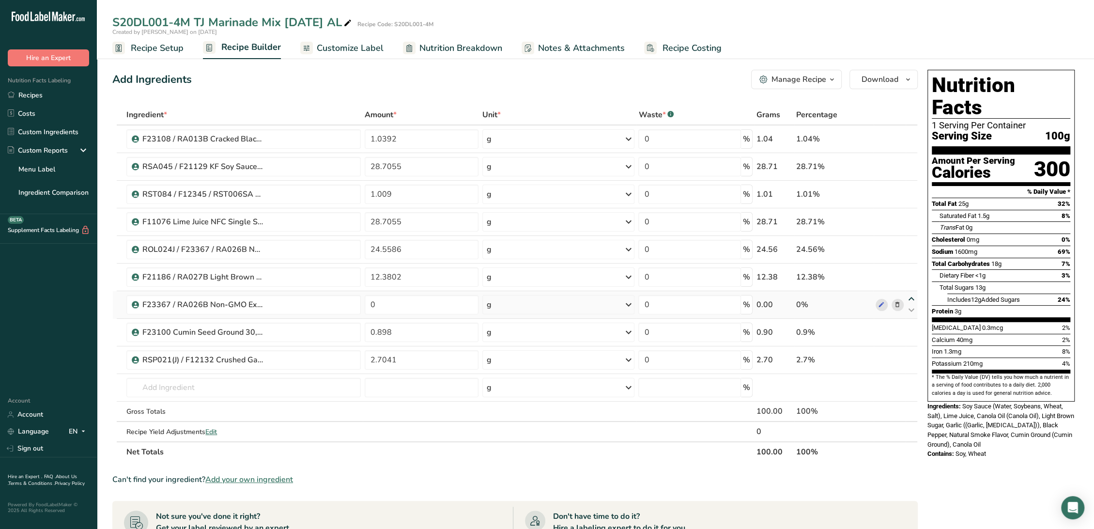
click at [909, 297] on icon at bounding box center [912, 298] width 12 height 7
type input "0"
type input "12.3802"
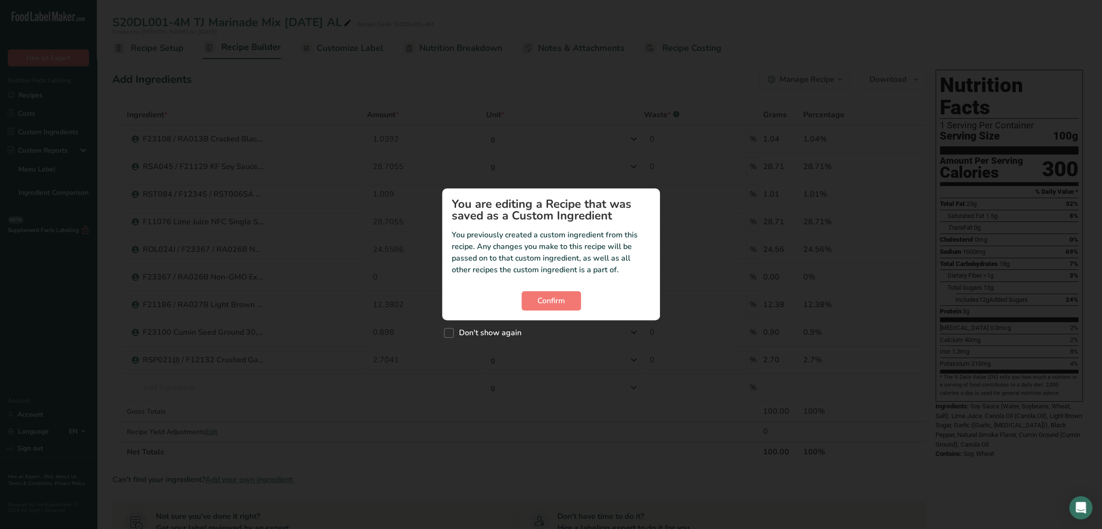
click at [558, 314] on section "You are editing a Recipe that was saved as a Custom Ingredient You previously c…" at bounding box center [551, 254] width 218 height 132
click at [554, 301] on span "Confirm" at bounding box center [552, 301] width 28 height 12
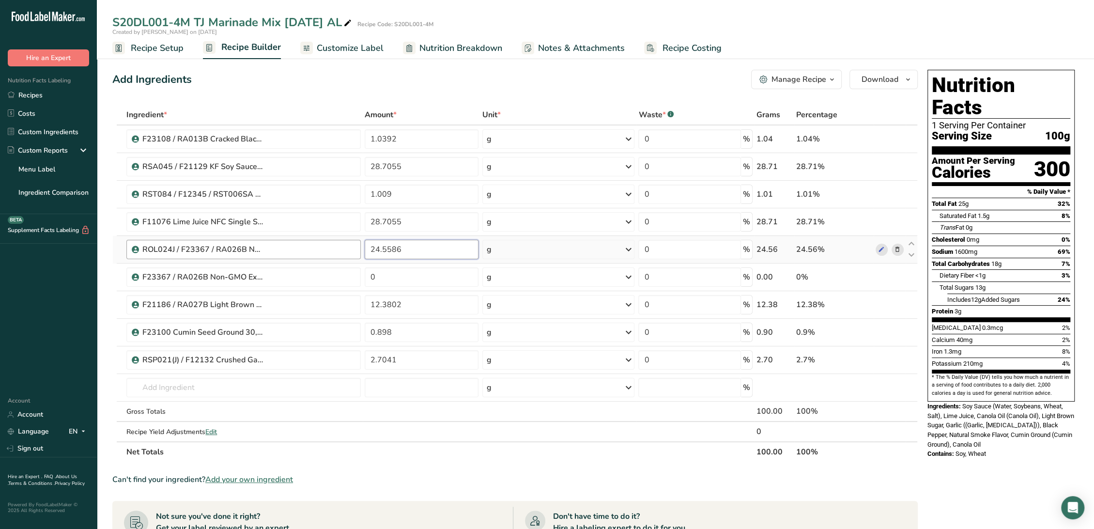
drag, startPoint x: 410, startPoint y: 251, endPoint x: 318, endPoint y: 246, distance: 92.7
click at [318, 246] on tr "ROL024J / F23367 / RA026B Non-GMO Canola Oil, Columbus Vegetable Oils 9-18-23 C…" at bounding box center [515, 250] width 805 height 28
type input "0"
click at [430, 283] on div "Ingredient * Amount * Unit * Waste * .a-a{fill:#347362;}.b-a{fill:#fff;} Grams …" at bounding box center [515, 283] width 806 height 357
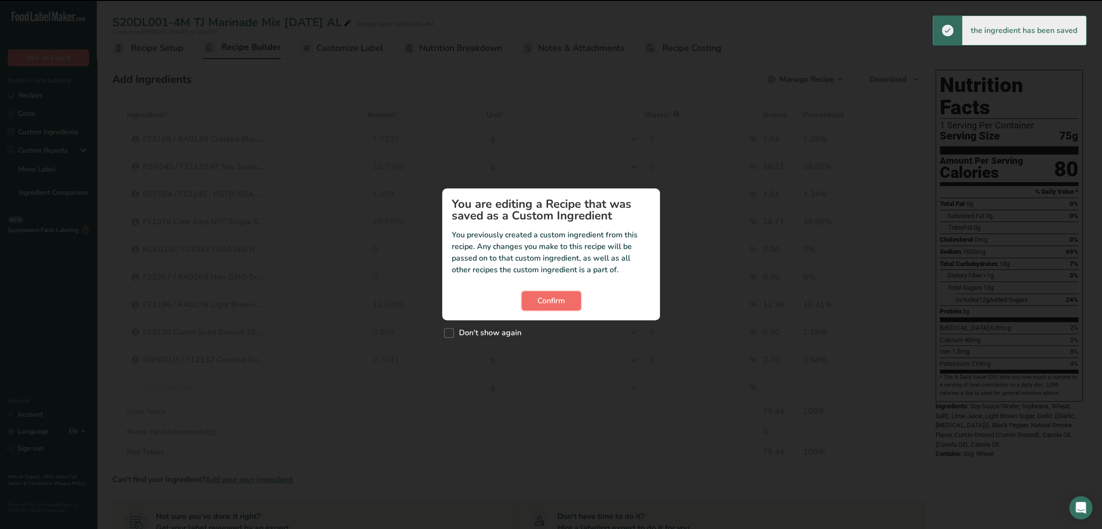
click at [567, 297] on button "Confirm" at bounding box center [552, 300] width 60 height 19
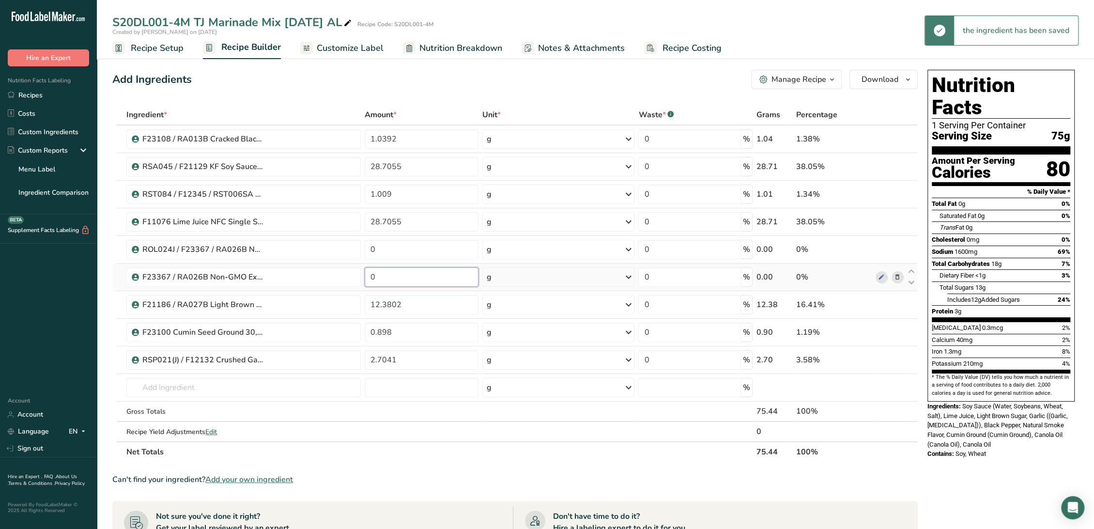
click at [442, 277] on input "0" at bounding box center [422, 276] width 114 height 19
paste input "24.5586"
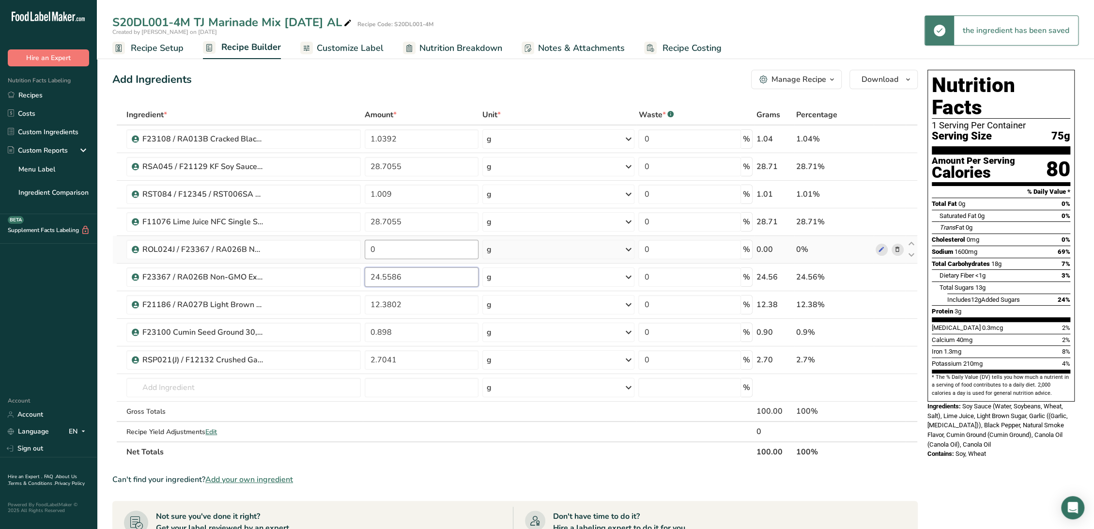
type input "24.5586"
click at [448, 253] on div "Ingredient * Amount * Unit * Waste * .a-a{fill:#347362;}.b-a{fill:#fff;} Grams …" at bounding box center [515, 283] width 806 height 357
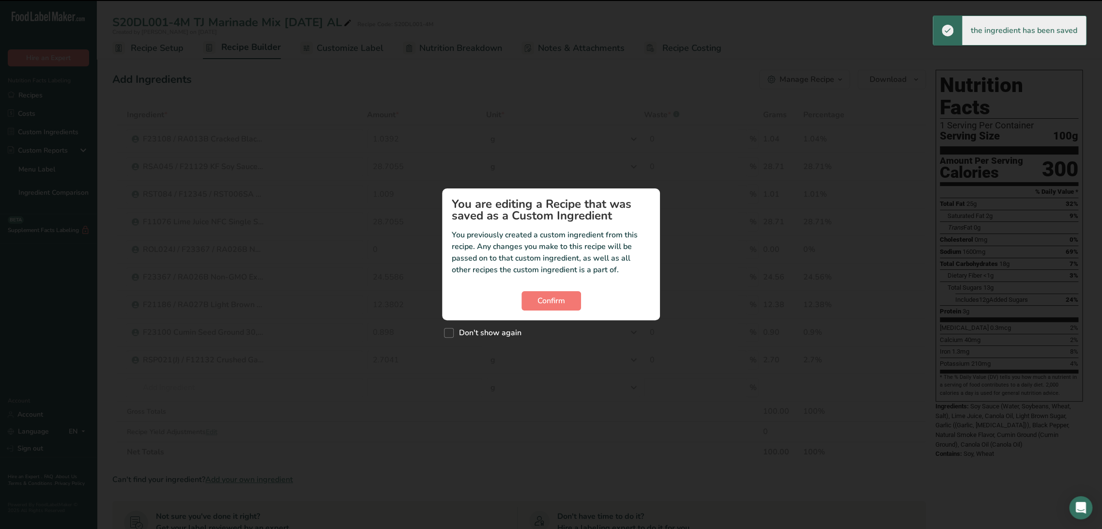
click at [581, 301] on div "Confirm" at bounding box center [551, 300] width 199 height 19
click at [559, 300] on span "Confirm" at bounding box center [552, 301] width 28 height 12
click at [535, 310] on button "Confirm" at bounding box center [552, 300] width 60 height 19
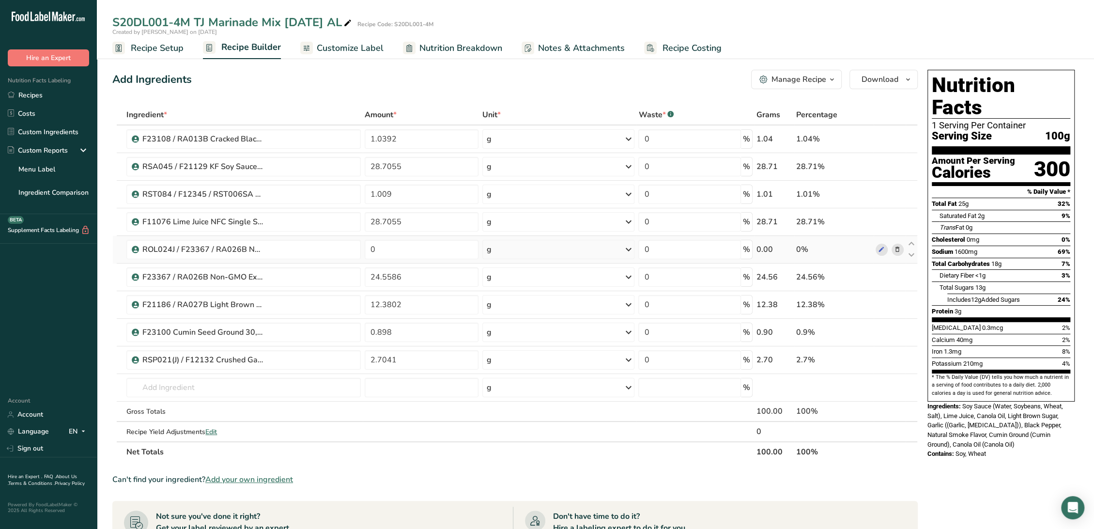
click at [894, 248] on icon at bounding box center [897, 250] width 7 height 10
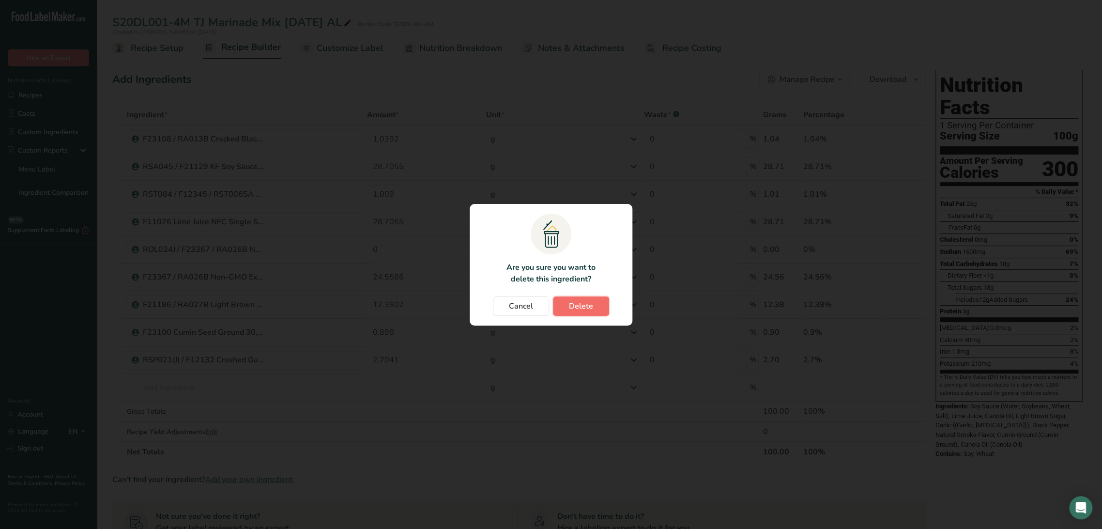
click at [587, 299] on button "Delete" at bounding box center [581, 305] width 56 height 19
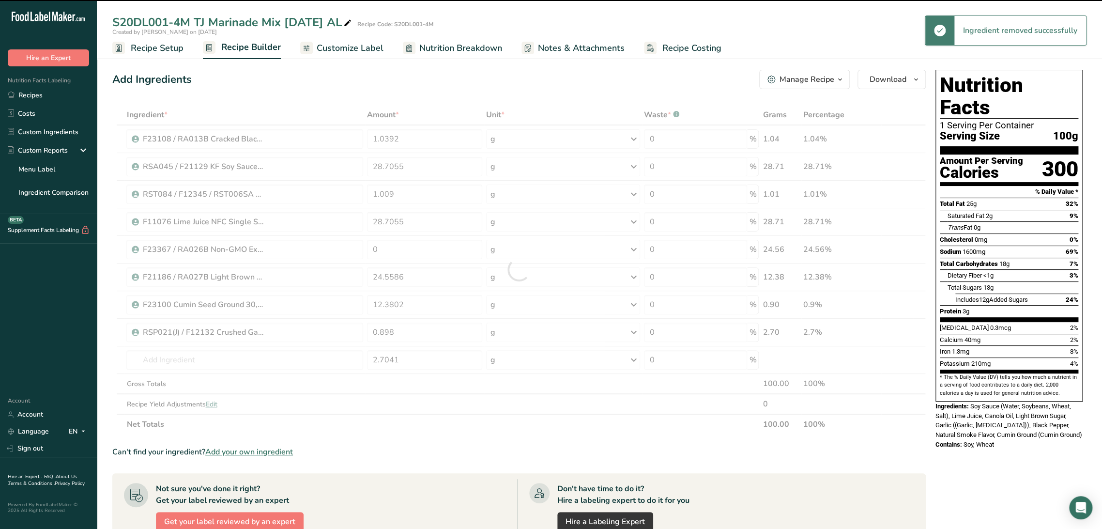
type input "24.5586"
type input "12.3802"
type input "0.898"
type input "2.7041"
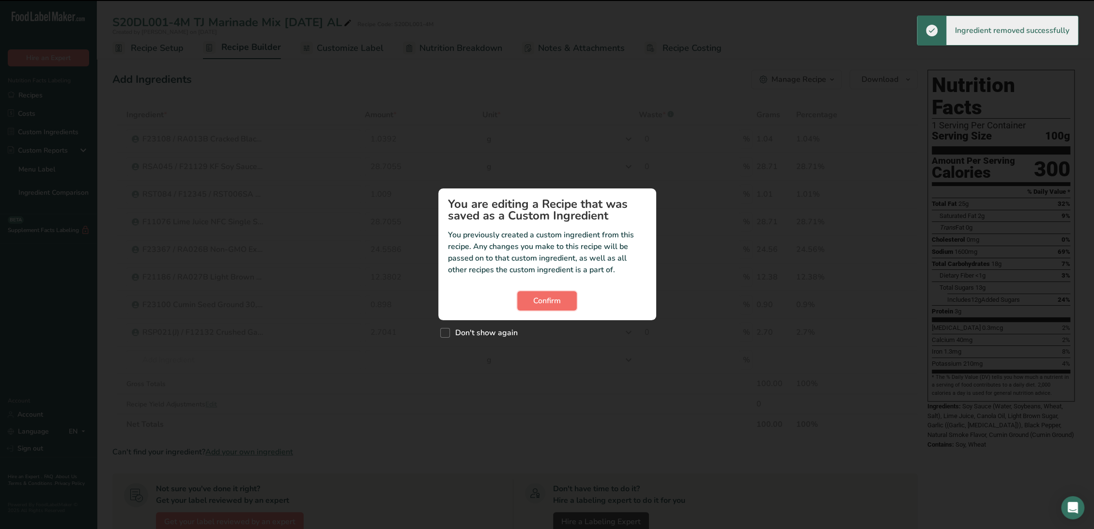
click at [535, 294] on button "Confirm" at bounding box center [547, 300] width 60 height 19
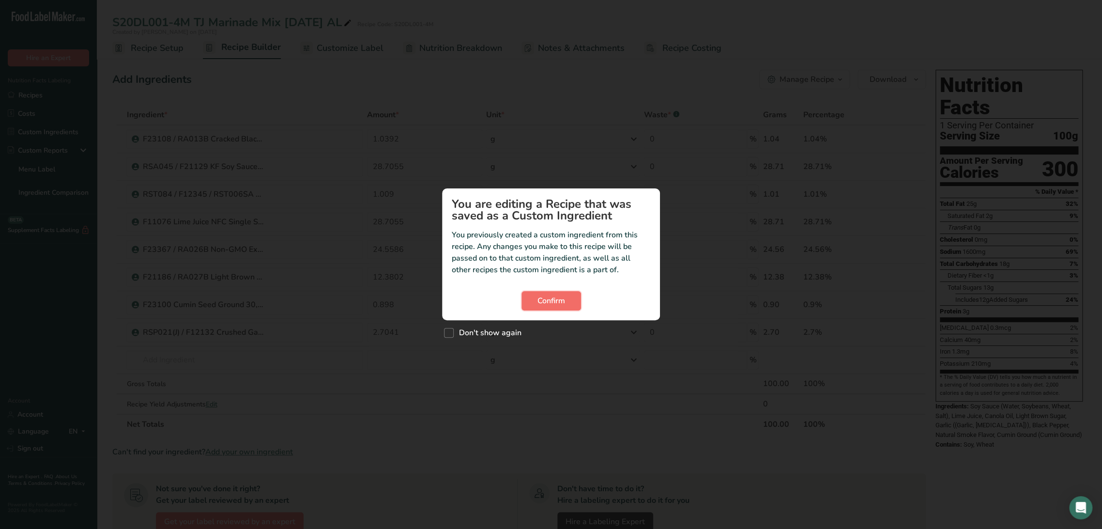
click at [549, 293] on button "Confirm" at bounding box center [552, 300] width 60 height 19
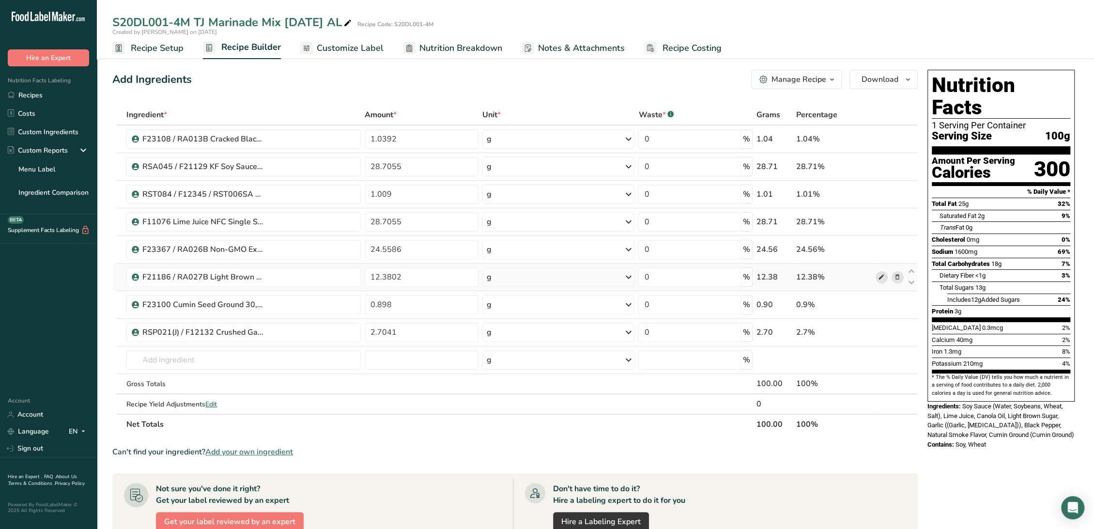
click at [883, 278] on icon at bounding box center [881, 277] width 7 height 10
click at [880, 301] on icon at bounding box center [881, 305] width 7 height 10
click at [210, 347] on td "ROL024J / F23367 / RA026B ROL024J / F23367 / RA026B Non-GMO Canola Oil, 05.20.2…" at bounding box center [243, 360] width 238 height 28
click at [210, 357] on input "text" at bounding box center [243, 359] width 234 height 19
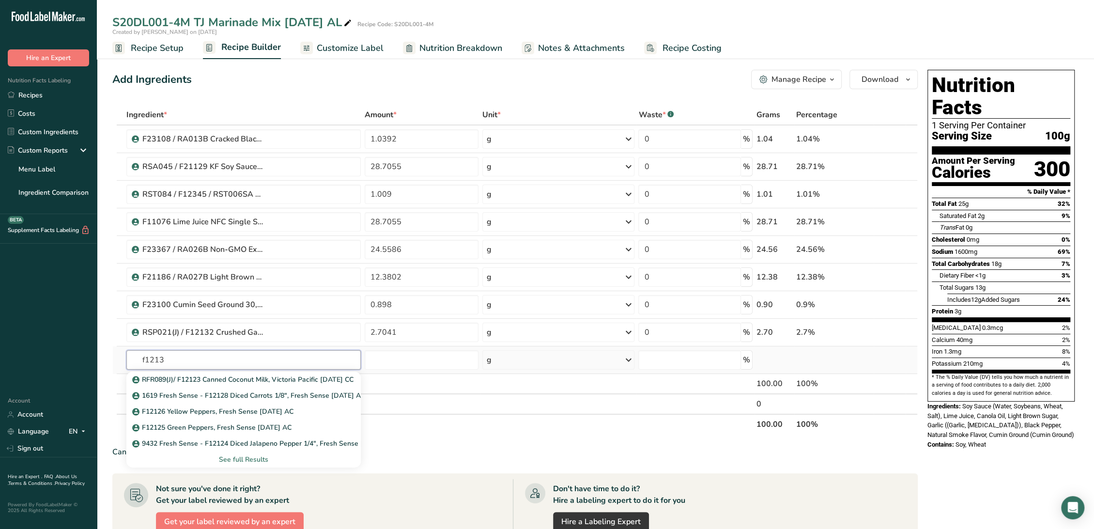
type input "f12132"
drag, startPoint x: 252, startPoint y: 352, endPoint x: -16, endPoint y: 350, distance: 267.9
click at [0, 350] on html ".a-20{fill:#fff;} Hire an Expert Nutrition Facts Labeling Recipes Costs Custom …" at bounding box center [547, 392] width 1094 height 784
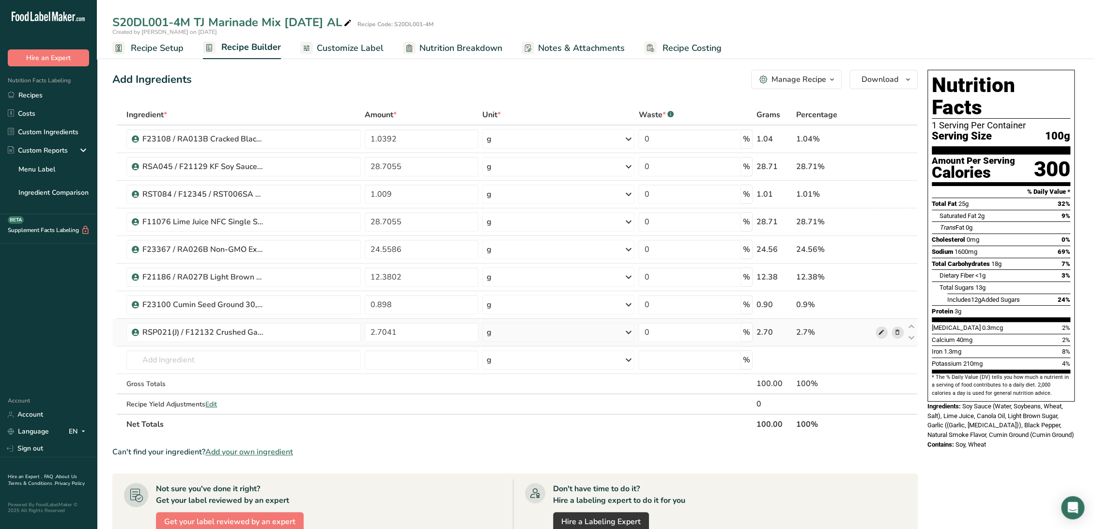
click at [880, 332] on icon at bounding box center [881, 332] width 7 height 10
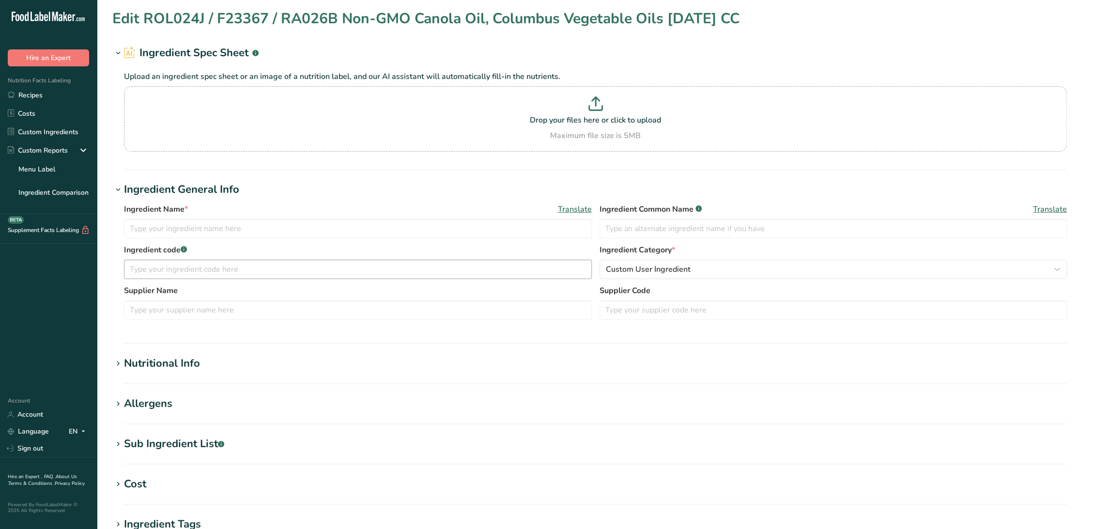
type input "ROL024J / F23367 / RA026B Non-GMO Canola Oil, Columbus Vegetable Oils [DATE] CC"
type input "Canola Oil"
type input "Item ID 5050 Columbus Vegetable Oils"
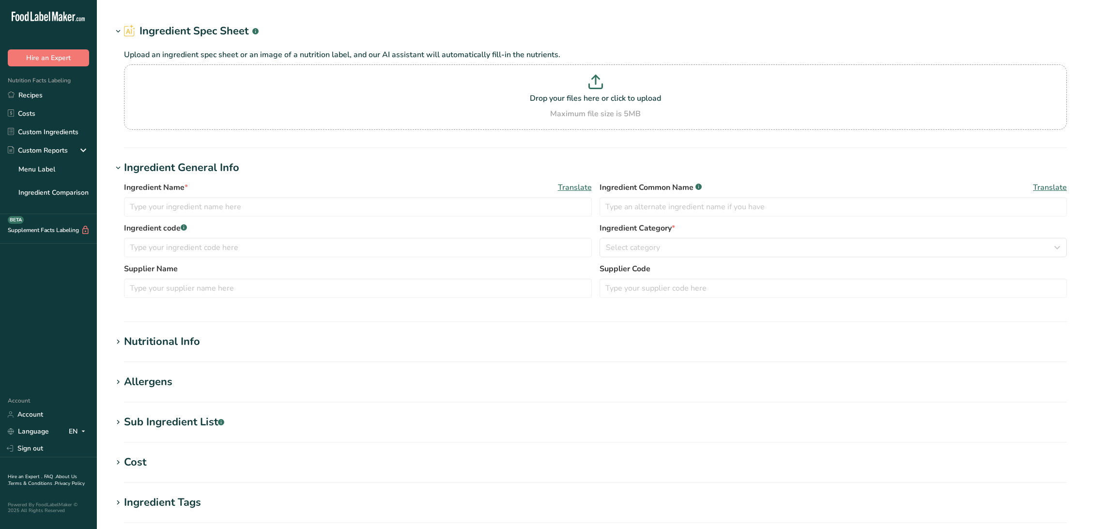
type input "ROL024J / F23367 / RA026B Non-GMO Canola Oil, Columbus Vegetable Oils [DATE] CC"
type input "Canola Oil"
type input "Item ID 5050 Columbus Vegetable Oils"
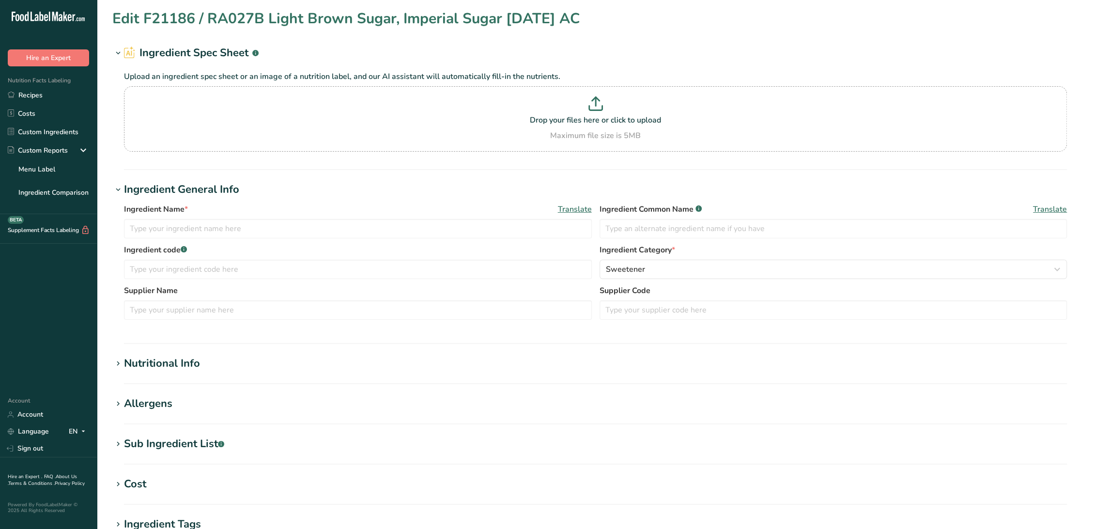
type input "F21186 / RA027B Light Brown Sugar, Imperial Sugar [DATE] AC"
type input "Light Brown Sugar"
type input "F21186 / RA027B"
type input "Imperial Sugar"
type input "7337181"
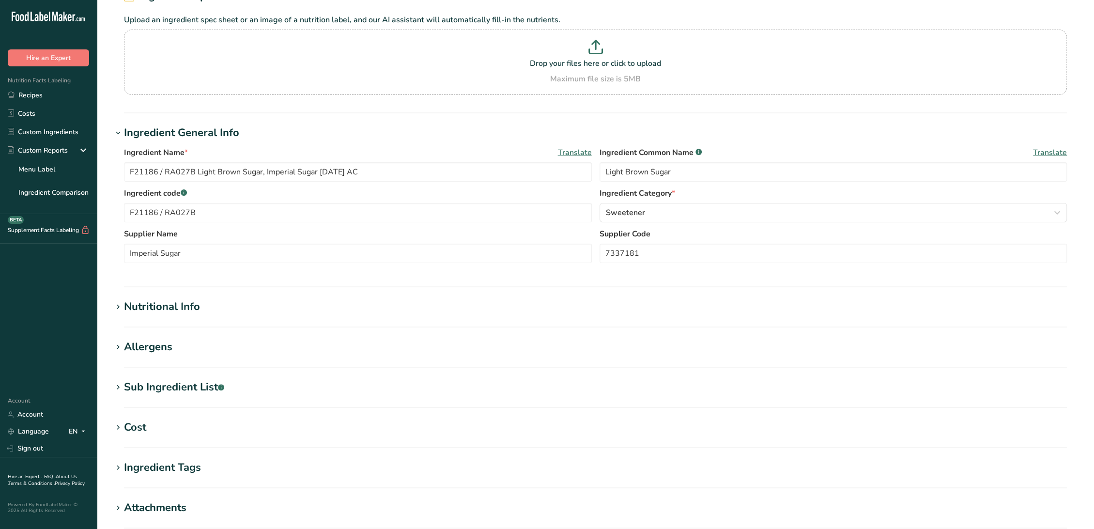
scroll to position [108, 0]
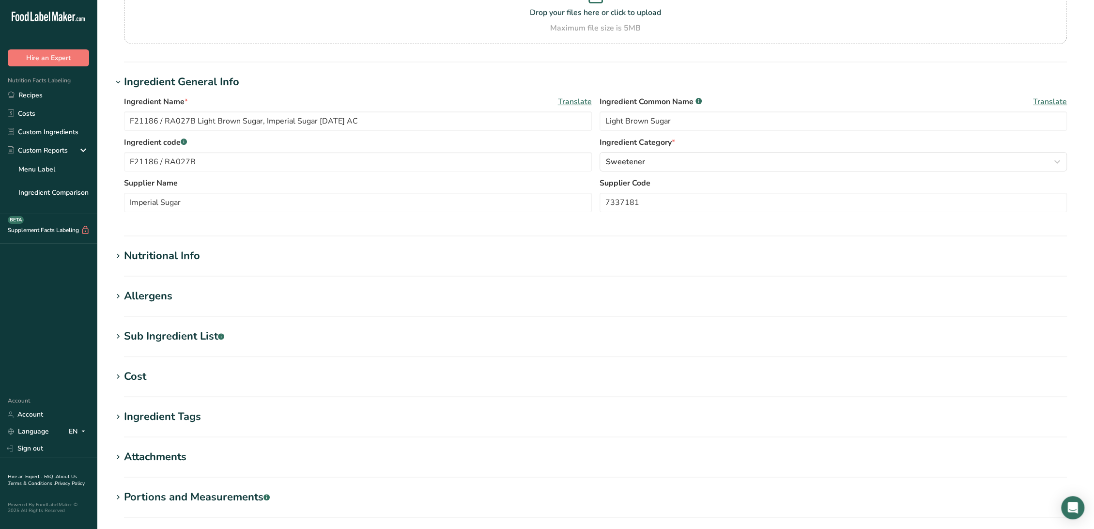
click at [194, 338] on div "Sub Ingredient List .a-a{fill:#347362;}.b-a{fill:#fff;}" at bounding box center [174, 336] width 100 height 16
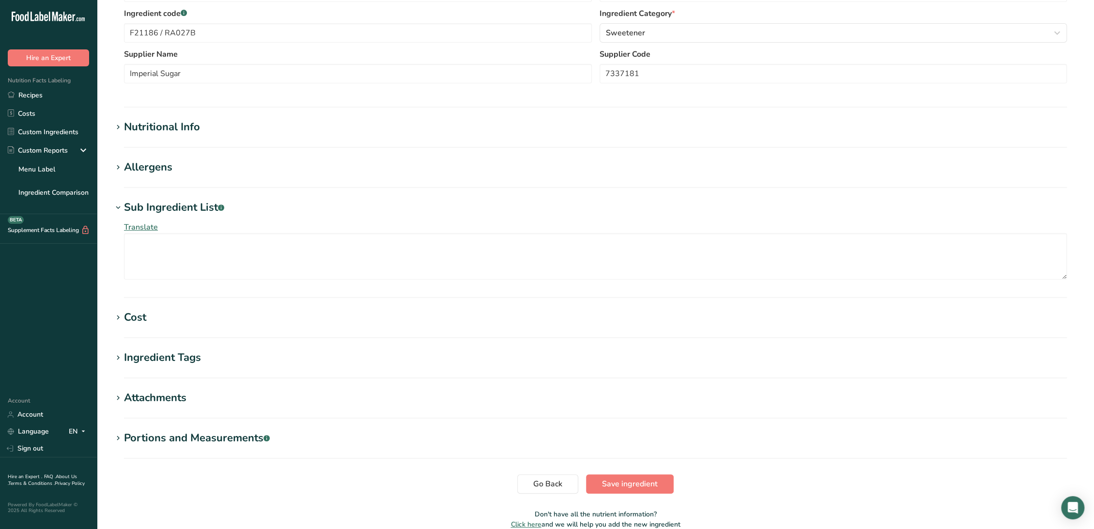
scroll to position [67, 0]
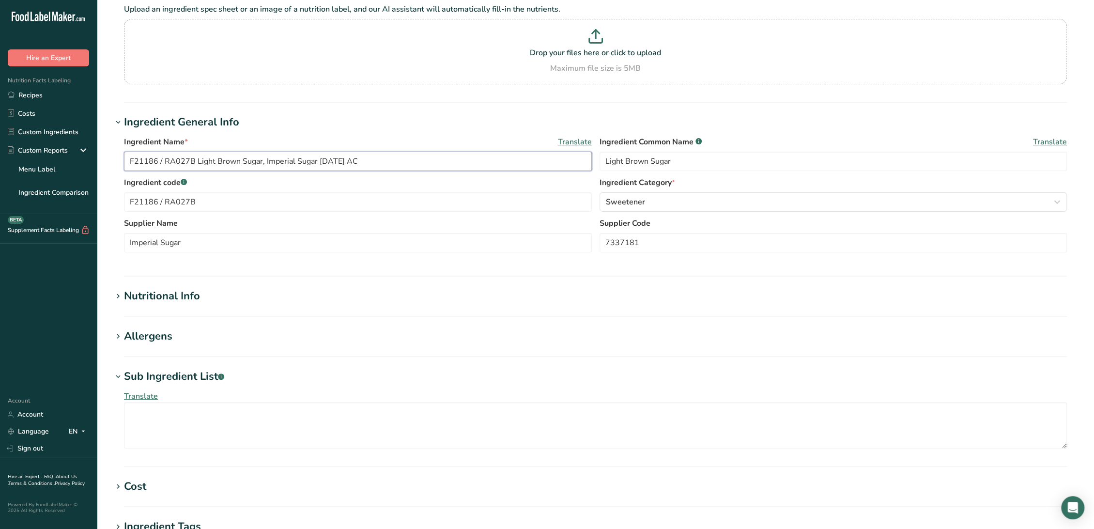
click at [327, 162] on input "F21186 / RA027B Light Brown Sugar, Imperial Sugar [DATE] AC" at bounding box center [358, 161] width 468 height 19
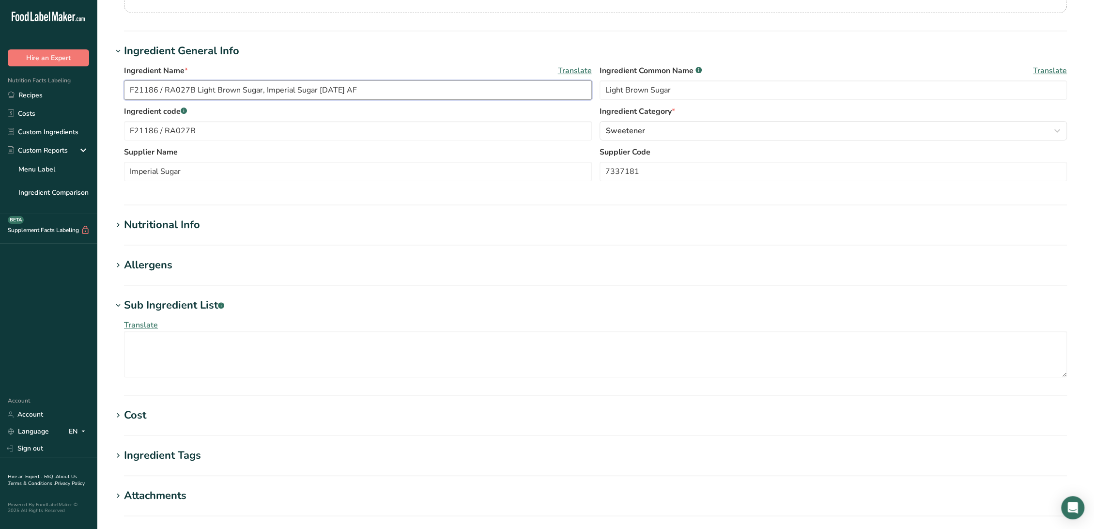
scroll to position [121, 0]
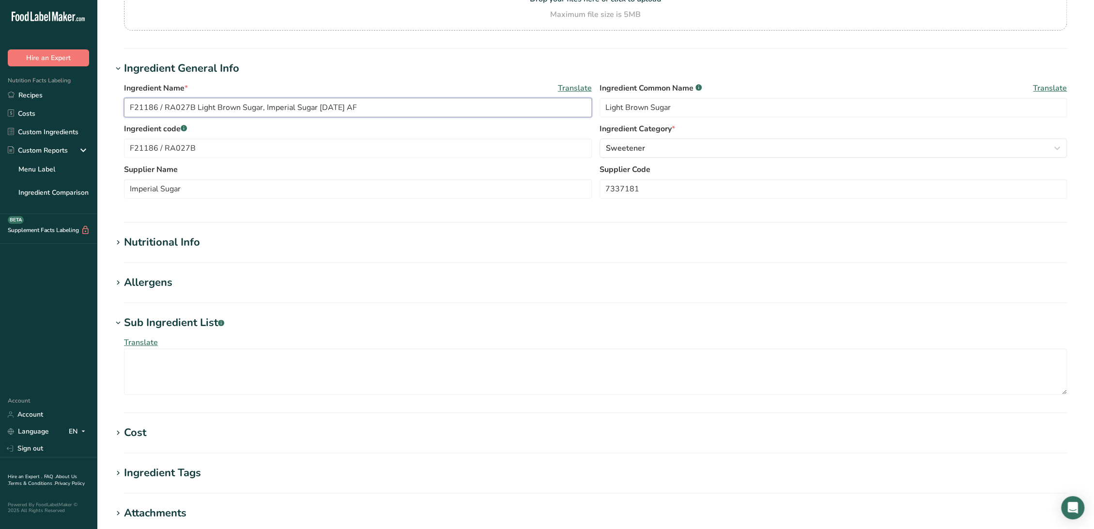
type input "F21186 / RA027B Light Brown Sugar, Imperial Sugar [DATE] AF"
click at [147, 288] on div "Allergens" at bounding box center [148, 283] width 48 height 16
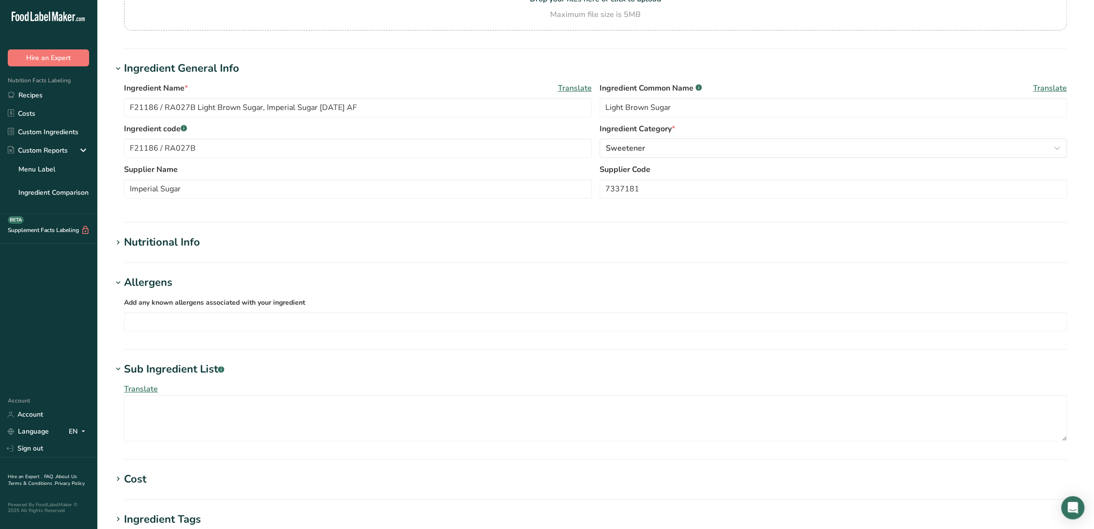
click at [183, 237] on div "Nutritional Info" at bounding box center [162, 242] width 76 height 16
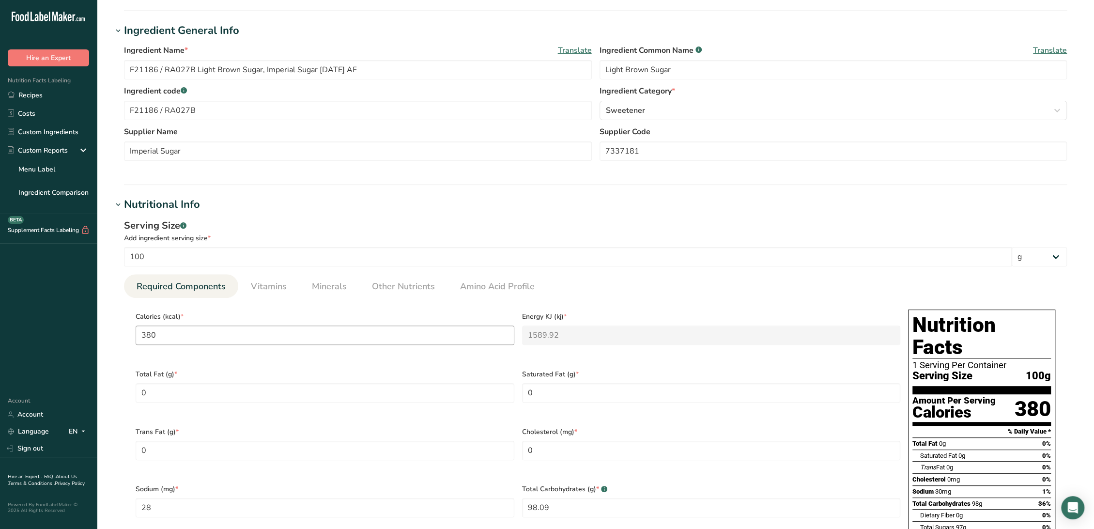
scroll to position [175, 0]
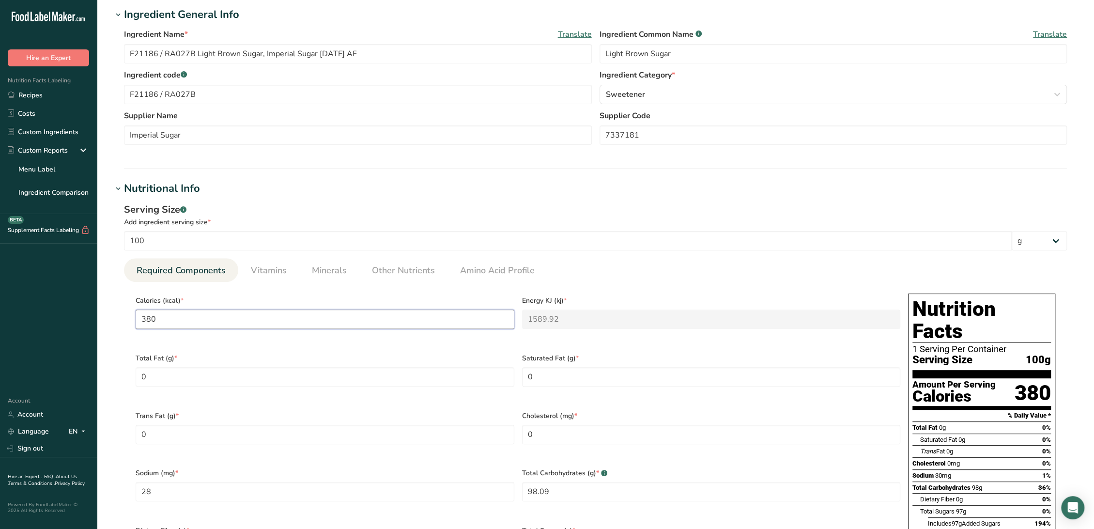
click at [241, 318] on input "380" at bounding box center [325, 319] width 379 height 19
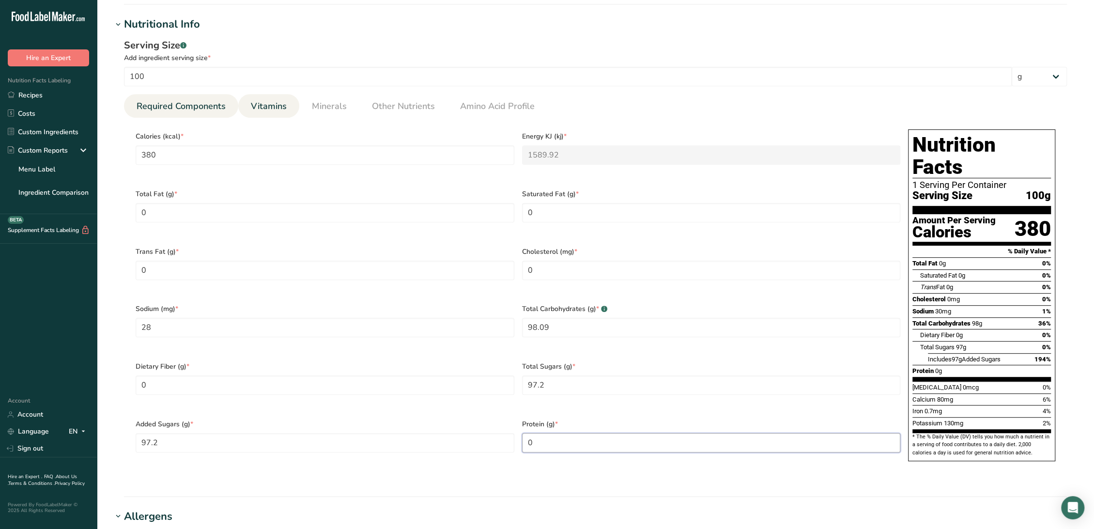
scroll to position [336, 0]
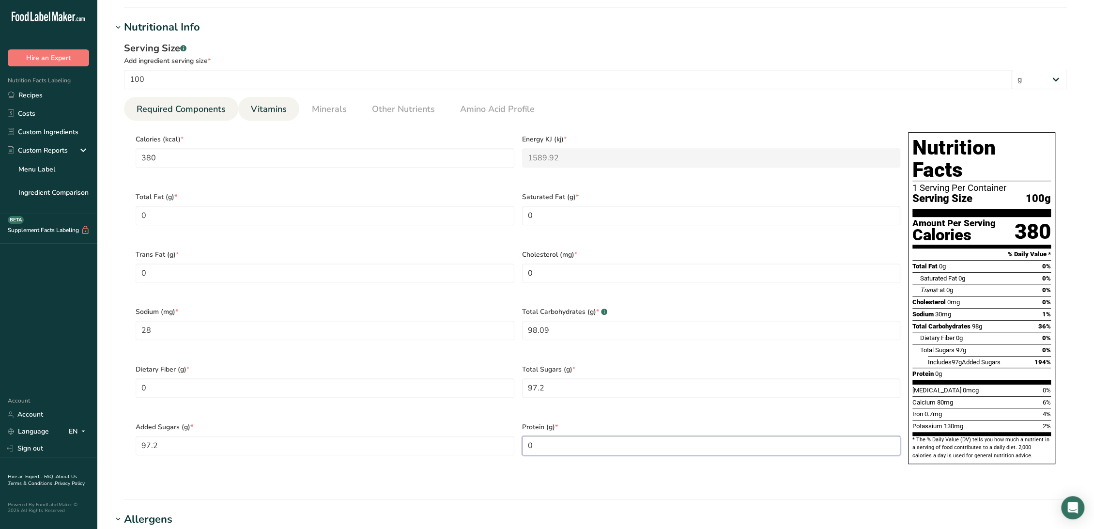
type input "0"
click at [277, 108] on span "Vitamins" at bounding box center [269, 109] width 36 height 13
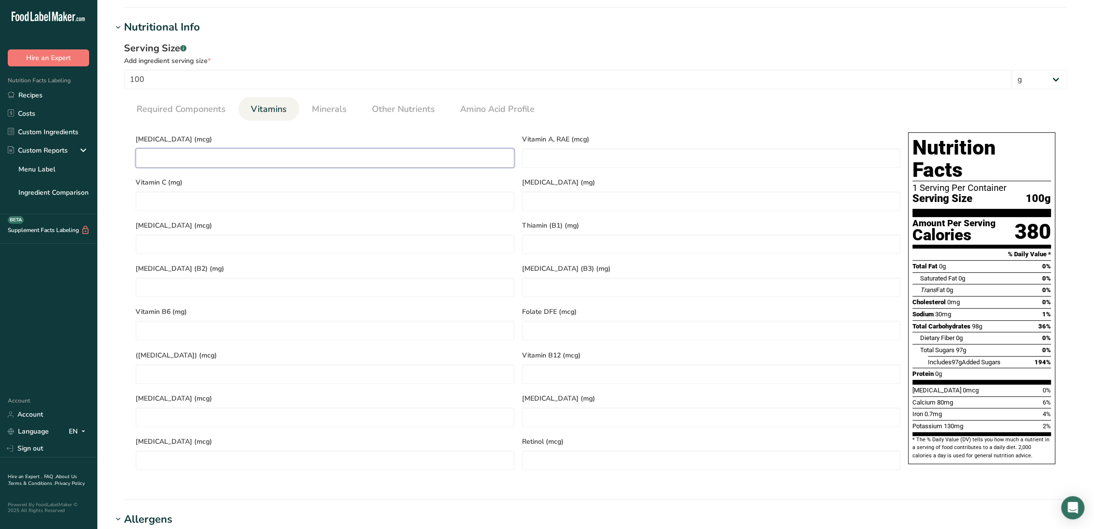
click at [274, 165] on D "number" at bounding box center [325, 157] width 379 height 19
type D "0"
type RAE "0"
type C "0"
type C "2"
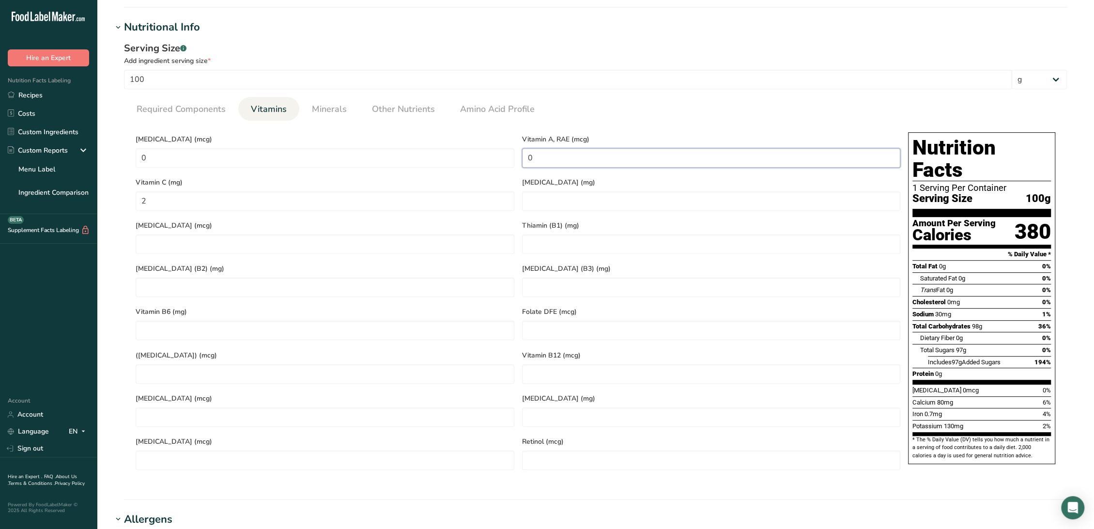
click at [619, 156] on RAE "0" at bounding box center [711, 157] width 379 height 19
click at [310, 104] on link "Minerals" at bounding box center [329, 109] width 43 height 25
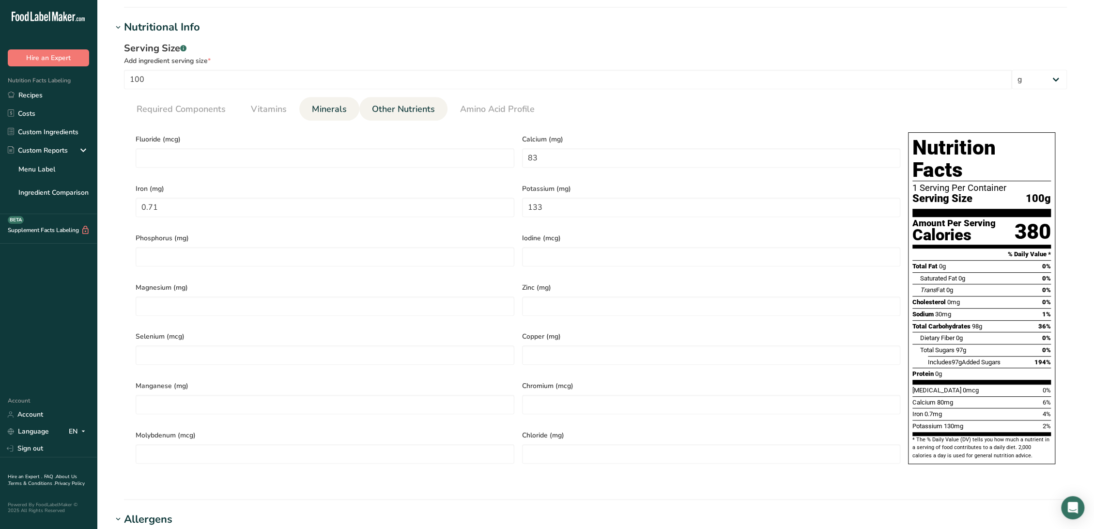
click at [363, 102] on li "Other Nutrients" at bounding box center [403, 109] width 88 height 24
click at [382, 106] on span "Other Nutrients" at bounding box center [403, 109] width 63 height 13
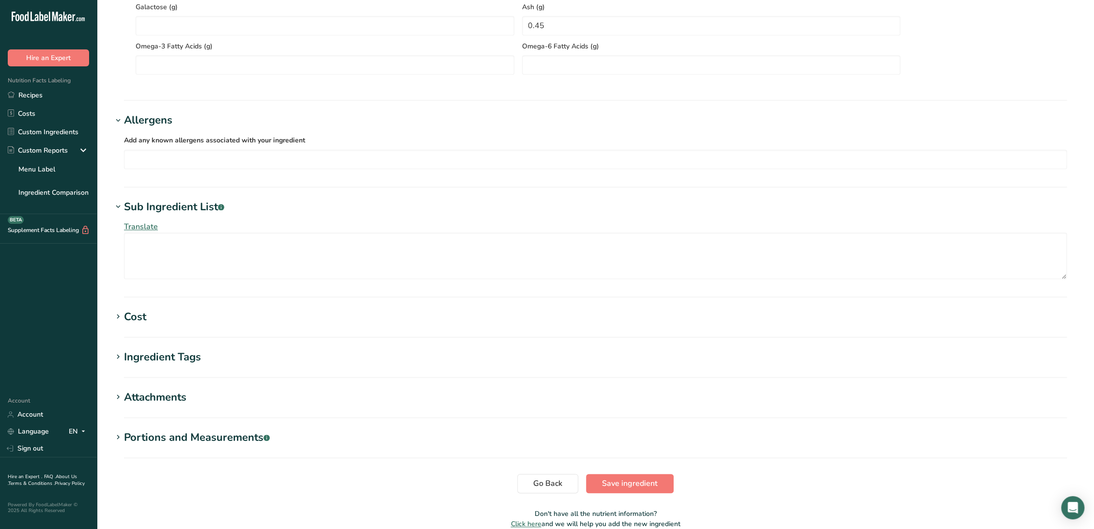
scroll to position [868, 0]
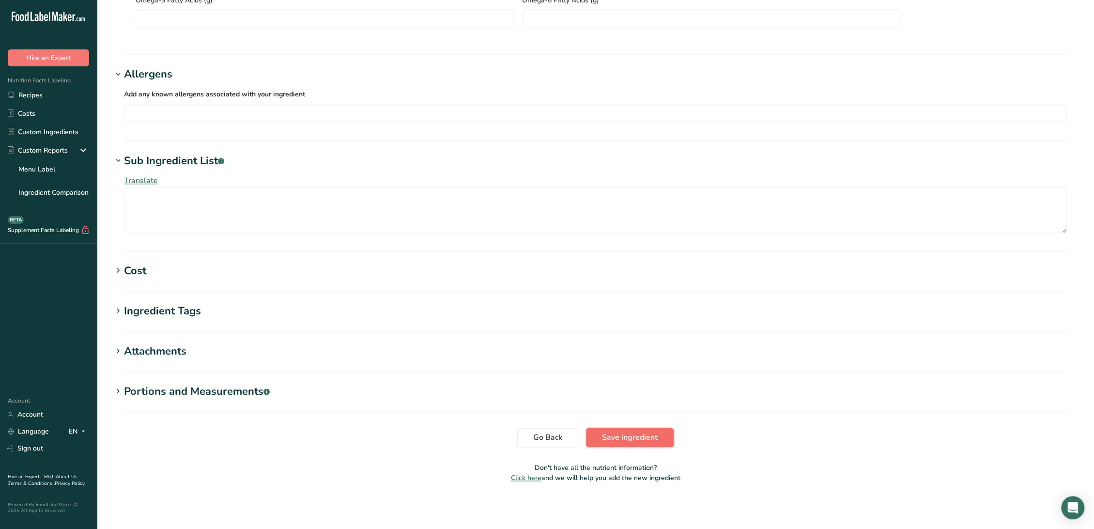
click at [627, 438] on span "Save ingredient" at bounding box center [630, 438] width 56 height 12
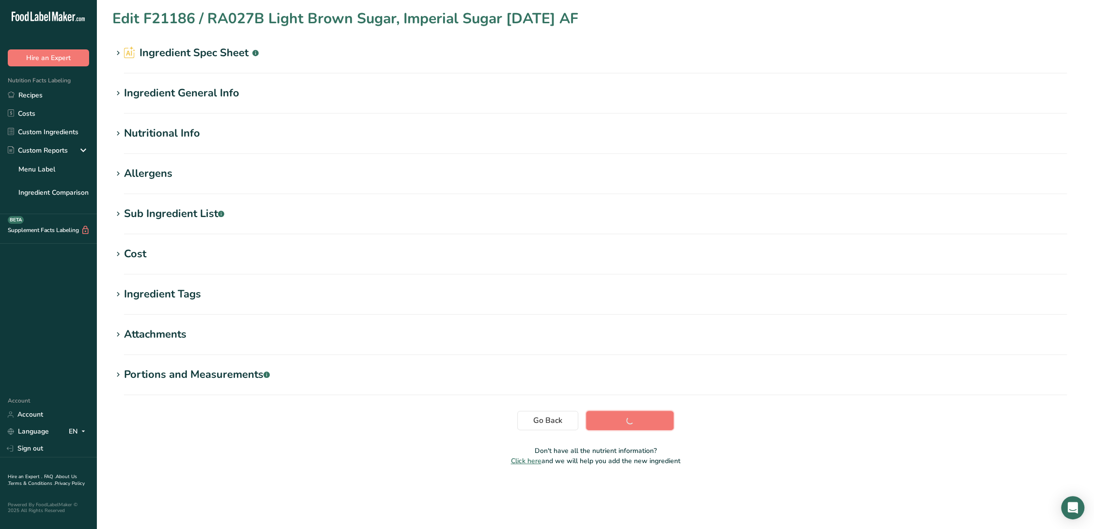
scroll to position [0, 0]
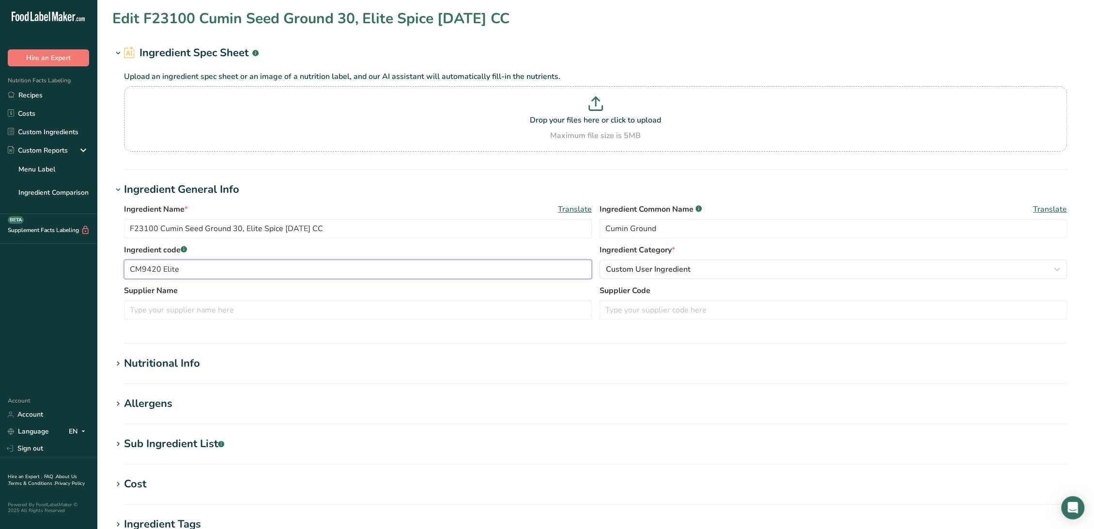
drag, startPoint x: 225, startPoint y: 269, endPoint x: 94, endPoint y: 266, distance: 130.3
click at [94, 266] on div ".a-20{fill:#fff;} Hire an Expert Nutrition Facts Labeling Recipes Costs Custom …" at bounding box center [547, 371] width 1094 height 743
click at [651, 308] on input "text" at bounding box center [834, 309] width 468 height 19
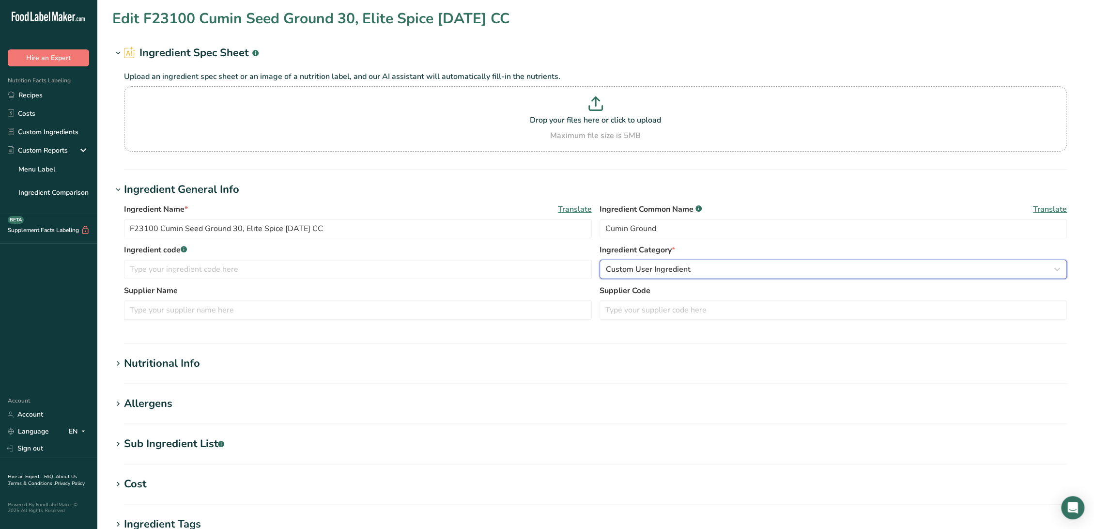
click at [639, 266] on span "Custom User Ingredient" at bounding box center [648, 269] width 85 height 12
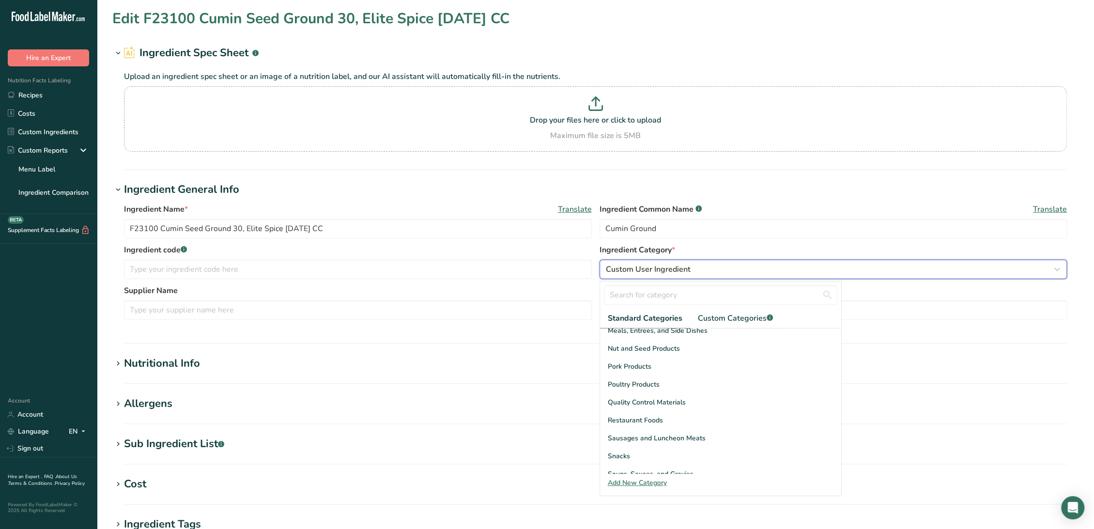
scroll to position [374, 0]
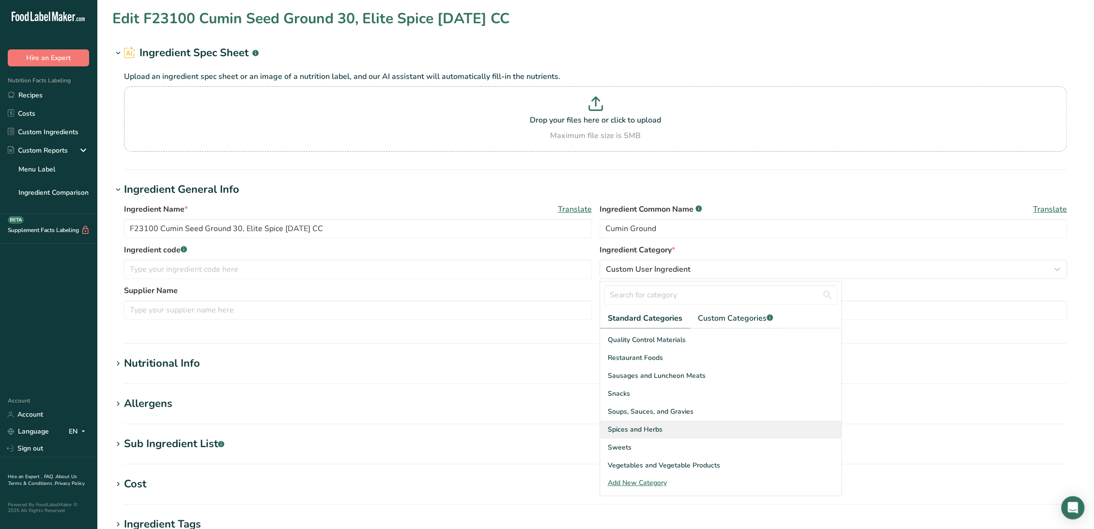
click at [635, 424] on span "Spices and Herbs" at bounding box center [635, 429] width 55 height 10
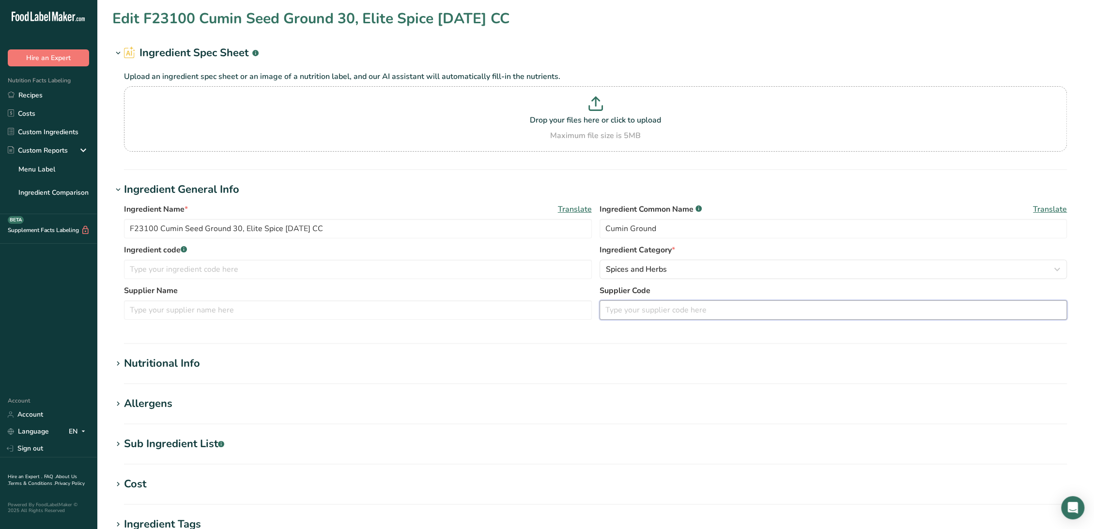
click at [660, 305] on input "text" at bounding box center [834, 309] width 468 height 19
paste input "CM9420 Elite"
type input "CM9420 Elite"
drag, startPoint x: 155, startPoint y: 227, endPoint x: 110, endPoint y: 230, distance: 44.7
click at [110, 230] on section "Edit F23100 Cumin Seed Ground 30, Elite Spice 01-01-23 CC Ingredient Spec Sheet…" at bounding box center [595, 356] width 997 height 712
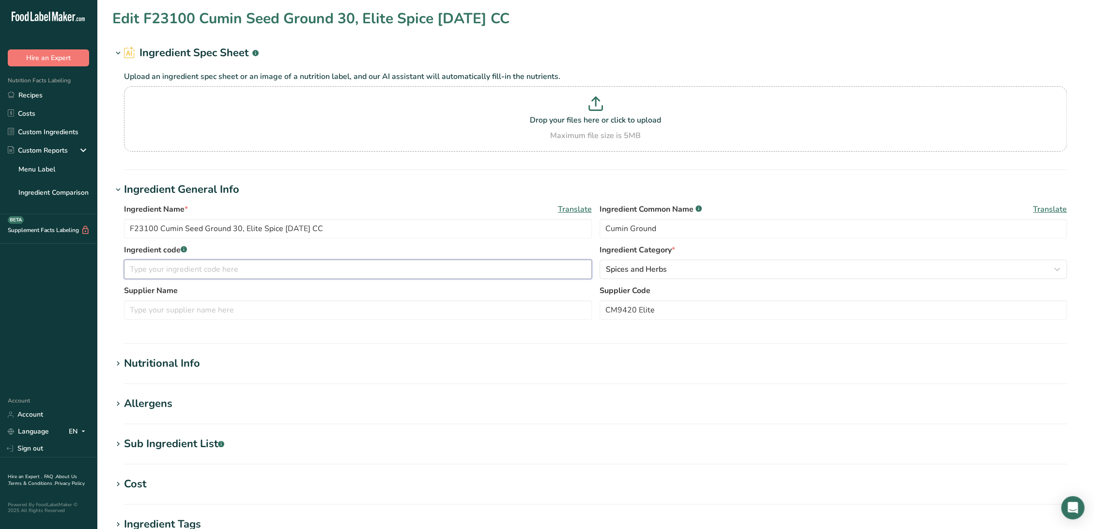
paste input "F23100"
click at [269, 269] on input "text" at bounding box center [358, 269] width 468 height 19
type input "F23100"
click at [242, 311] on input "text" at bounding box center [358, 309] width 468 height 19
drag, startPoint x: 279, startPoint y: 228, endPoint x: 245, endPoint y: 227, distance: 33.9
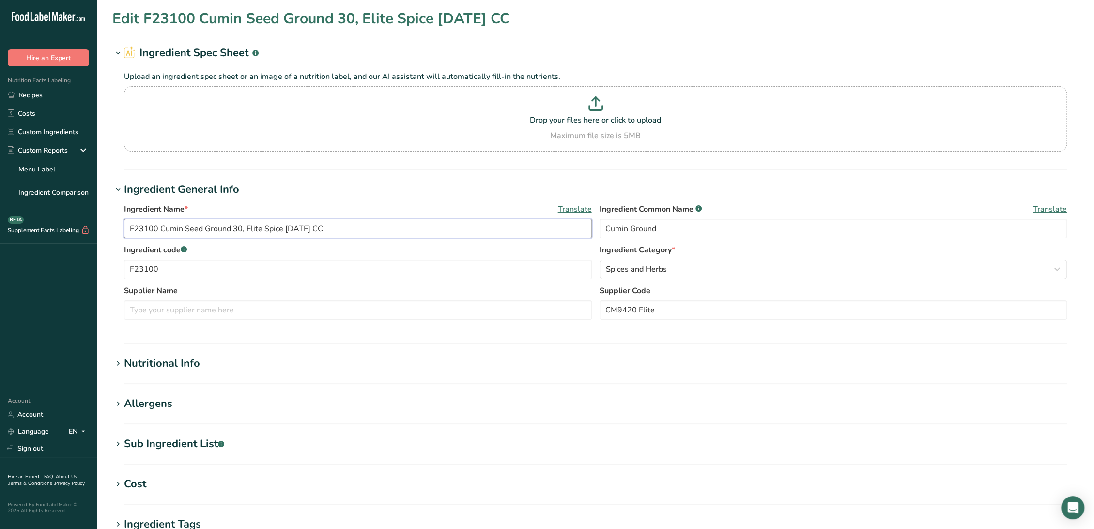
click at [245, 227] on input "F23100 Cumin Seed Ground 30, Elite Spice 01-01-23 CC" at bounding box center [358, 228] width 468 height 19
click at [205, 317] on input "text" at bounding box center [358, 309] width 468 height 19
paste input "Elite Spice"
type input "Elite Spice"
click at [138, 434] on section "Edit F23100 Cumin Seed Ground 30, Elite Spice 01-01-23 CC Ingredient Spec Sheet…" at bounding box center [595, 356] width 997 height 712
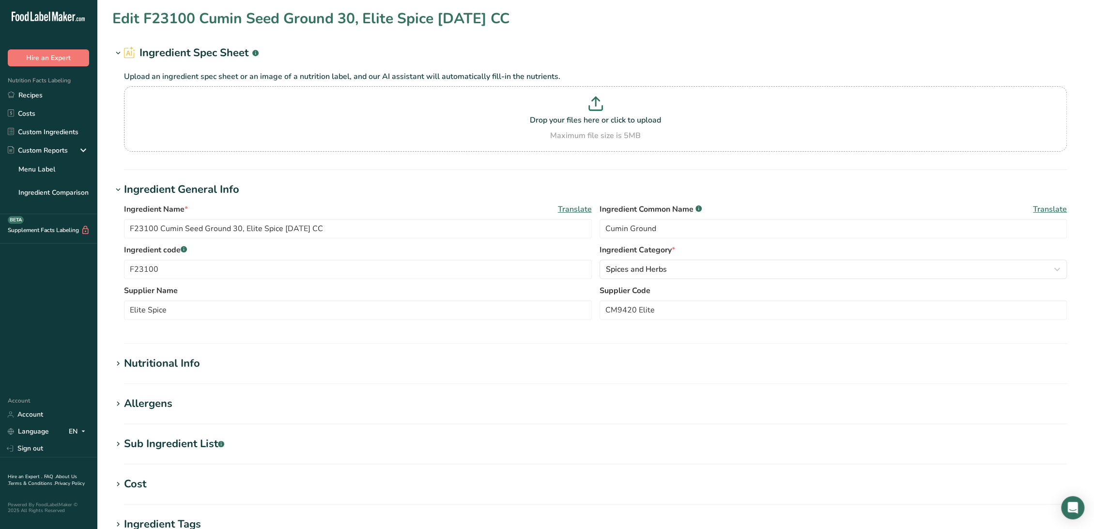
click at [140, 441] on div "Sub Ingredient List .a-a{fill:#347362;}.b-a{fill:#fff;}" at bounding box center [174, 444] width 100 height 16
drag, startPoint x: 195, startPoint y: 484, endPoint x: -31, endPoint y: 471, distance: 226.1
click at [0, 471] on html ".a-20{fill:#fff;} Hire an Expert Nutrition Facts Labeling Recipes Costs Custom …" at bounding box center [547, 406] width 1094 height 812
click at [150, 405] on div "Allergens" at bounding box center [148, 404] width 48 height 16
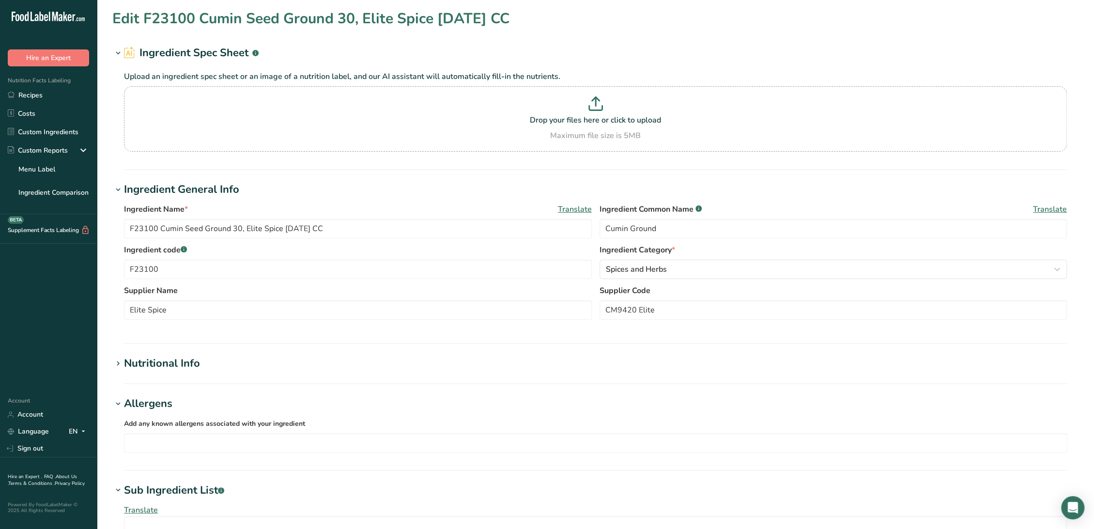
click at [173, 363] on div "Nutritional Info" at bounding box center [162, 364] width 76 height 16
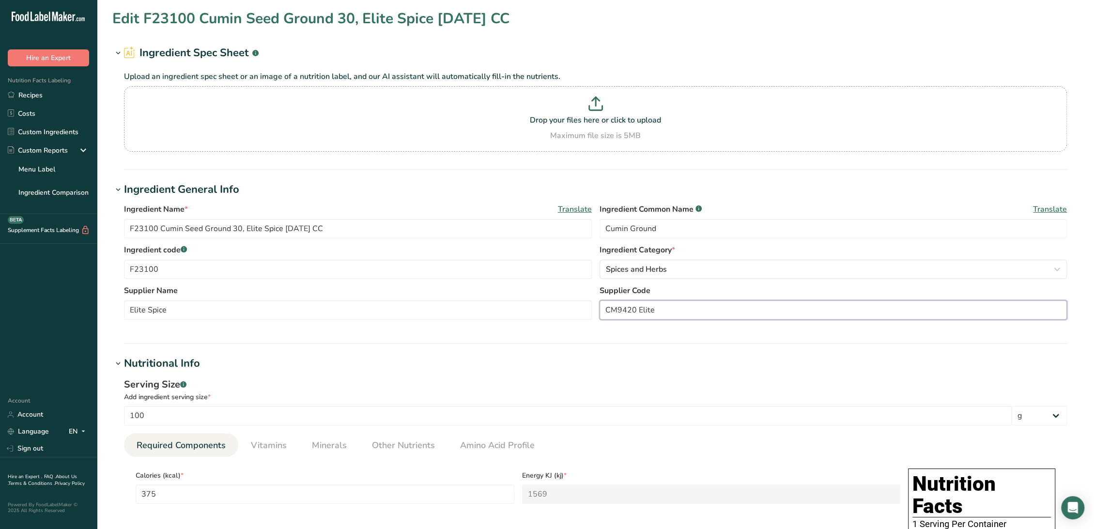
click at [638, 308] on input "CM9420 Elite" at bounding box center [834, 309] width 468 height 19
click at [678, 305] on input "CM9420 2X - Elite" at bounding box center [834, 309] width 468 height 19
type input "CM9420 2X - Elite sPICE"
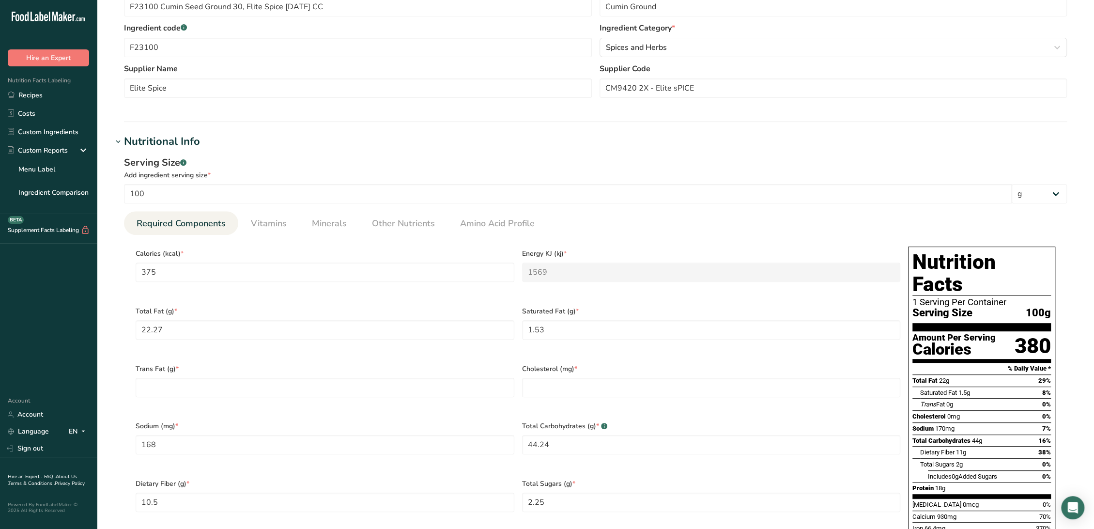
scroll to position [269, 0]
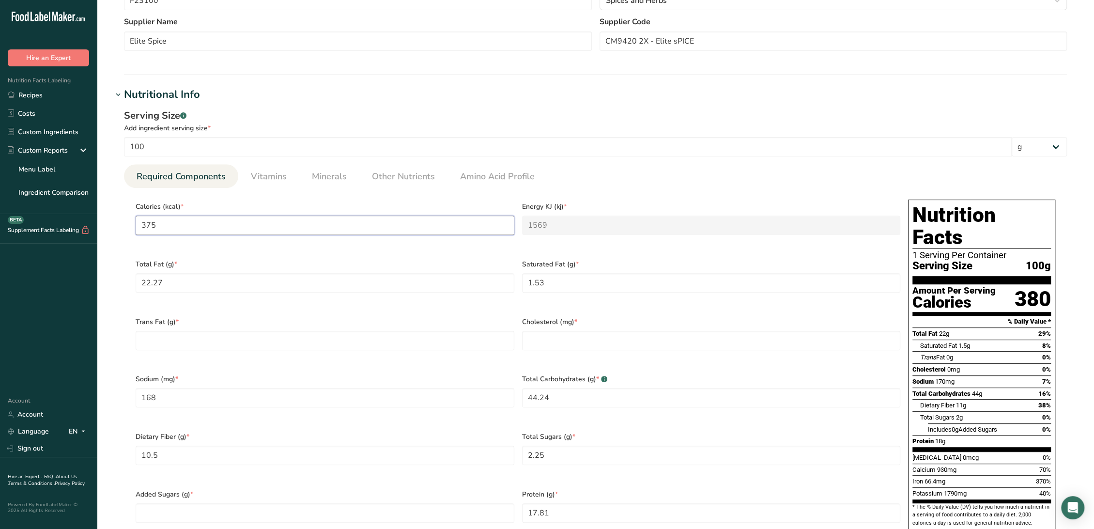
click at [241, 231] on input "375" at bounding box center [325, 225] width 379 height 19
click at [686, 282] on Fat "1.53" at bounding box center [711, 282] width 379 height 19
click at [685, 281] on Fat "1.53" at bounding box center [711, 282] width 379 height 19
type Fat "0"
type input "0"
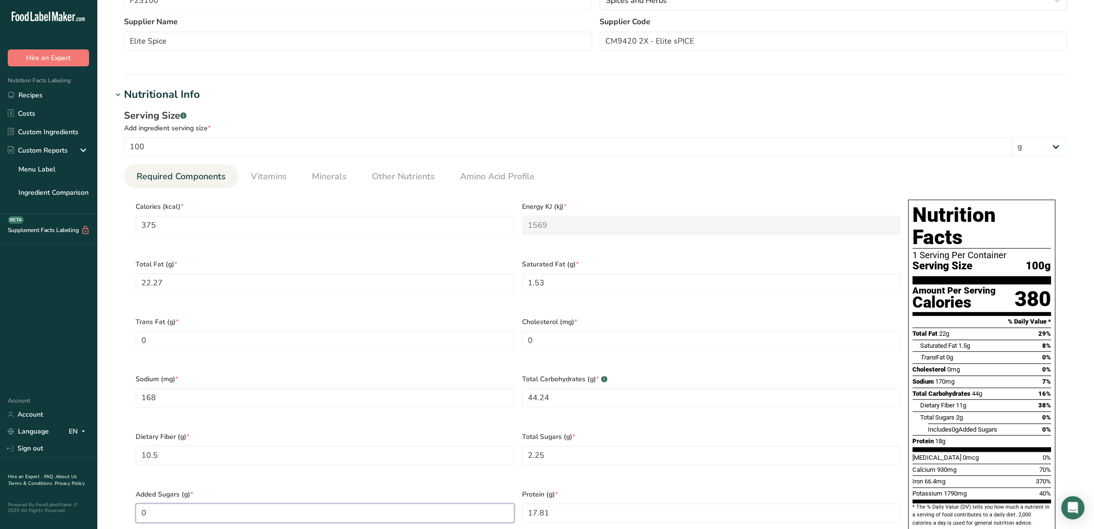
type Sugars "0"
click at [269, 177] on span "Vitamins" at bounding box center [269, 176] width 36 height 13
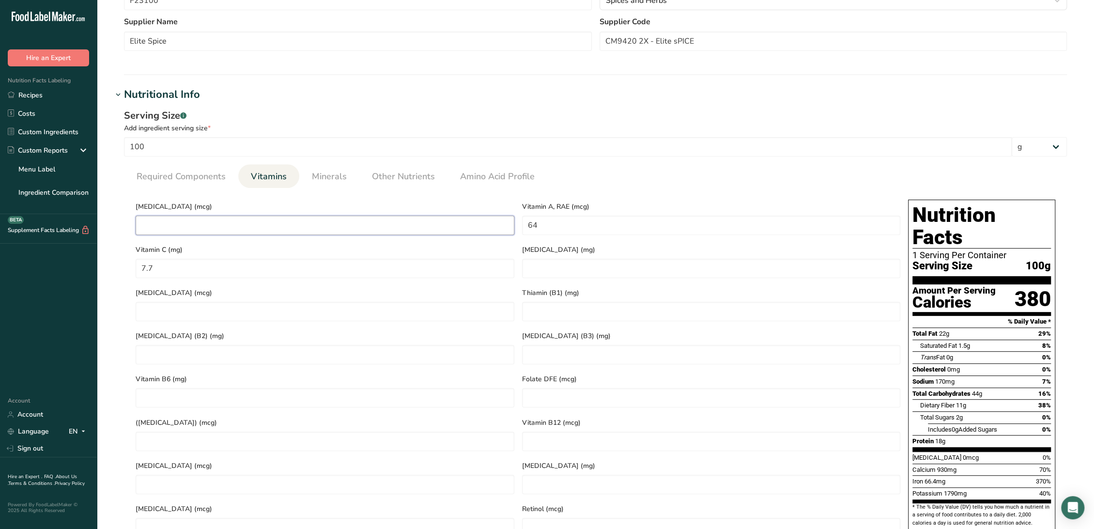
click at [229, 216] on D "number" at bounding box center [325, 225] width 379 height 19
type D "0"
click at [317, 173] on span "Minerals" at bounding box center [329, 176] width 35 height 13
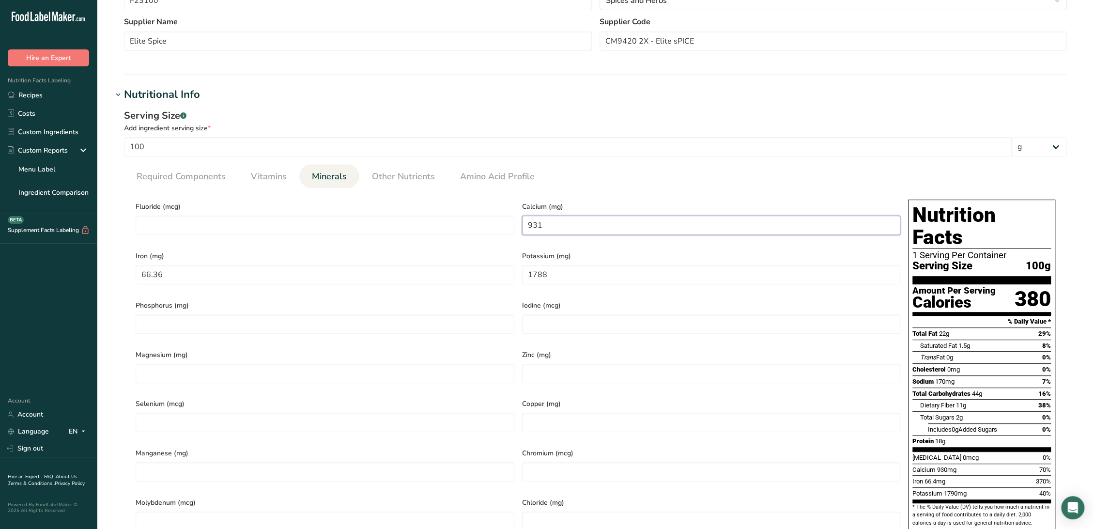
click at [624, 232] on input "931" at bounding box center [711, 225] width 379 height 19
click at [395, 177] on span "Other Nutrients" at bounding box center [403, 176] width 63 height 13
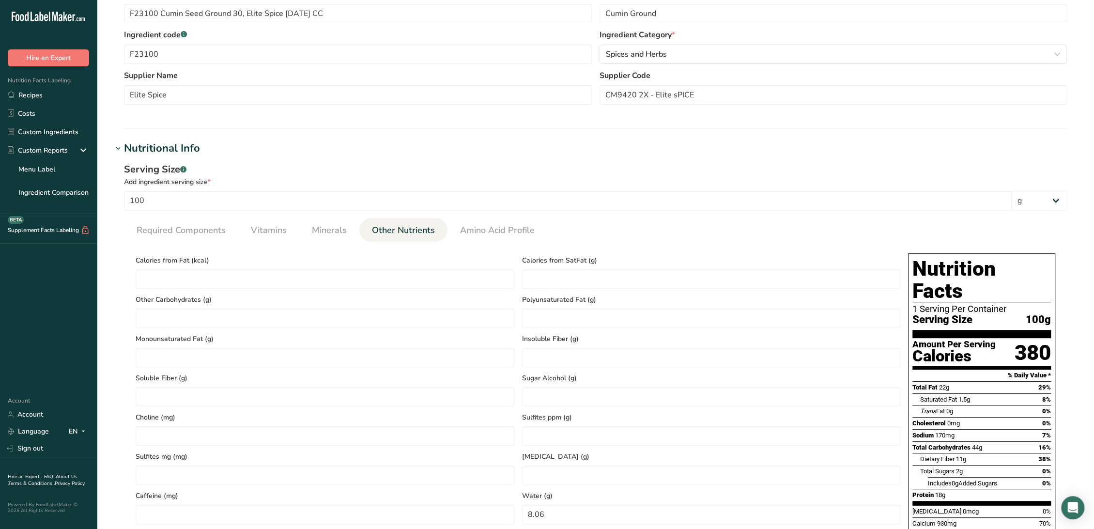
scroll to position [0, 0]
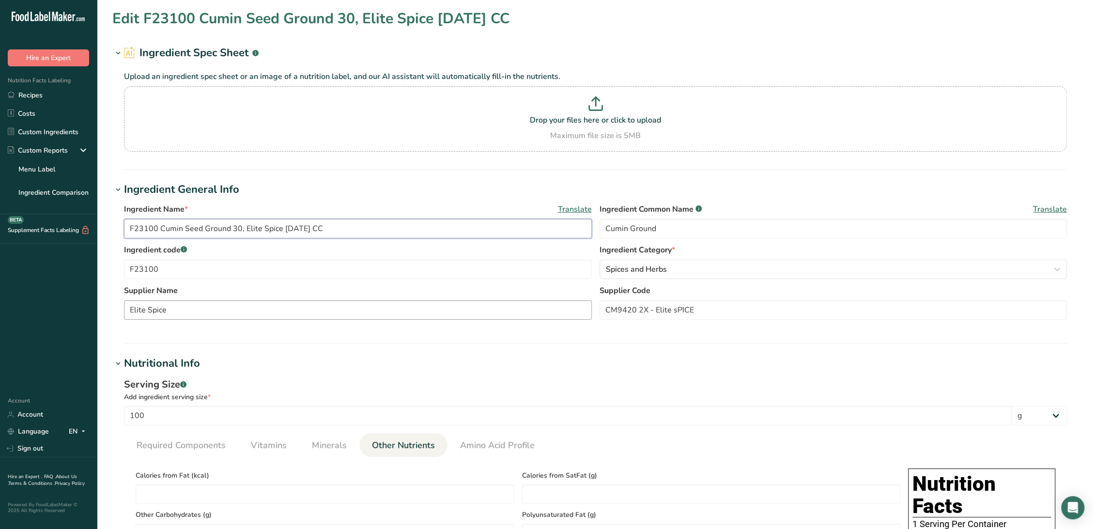
drag, startPoint x: 318, startPoint y: 228, endPoint x: 501, endPoint y: 303, distance: 198.5
click at [318, 228] on input "F23100 Cumin Seed Ground 30, Elite Spice 01-01-23 CC" at bounding box center [358, 228] width 468 height 19
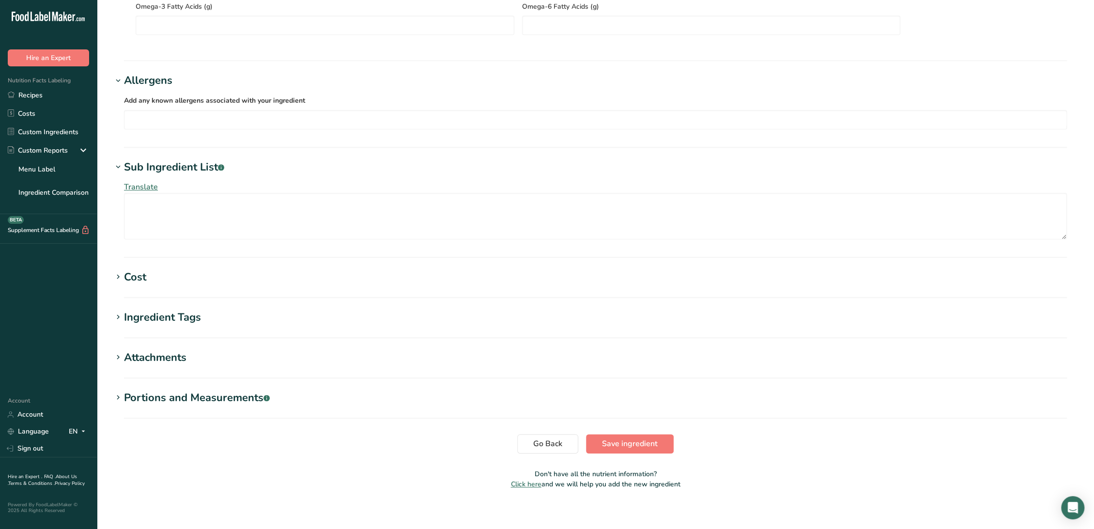
scroll to position [868, 0]
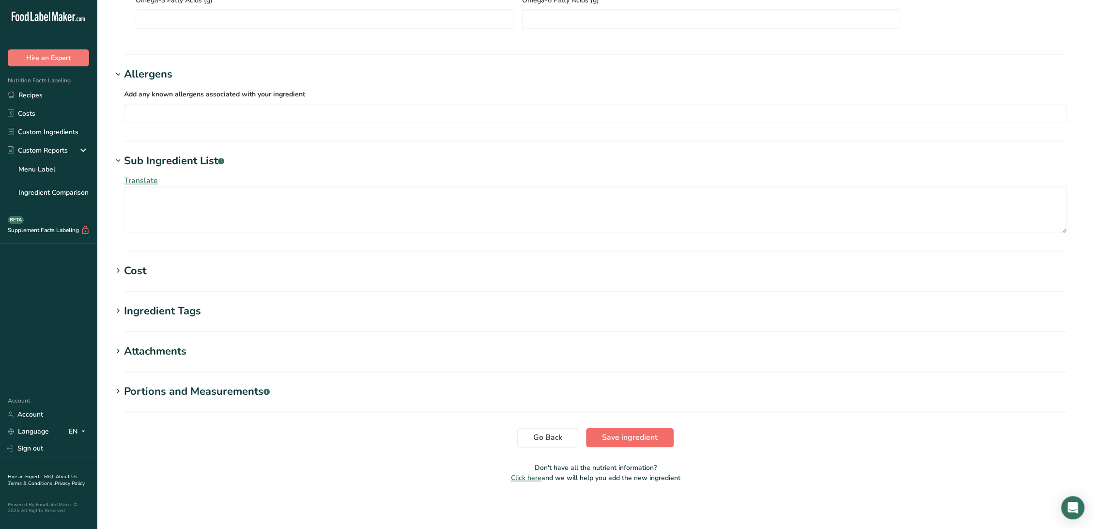
type input "F23100 Cumin Seed Ground 30, Elite Spice [DATE] CC"
click at [638, 436] on span "Save ingredient" at bounding box center [630, 438] width 56 height 12
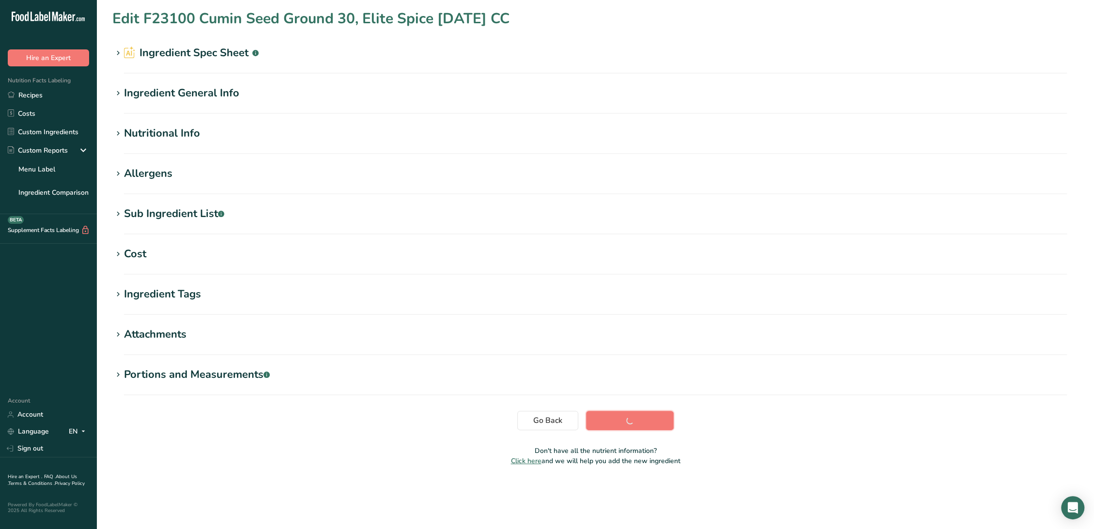
scroll to position [0, 0]
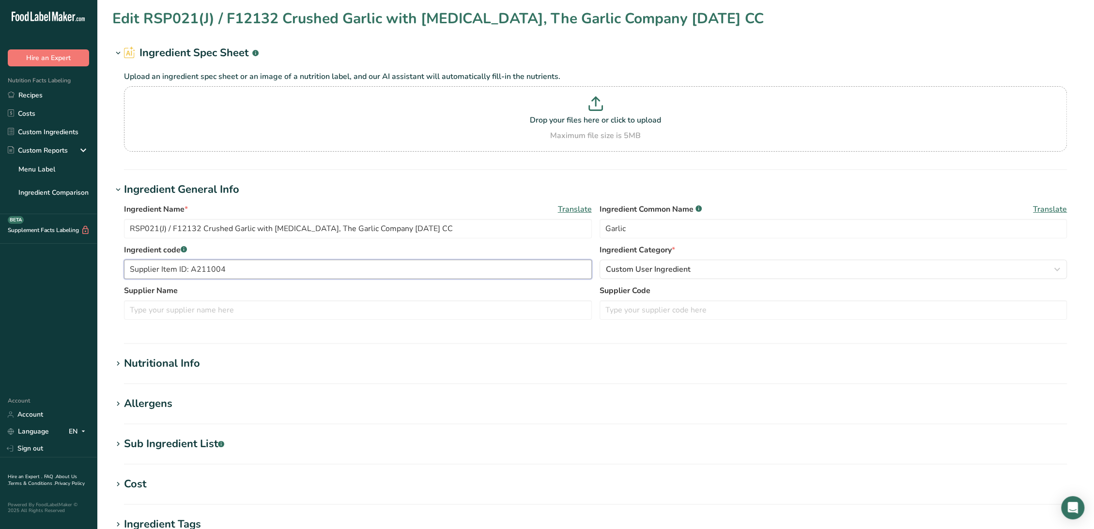
drag, startPoint x: 286, startPoint y: 270, endPoint x: 108, endPoint y: 263, distance: 177.9
click at [108, 263] on section "Edit RSP021(J) / F12132 Crushed Garlic with [MEDICAL_DATA], The Garlic Company …" at bounding box center [595, 356] width 997 height 712
click at [659, 308] on input "text" at bounding box center [834, 309] width 468 height 19
click at [659, 310] on input "text" at bounding box center [834, 309] width 468 height 19
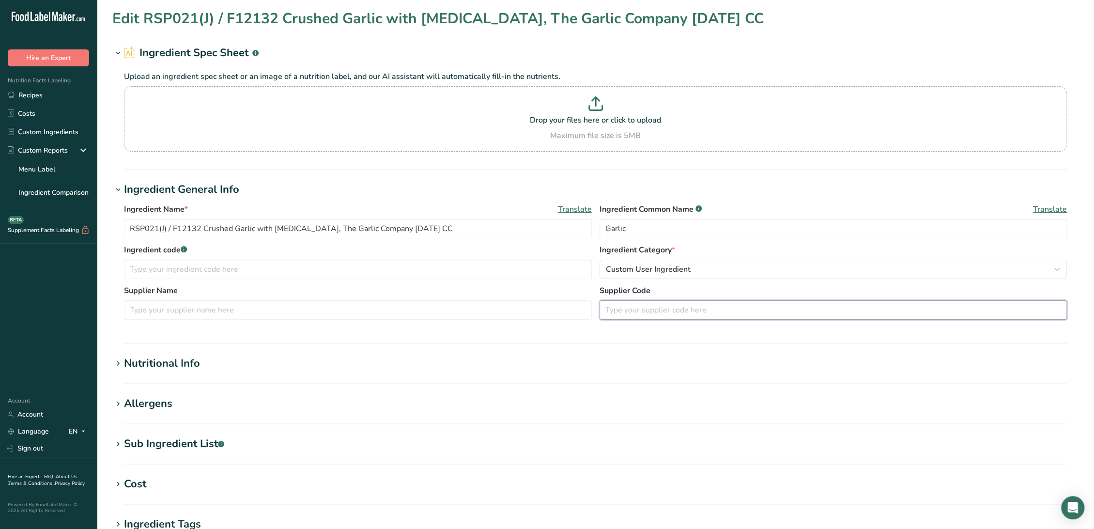
paste input "Supplier Item ID: A211004"
type input "Supplier Item ID: A211004"
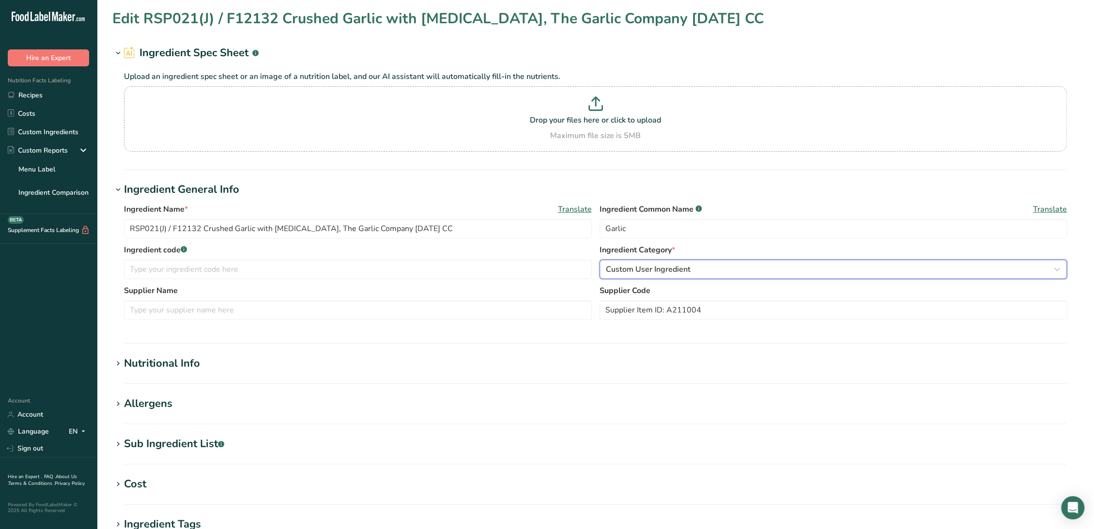
click at [608, 266] on span "Custom User Ingredient" at bounding box center [648, 269] width 85 height 12
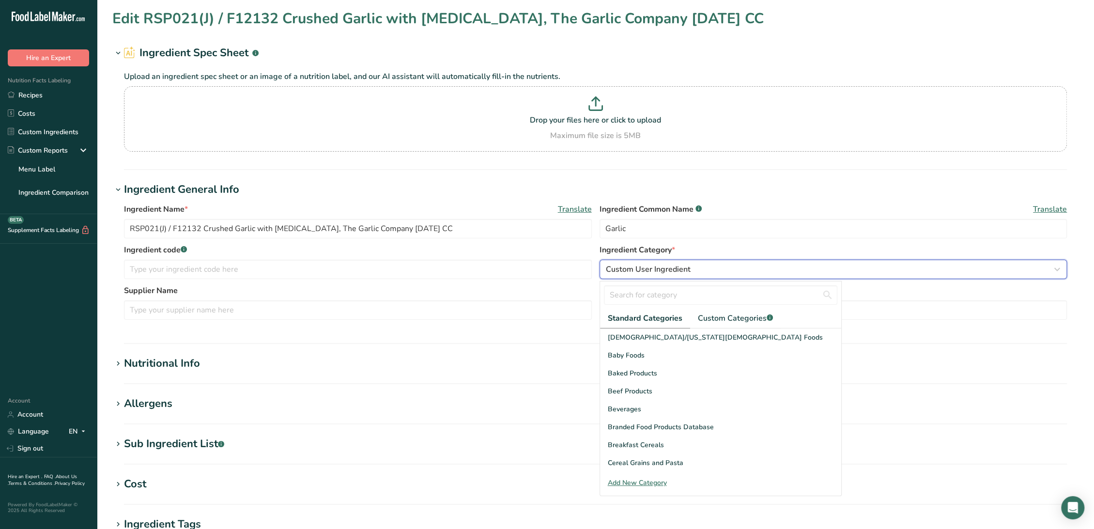
scroll to position [374, 0]
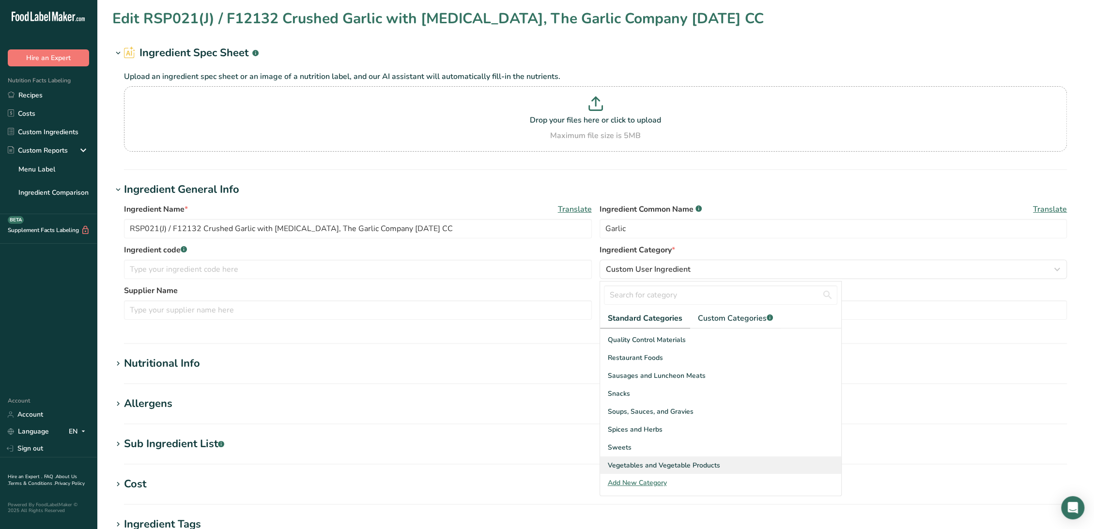
click at [636, 461] on span "Vegetables and Vegetable Products" at bounding box center [664, 465] width 112 height 10
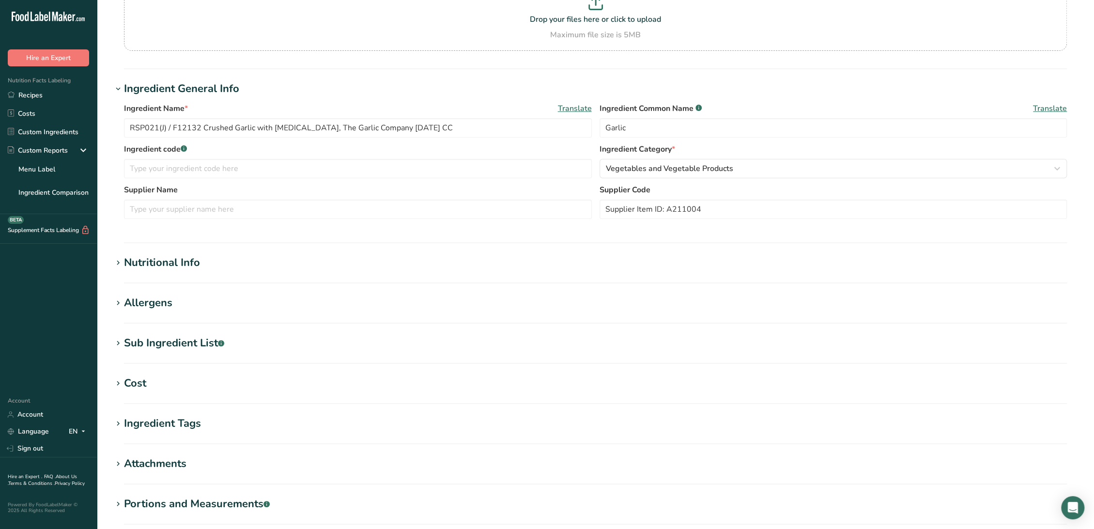
scroll to position [108, 0]
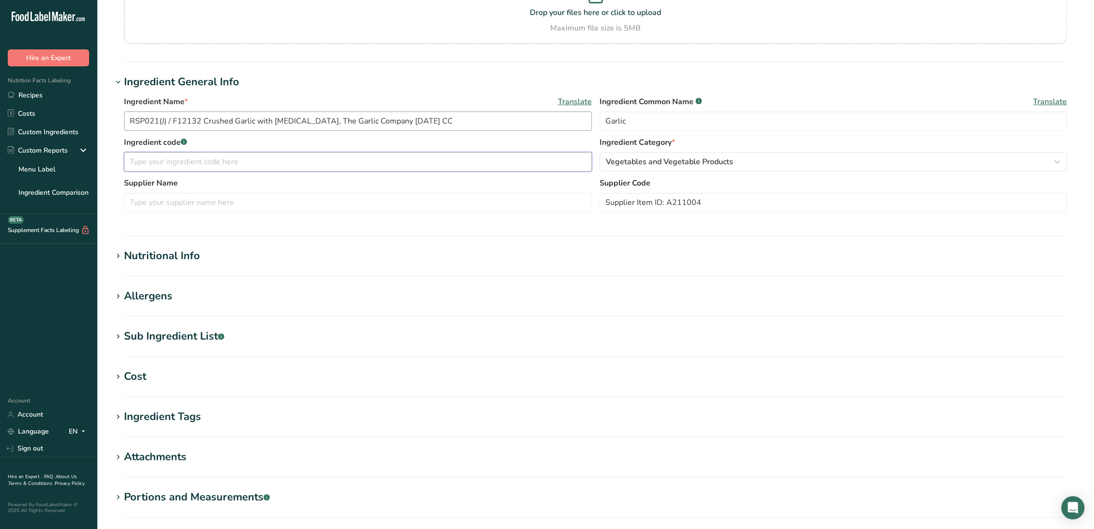
click at [211, 163] on input "text" at bounding box center [358, 161] width 468 height 19
drag, startPoint x: 166, startPoint y: 119, endPoint x: 256, endPoint y: 202, distance: 122.4
click at [166, 120] on input "RSP021(J) / F12132 Crushed Garlic with [MEDICAL_DATA], The Garlic Company [DATE…" at bounding box center [358, 120] width 468 height 19
drag, startPoint x: 191, startPoint y: 121, endPoint x: 88, endPoint y: 122, distance: 103.7
click at [88, 122] on div ".a-20{fill:#fff;} Hire an Expert Nutrition Facts Labeling Recipes Costs Custom …" at bounding box center [547, 263] width 1094 height 743
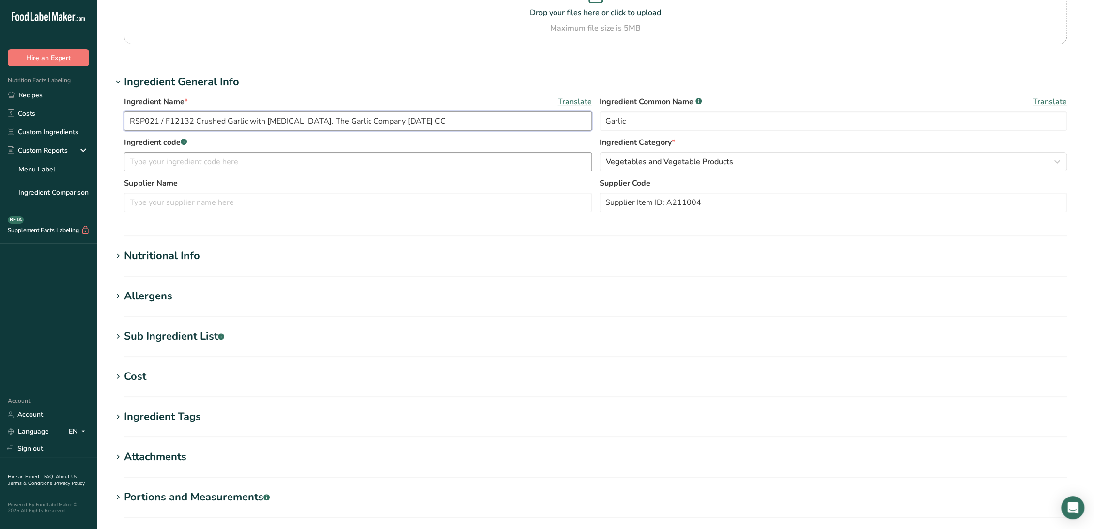
type input "RSP021 / F12132 Crushed Garlic with [MEDICAL_DATA], The Garlic Company [DATE] CC"
click at [271, 158] on input "text" at bounding box center [358, 161] width 468 height 19
paste input "RSP021 / F12132"
type input "RSP021 / F12132"
drag, startPoint x: 375, startPoint y: 121, endPoint x: 305, endPoint y: 119, distance: 70.2
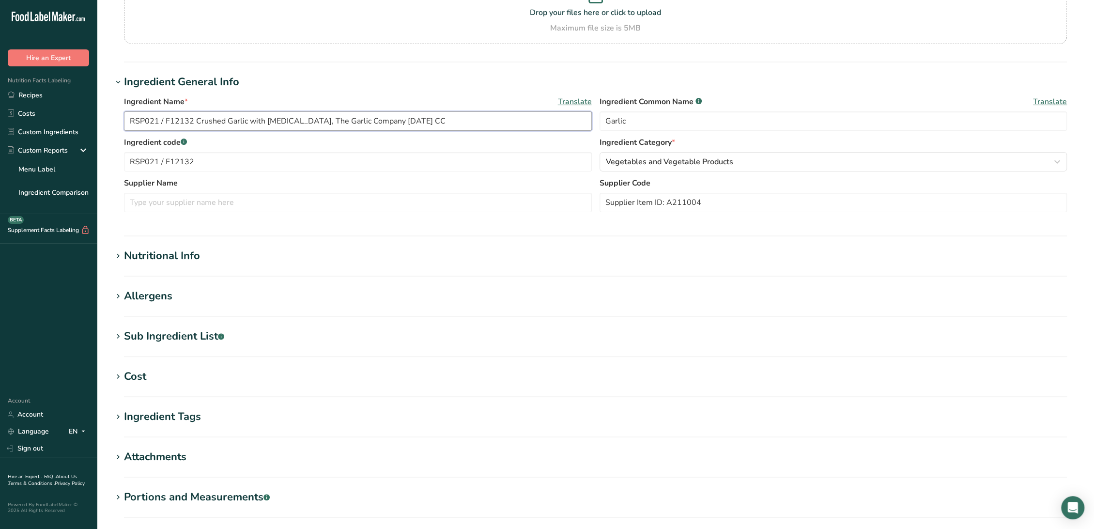
click at [305, 119] on input "RSP021 / F12132 Crushed Garlic with [MEDICAL_DATA], The Garlic Company [DATE] CC" at bounding box center [358, 120] width 468 height 19
click at [239, 200] on input "text" at bounding box center [358, 202] width 468 height 19
paste input "The Garlic Company"
type input "The Garlic Company"
click at [167, 332] on div "Sub Ingredient List .a-a{fill:#347362;}.b-a{fill:#fff;}" at bounding box center [174, 336] width 100 height 16
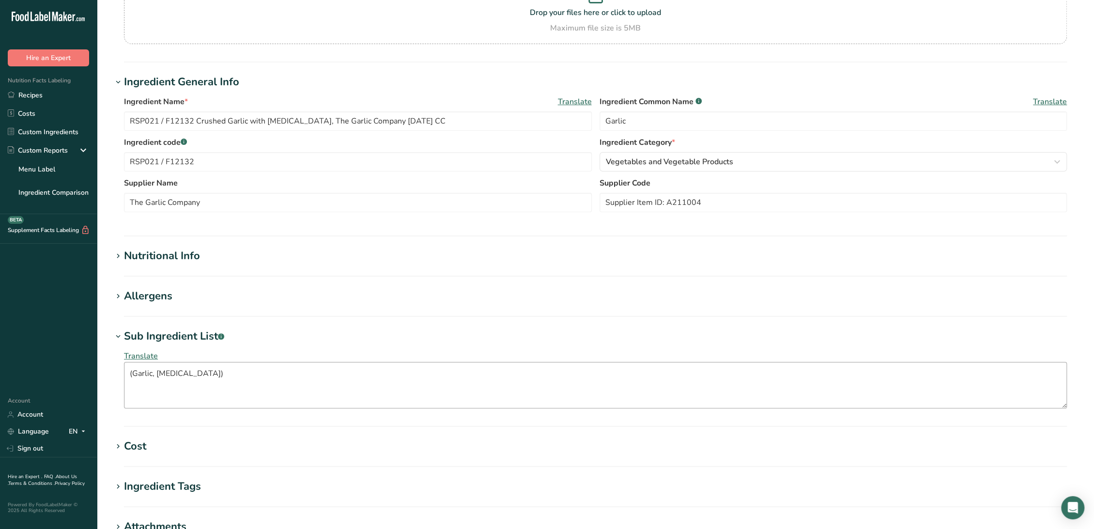
click at [198, 361] on div "Translate (Garlic, [MEDICAL_DATA])" at bounding box center [595, 379] width 966 height 70
click at [200, 373] on textarea "(Garlic, [MEDICAL_DATA])" at bounding box center [595, 385] width 943 height 46
click at [134, 373] on textarea "(Garlic, [MEDICAL_DATA]" at bounding box center [595, 385] width 943 height 46
type textarea "Garlic, [MEDICAL_DATA]"
click at [166, 291] on div "Allergens" at bounding box center [148, 296] width 48 height 16
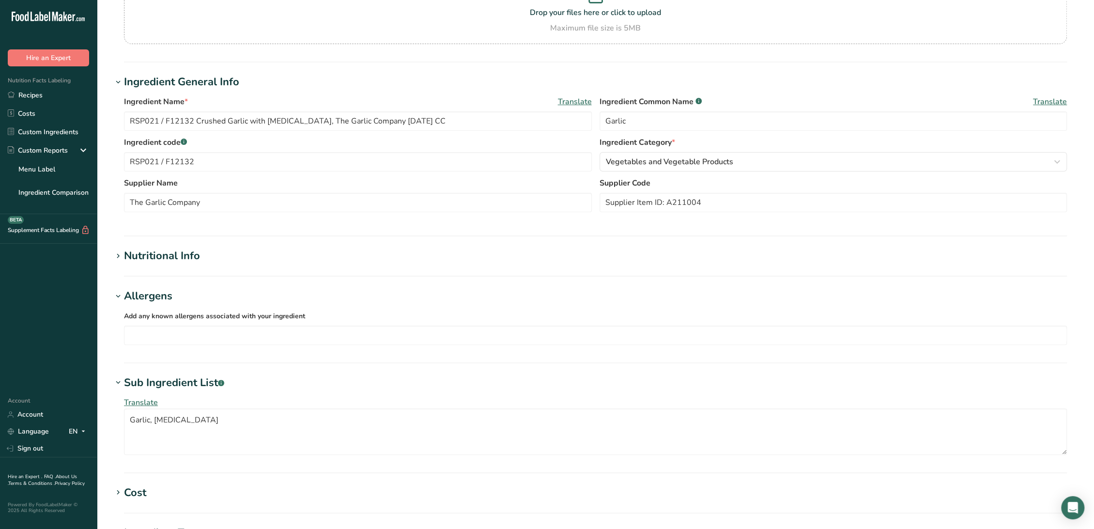
click at [178, 261] on div "Nutritional Info" at bounding box center [162, 256] width 76 height 16
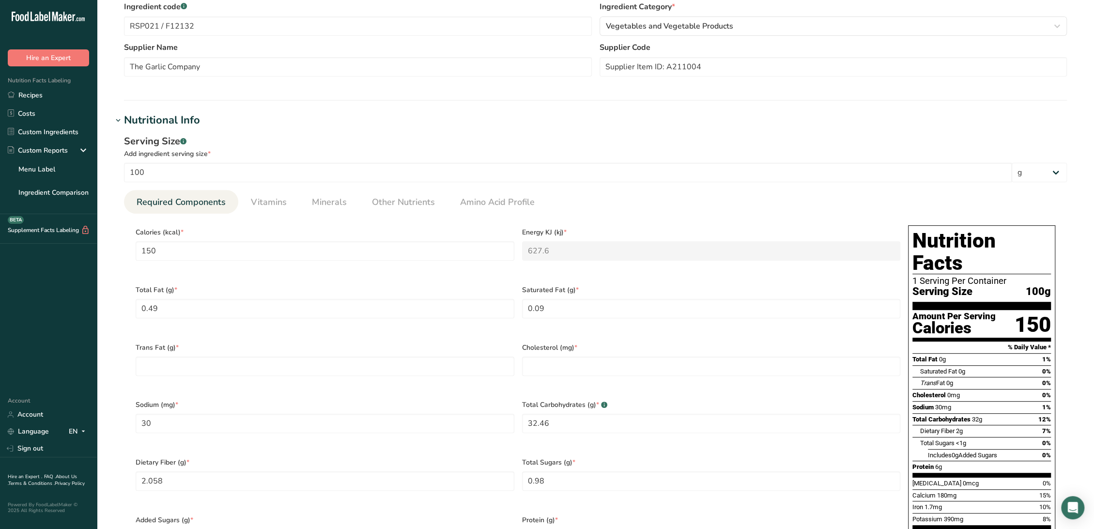
scroll to position [269, 0]
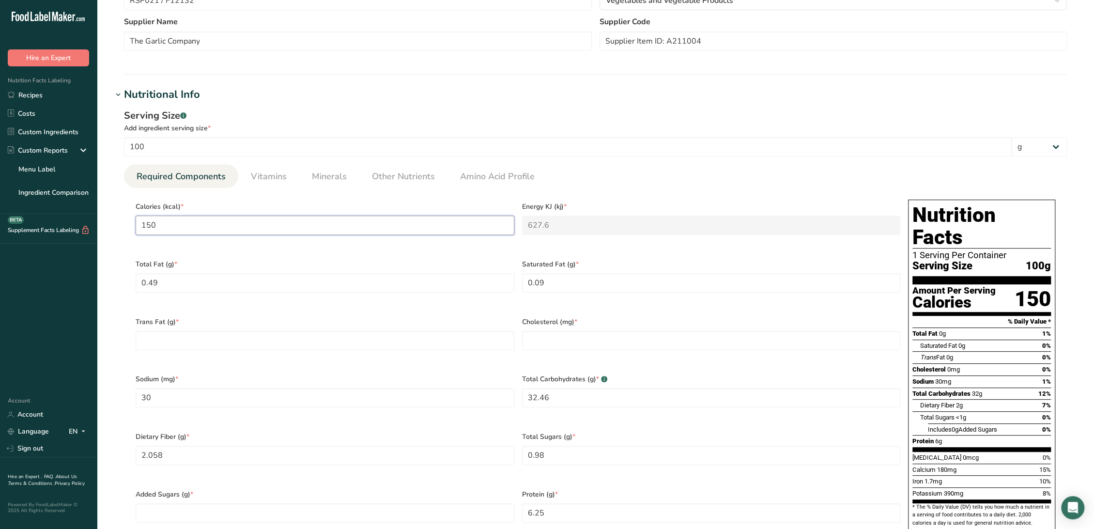
click at [237, 228] on input "150" at bounding box center [325, 225] width 379 height 19
type Fat "0"
type input "0"
type Fiber "26"
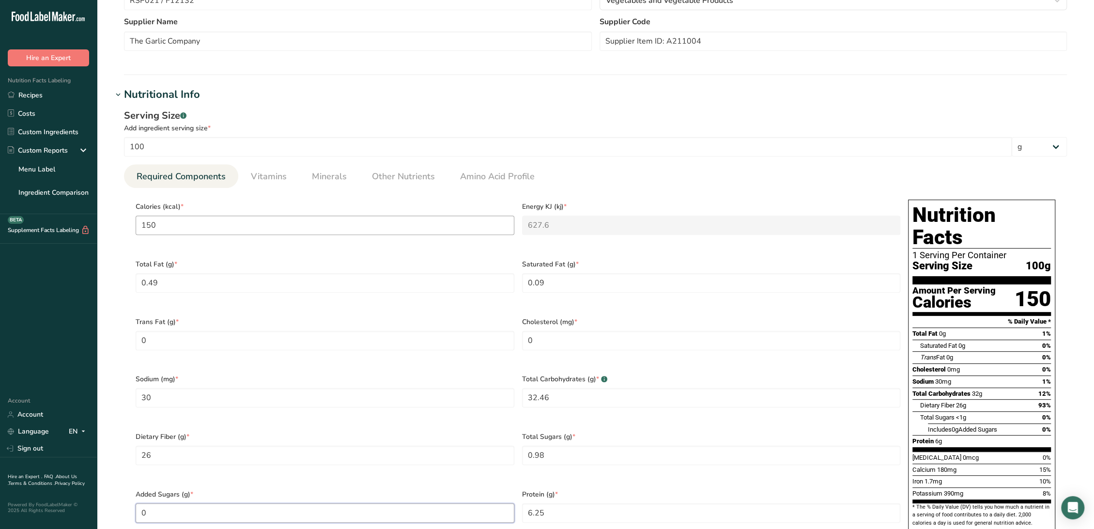
type Sugars "0"
click at [270, 174] on span "Vitamins" at bounding box center [269, 176] width 36 height 13
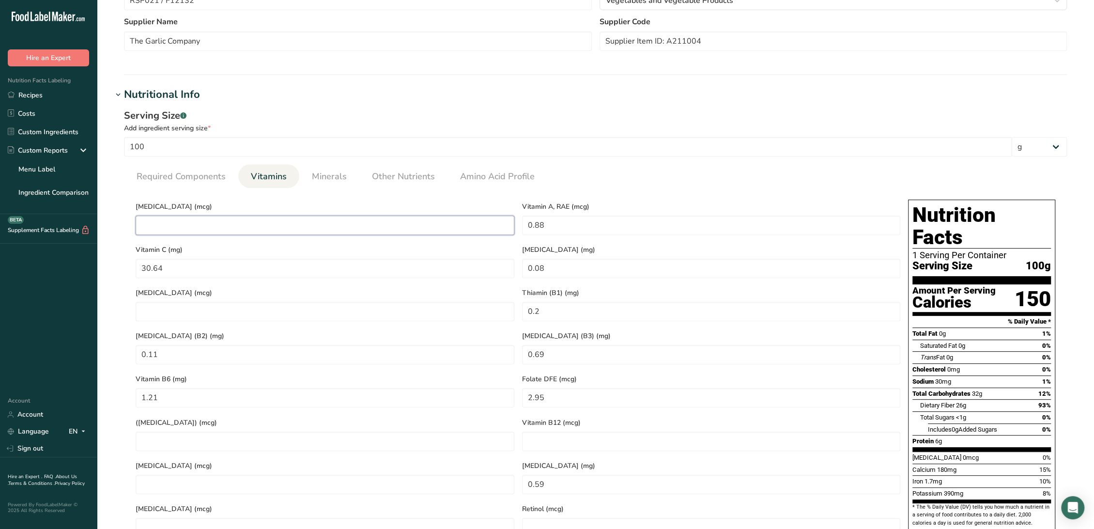
click at [208, 226] on D "number" at bounding box center [325, 225] width 379 height 19
type D "0"
click at [312, 173] on span "Minerals" at bounding box center [329, 176] width 35 height 13
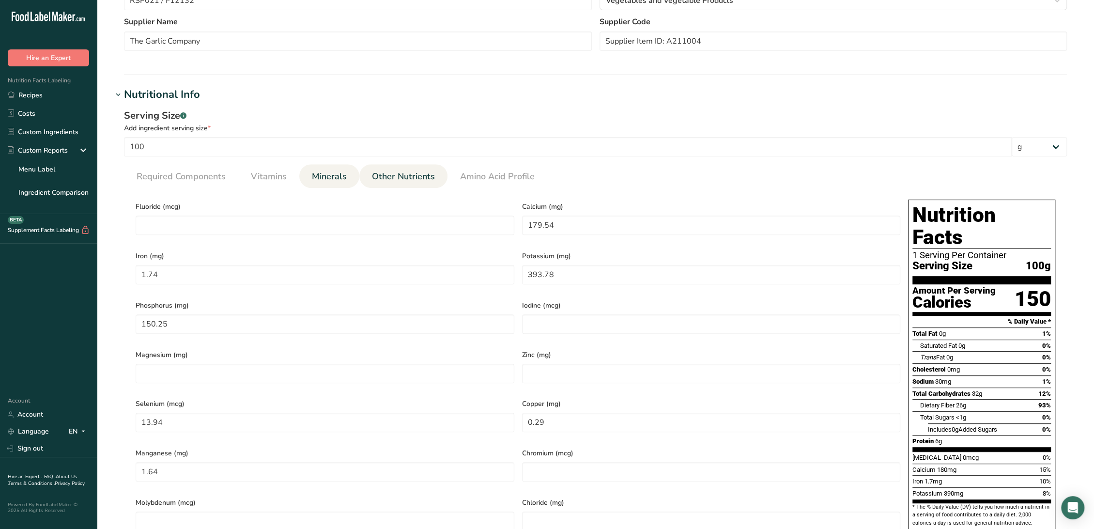
click at [418, 183] on link "Other Nutrients" at bounding box center [403, 176] width 71 height 25
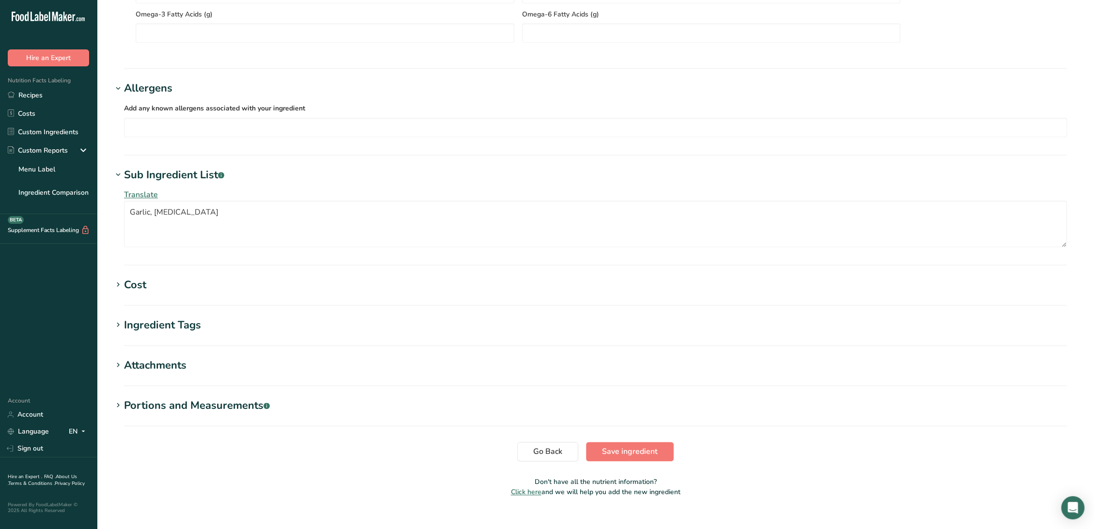
scroll to position [868, 0]
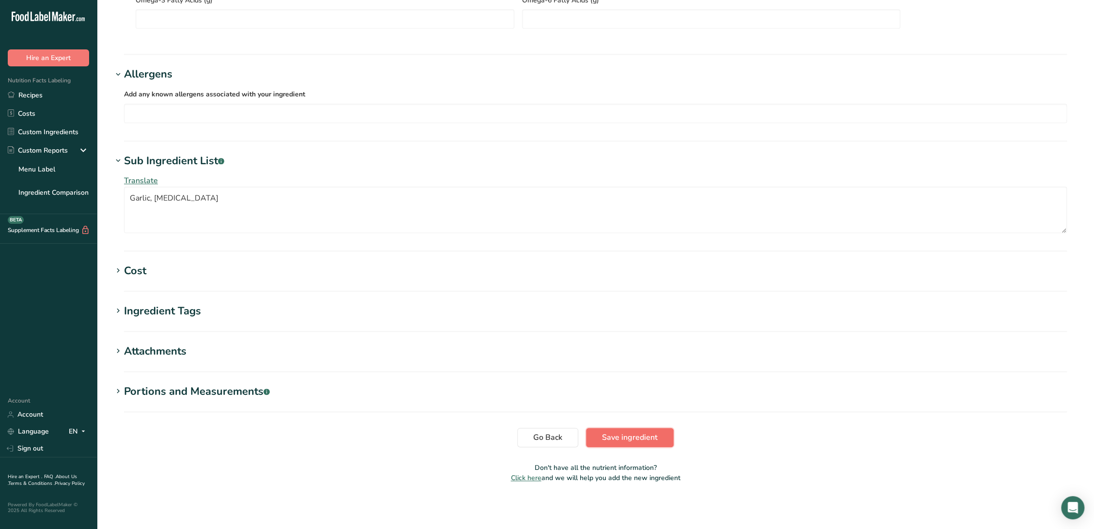
click at [606, 432] on span "Save ingredient" at bounding box center [630, 438] width 56 height 12
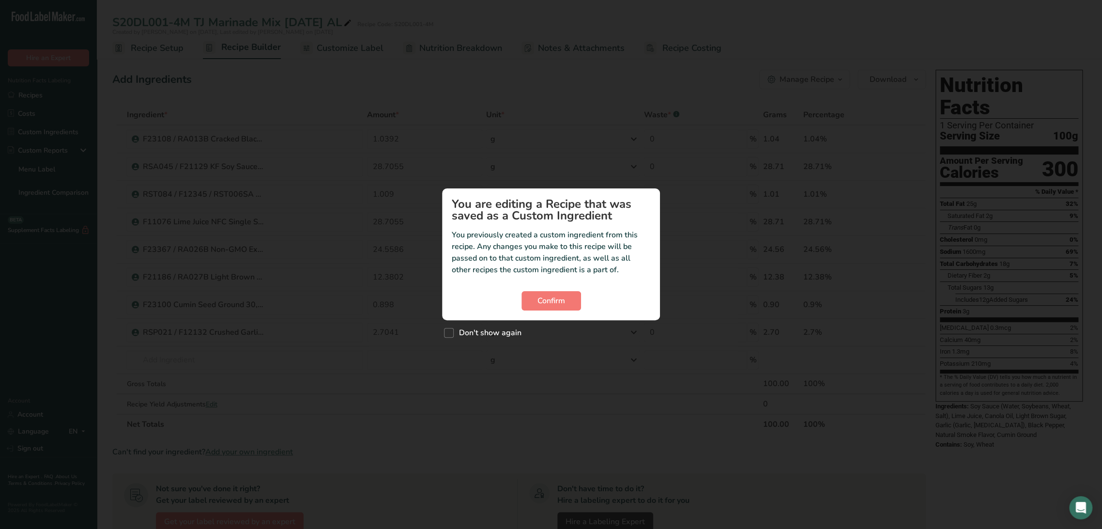
click at [561, 310] on section "You are editing a Recipe that was saved as a Custom Ingredient You previously c…" at bounding box center [551, 254] width 218 height 132
click at [560, 305] on span "Confirm" at bounding box center [552, 301] width 28 height 12
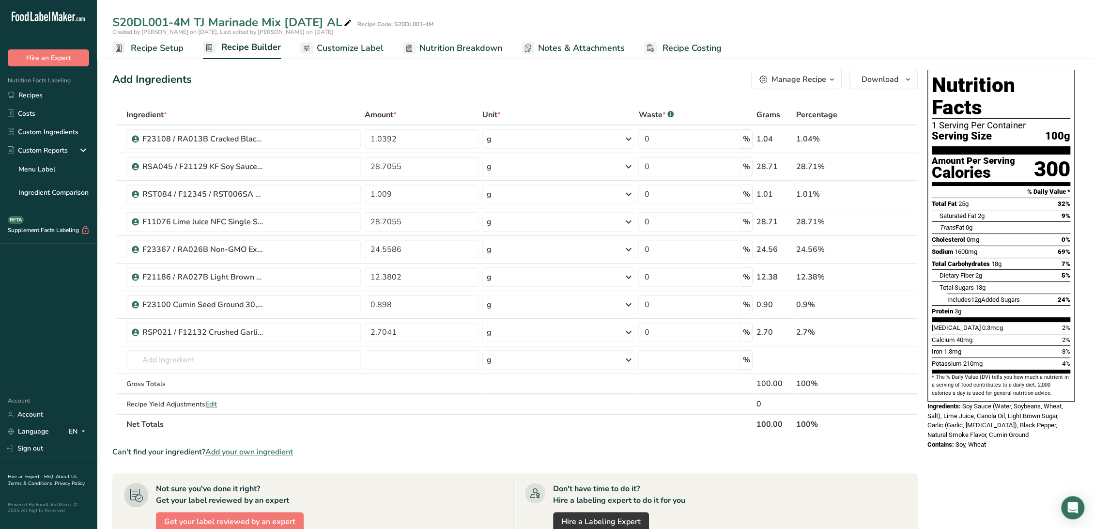
click at [141, 53] on span "Recipe Setup" at bounding box center [157, 48] width 53 height 13
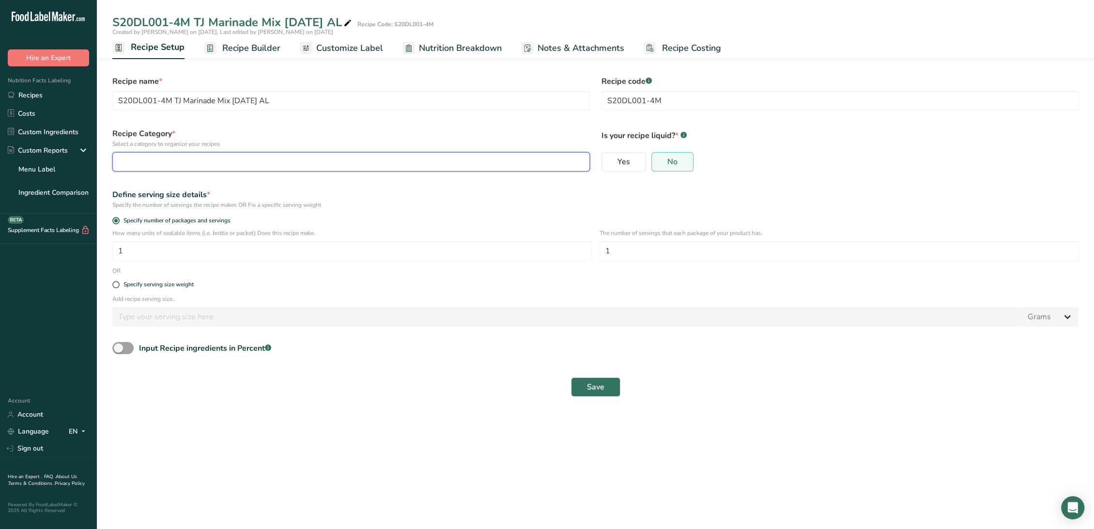
click at [174, 155] on button "button" at bounding box center [351, 161] width 478 height 19
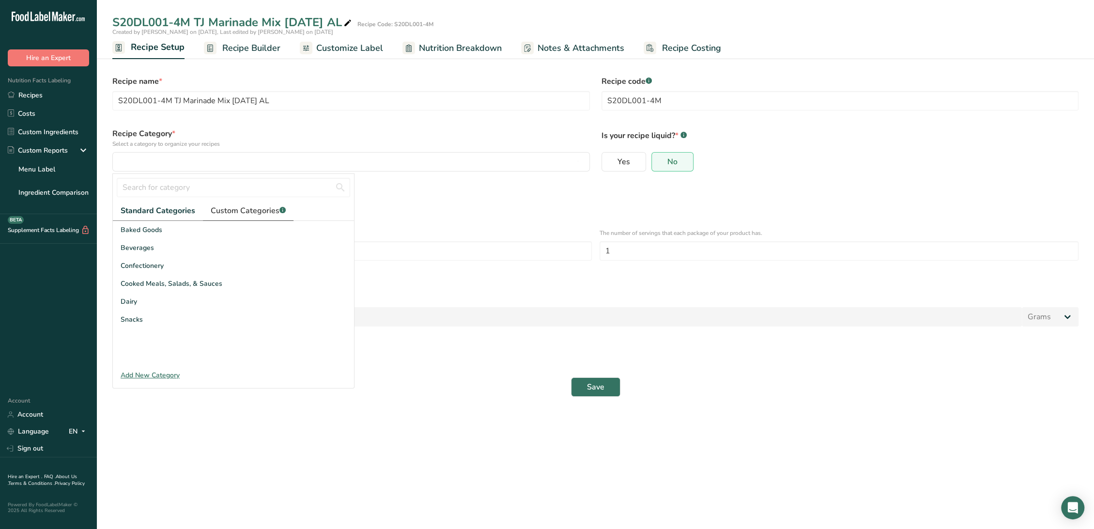
click at [218, 213] on span "Custom Categories .a-a{fill:#347362;}.b-a{fill:#fff;}" at bounding box center [248, 211] width 75 height 12
click at [173, 340] on span "Sub Assembly Sauce" at bounding box center [154, 339] width 66 height 10
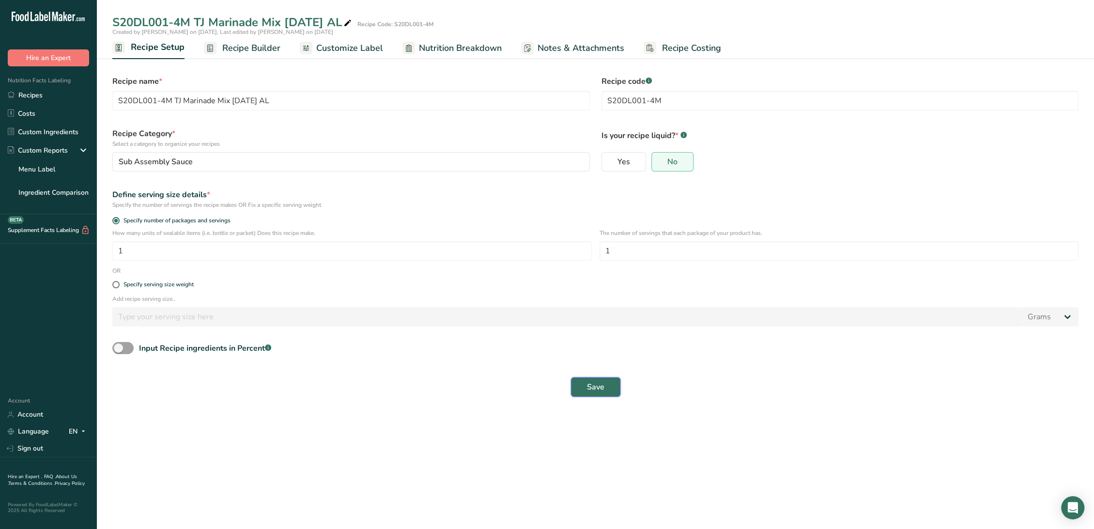
click at [593, 387] on span "Save" at bounding box center [595, 387] width 17 height 12
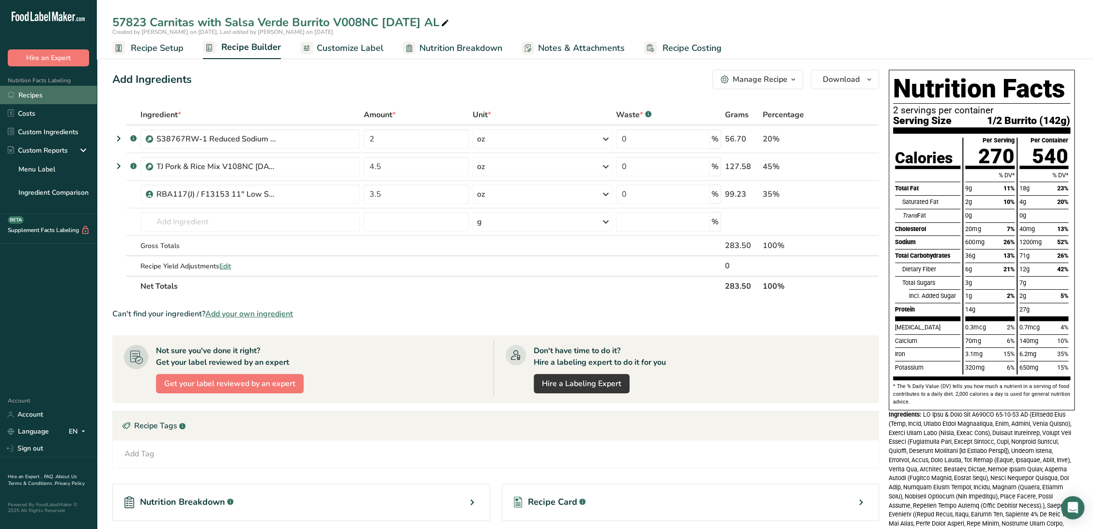
click at [46, 93] on link "Recipes" at bounding box center [48, 95] width 97 height 18
